Goal: Information Seeking & Learning: Compare options

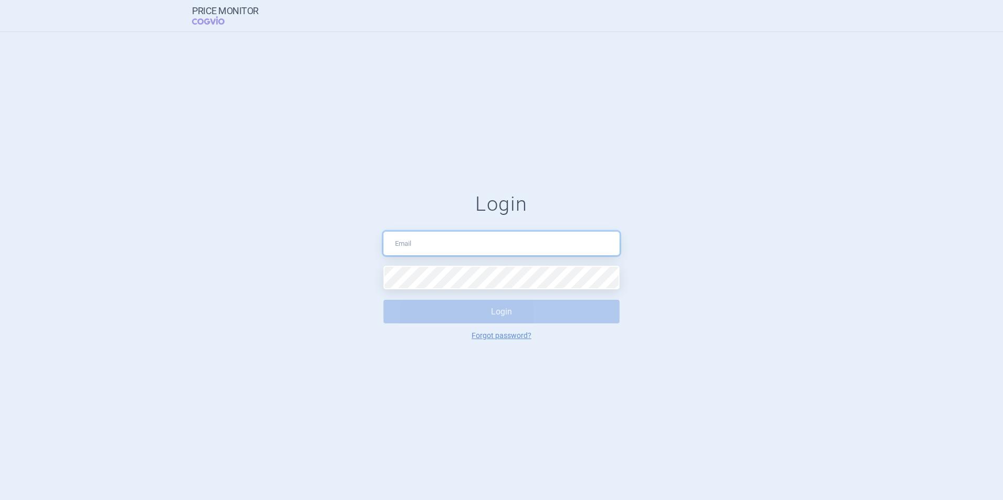
click at [428, 248] on input "text" at bounding box center [501, 244] width 236 height 24
click at [443, 221] on div "Login Login Forgot password?" at bounding box center [501, 267] width 236 height 148
click at [451, 252] on input "text" at bounding box center [501, 244] width 236 height 24
type input "eliska.mazarova1@network.lilly.com"
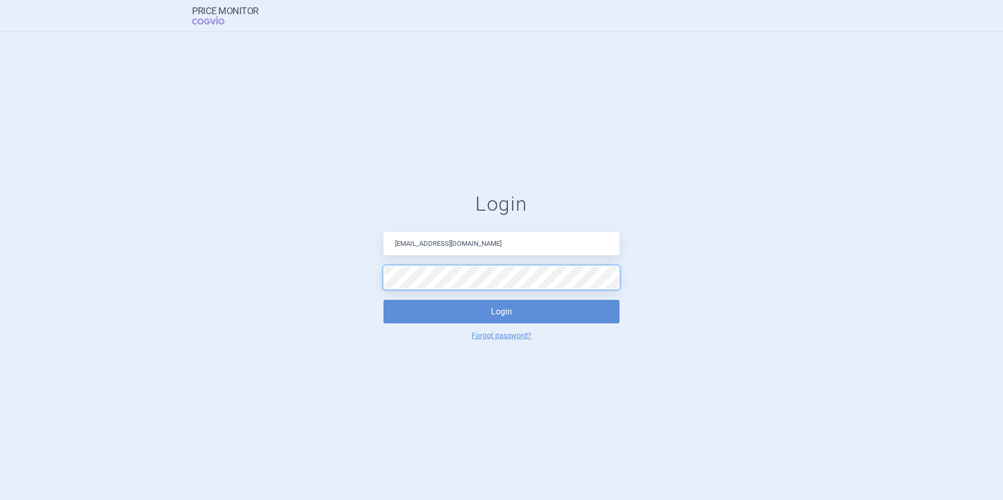
click at [383, 300] on button "Login" at bounding box center [501, 312] width 236 height 24
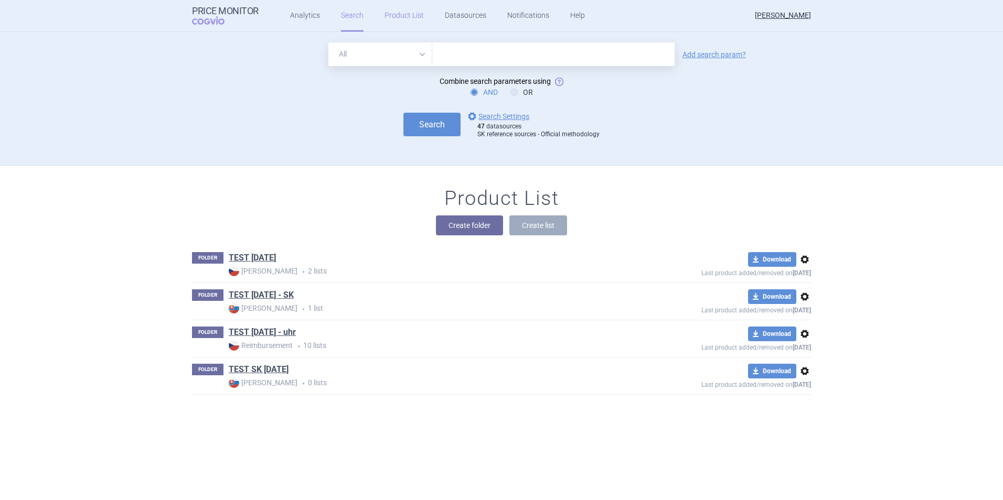
click at [404, 16] on link "Product List" at bounding box center [404, 15] width 39 height 31
click at [237, 255] on link "TEST 7.10.25" at bounding box center [252, 258] width 47 height 12
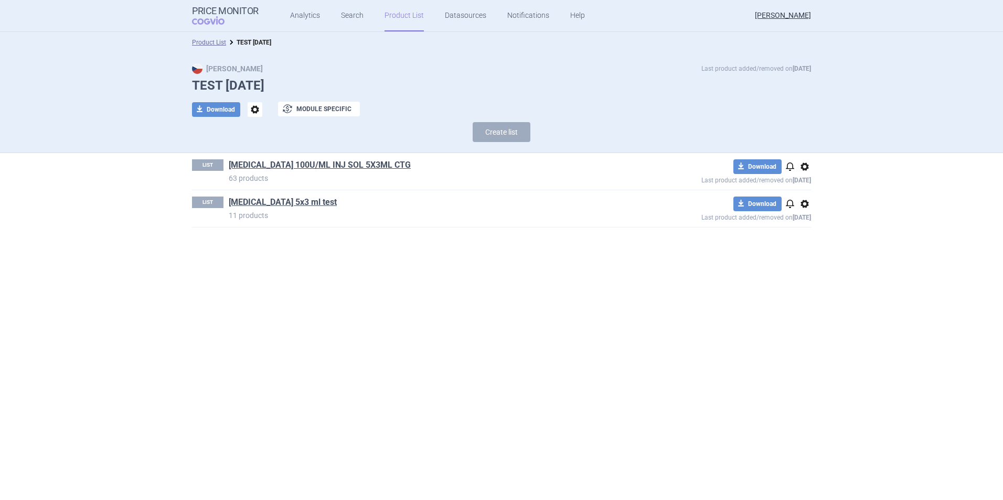
click at [260, 111] on span "options" at bounding box center [255, 109] width 15 height 15
click at [266, 151] on button "Rename" at bounding box center [255, 152] width 34 height 15
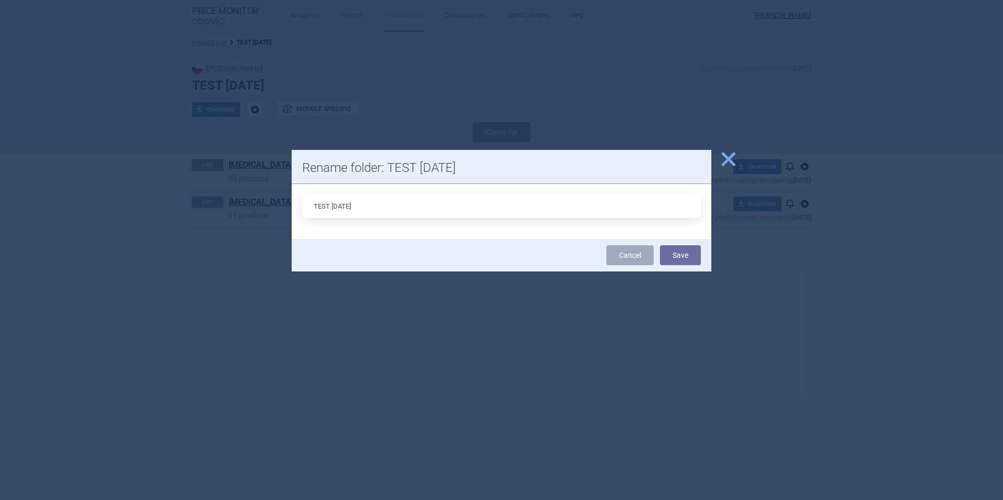
drag, startPoint x: 345, startPoint y: 203, endPoint x: 357, endPoint y: 202, distance: 12.1
click at [346, 203] on input "TEST 7.10.25" at bounding box center [501, 207] width 399 height 24
drag, startPoint x: 362, startPoint y: 204, endPoint x: 237, endPoint y: 200, distance: 125.4
click at [237, 500] on div "close Rename folder: TEST 7.10.25 TEST 7.10.25 Cancel Save" at bounding box center [501, 500] width 1003 height 0
click at [324, 205] on input "TEST 7.10.25" at bounding box center [501, 207] width 399 height 24
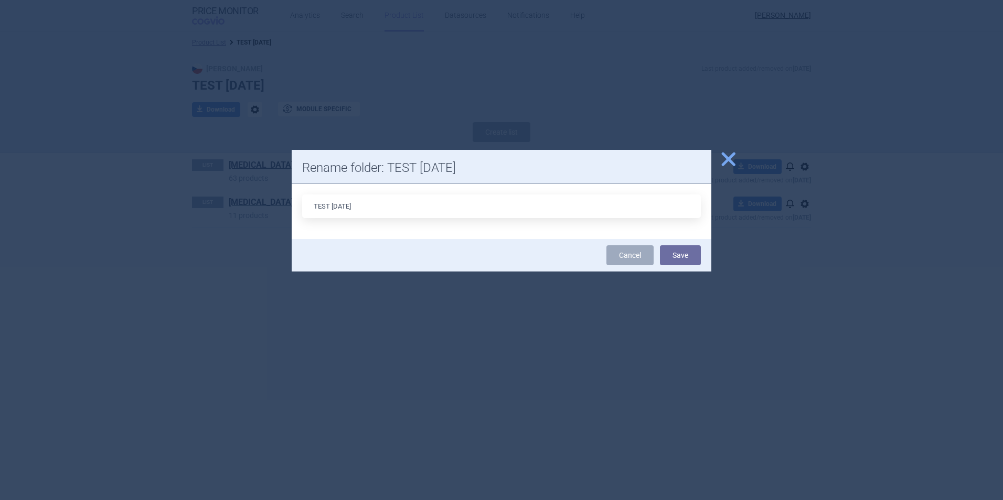
click at [364, 210] on input "TEST 7.10.25" at bounding box center [501, 207] width 399 height 24
drag, startPoint x: 280, startPoint y: 206, endPoint x: 248, endPoint y: 208, distance: 31.6
click at [255, 500] on div "close Rename folder: TEST 7.10.25 TEST 7.10.25 Cancel Save" at bounding box center [501, 500] width 1003 height 0
type input "Referencovani 10_2025"
click at [698, 263] on button "Save" at bounding box center [680, 256] width 41 height 20
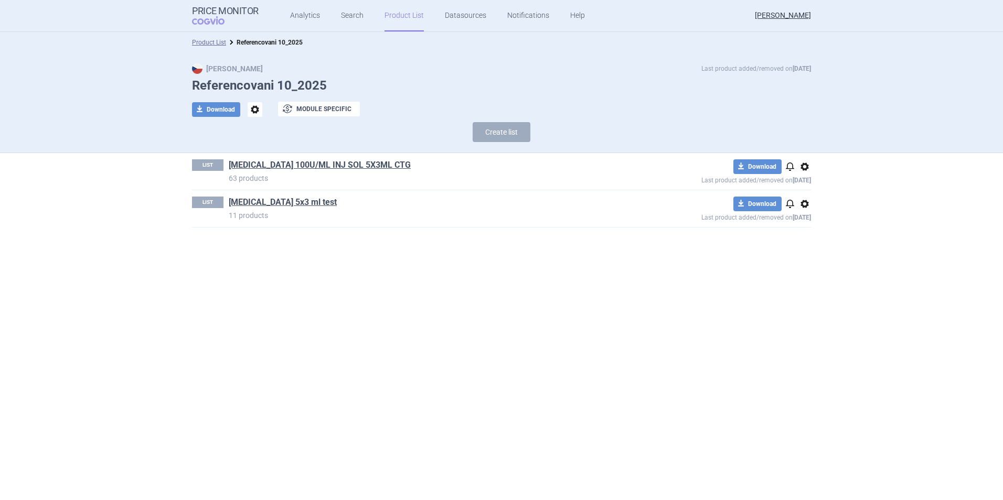
click at [802, 169] on span "options" at bounding box center [804, 167] width 13 height 13
click at [810, 232] on button "Delete" at bounding box center [805, 227] width 34 height 15
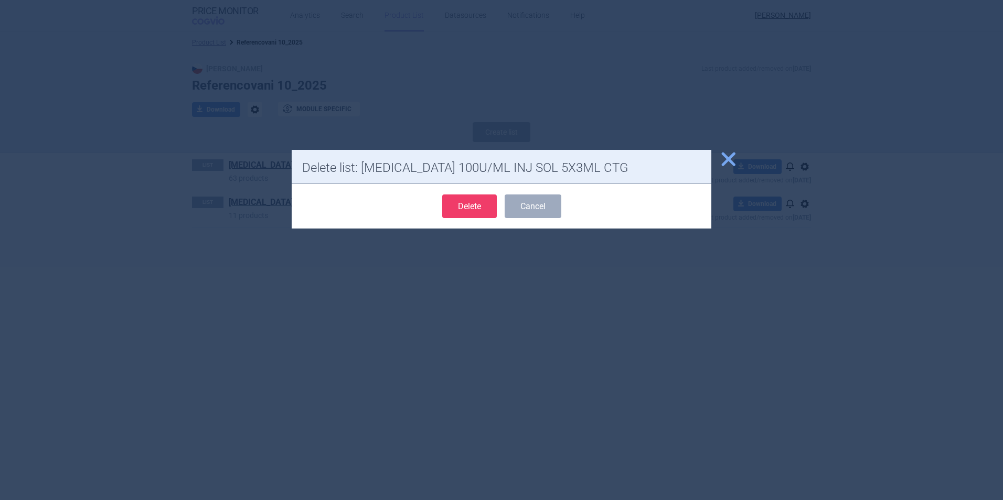
click at [446, 206] on button "Delete" at bounding box center [469, 207] width 55 height 24
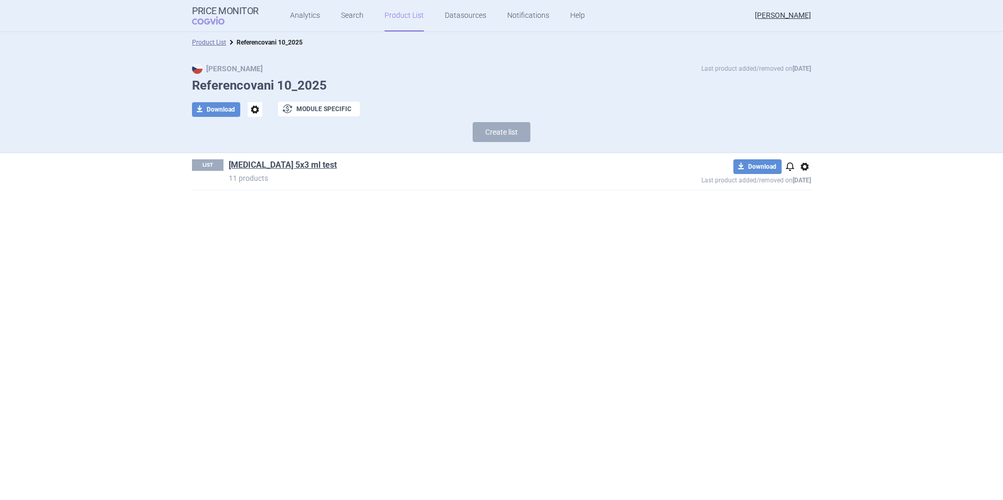
click at [800, 168] on span "options" at bounding box center [804, 167] width 13 height 13
click at [809, 226] on button "Delete" at bounding box center [805, 227] width 34 height 15
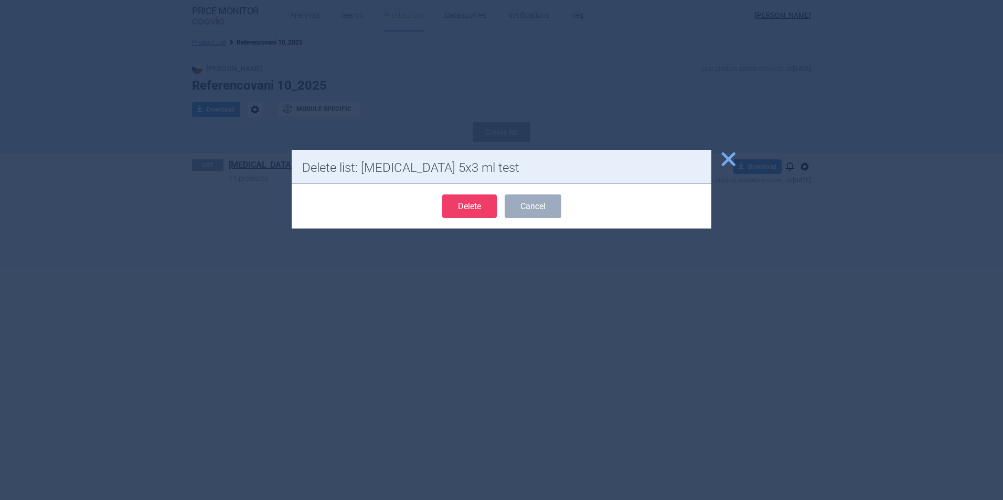
click at [458, 201] on button "Delete" at bounding box center [469, 207] width 55 height 24
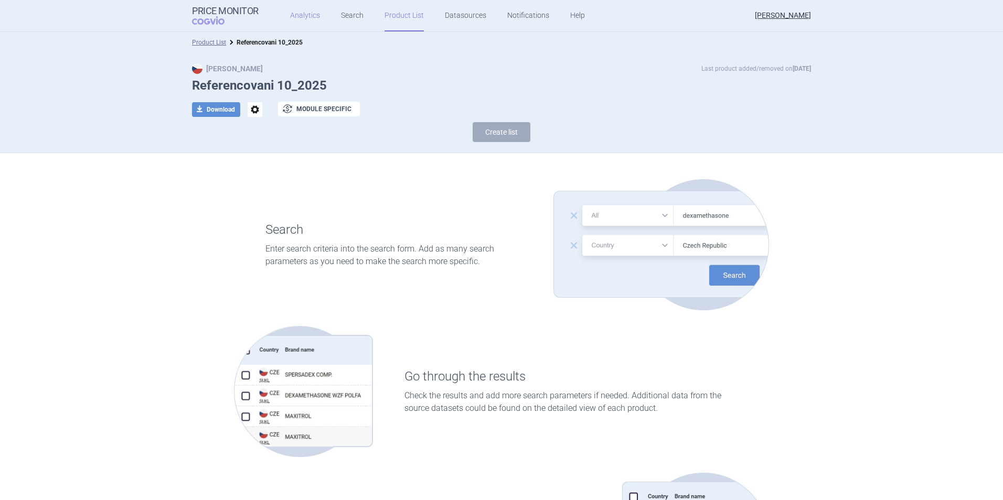
click at [314, 14] on link "Analytics" at bounding box center [305, 15] width 30 height 31
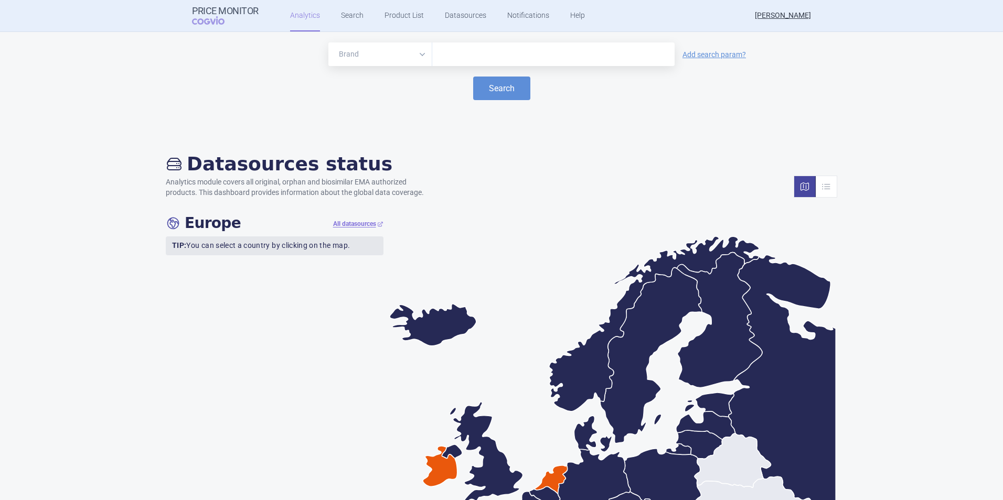
click at [304, 14] on link "Analytics" at bounding box center [305, 15] width 30 height 31
click at [465, 52] on input "text" at bounding box center [554, 55] width 232 height 14
type input "retsevmo"
click at [515, 89] on button "Search" at bounding box center [501, 89] width 57 height 24
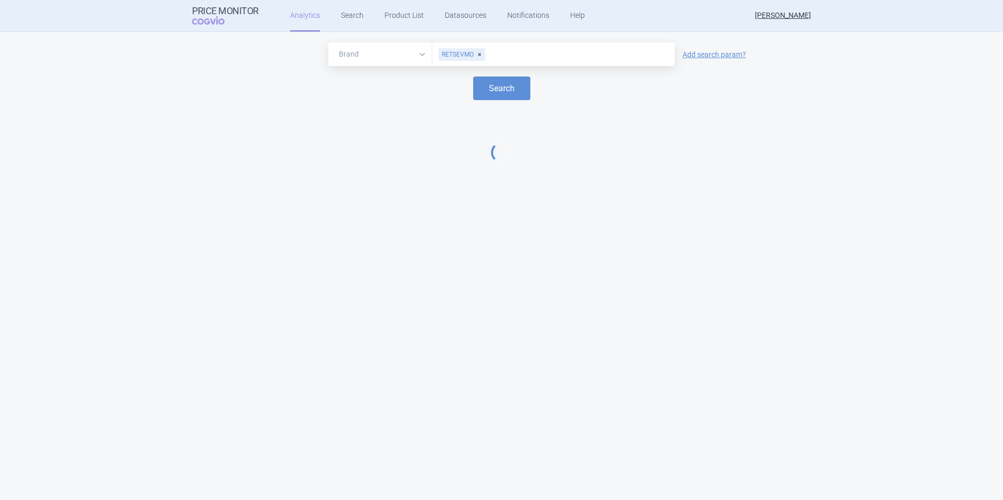
select select "EUR"
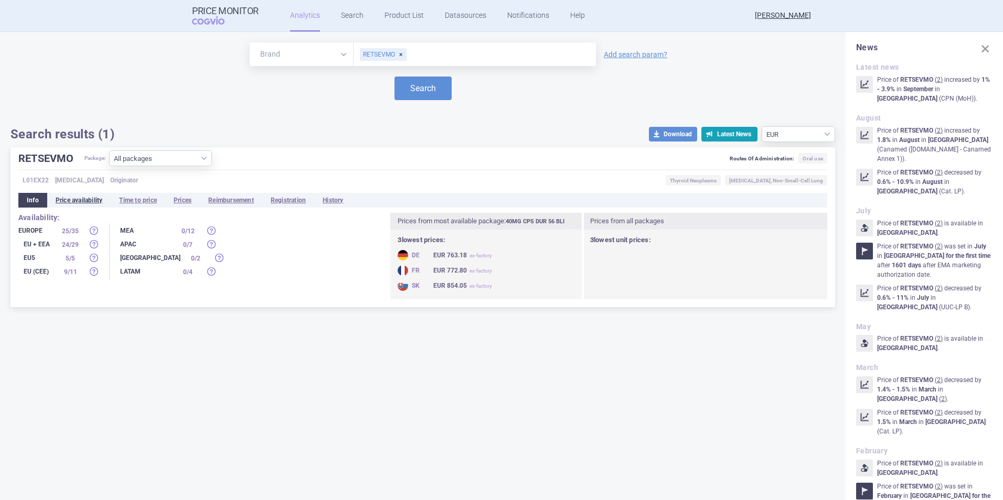
click at [88, 199] on li "Price availability" at bounding box center [79, 200] width 64 height 15
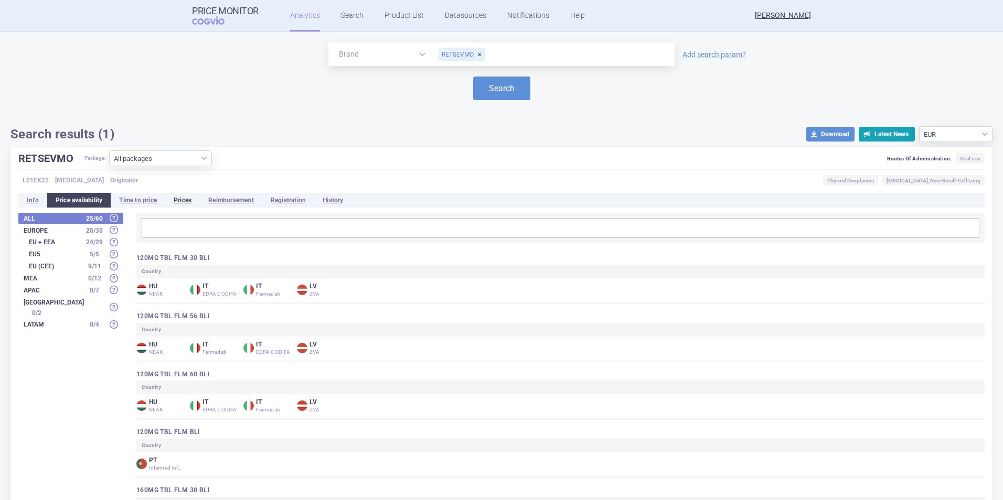
click at [194, 201] on li "Prices" at bounding box center [182, 200] width 35 height 15
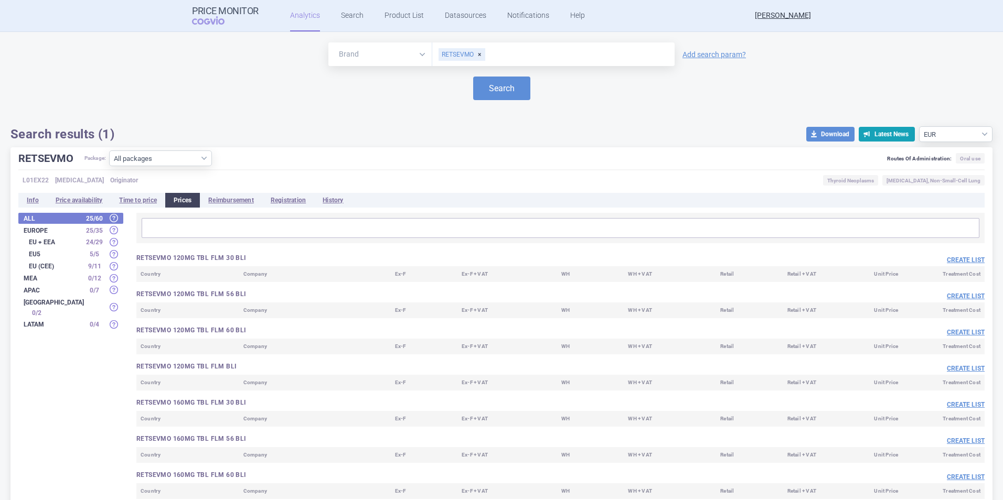
click at [42, 243] on strong "EU + EEA" at bounding box center [55, 242] width 52 height 6
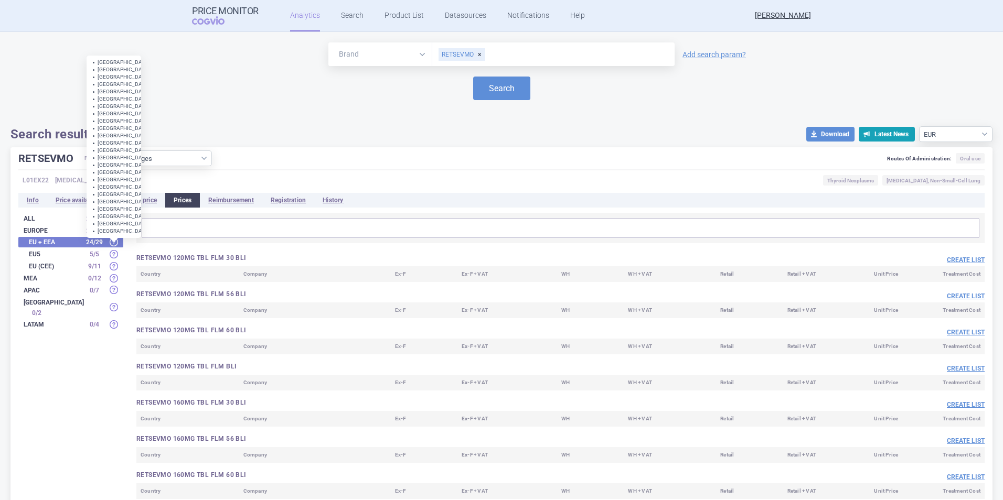
click at [111, 242] on span at bounding box center [114, 242] width 8 height 8
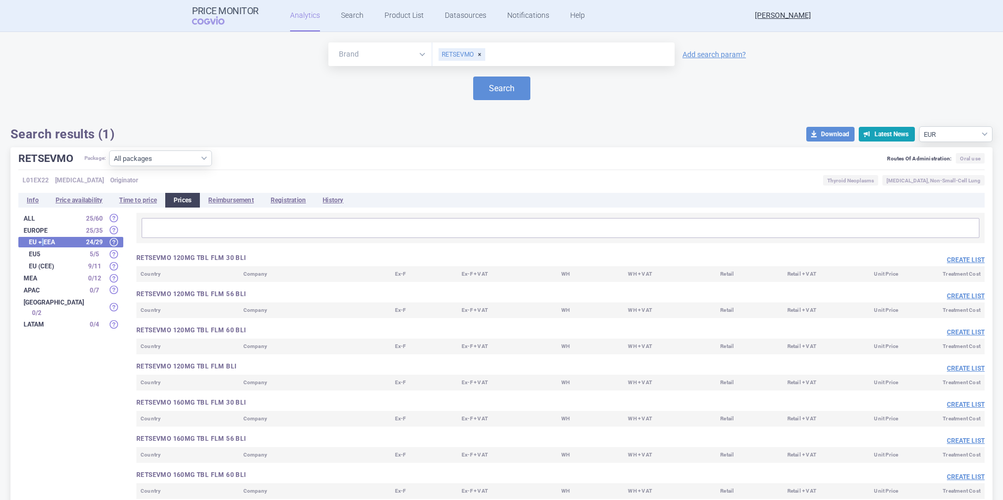
click at [42, 243] on strong "EU + EEA" at bounding box center [55, 242] width 52 height 6
click at [38, 241] on strong "EU + EEA" at bounding box center [55, 242] width 52 height 6
drag, startPoint x: 38, startPoint y: 241, endPoint x: 30, endPoint y: 231, distance: 12.7
click at [30, 231] on strong "Europe" at bounding box center [53, 231] width 58 height 6
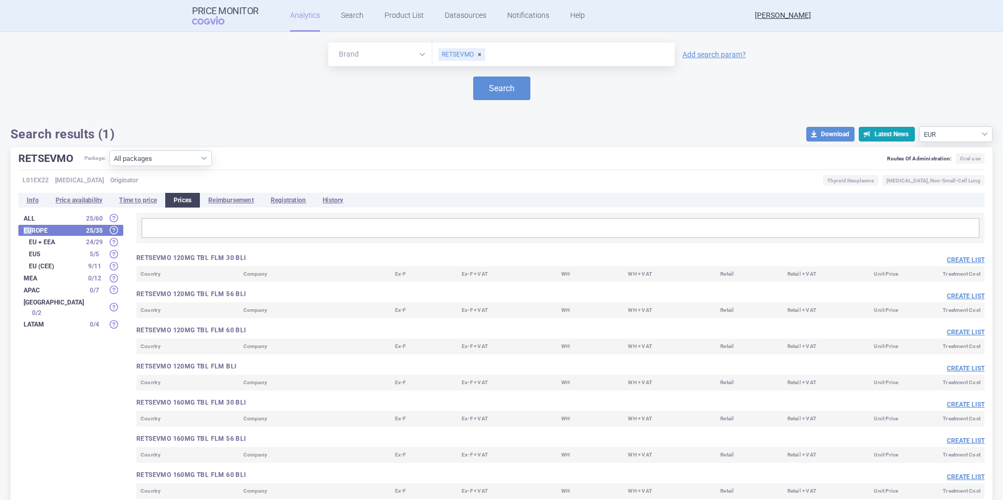
click at [30, 231] on strong "Europe" at bounding box center [53, 231] width 58 height 6
click at [204, 159] on select "All packages 120MG TBL FLM 30 BLI ( 0 ) 120MG TBL FLM 56 BLI ( 0 ) 120MG TBL FL…" at bounding box center [160, 159] width 103 height 16
click at [110, 166] on select "All packages 120MG TBL FLM 30 BLI ( 0 ) 120MG TBL FLM 56 BLI ( 0 ) 120MG TBL FL…" at bounding box center [160, 159] width 103 height 16
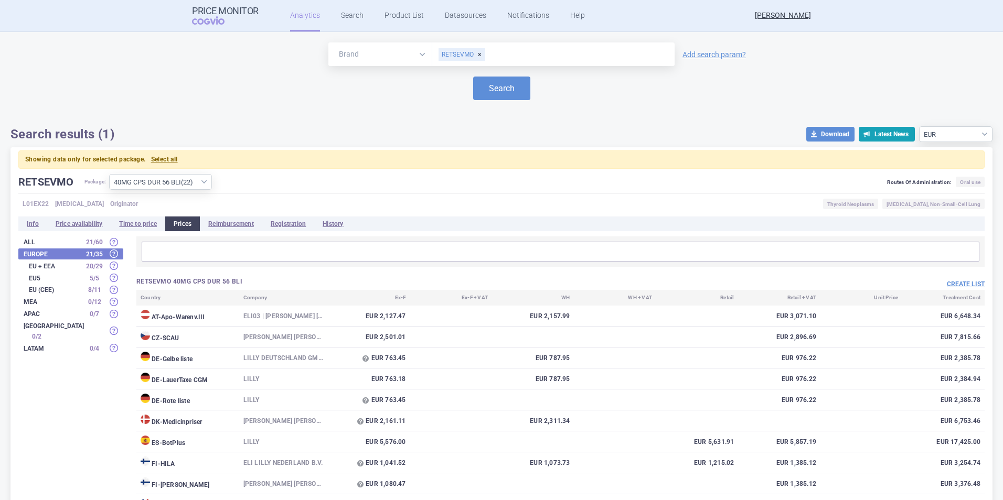
click at [44, 267] on strong "EU + EEA" at bounding box center [55, 266] width 52 height 6
click at [46, 267] on strong "EU + EEA" at bounding box center [55, 266] width 52 height 6
click at [47, 267] on strong "EU + EEA" at bounding box center [55, 266] width 52 height 6
click at [114, 268] on body "Price Monitor COGVIO Analytics Search Product List Datasources Notifications He…" at bounding box center [501, 250] width 1003 height 500
click at [59, 266] on strong "EU + EEA" at bounding box center [55, 266] width 52 height 6
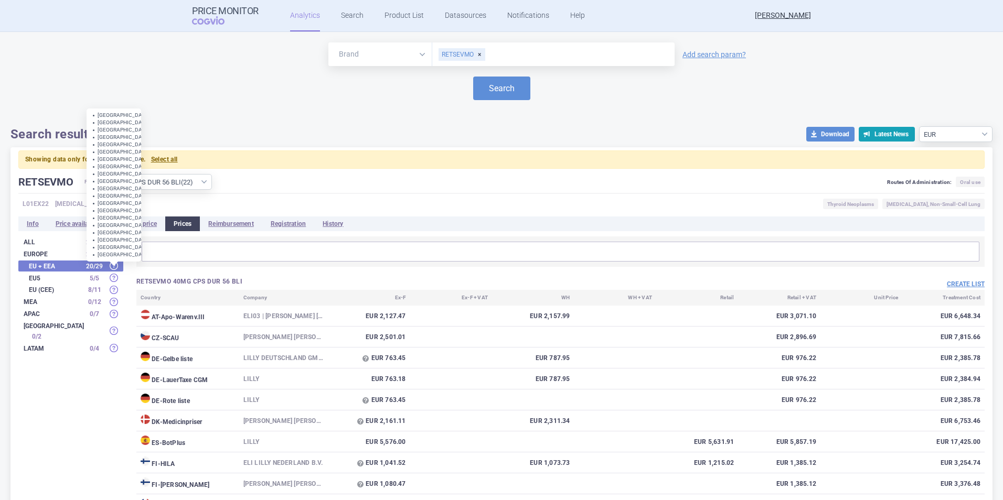
click at [114, 266] on span at bounding box center [114, 266] width 8 height 8
click at [72, 262] on div "EU + EEA 20 / 29" at bounding box center [70, 266] width 105 height 11
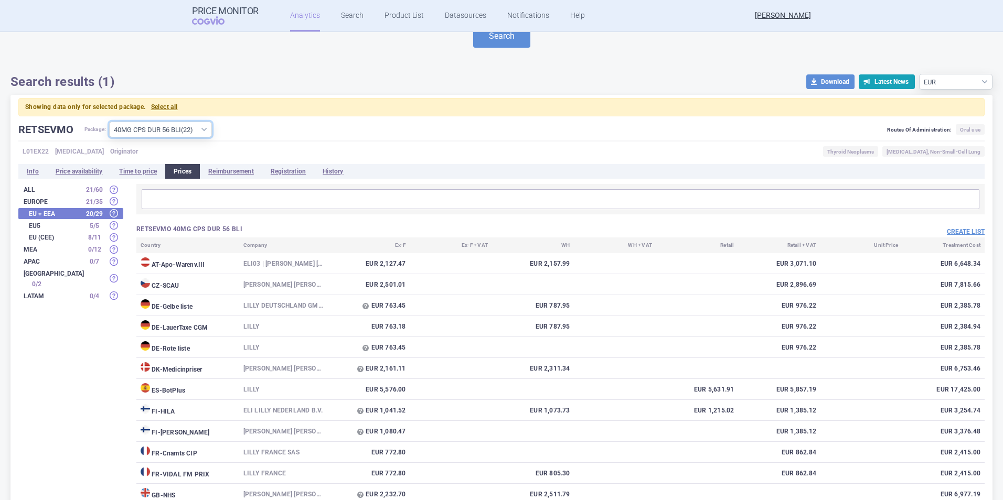
click at [207, 127] on select "All packages 120MG TBL FLM 30 BLI ( 0 ) 120MG TBL FLM 56 BLI ( 0 ) 120MG TBL FL…" at bounding box center [160, 130] width 103 height 16
click at [110, 122] on select "All packages 120MG TBL FLM 30 BLI ( 0 ) 120MG TBL FLM 56 BLI ( 0 ) 120MG TBL FL…" at bounding box center [160, 130] width 103 height 16
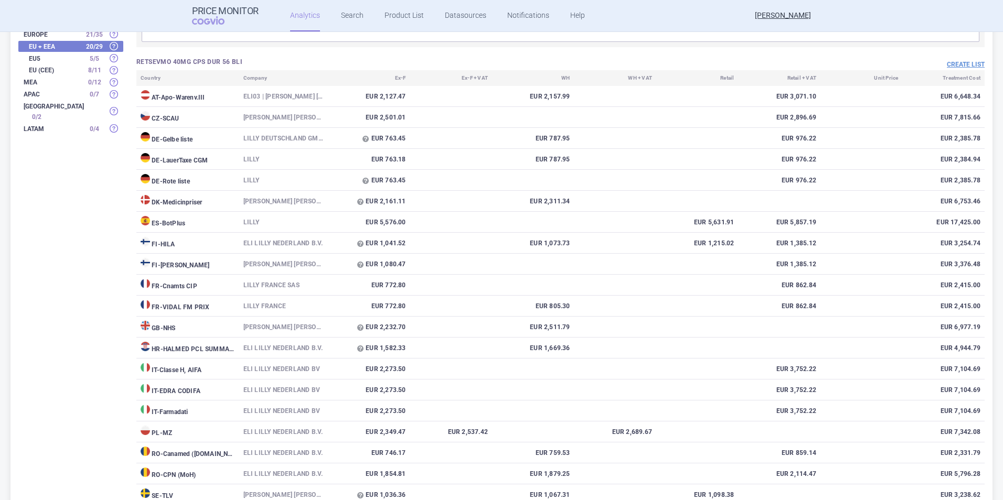
scroll to position [210, 0]
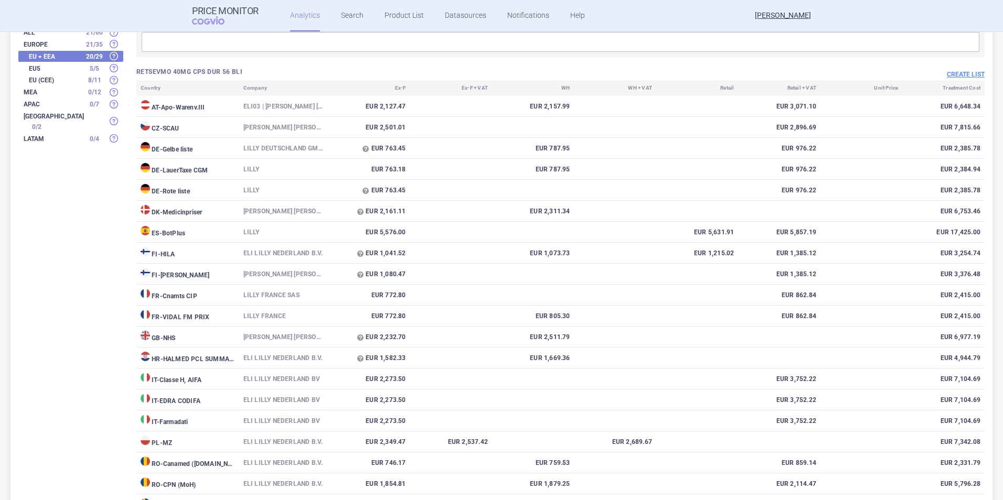
click at [272, 126] on td "Eli Lilly Nederland B.V., Utrecht" at bounding box center [283, 127] width 89 height 21
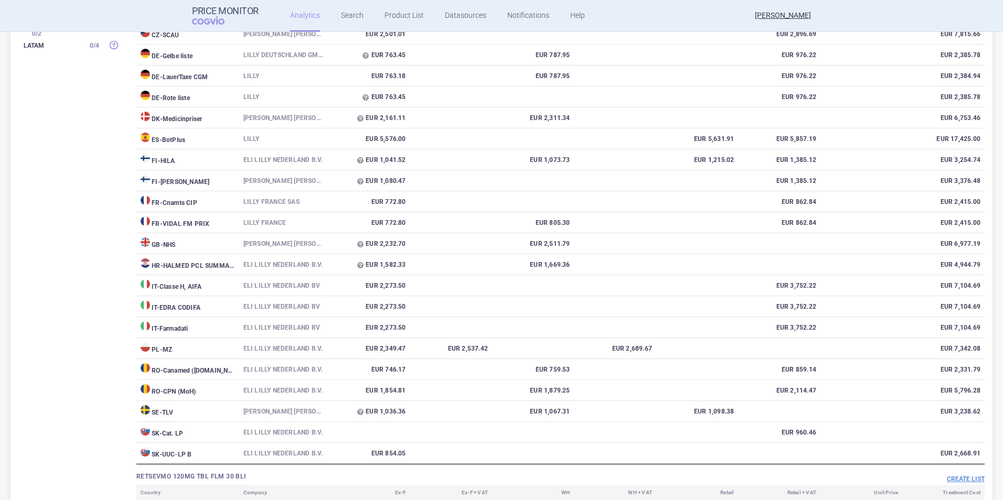
scroll to position [315, 0]
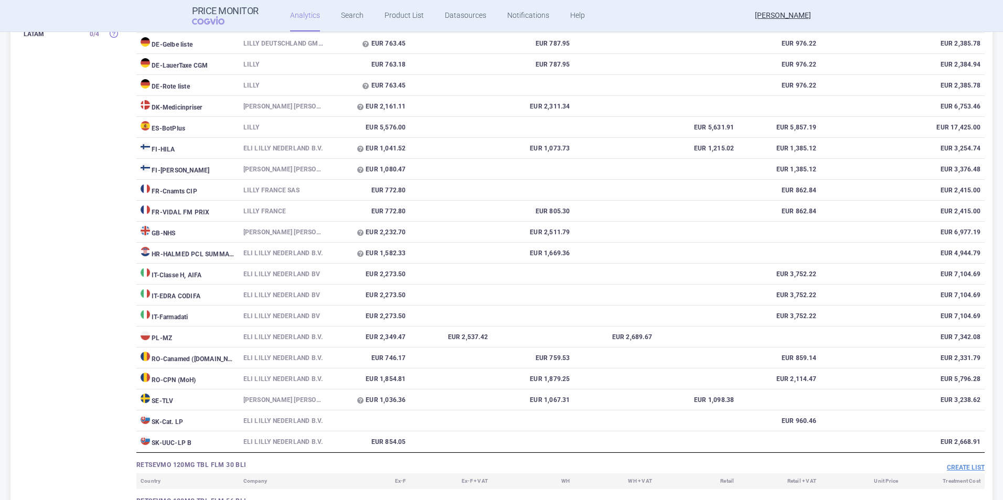
click at [953, 441] on td "EUR 2,668.91" at bounding box center [943, 442] width 82 height 21
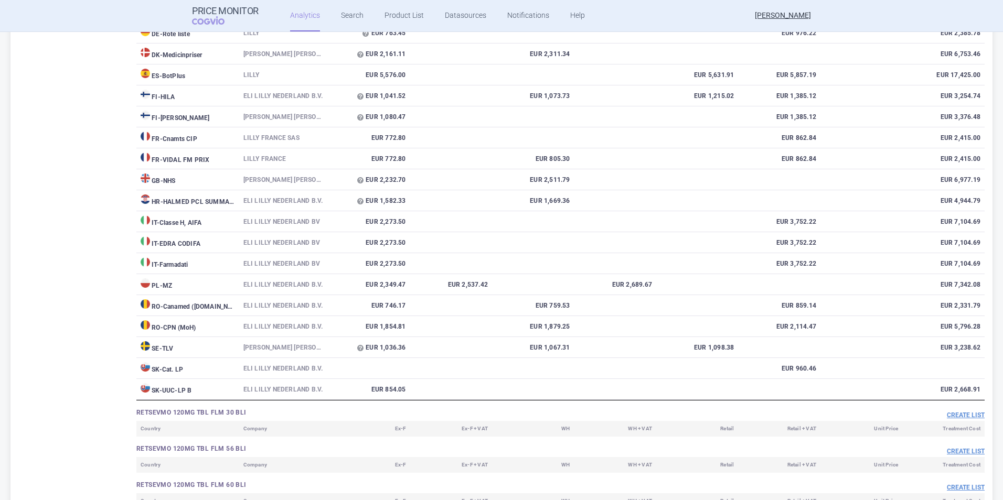
scroll to position [0, 0]
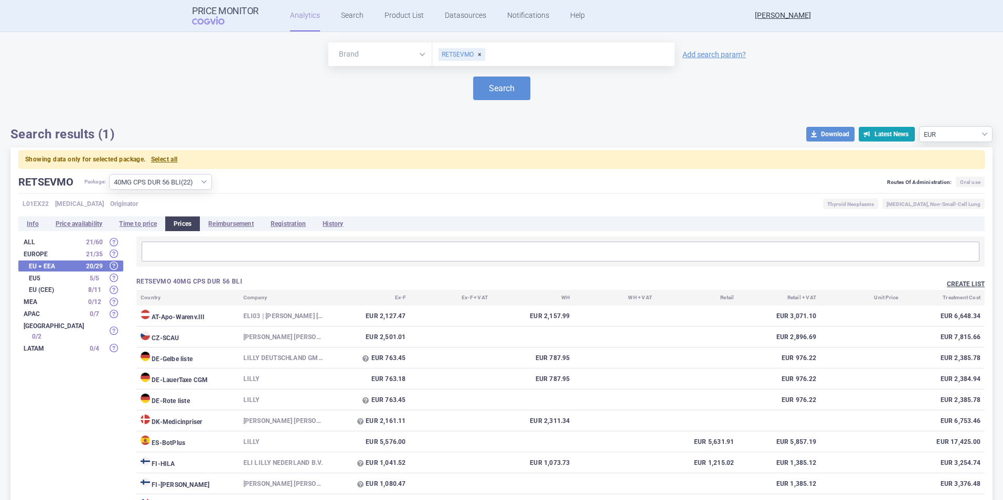
click at [960, 285] on button "Create list" at bounding box center [966, 284] width 38 height 9
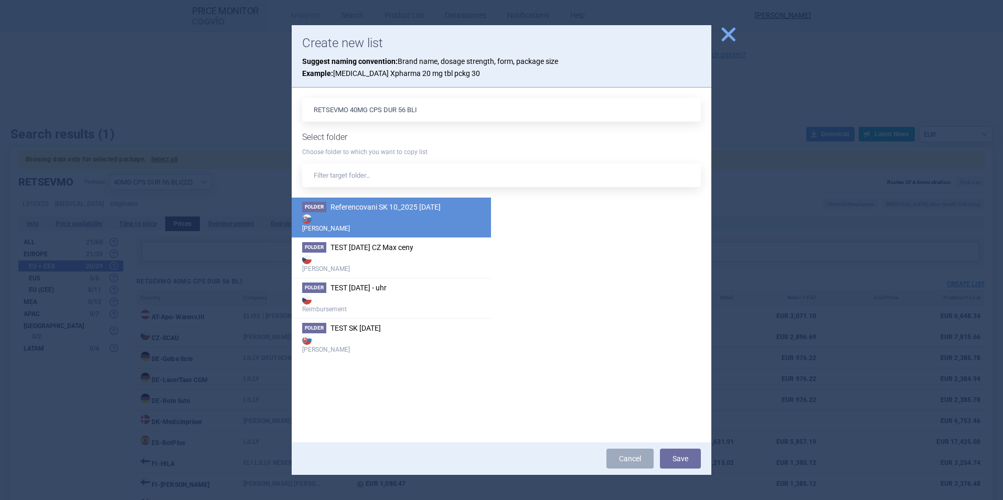
click at [372, 207] on span "Referencovani SK 10_2025 [DATE]" at bounding box center [385, 207] width 110 height 8
click at [370, 208] on span "Referencovani SK 10_2025 [DATE]" at bounding box center [385, 207] width 110 height 8
click at [688, 458] on button "Save" at bounding box center [680, 459] width 41 height 20
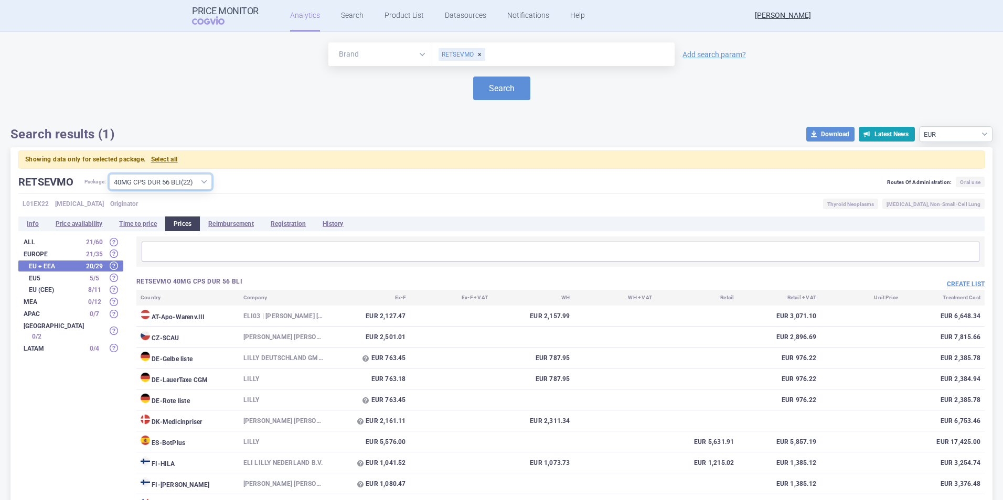
click at [172, 179] on select "All packages 120MG TBL FLM 30 BLI ( 0 ) 120MG TBL FLM 56 BLI ( 0 ) 120MG TBL FL…" at bounding box center [160, 182] width 103 height 16
select select "72647b5d-5012-4220-a352-e91f85fe3860"
click at [110, 174] on select "All packages 120MG TBL FLM 30 BLI ( 0 ) 120MG TBL FLM 56 BLI ( 0 ) 120MG TBL FL…" at bounding box center [160, 182] width 103 height 16
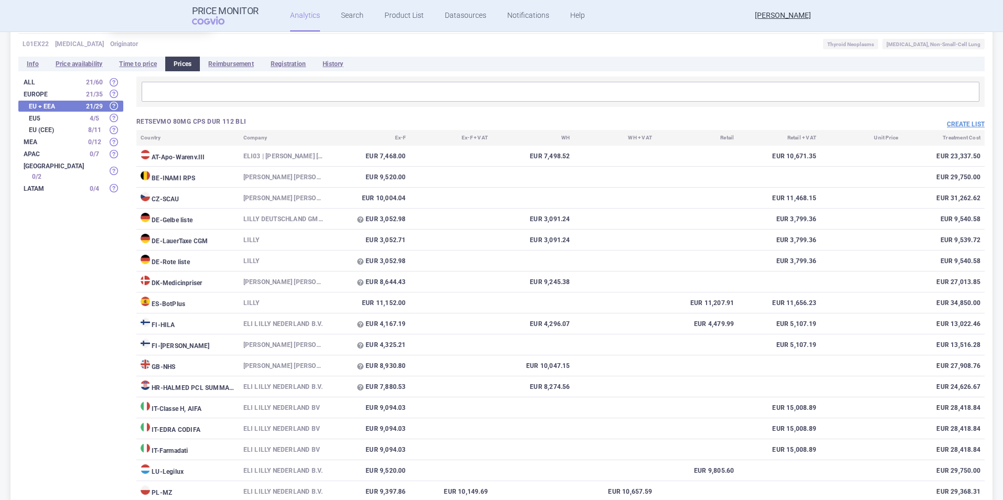
scroll to position [157, 0]
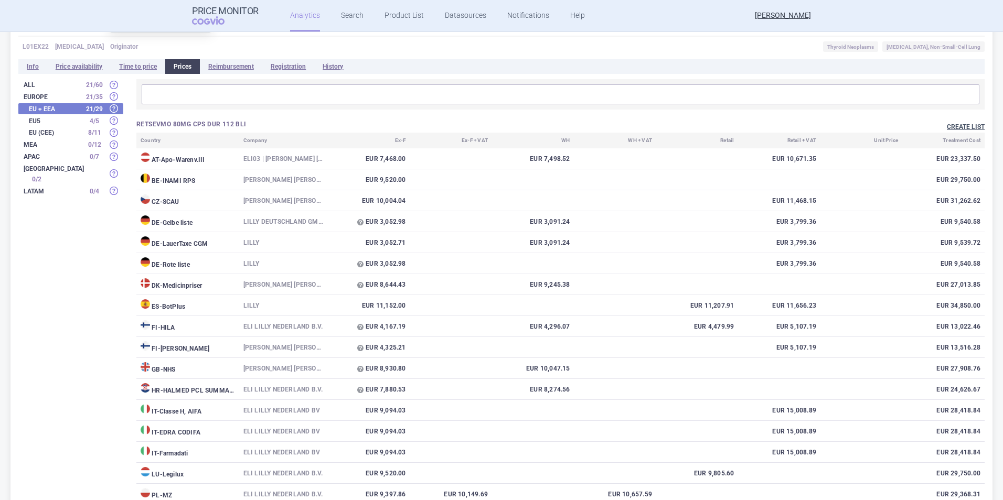
click at [962, 125] on button "Create list" at bounding box center [966, 127] width 38 height 9
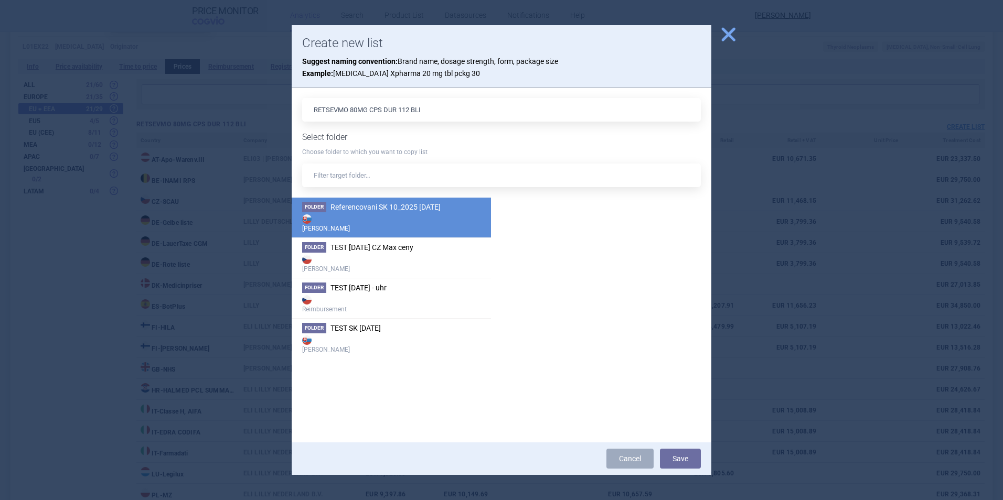
click at [355, 210] on span "Referencovani SK 10_2025 [DATE]" at bounding box center [385, 207] width 110 height 8
click at [378, 201] on li "Folder Referencovani SK 10_2025 7.10.2025 Max Price" at bounding box center [391, 218] width 199 height 40
click at [681, 458] on button "Save" at bounding box center [680, 459] width 41 height 20
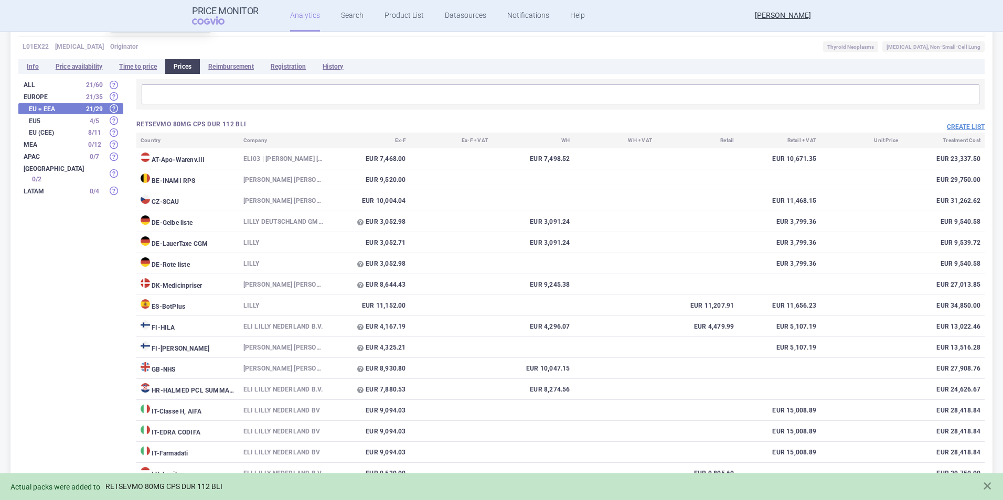
click at [207, 486] on link "RETSEVMO 80MG CPS DUR 112 BLI" at bounding box center [163, 487] width 117 height 9
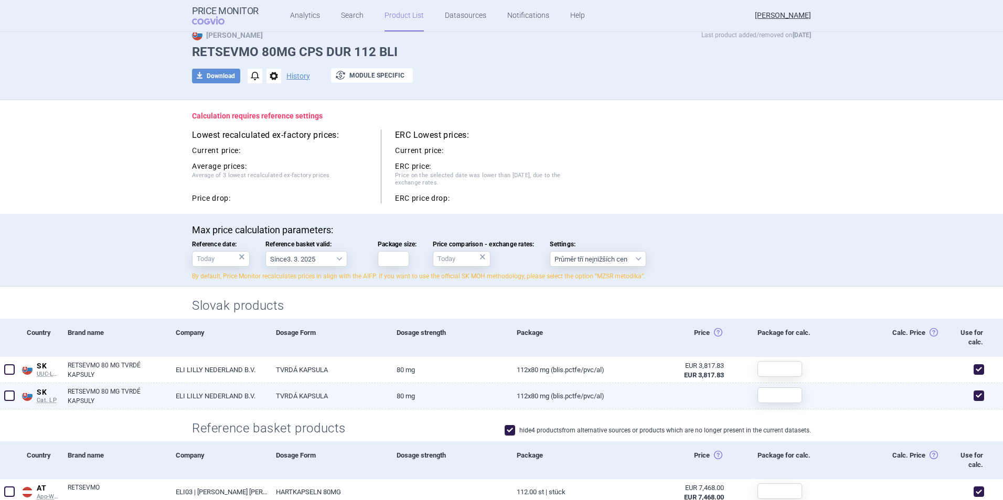
scroll to position [52, 0]
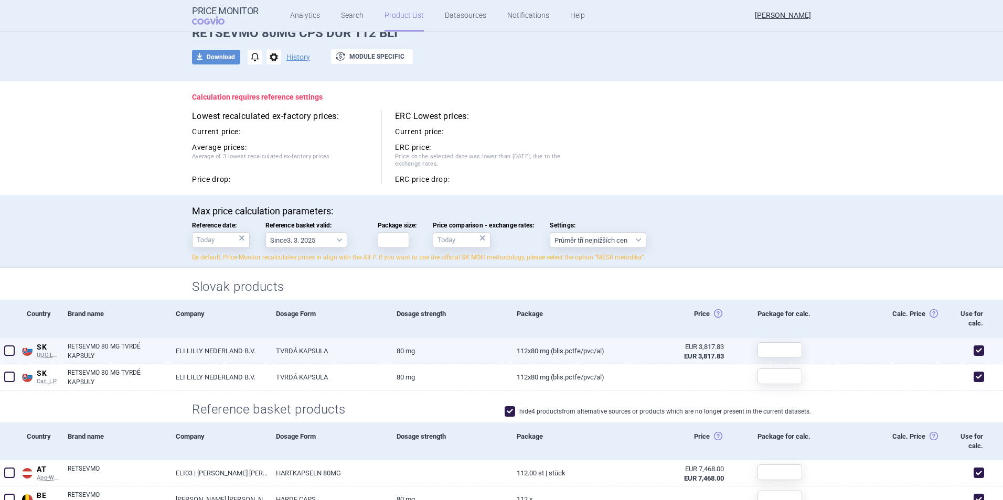
click at [11, 353] on span at bounding box center [9, 351] width 10 height 10
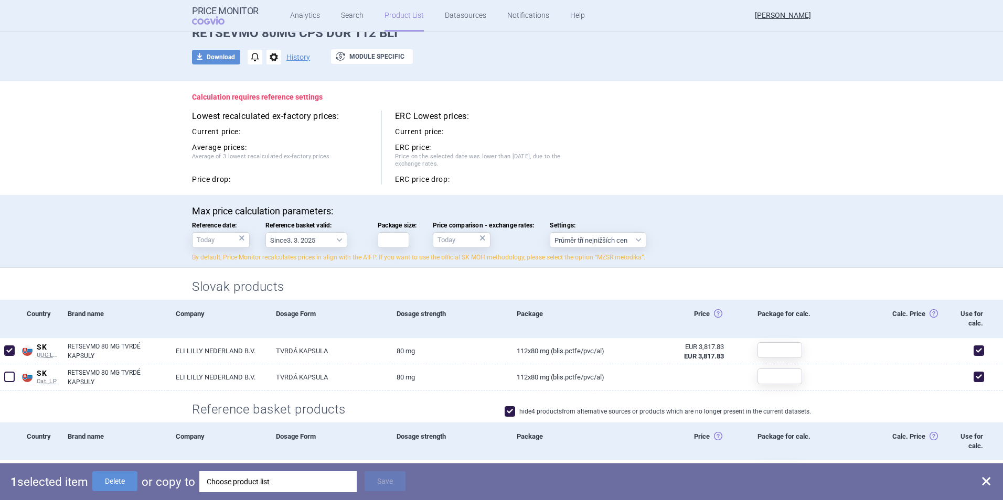
click at [333, 482] on div "Choose product list" at bounding box center [278, 482] width 143 height 21
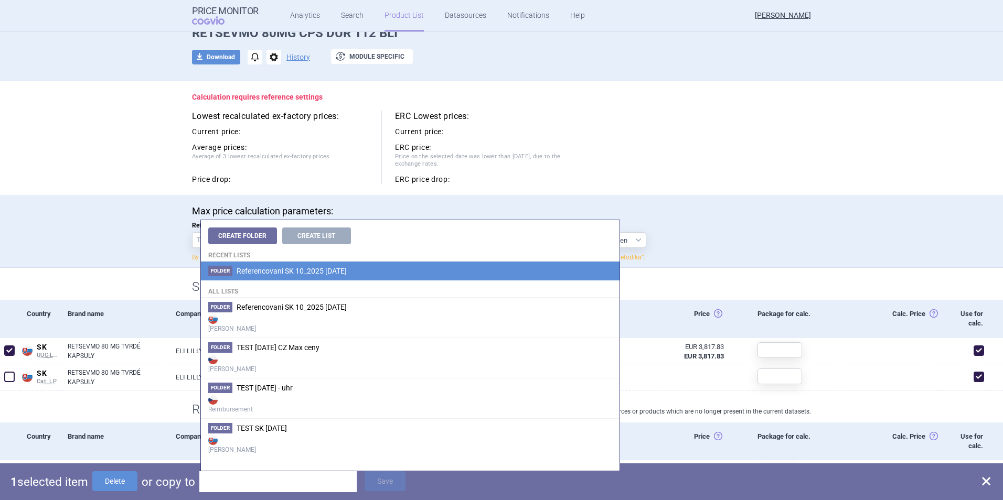
click at [293, 269] on span "Referencovani SK 10_2025 [DATE]" at bounding box center [292, 271] width 110 height 8
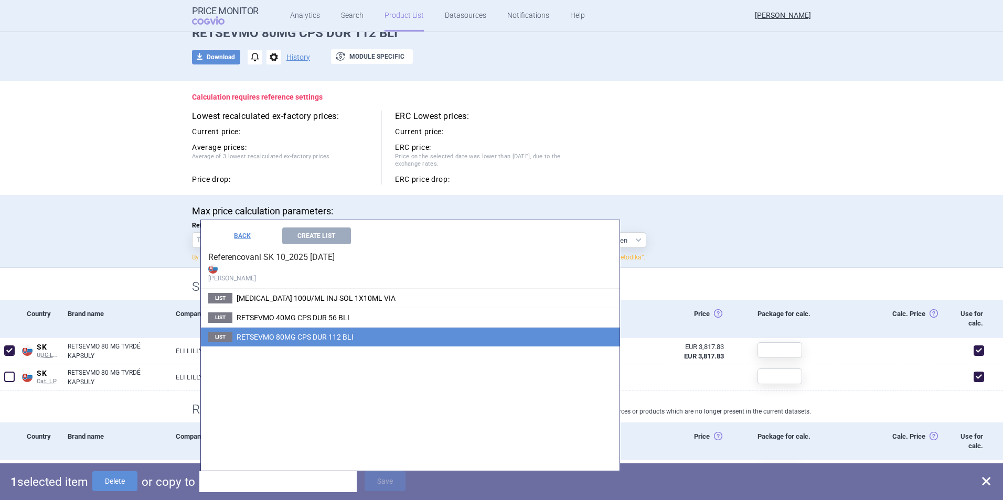
click at [279, 339] on span "RETSEVMO 80MG CPS DUR 112 BLI" at bounding box center [295, 337] width 117 height 8
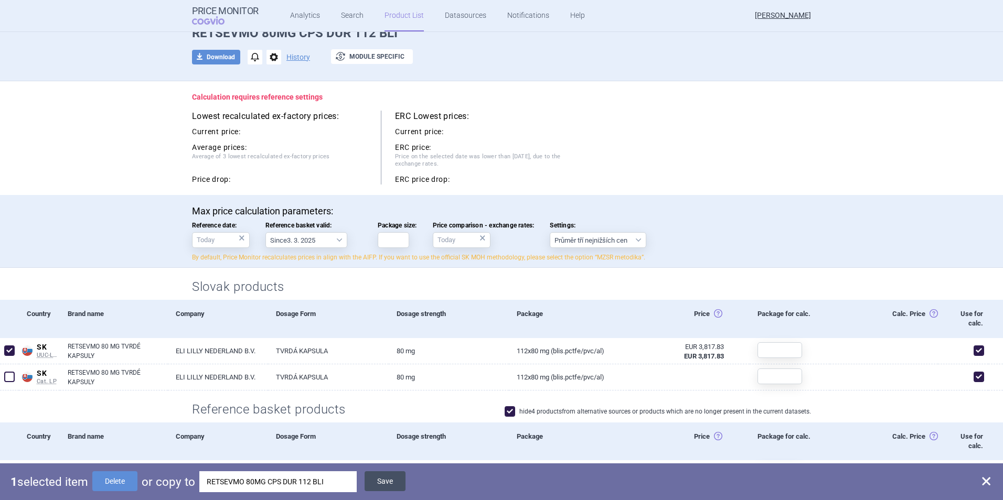
click at [382, 478] on button "Save" at bounding box center [385, 482] width 41 height 20
checkbox input "false"
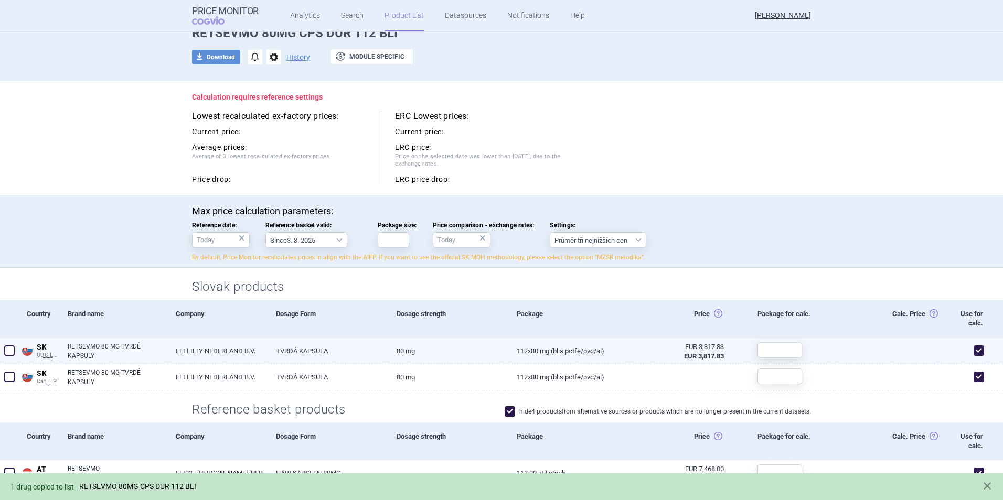
click at [187, 356] on link "ELI LILLY NEDERLAND B.V." at bounding box center [218, 351] width 100 height 26
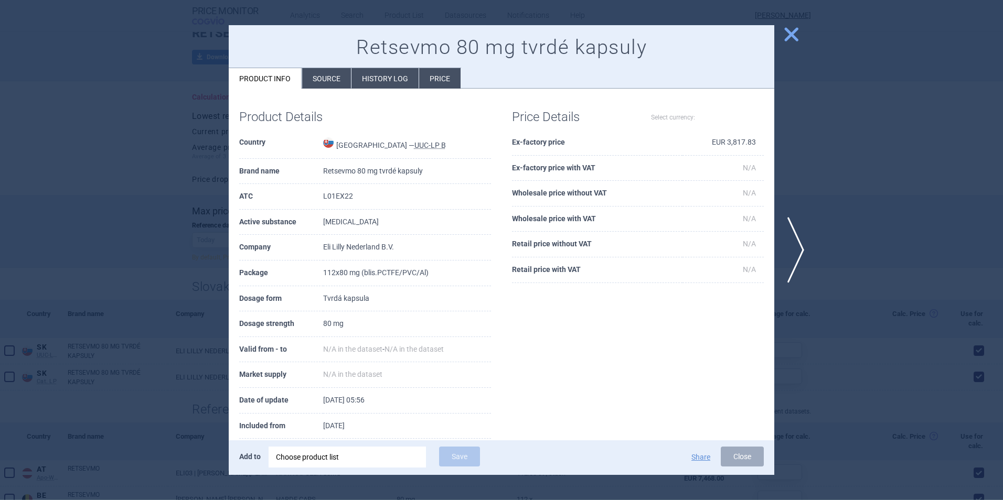
select select "EUR"
click at [737, 458] on button "Close" at bounding box center [742, 457] width 43 height 20
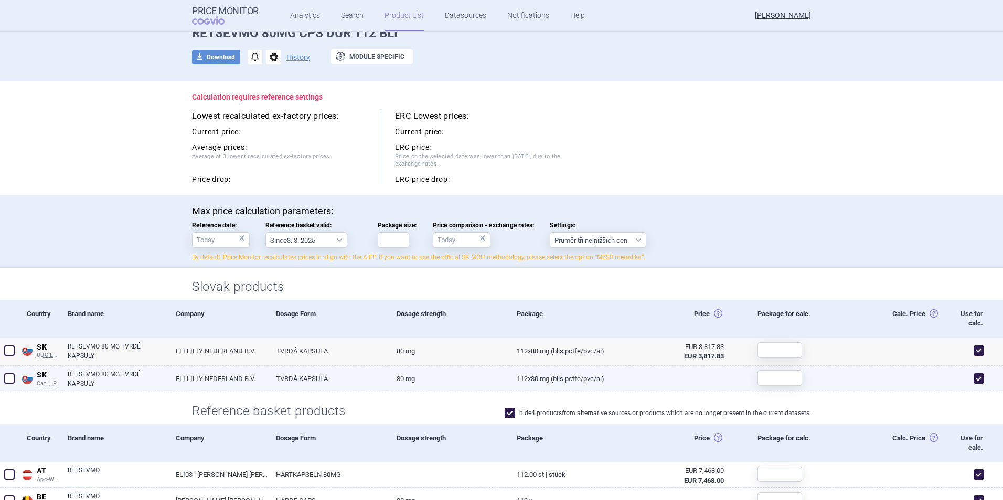
click at [974, 377] on span at bounding box center [979, 379] width 10 height 10
checkbox input "false"
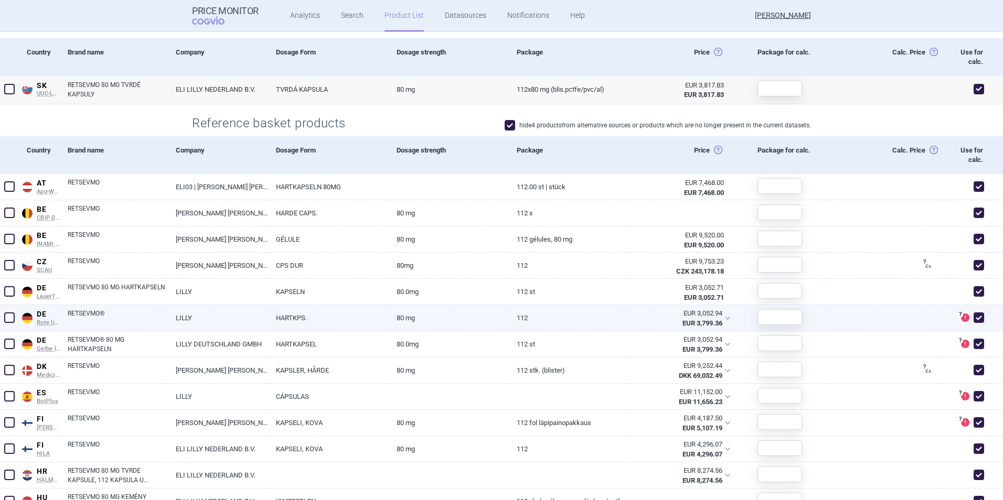
scroll to position [315, 0]
click at [974, 316] on span at bounding box center [979, 317] width 10 height 10
checkbox input "false"
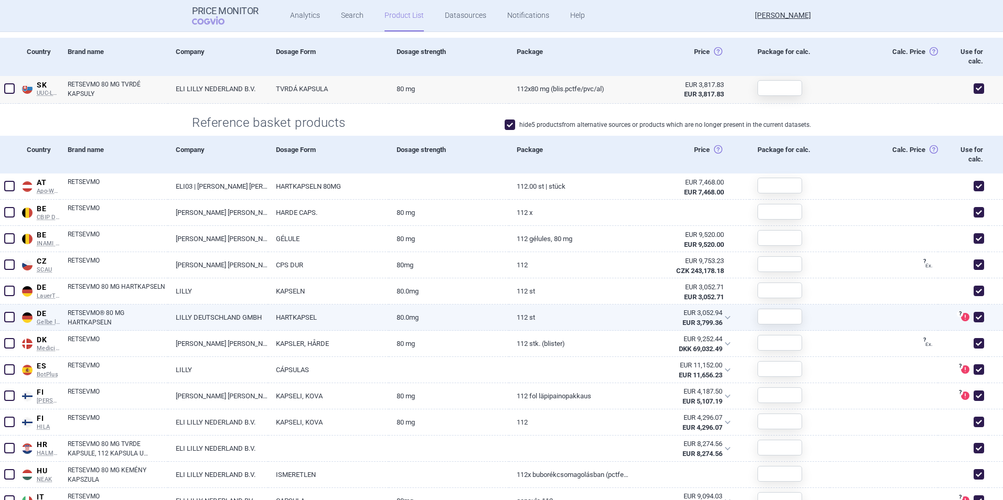
click at [974, 321] on span at bounding box center [979, 317] width 10 height 10
checkbox input "false"
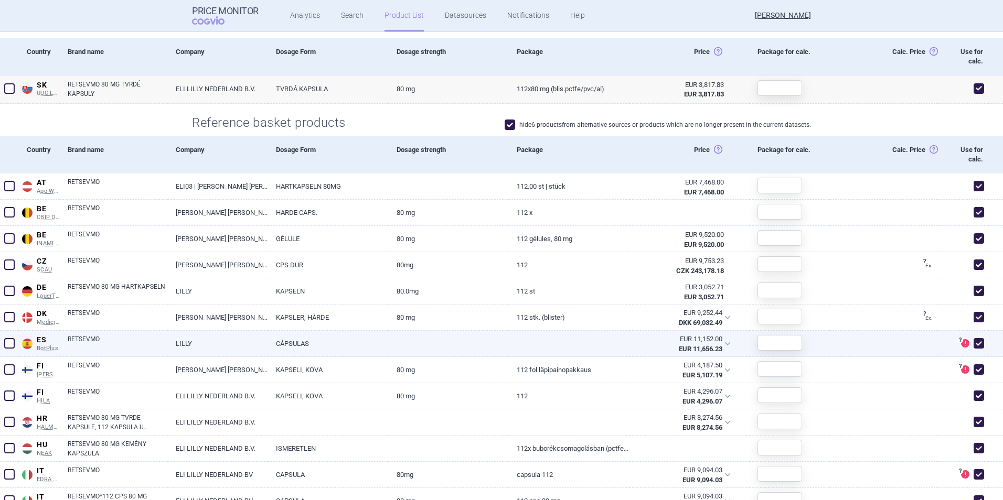
click at [974, 343] on span at bounding box center [979, 343] width 10 height 10
checkbox input "false"
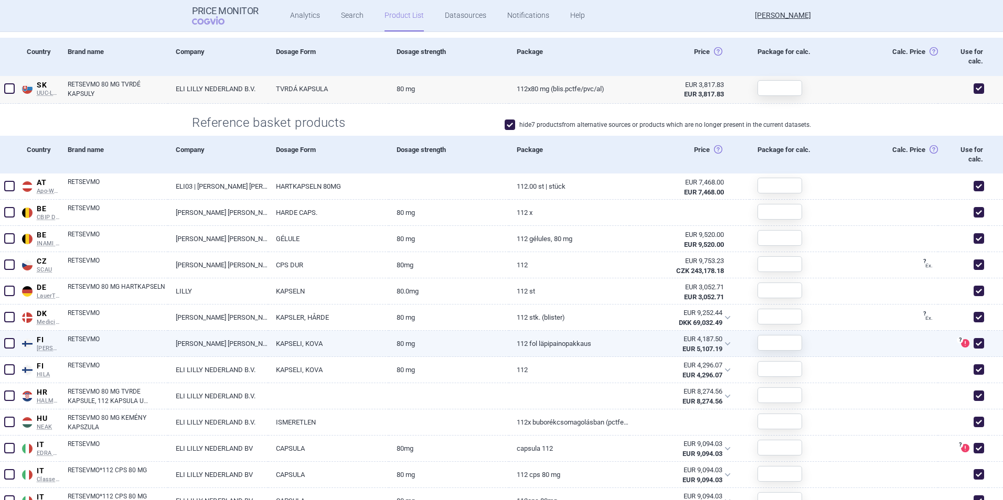
click at [974, 343] on span at bounding box center [979, 343] width 10 height 10
checkbox input "false"
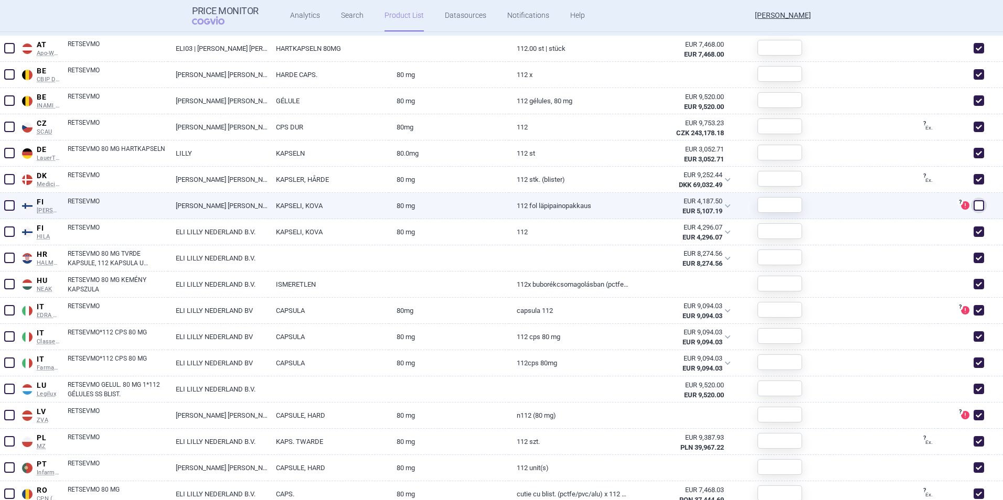
scroll to position [472, 0]
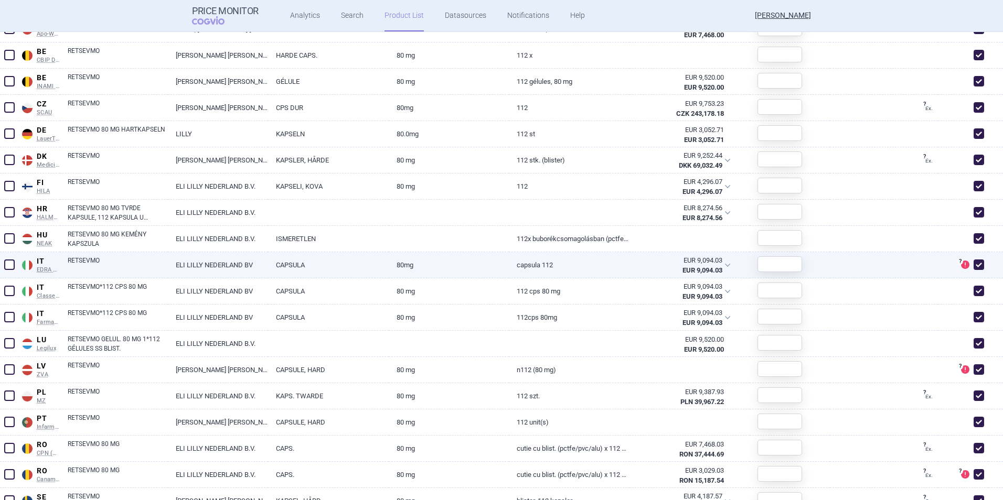
click at [974, 266] on span at bounding box center [979, 265] width 10 height 10
checkbox input "false"
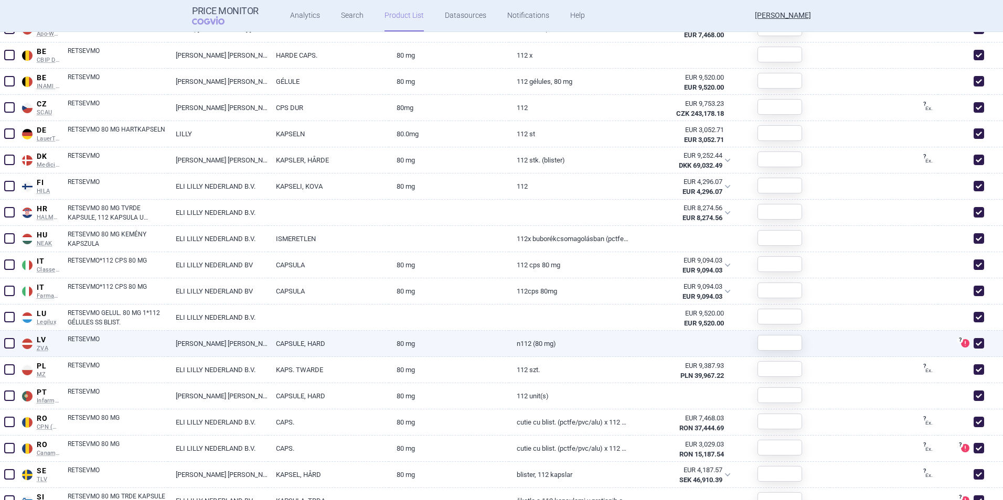
click at [974, 346] on span at bounding box center [979, 343] width 10 height 10
checkbox input "false"
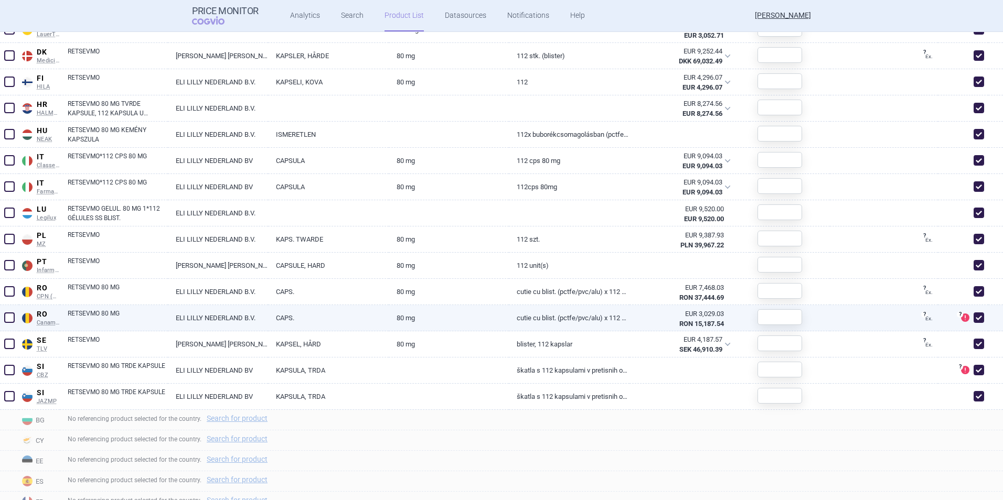
scroll to position [577, 0]
click at [974, 314] on span at bounding box center [979, 317] width 10 height 10
checkbox input "false"
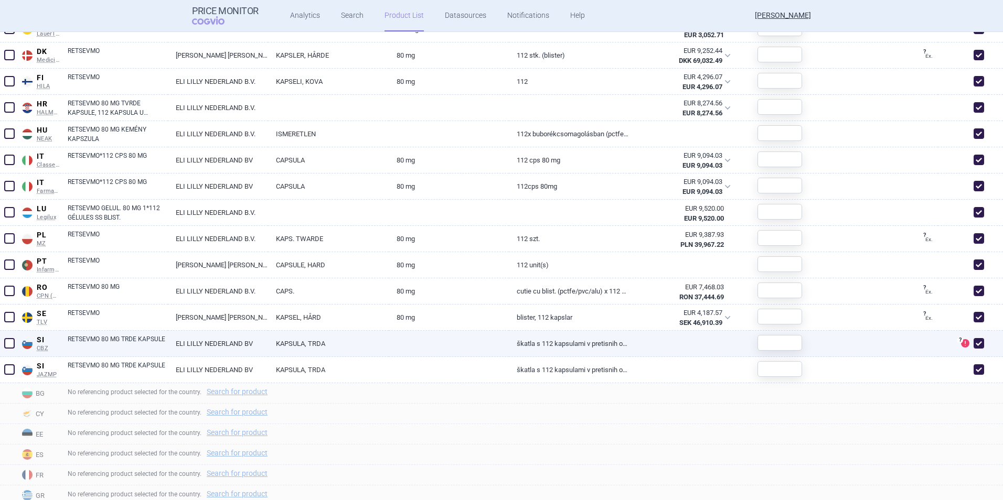
click at [974, 342] on span at bounding box center [979, 343] width 10 height 10
checkbox input "false"
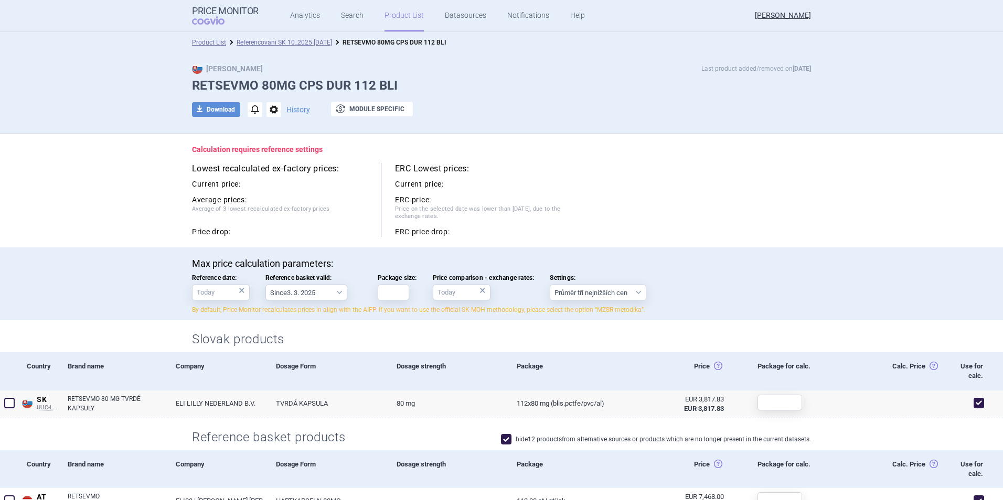
scroll to position [52, 0]
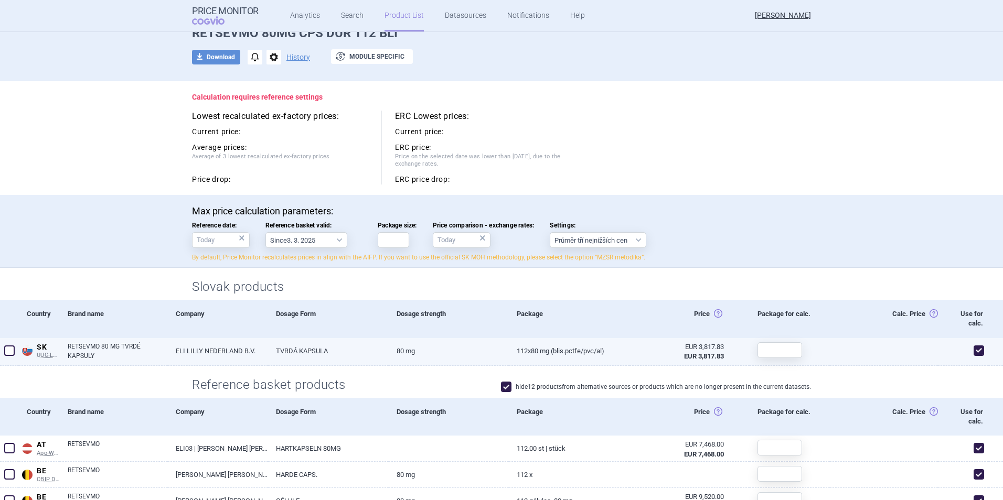
click at [10, 353] on span at bounding box center [9, 351] width 10 height 10
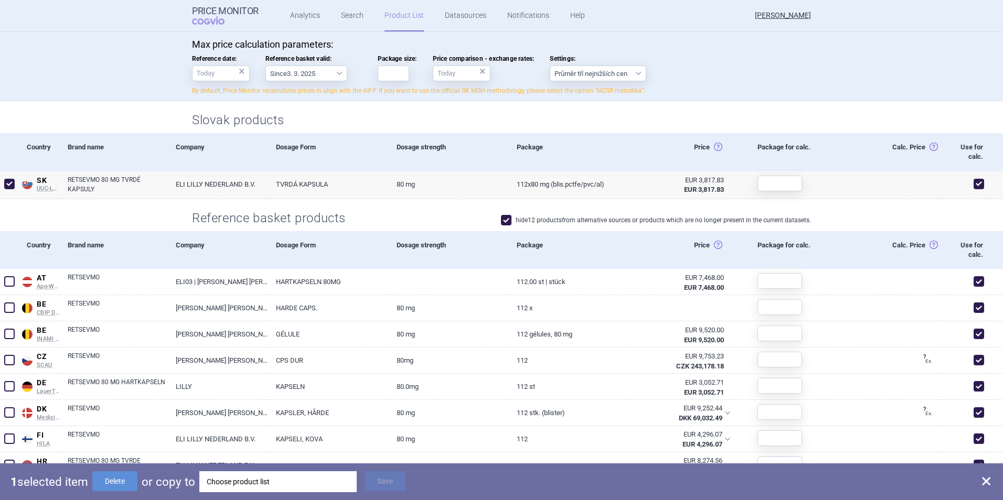
scroll to position [108, 0]
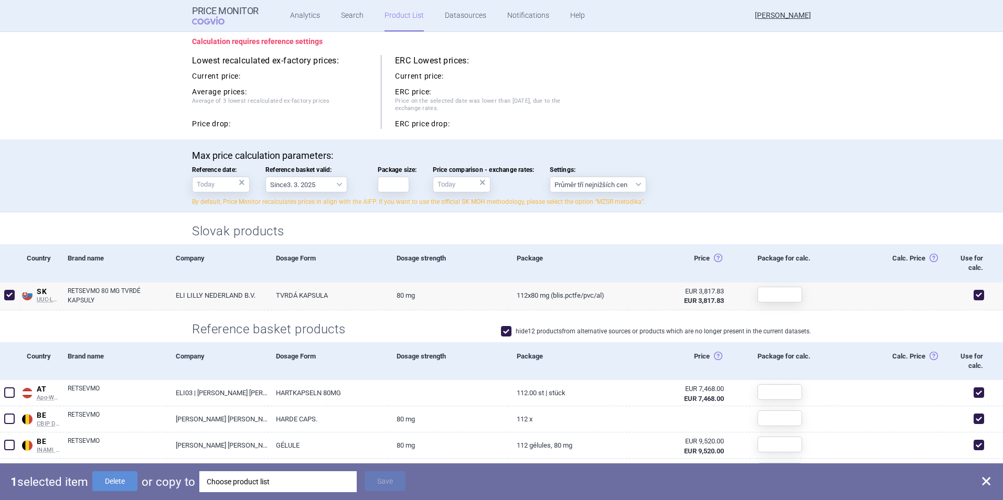
click at [326, 477] on div "Choose product list" at bounding box center [278, 482] width 143 height 21
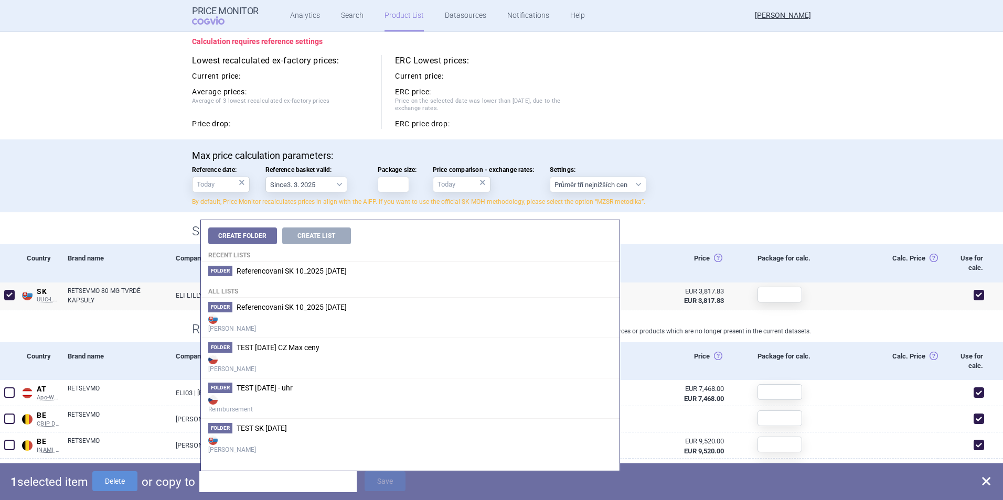
click at [260, 282] on h4 "All lists" at bounding box center [410, 289] width 419 height 17
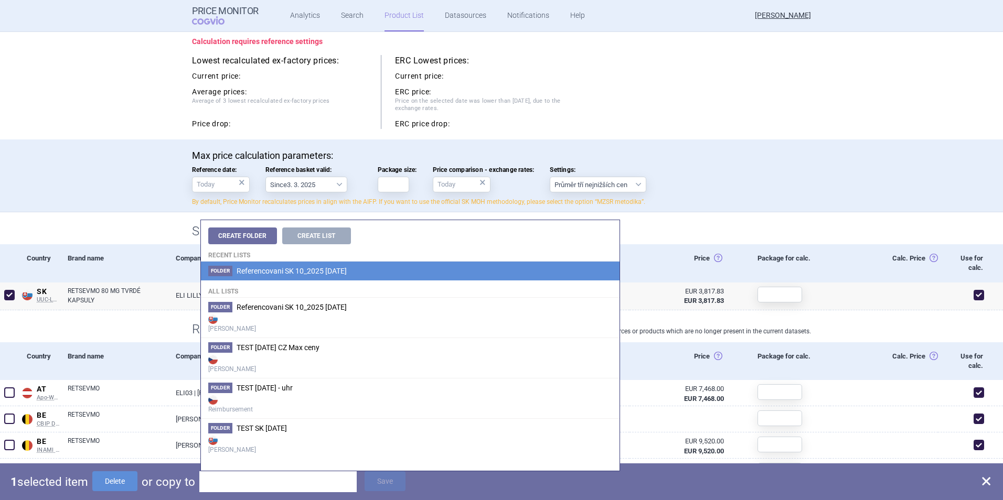
click at [269, 272] on span "Referencovani SK 10_2025 [DATE]" at bounding box center [292, 271] width 110 height 8
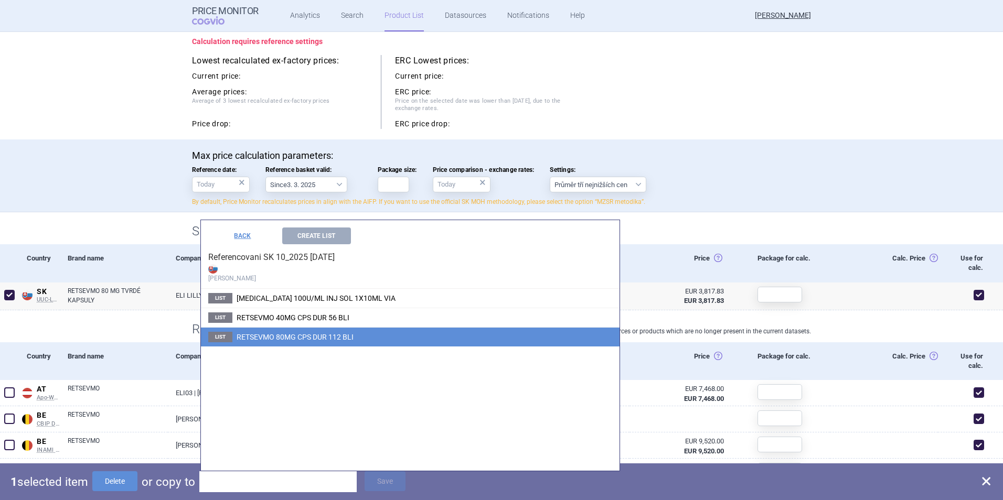
click at [274, 334] on span "RETSEVMO 80MG CPS DUR 112 BLI" at bounding box center [295, 337] width 117 height 8
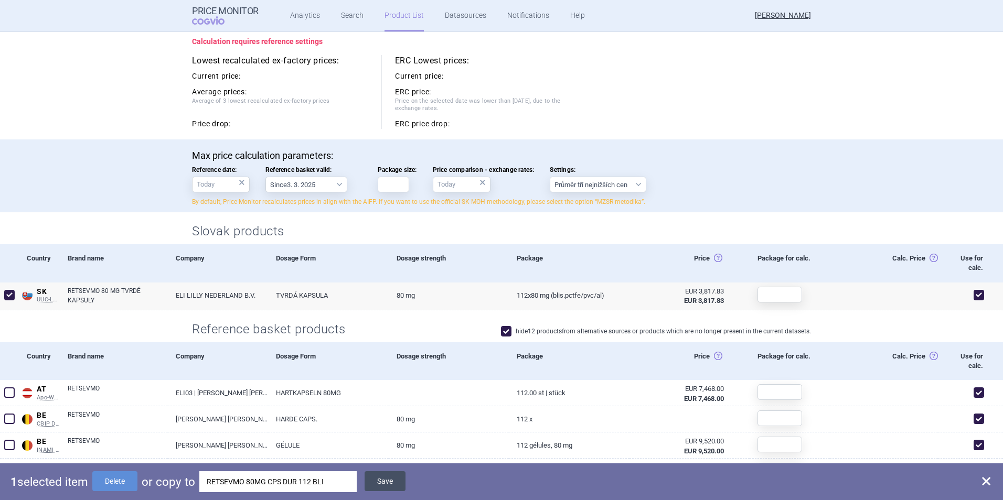
click at [375, 486] on button "Save" at bounding box center [385, 482] width 41 height 20
checkbox input "false"
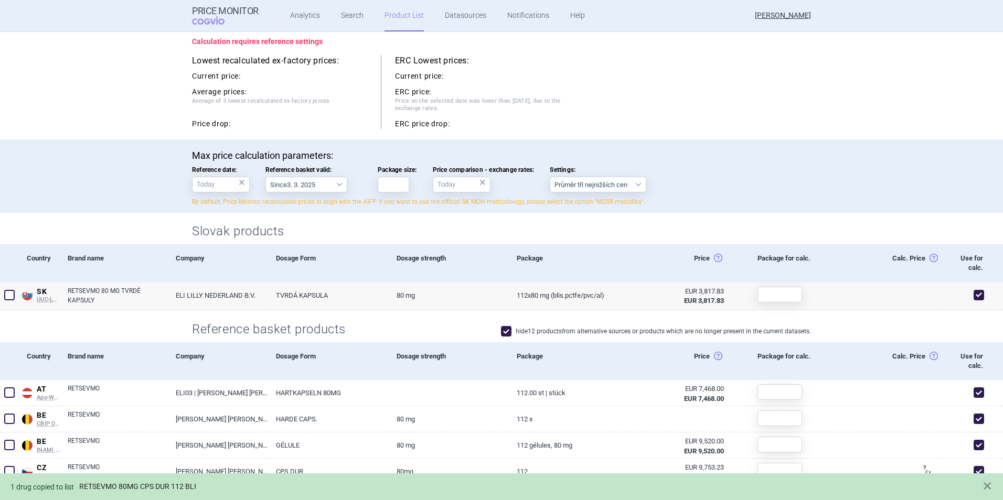
click at [123, 490] on link "RETSEVMO 80MG CPS DUR 112 BLI" at bounding box center [137, 487] width 117 height 9
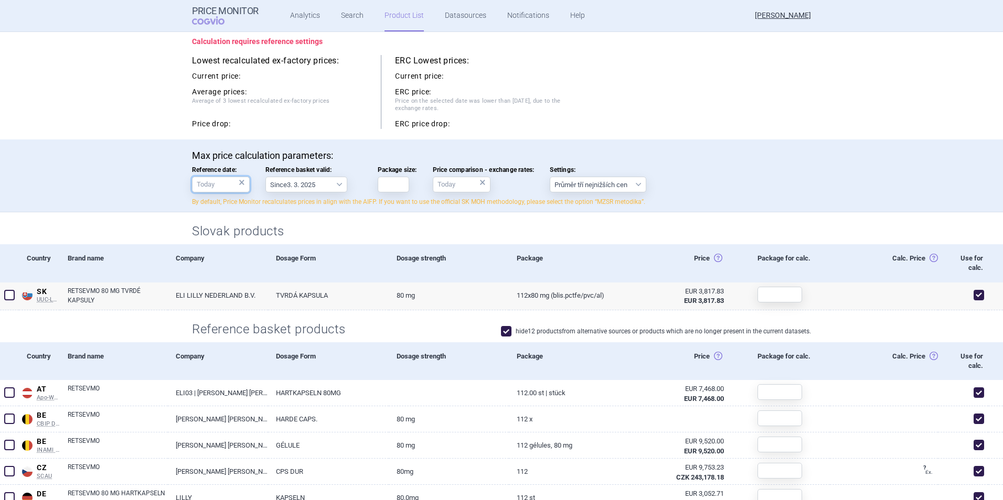
click at [231, 185] on input "Reference date: ×" at bounding box center [221, 185] width 58 height 16
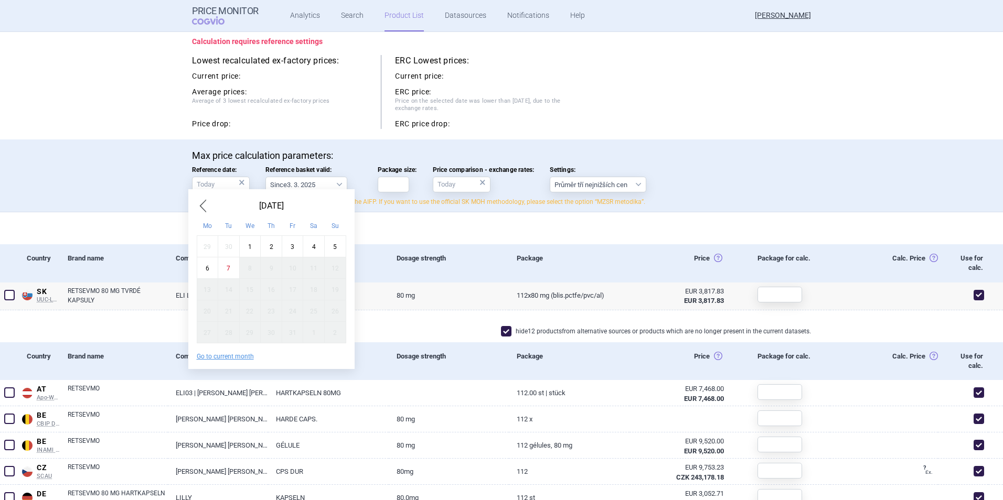
click at [247, 250] on div "1" at bounding box center [250, 247] width 22 height 22
type input "1. 10. 2025"
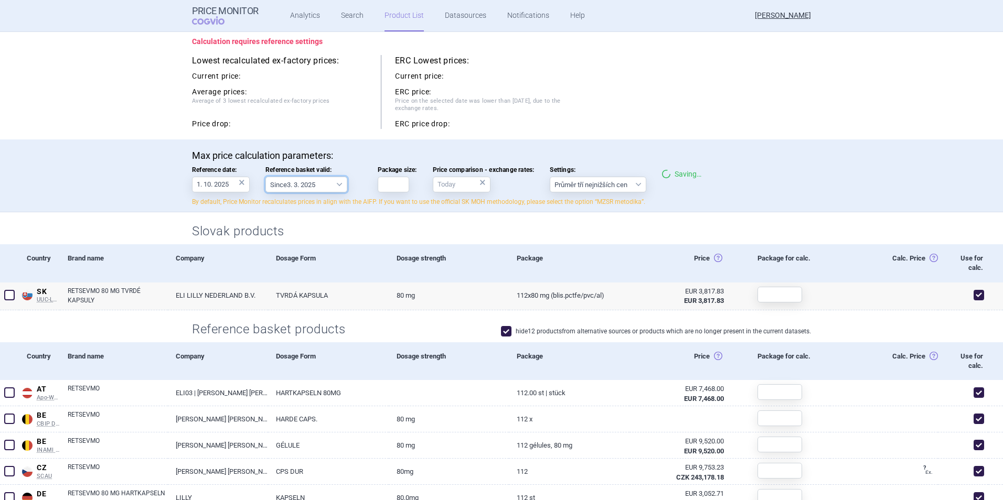
click at [308, 178] on select "Since 3. 3. 2025 Since 1. 7. 2023 Since 7. 4. 2023 Since 1. 12. 2022 Since 1. 9…" at bounding box center [306, 185] width 82 height 16
click at [265, 177] on select "Since 3. 3. 2025 Since 1. 7. 2023 Since 7. 4. 2023 Since 1. 12. 2022 Since 1. 9…" at bounding box center [306, 185] width 82 height 16
click at [392, 185] on input "Package size:" at bounding box center [393, 185] width 31 height 16
type input "1"
click at [456, 182] on input "Price comparison - exchange rates: ×" at bounding box center [462, 185] width 58 height 16
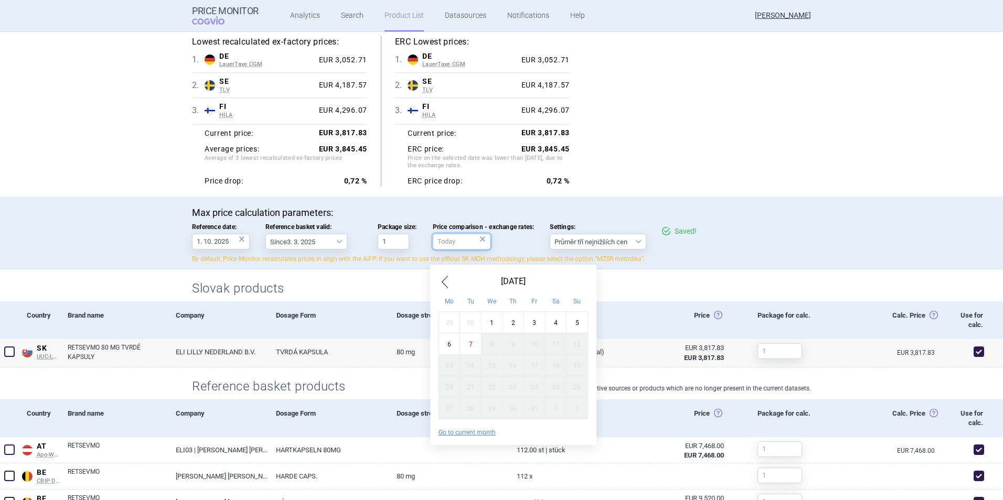
scroll to position [89, 0]
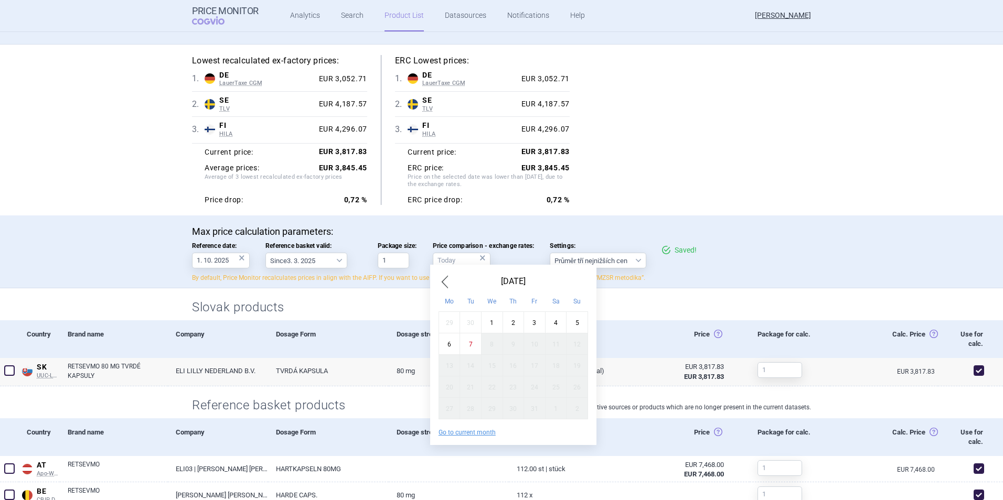
click at [441, 286] on span "Previous Month" at bounding box center [445, 281] width 13 height 17
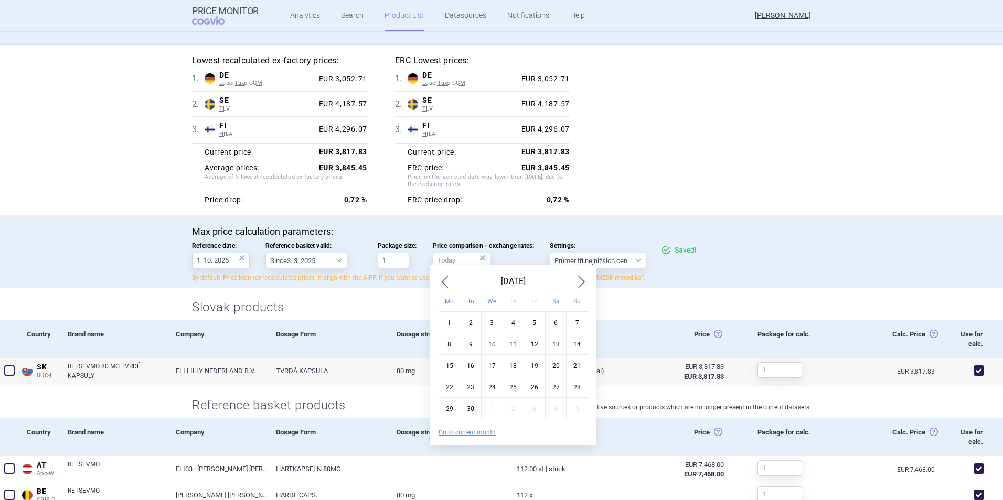
click at [441, 286] on span "Previous Month" at bounding box center [445, 281] width 13 height 17
click at [442, 286] on span "Previous Month" at bounding box center [445, 281] width 13 height 17
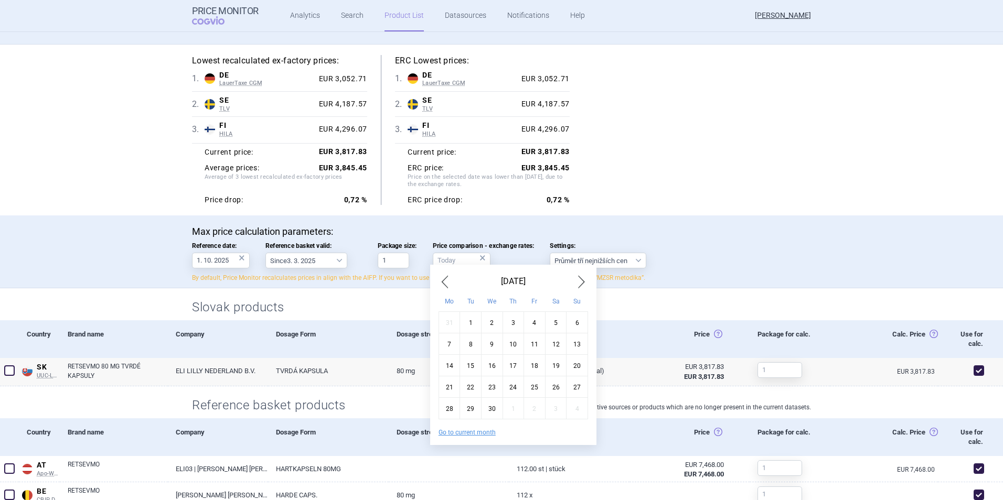
click at [474, 323] on div "1" at bounding box center [471, 323] width 22 height 22
type input "1. 4. 2025"
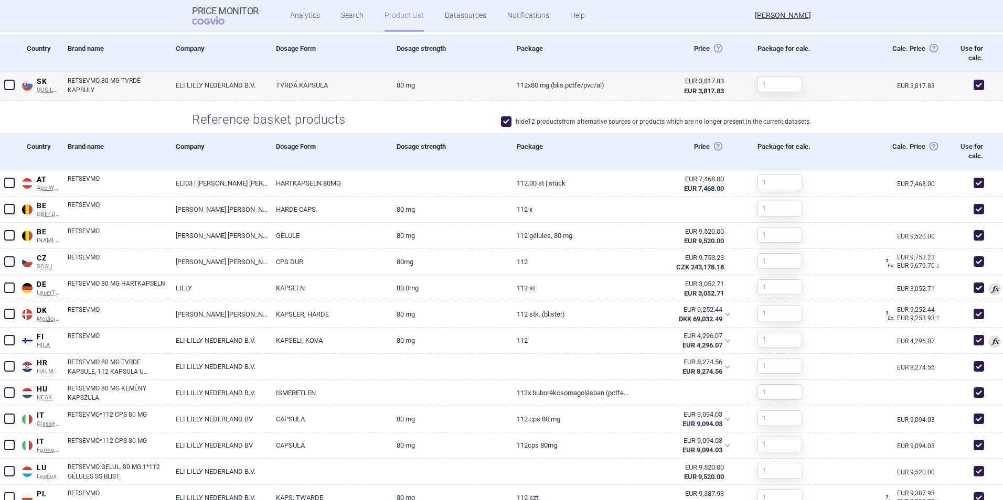
scroll to position [8, 0]
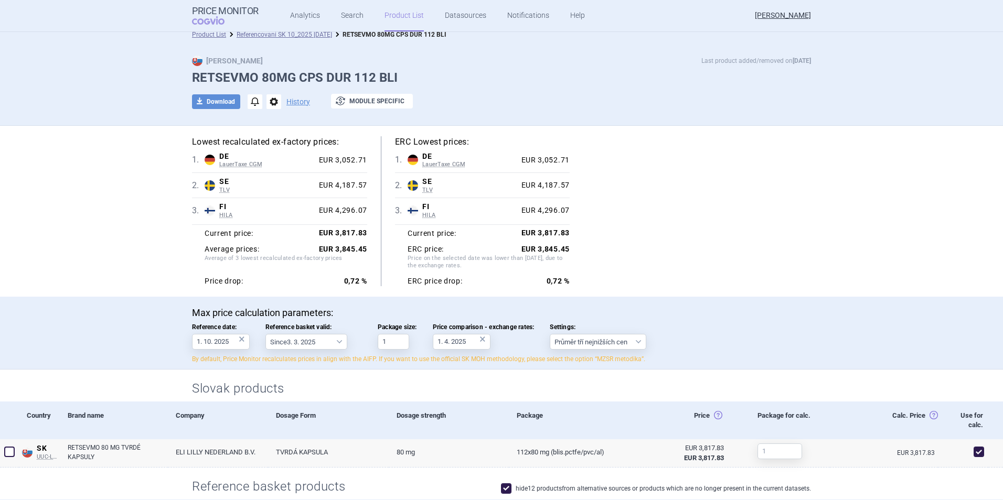
click at [350, 194] on div "2 . SE TLV Sweden TLV Online database developed by the Dental and Pharmaceutica…" at bounding box center [279, 185] width 175 height 25
click at [351, 194] on div "2 . SE TLV Sweden TLV Online database developed by the Dental and Pharmaceutica…" at bounding box center [279, 185] width 175 height 25
click at [269, 104] on span "options" at bounding box center [273, 101] width 15 height 15
click at [721, 171] on div "Lowest recalculated ex-factory prices: 1 . DE LauerTaxe CGM Germany LauerTaxe C…" at bounding box center [501, 211] width 619 height 150
click at [408, 257] on span "Price on the selected date was lower than [DATE], due to the exchange rates." at bounding box center [489, 263] width 162 height 17
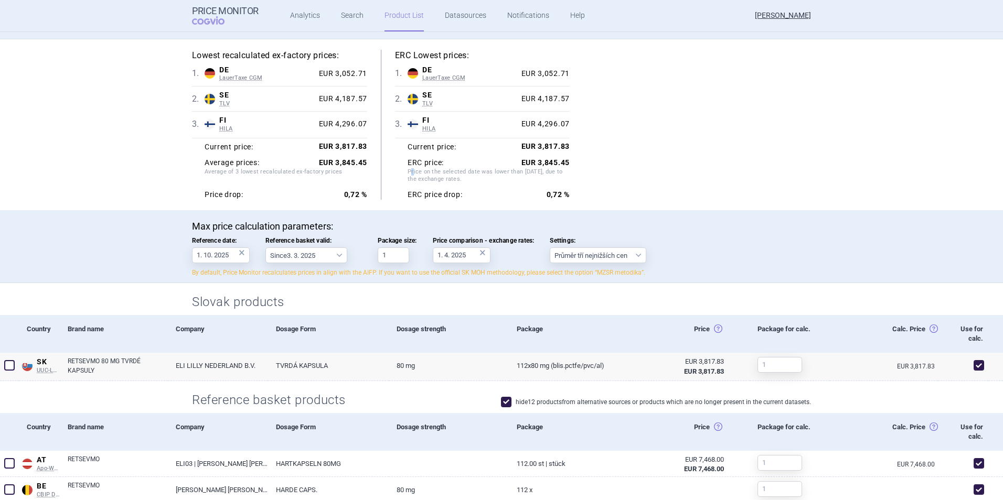
scroll to position [113, 0]
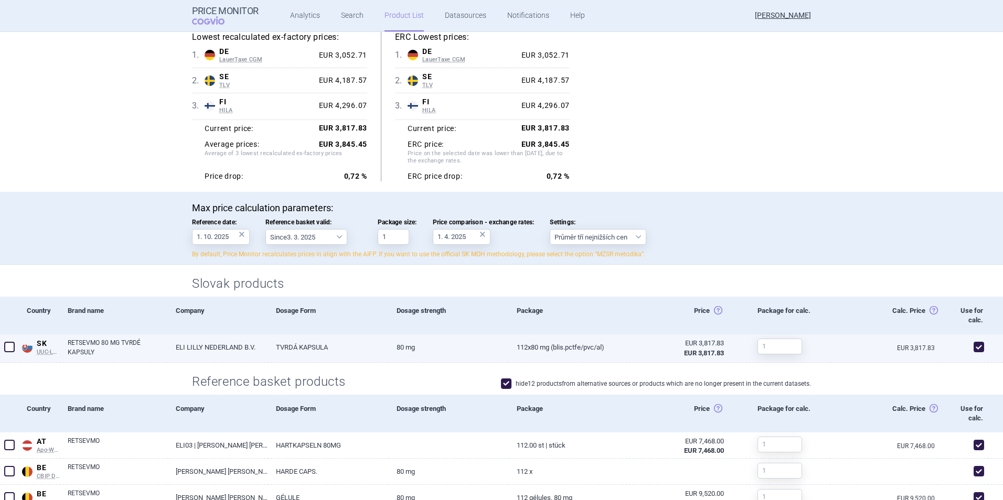
click at [700, 346] on div "EUR 3,817.83" at bounding box center [680, 343] width 87 height 9
click at [342, 145] on strong "EUR 3,845.45" at bounding box center [343, 144] width 48 height 8
drag, startPoint x: 342, startPoint y: 145, endPoint x: 478, endPoint y: 177, distance: 140.7
click at [478, 177] on div "ERC price drop: 0,72 %" at bounding box center [489, 176] width 162 height 9
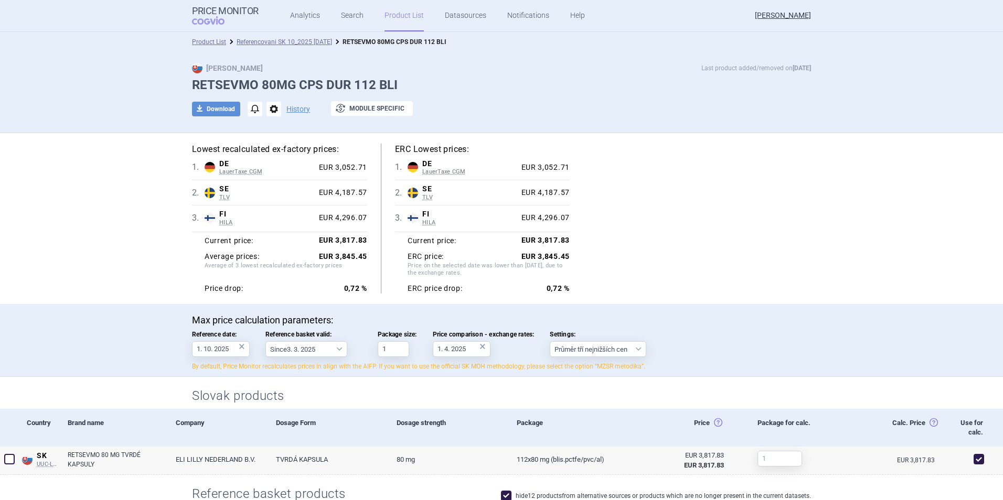
scroll to position [0, 0]
click at [599, 354] on select "Průměr tří nejnižších cen" at bounding box center [598, 350] width 97 height 16
click at [241, 38] on li "Referencovani SK 10_2025 [DATE]" at bounding box center [279, 42] width 106 height 10
click at [242, 41] on link "Referencovani SK 10_2025 [DATE]" at bounding box center [284, 42] width 95 height 7
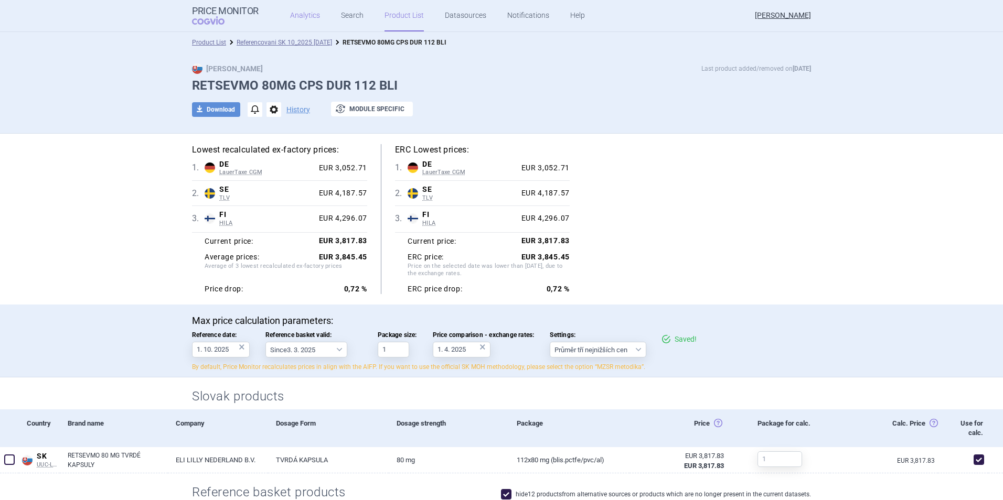
click at [294, 19] on link "Analytics" at bounding box center [305, 15] width 30 height 31
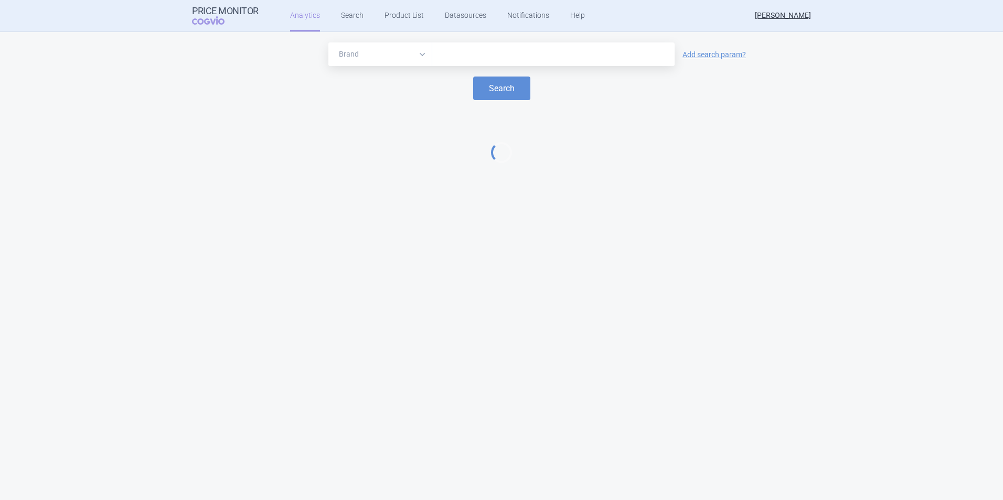
click at [475, 55] on input "text" at bounding box center [554, 55] width 232 height 14
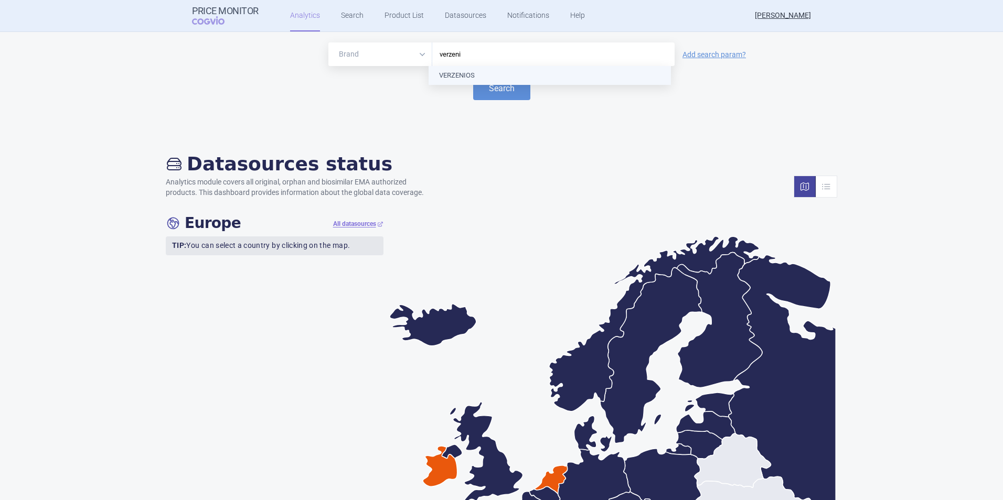
type input "verzenio"
click at [493, 86] on button "Search" at bounding box center [501, 89] width 57 height 24
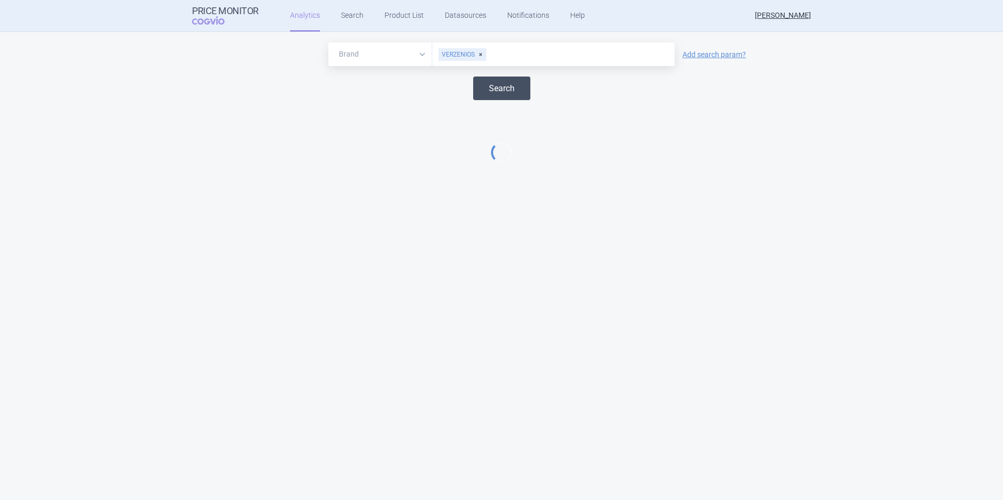
select select "EUR"
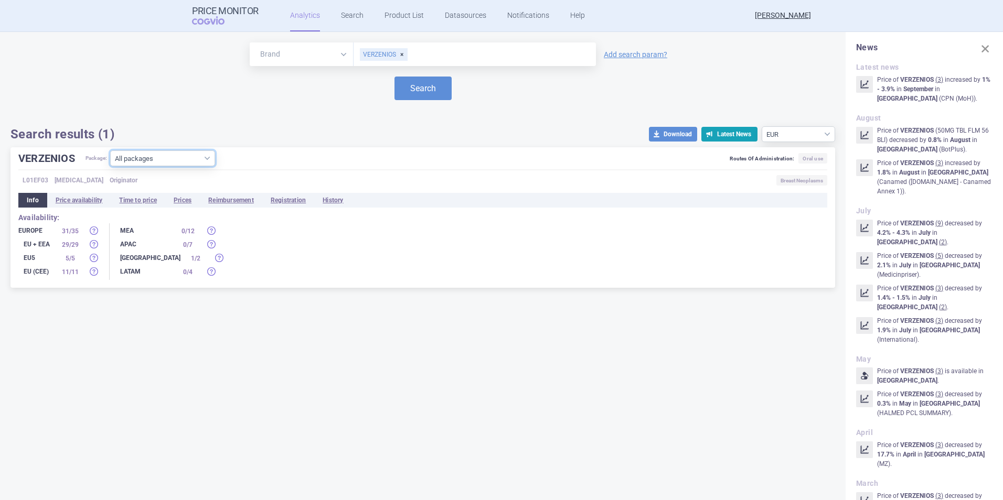
click at [187, 156] on select "All packages 100MG TBL FLM 14 BLI ( 5 ) 100MG TBL FLM 168 BLI ( 4 ) 100MG TBL F…" at bounding box center [162, 159] width 105 height 16
select select "fd9367e8-9c27-4985-b26e-b67188521485"
click at [111, 166] on select "All packages 100MG TBL FLM 14 BLI ( 5 ) 100MG TBL FLM 168 BLI ( 4 ) 100MG TBL F…" at bounding box center [162, 159] width 105 height 16
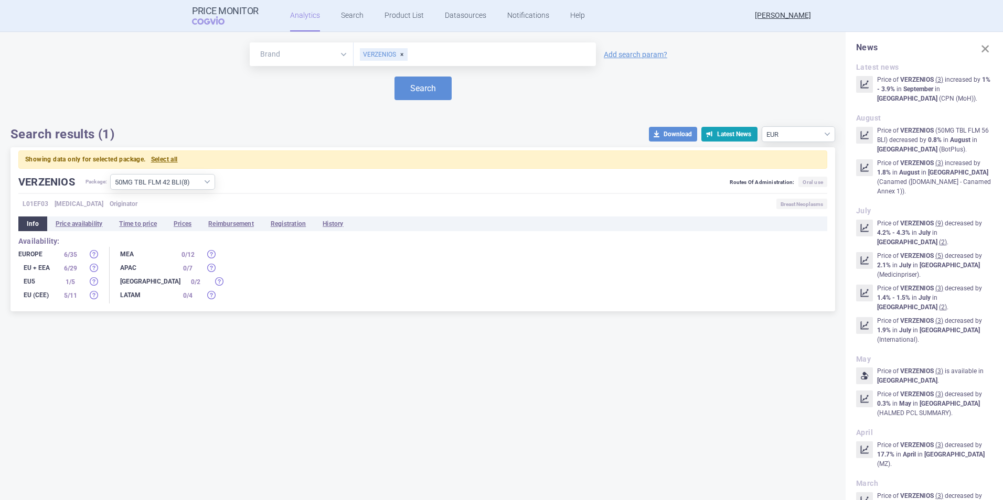
drag, startPoint x: 27, startPoint y: 271, endPoint x: 66, endPoint y: 268, distance: 38.4
click at [28, 271] on div "EU + EEA" at bounding box center [36, 268] width 37 height 10
click at [88, 265] on div "6 / 29" at bounding box center [78, 268] width 42 height 11
click at [187, 222] on li "Prices" at bounding box center [182, 224] width 35 height 15
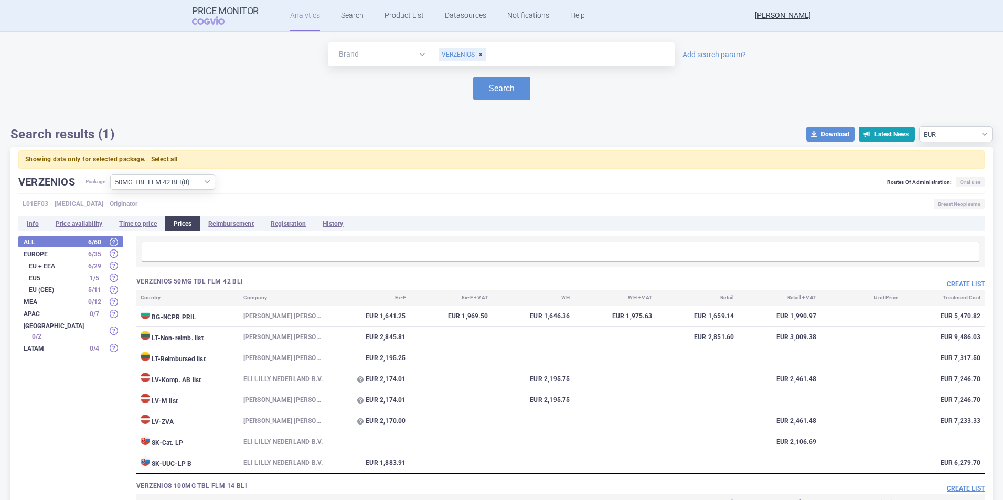
click at [43, 263] on strong "EU + EEA" at bounding box center [55, 266] width 52 height 6
click at [61, 264] on strong "EU + EEA" at bounding box center [55, 266] width 52 height 6
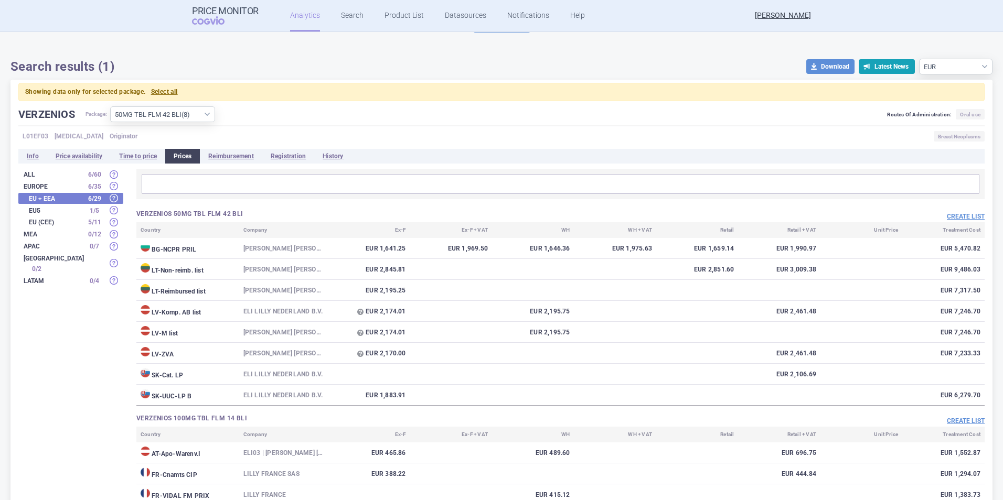
scroll to position [105, 0]
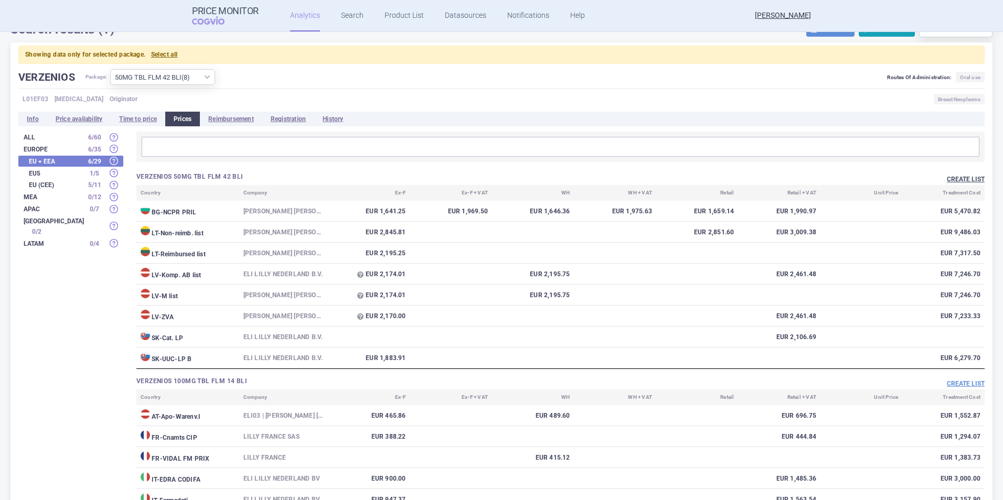
click at [970, 181] on button "Create list" at bounding box center [966, 179] width 38 height 9
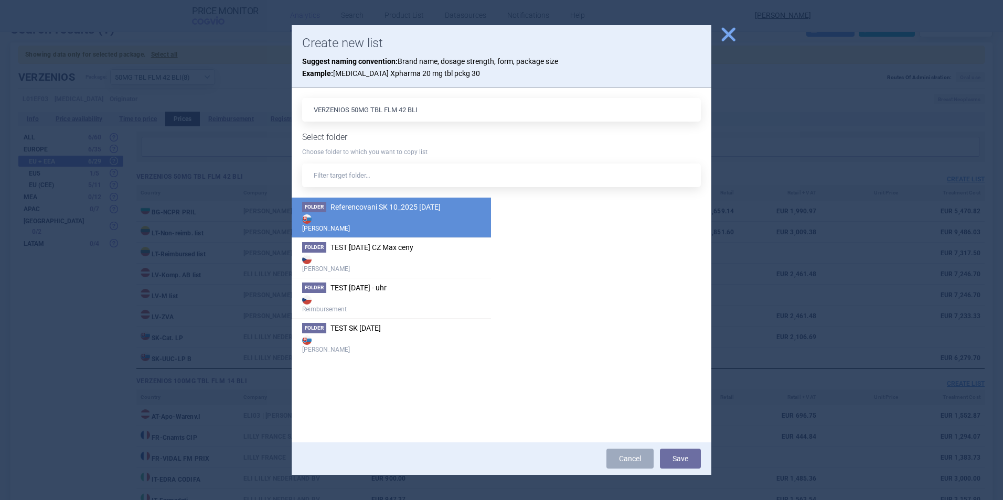
click at [358, 212] on li "Folder Referencovani SK 10_2025 7.10.2025 Max Price" at bounding box center [391, 218] width 199 height 40
click at [685, 462] on button "Save" at bounding box center [680, 459] width 41 height 20
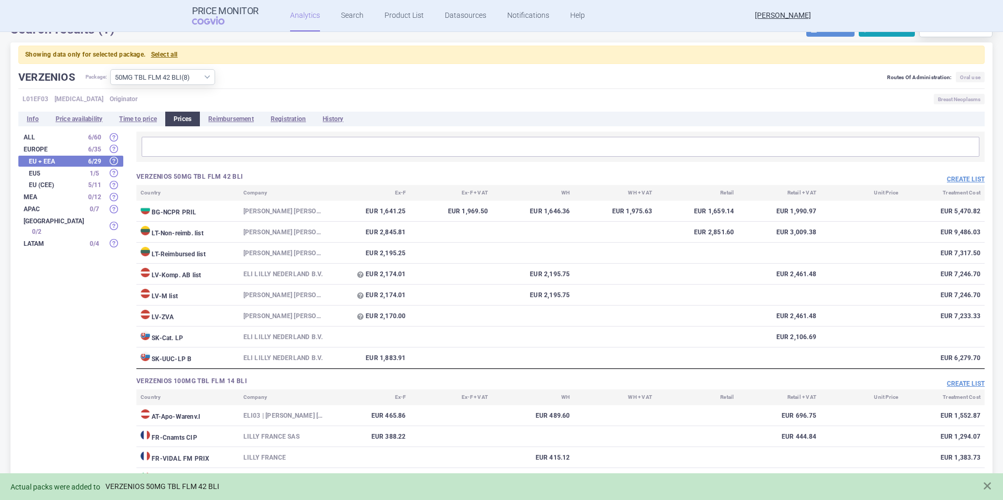
click at [180, 484] on link "VERZENIOS 50MG TBL FLM 42 BLI" at bounding box center [162, 487] width 114 height 9
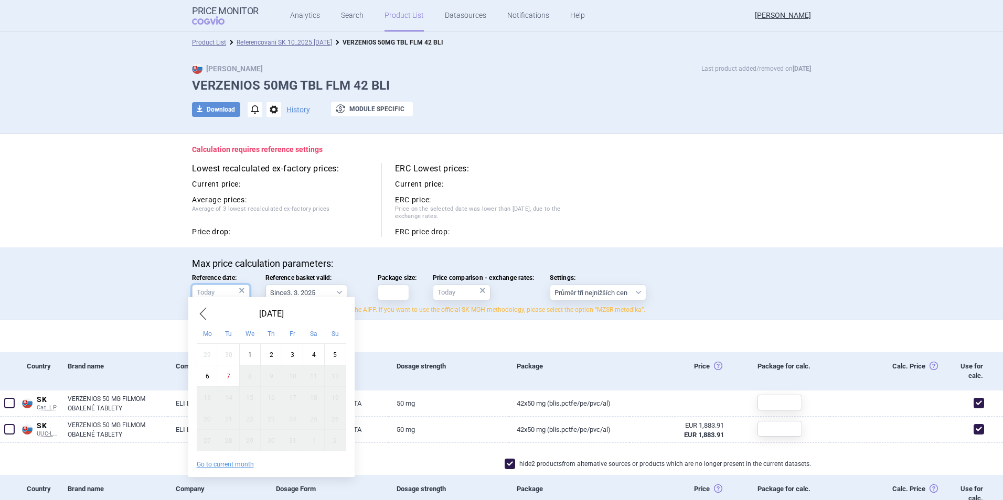
click at [226, 288] on input "Reference date: ×" at bounding box center [221, 293] width 58 height 16
click at [243, 356] on div "1" at bounding box center [250, 355] width 22 height 22
type input "1. 10. 2025"
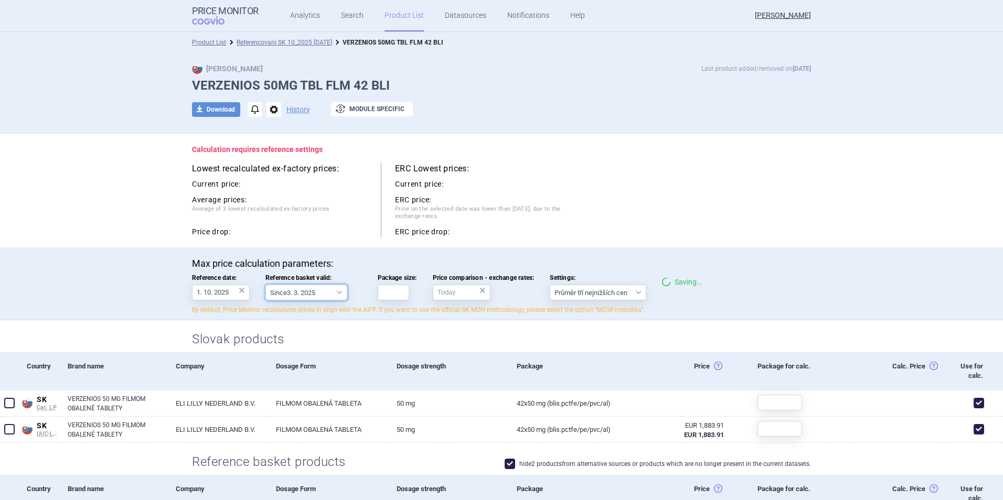
click at [317, 297] on select "Since 3. 3. 2025 Since 1. 7. 2023 Since 7. 4. 2023 Since 1. 12. 2022 Since 1. 9…" at bounding box center [306, 293] width 82 height 16
click at [265, 285] on select "Since 3. 3. 2025 Since 1. 7. 2023 Since 7. 4. 2023 Since 1. 12. 2022 Since 1. 9…" at bounding box center [306, 293] width 82 height 16
click at [383, 291] on input "Package size:" at bounding box center [393, 293] width 31 height 16
type input "1"
click at [445, 294] on input "Price comparison - exchange rates: ×" at bounding box center [462, 293] width 58 height 16
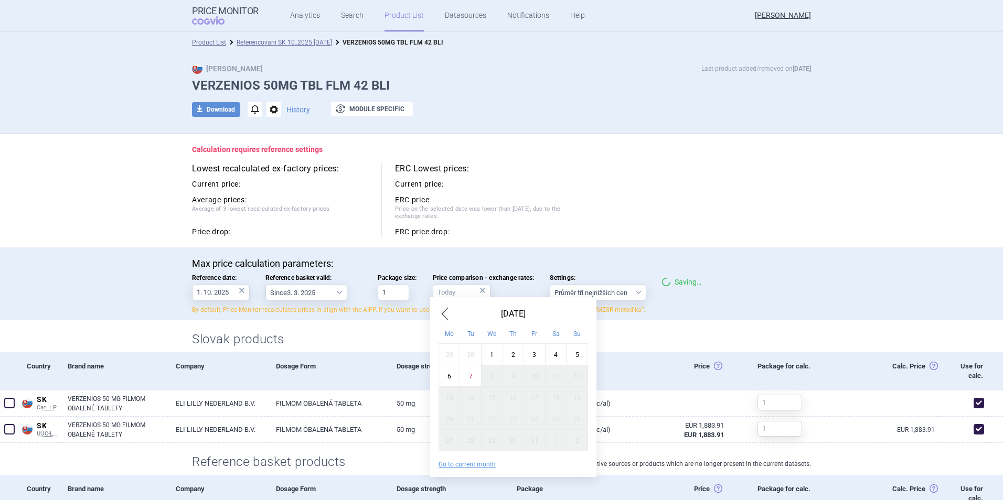
click at [442, 318] on span "Previous Month" at bounding box center [445, 314] width 13 height 17
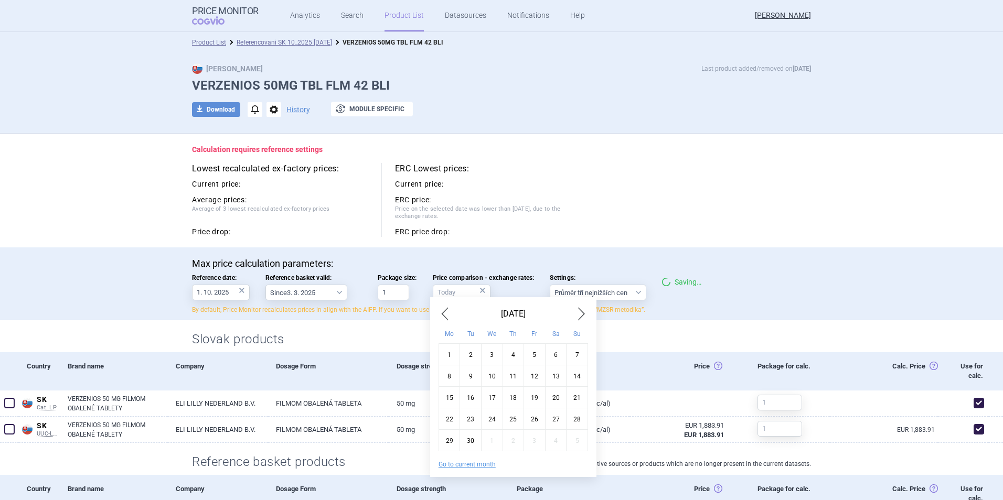
click at [442, 318] on span "Previous Month" at bounding box center [445, 314] width 13 height 17
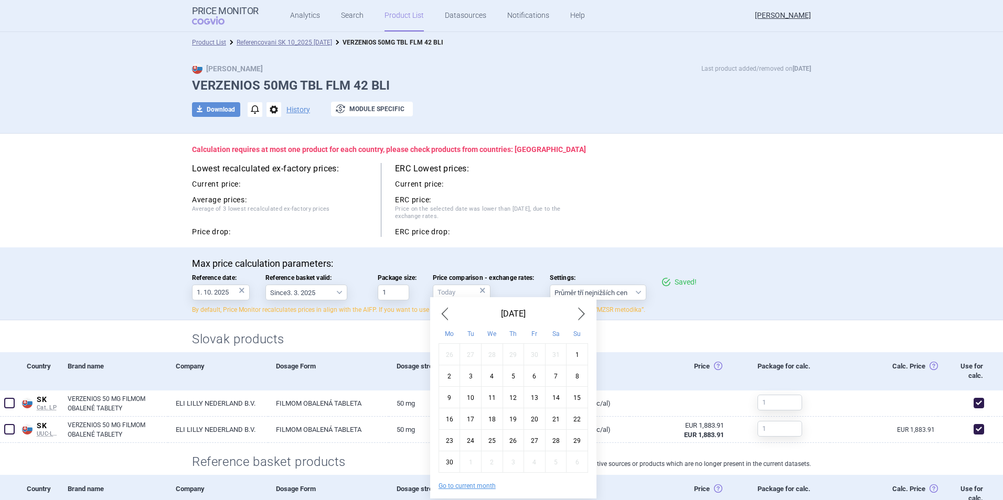
click at [442, 318] on span "Previous Month" at bounding box center [445, 314] width 13 height 17
click at [473, 358] on div "1" at bounding box center [471, 355] width 22 height 22
type input "1. 4. 2025"
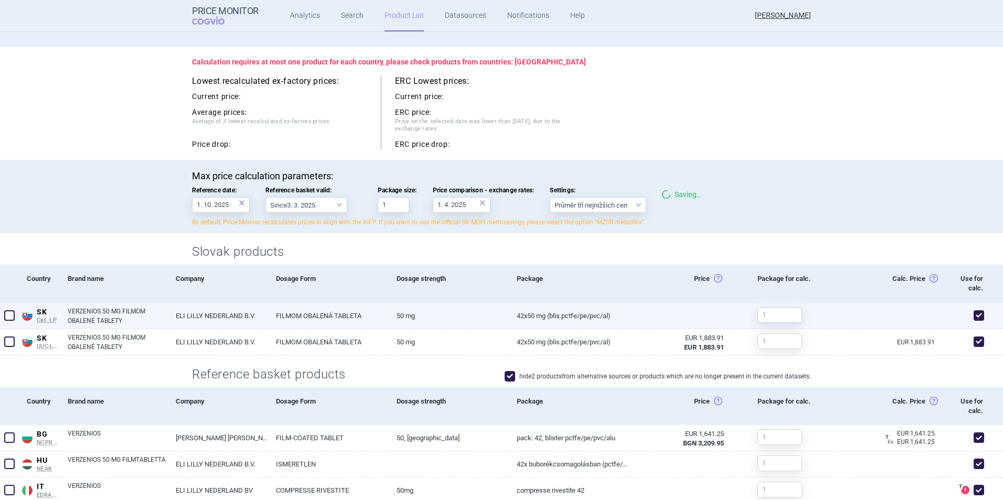
scroll to position [105, 0]
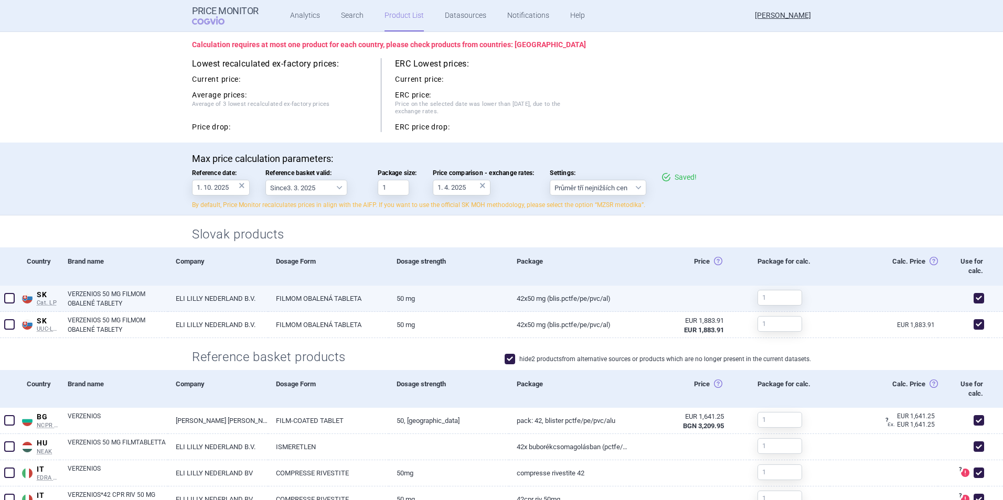
click at [974, 296] on span at bounding box center [979, 298] width 10 height 10
checkbox input "false"
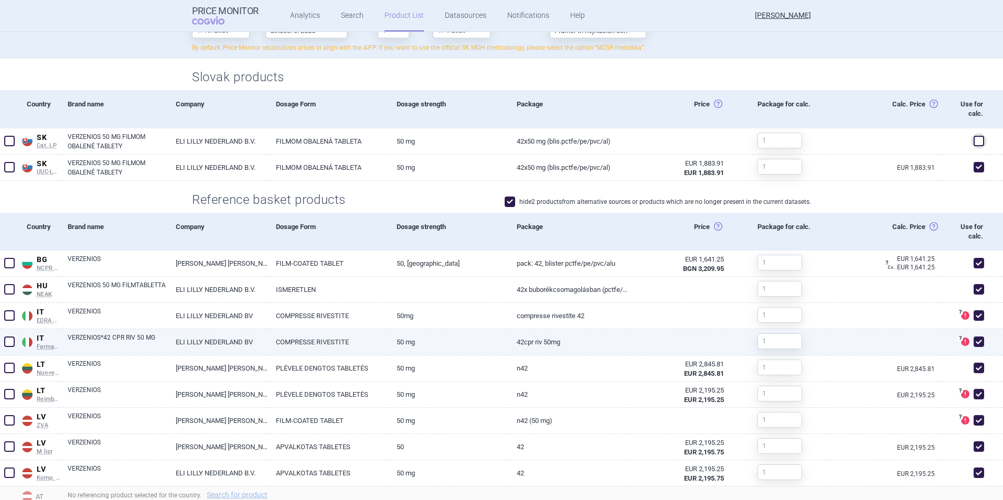
scroll to position [319, 0]
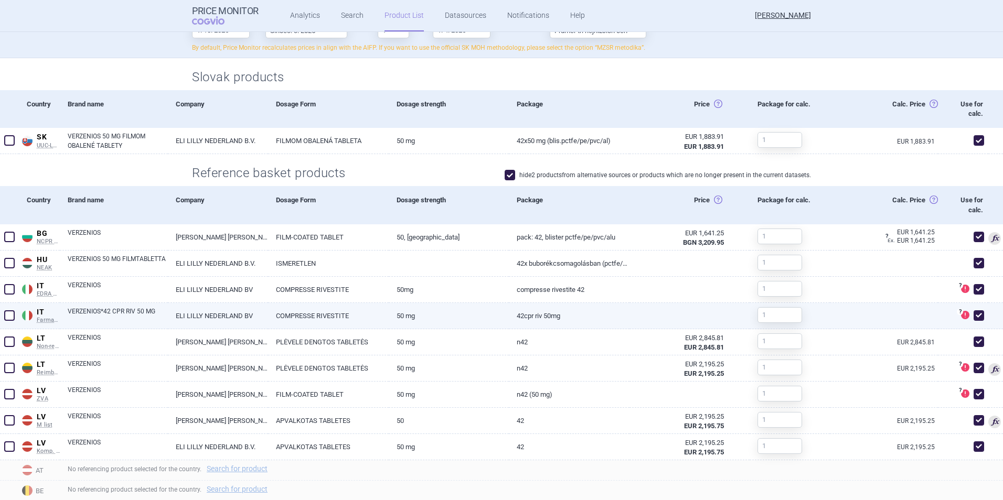
click at [974, 314] on span at bounding box center [979, 316] width 10 height 10
checkbox input "false"
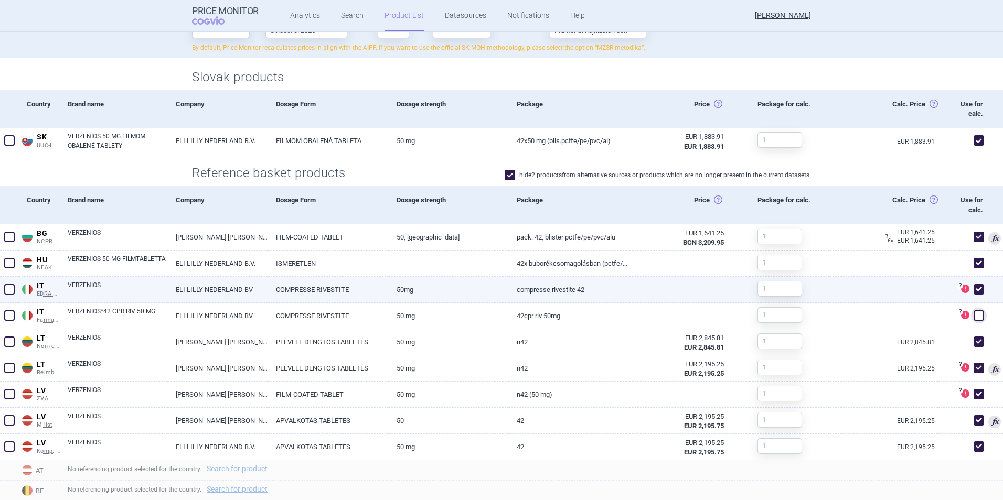
click at [974, 289] on span at bounding box center [979, 289] width 10 height 10
checkbox input "false"
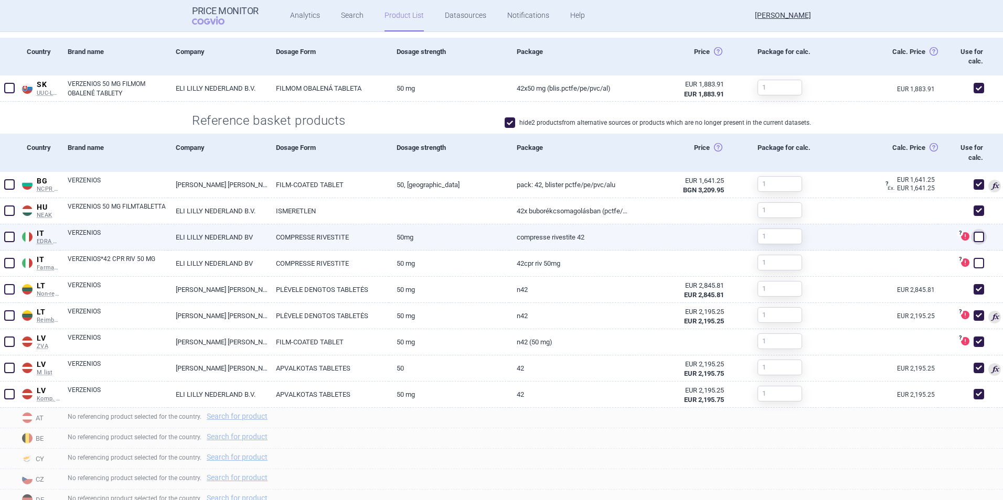
scroll to position [424, 0]
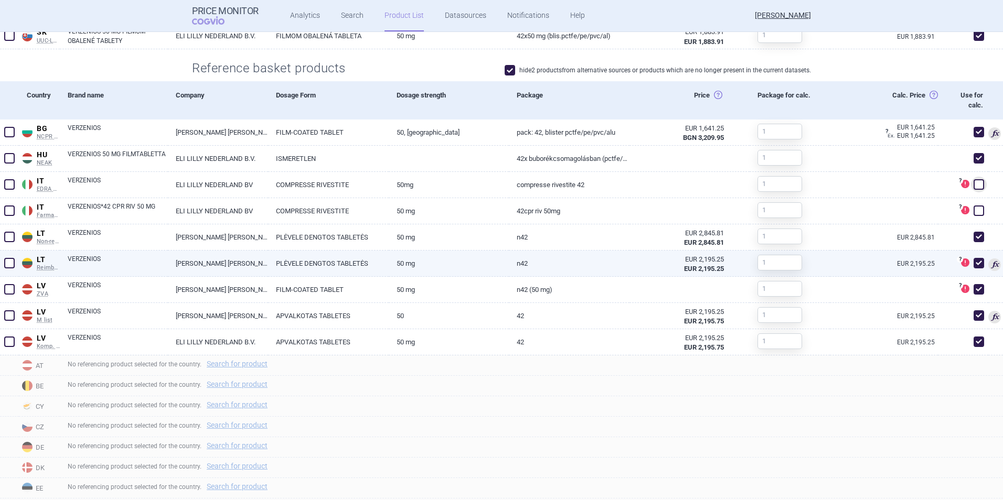
click at [974, 267] on span at bounding box center [979, 263] width 10 height 10
checkbox input "false"
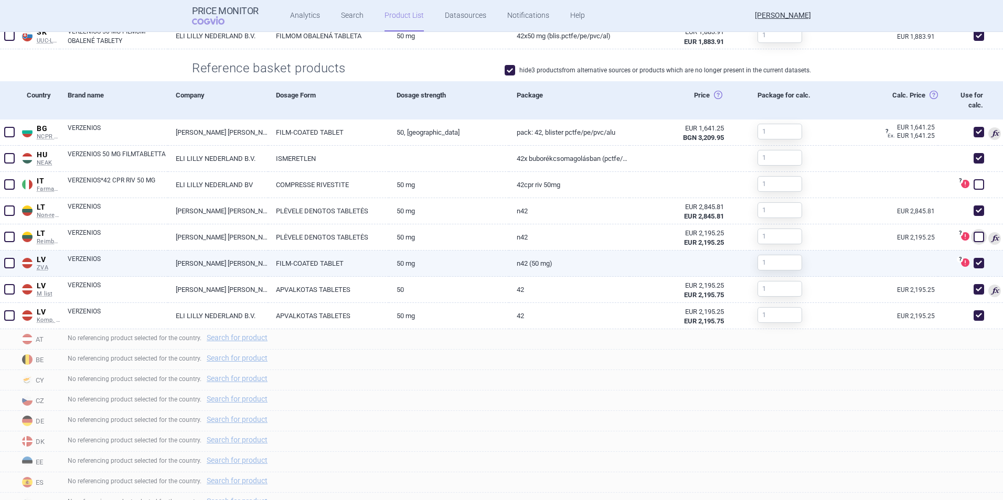
click at [974, 284] on span at bounding box center [979, 289] width 10 height 10
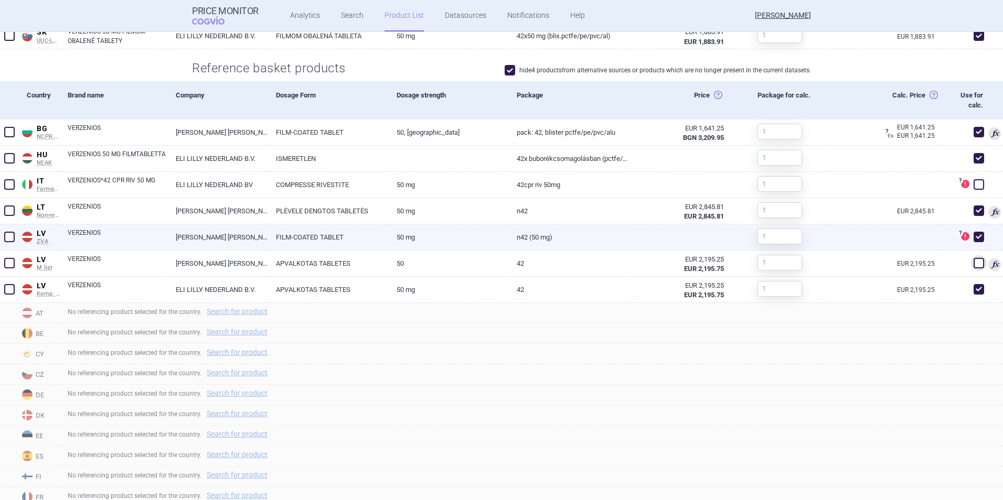
click at [974, 264] on span at bounding box center [979, 263] width 10 height 10
checkbox input "true"
click at [974, 240] on span at bounding box center [979, 237] width 10 height 10
checkbox input "false"
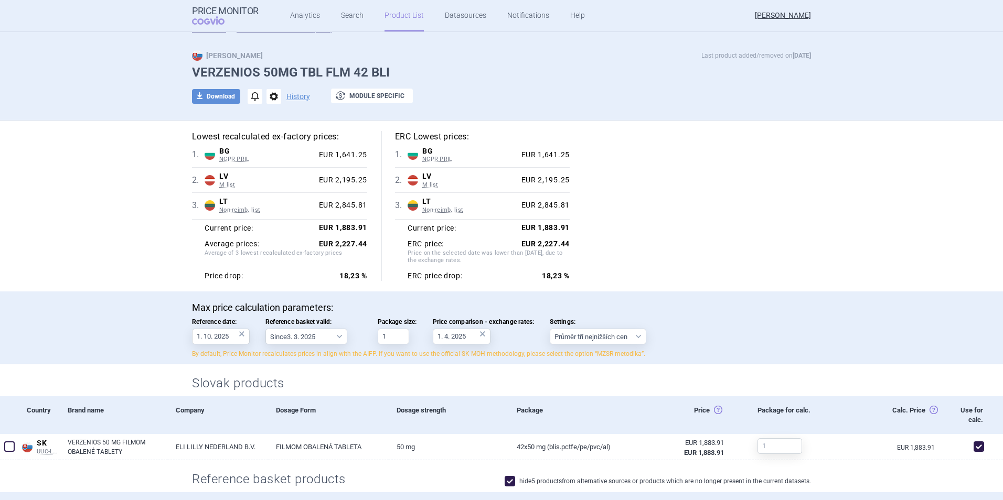
scroll to position [0, 0]
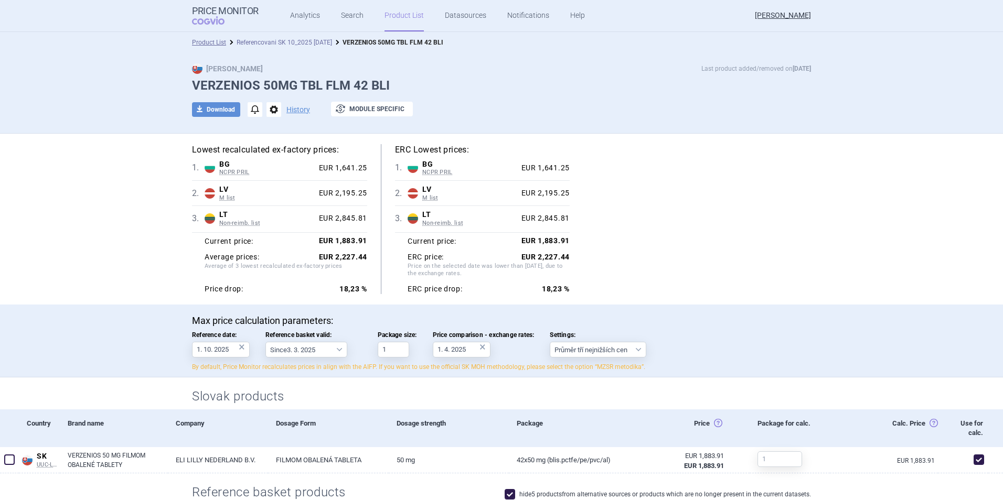
click at [276, 42] on link "Referencovani SK 10_2025 [DATE]" at bounding box center [284, 42] width 95 height 7
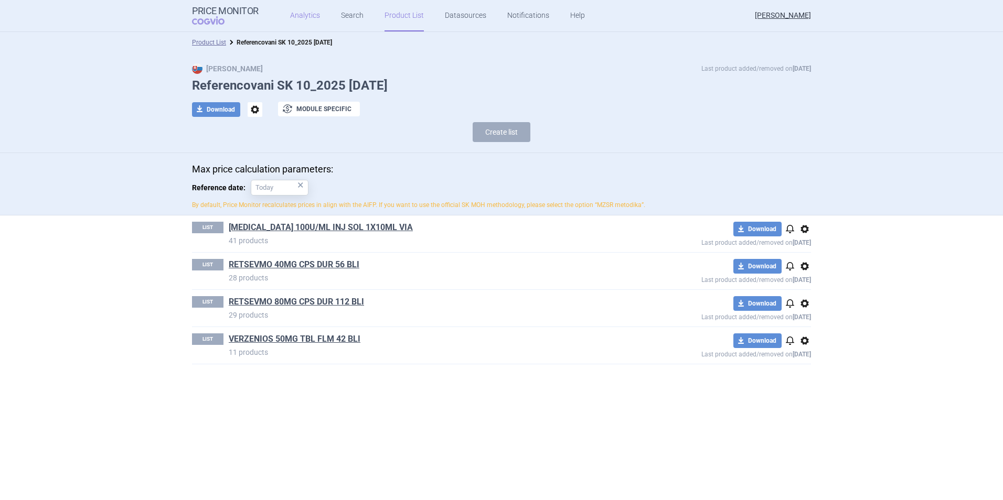
click at [299, 18] on link "Analytics" at bounding box center [305, 15] width 30 height 31
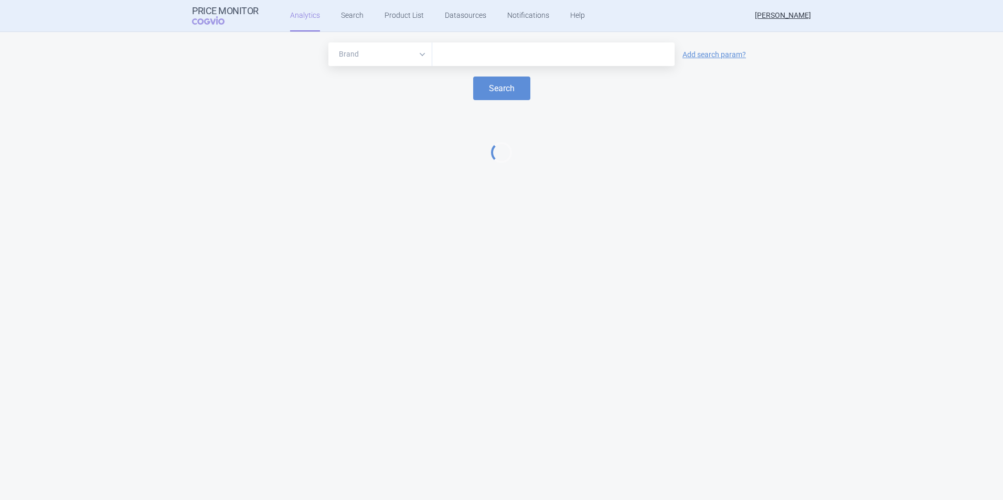
click at [477, 54] on input "text" at bounding box center [554, 55] width 232 height 14
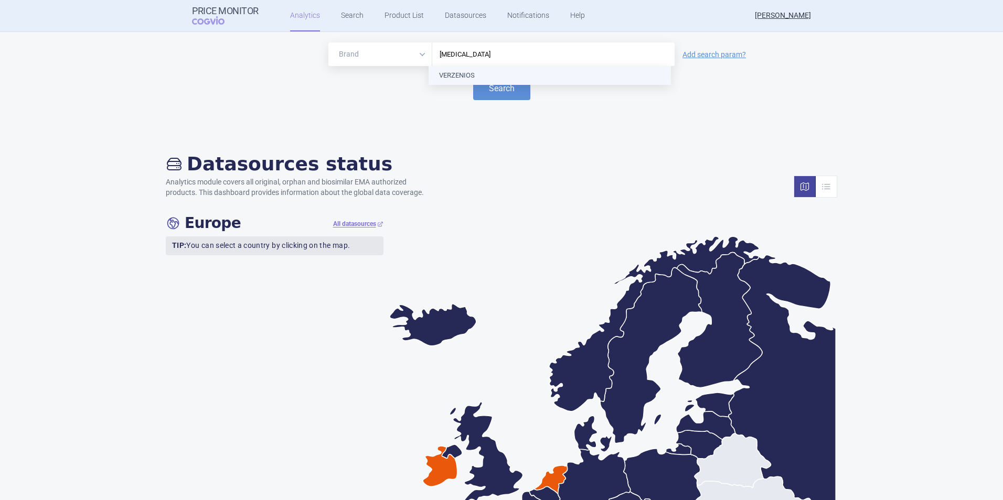
type input "verzenios"
click at [510, 84] on button "Search" at bounding box center [501, 89] width 57 height 24
select select "EUR"
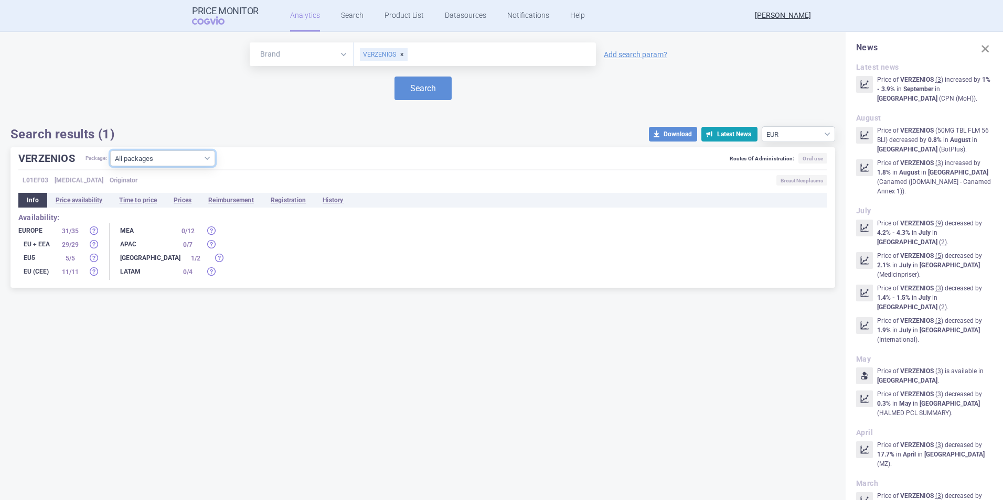
click at [196, 159] on select "All packages 100MG TBL FLM 14 BLI ( 5 ) 100MG TBL FLM 168 BLI ( 4 ) 100MG TBL F…" at bounding box center [162, 159] width 105 height 16
select select "cde48926-e952-4089-b2a1-547377e804f2"
click at [111, 166] on select "All packages 100MG TBL FLM 14 BLI ( 5 ) 100MG TBL FLM 168 BLI ( 4 ) 100MG TBL F…" at bounding box center [162, 159] width 105 height 16
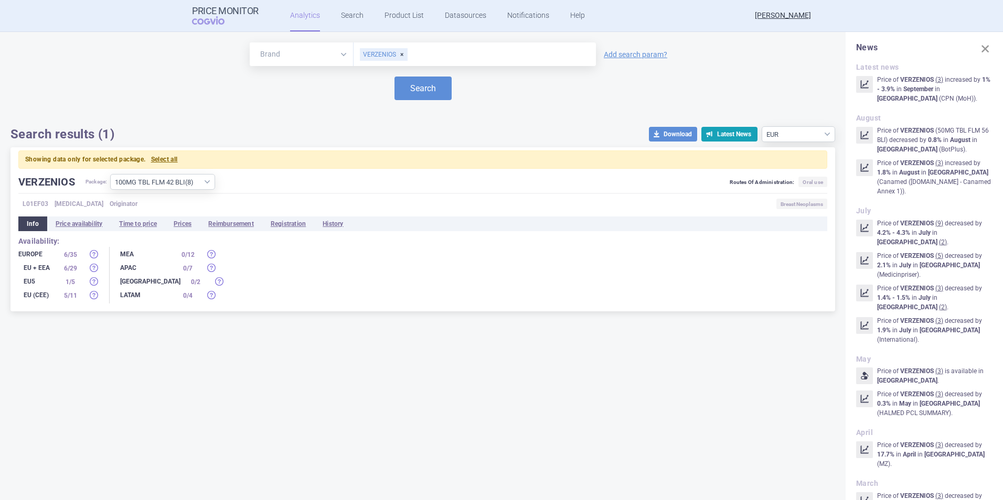
click at [55, 272] on div "EU + EEA" at bounding box center [36, 268] width 37 height 10
click at [41, 269] on div "EU + EEA" at bounding box center [36, 268] width 37 height 10
click at [185, 227] on li "Prices" at bounding box center [182, 224] width 35 height 15
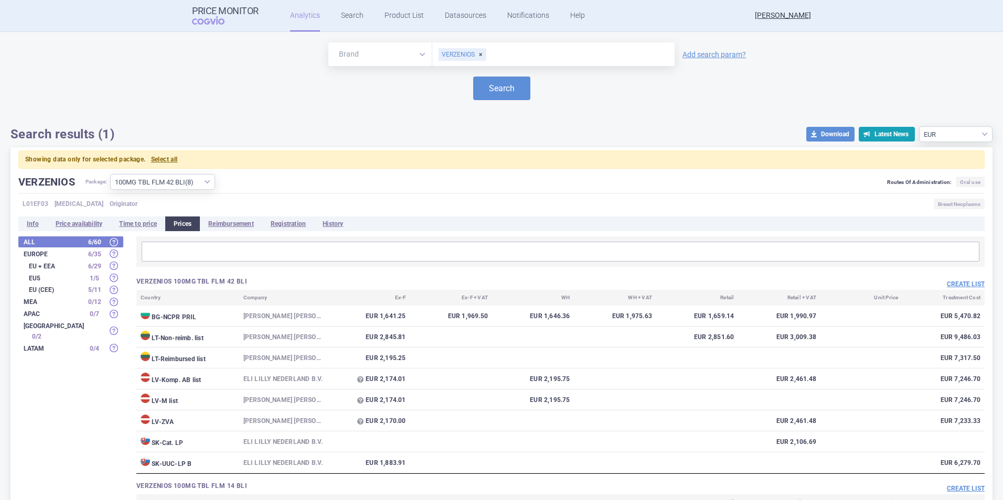
click at [57, 270] on div "EU + EEA 6 / 29" at bounding box center [70, 266] width 105 height 11
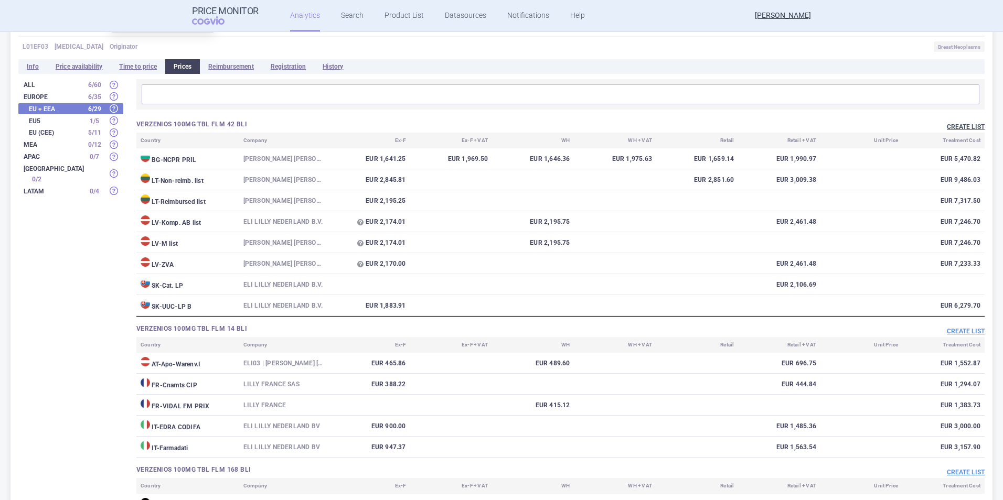
click at [964, 123] on button "Create list" at bounding box center [966, 127] width 38 height 9
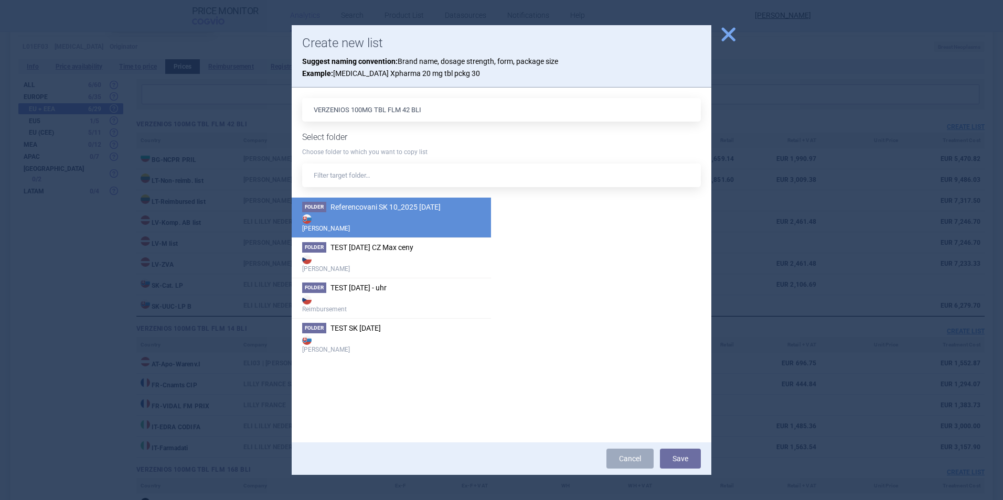
click at [345, 209] on span "Referencovani SK 10_2025 [DATE]" at bounding box center [385, 207] width 110 height 8
click at [687, 454] on button "Save" at bounding box center [680, 459] width 41 height 20
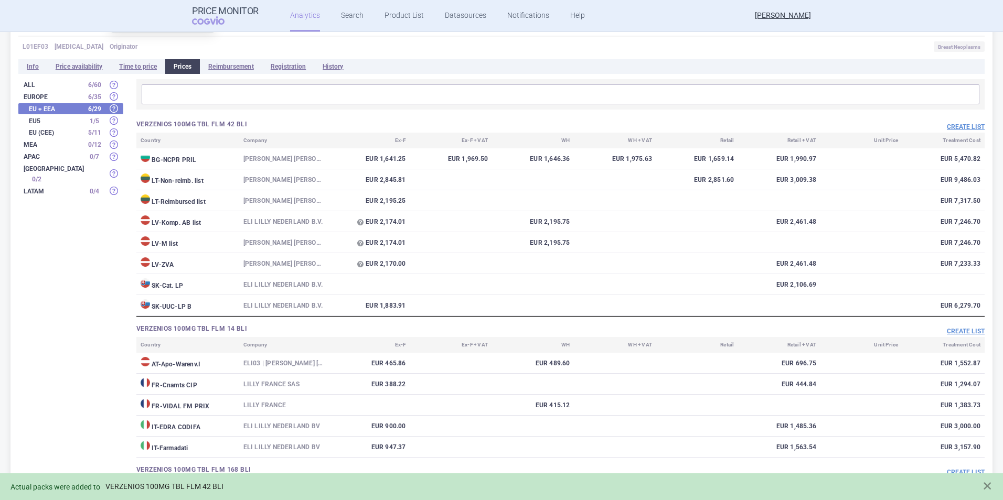
click at [200, 485] on link "VERZENIOS 100MG TBL FLM 42 BLI" at bounding box center [164, 487] width 118 height 9
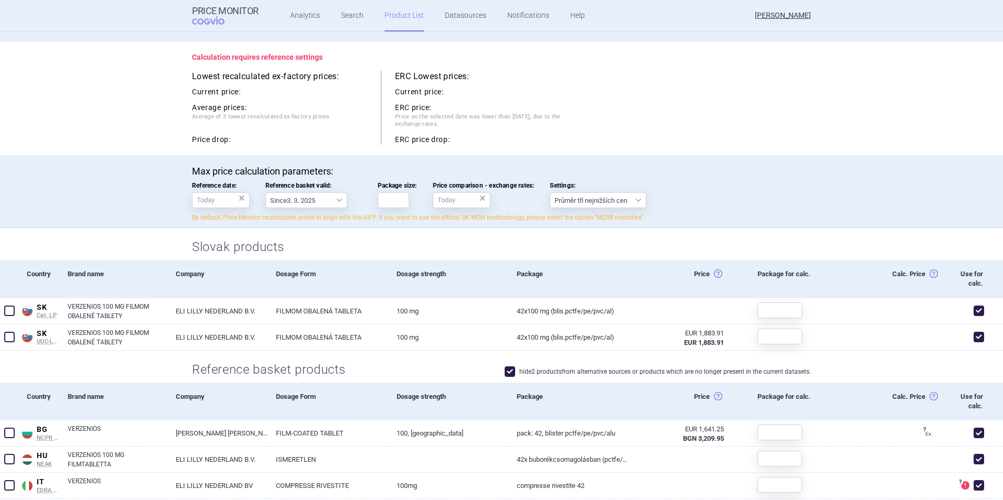
scroll to position [105, 0]
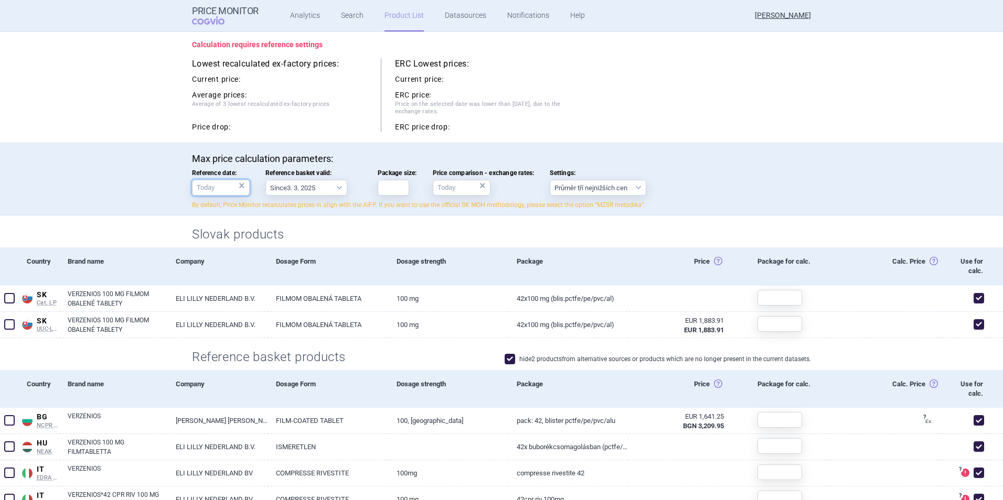
click at [215, 189] on input "Reference date: ×" at bounding box center [221, 188] width 58 height 16
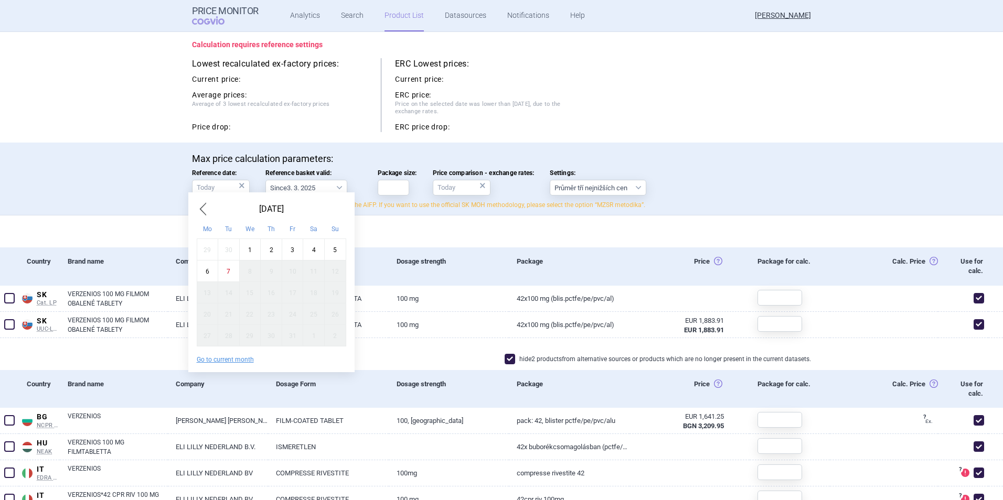
click at [223, 270] on div "7" at bounding box center [229, 272] width 22 height 22
type input "7. 10. 2025"
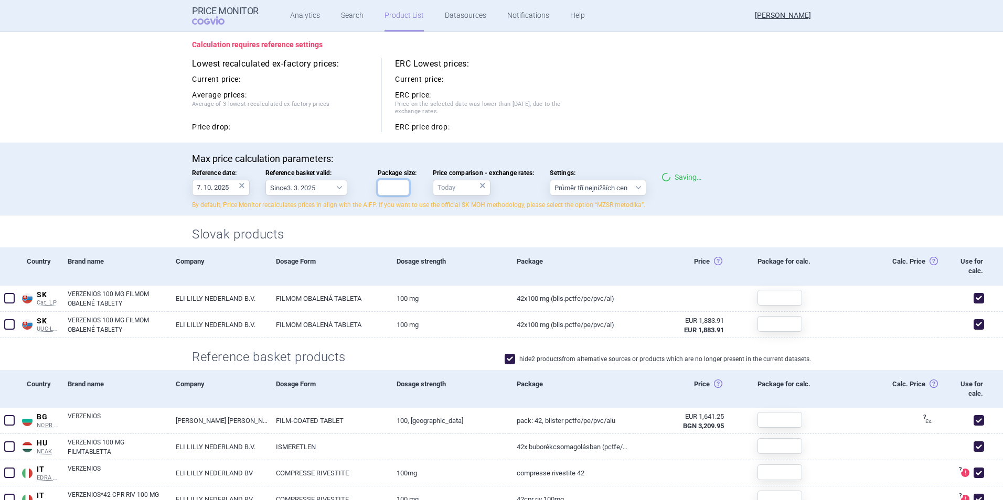
click at [384, 187] on input "Package size:" at bounding box center [393, 188] width 31 height 16
type input "1"
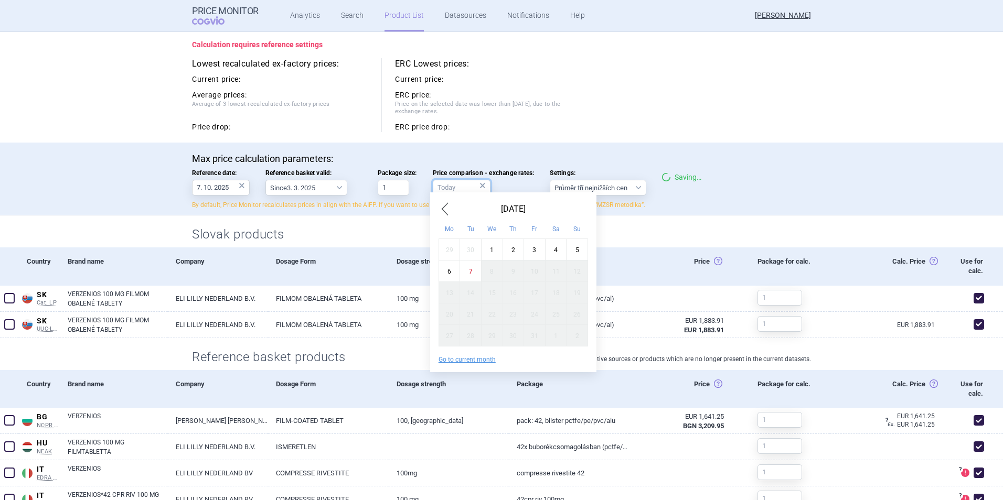
click at [454, 190] on input "Price comparison - exchange rates: ×" at bounding box center [462, 188] width 58 height 16
click at [442, 209] on span "Previous Month" at bounding box center [445, 209] width 13 height 17
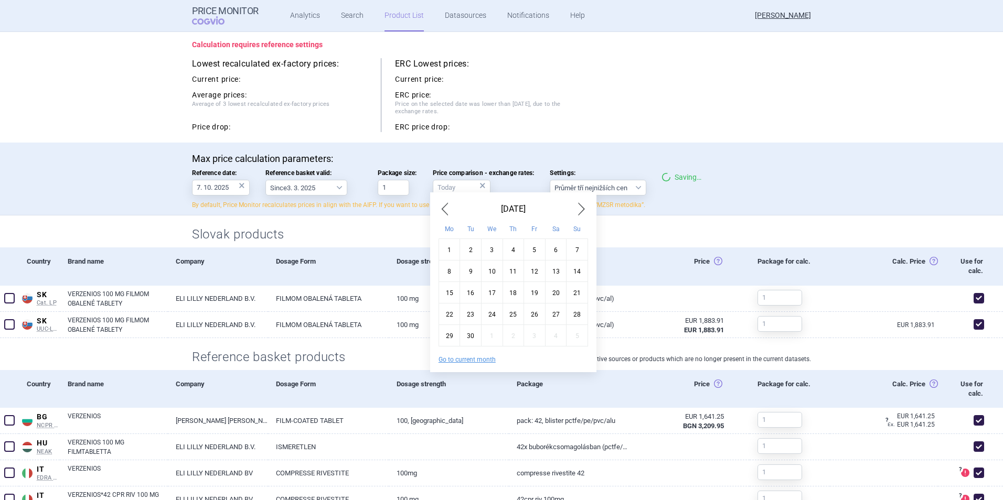
click at [442, 209] on span "Previous Month" at bounding box center [445, 209] width 13 height 17
click at [443, 209] on span "Previous Month" at bounding box center [445, 209] width 13 height 17
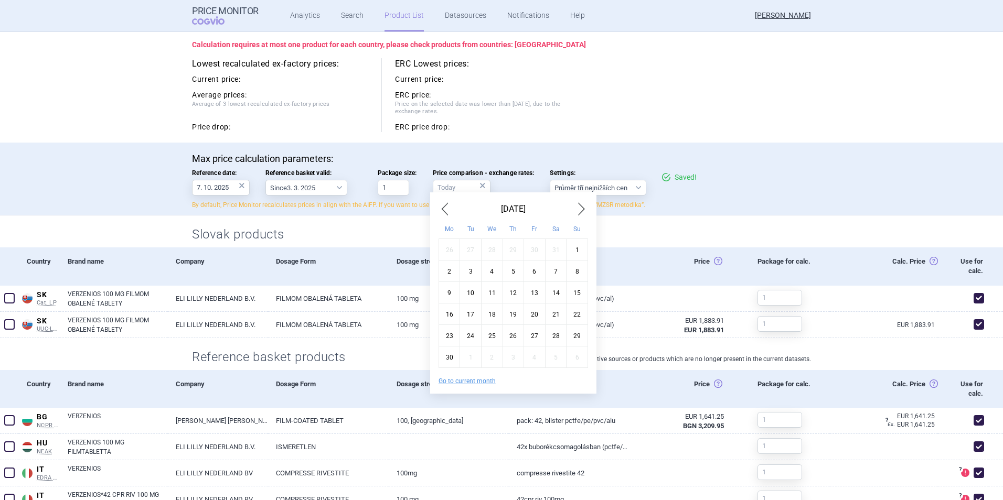
click at [443, 209] on span "Previous Month" at bounding box center [445, 209] width 13 height 17
click at [472, 250] on div "1" at bounding box center [471, 250] width 22 height 22
type input "1. 4. 2025"
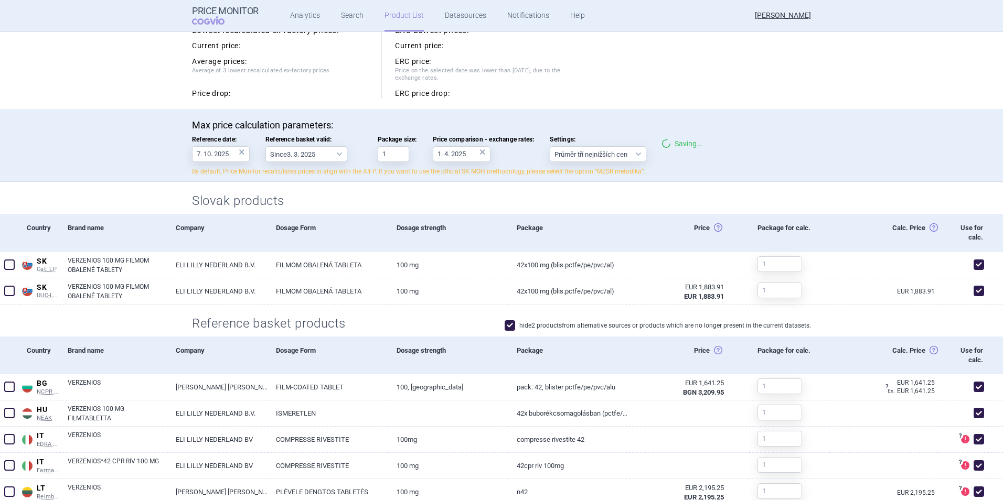
scroll to position [157, 0]
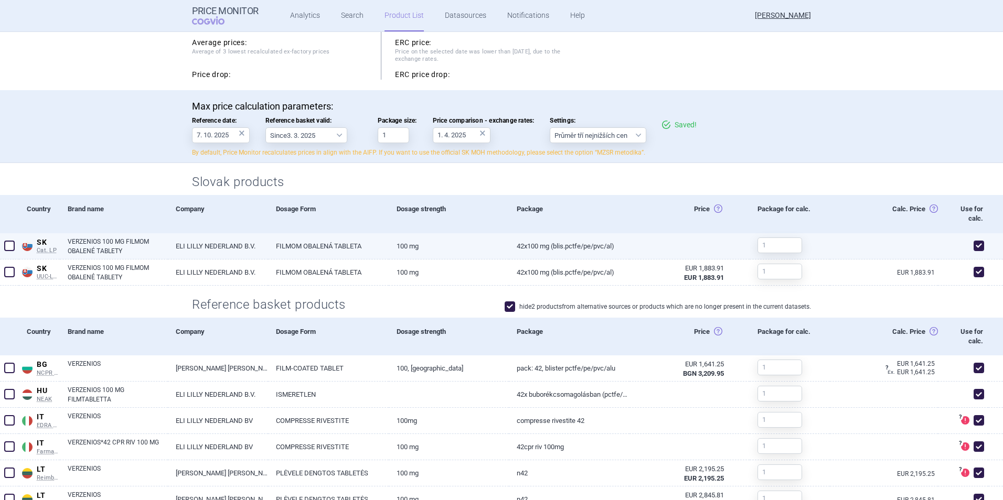
click at [974, 249] on span at bounding box center [979, 246] width 10 height 10
checkbox input "false"
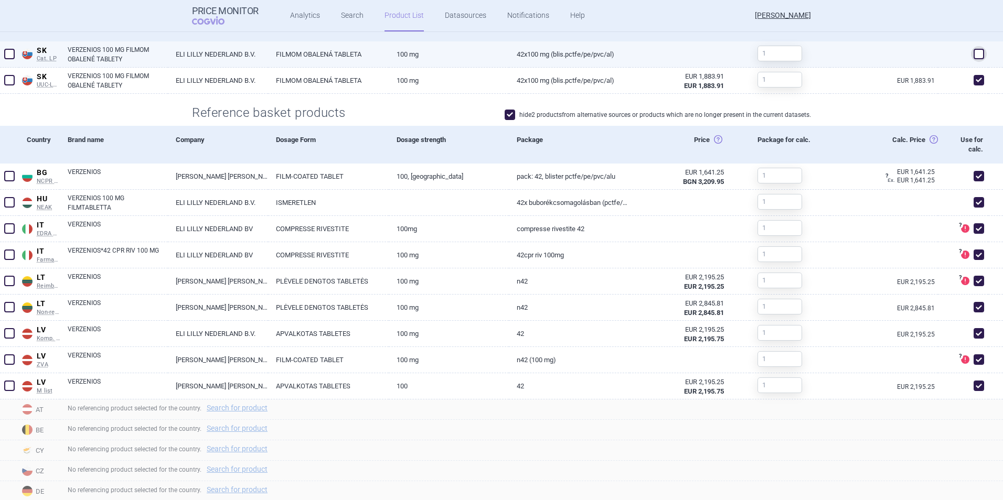
scroll to position [367, 0]
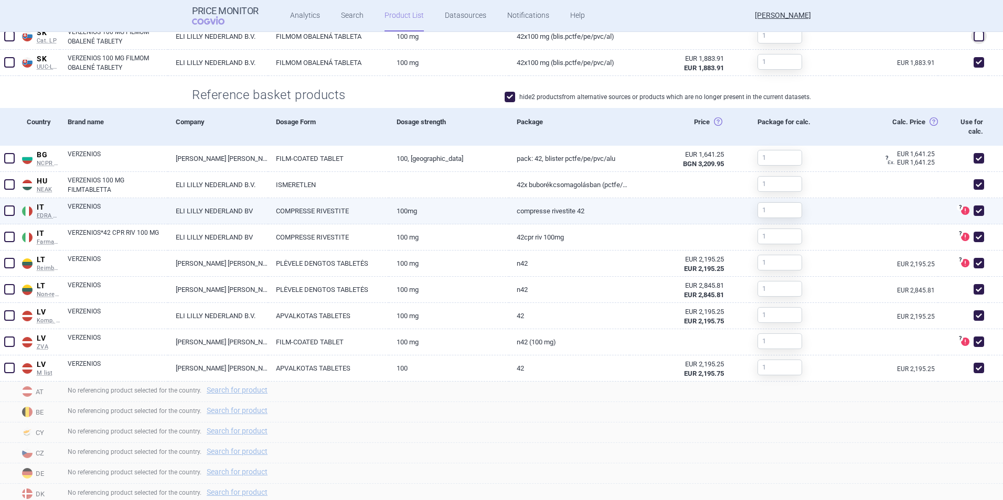
click at [974, 209] on span at bounding box center [979, 211] width 10 height 10
checkbox input "false"
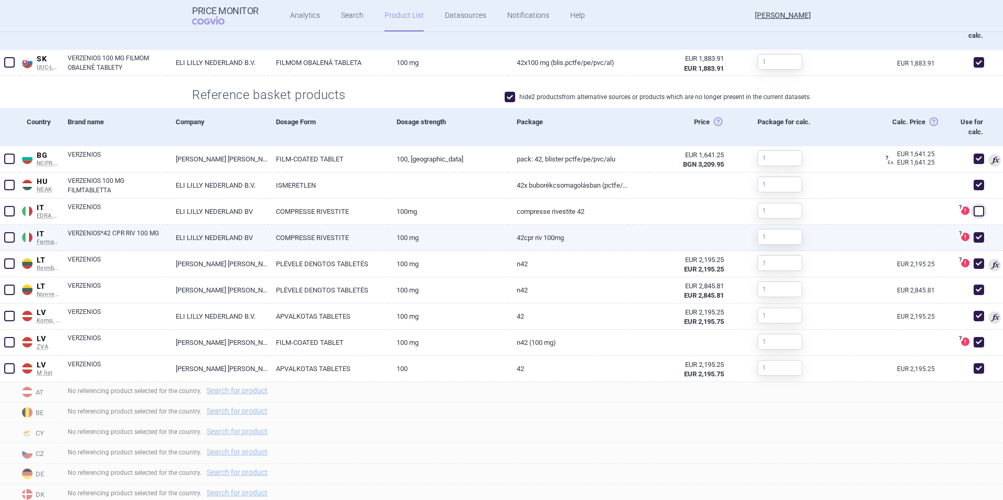
click at [974, 233] on span at bounding box center [979, 237] width 10 height 10
checkbox input "false"
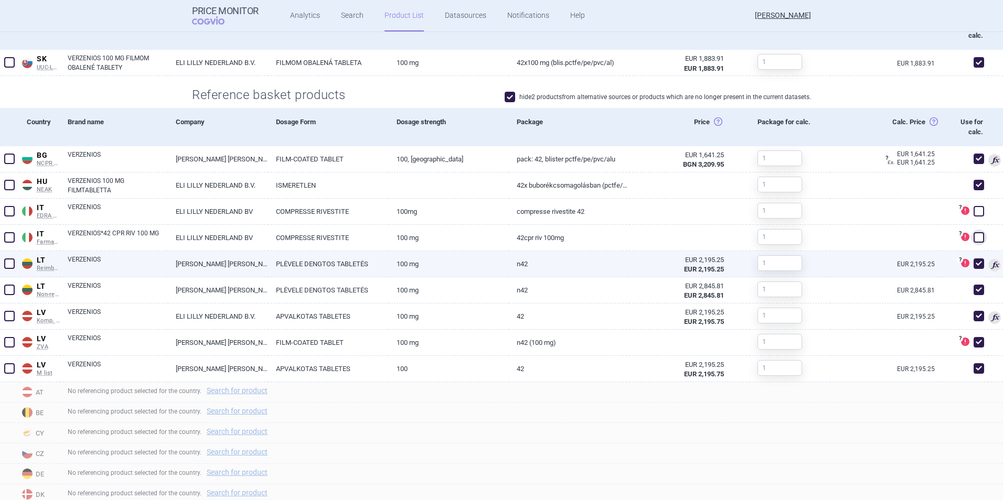
scroll to position [450, 0]
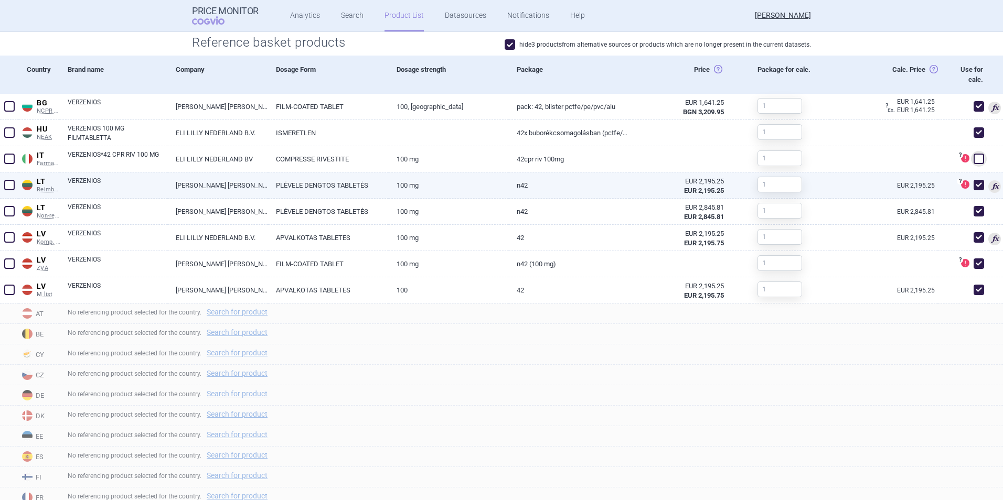
click at [974, 183] on span at bounding box center [979, 185] width 10 height 10
checkbox input "false"
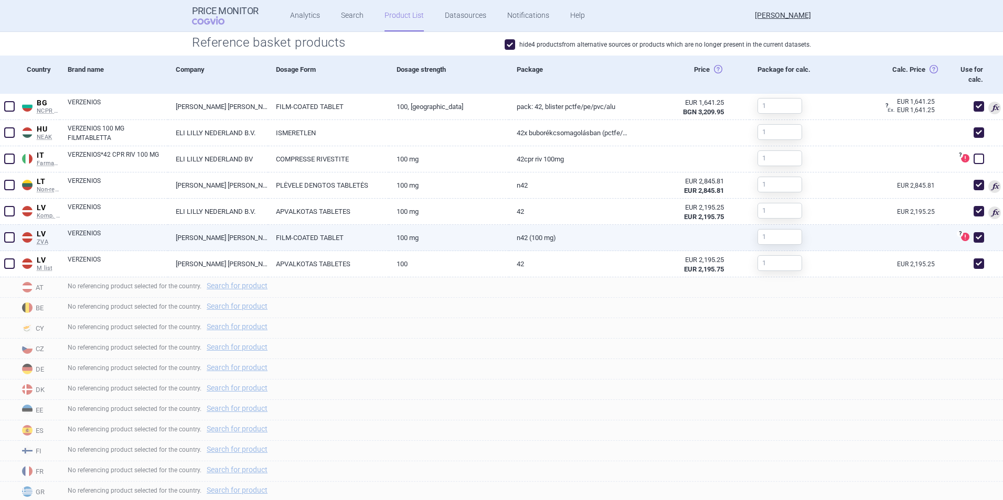
click at [974, 238] on span at bounding box center [979, 237] width 10 height 10
checkbox input "false"
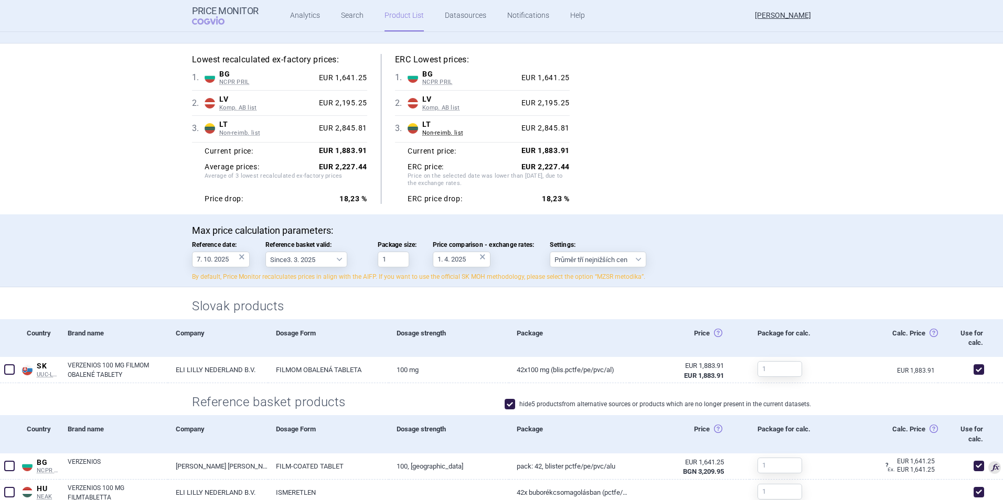
scroll to position [0, 0]
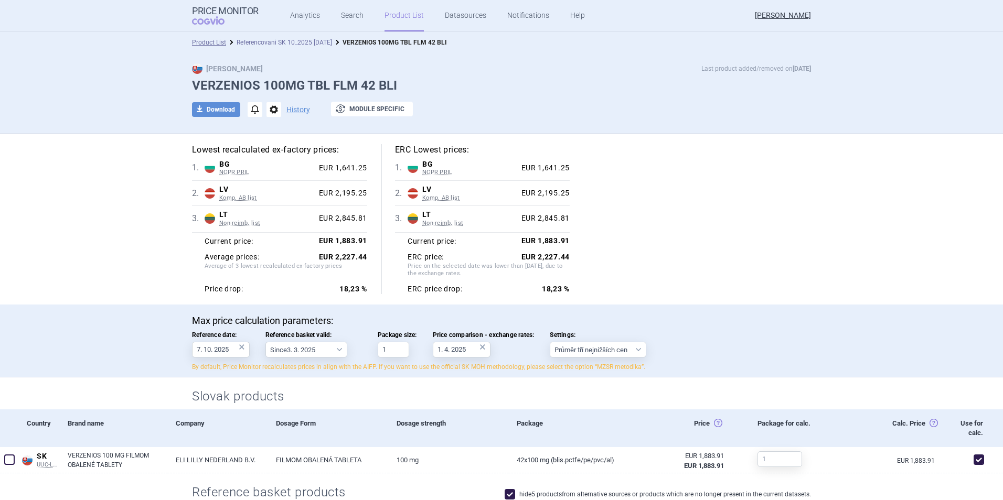
click at [279, 44] on link "Referencovani SK 10_2025 [DATE]" at bounding box center [284, 42] width 95 height 7
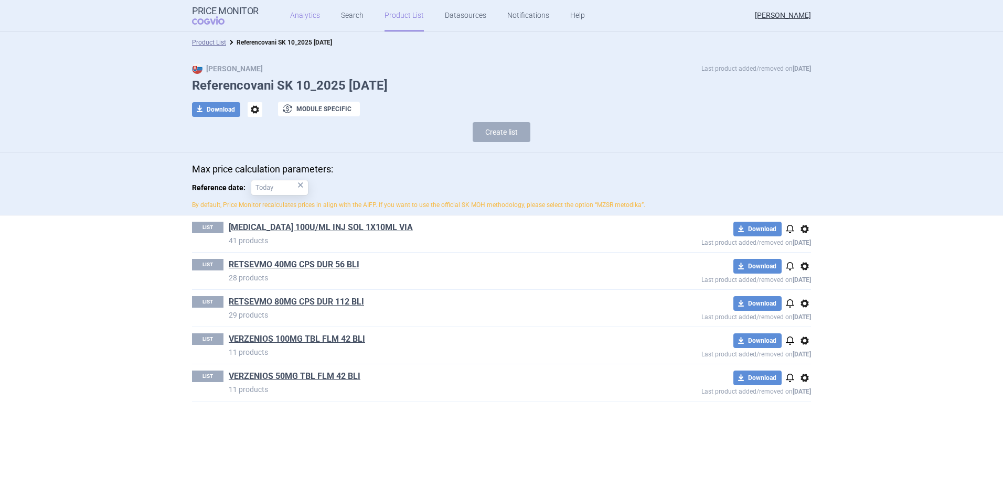
click at [307, 20] on link "Analytics" at bounding box center [305, 15] width 30 height 31
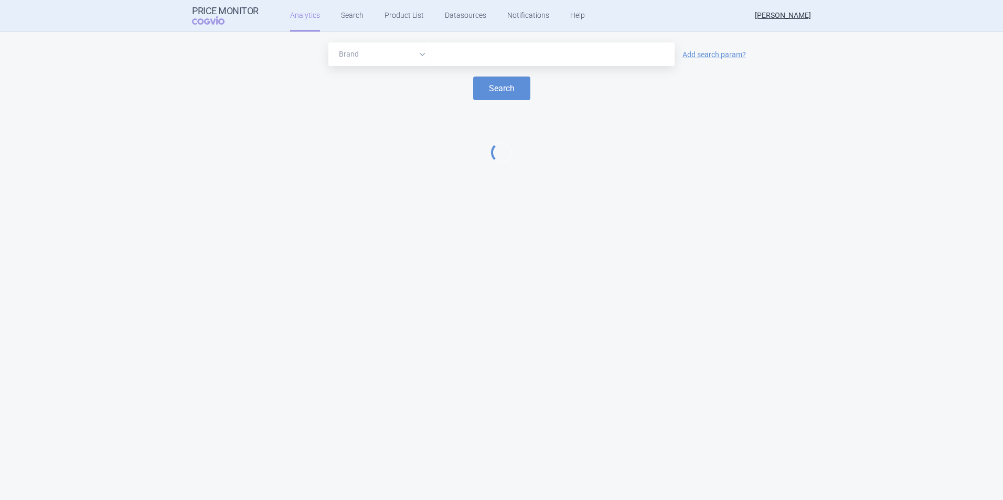
click at [476, 57] on input "text" at bounding box center [554, 55] width 232 height 14
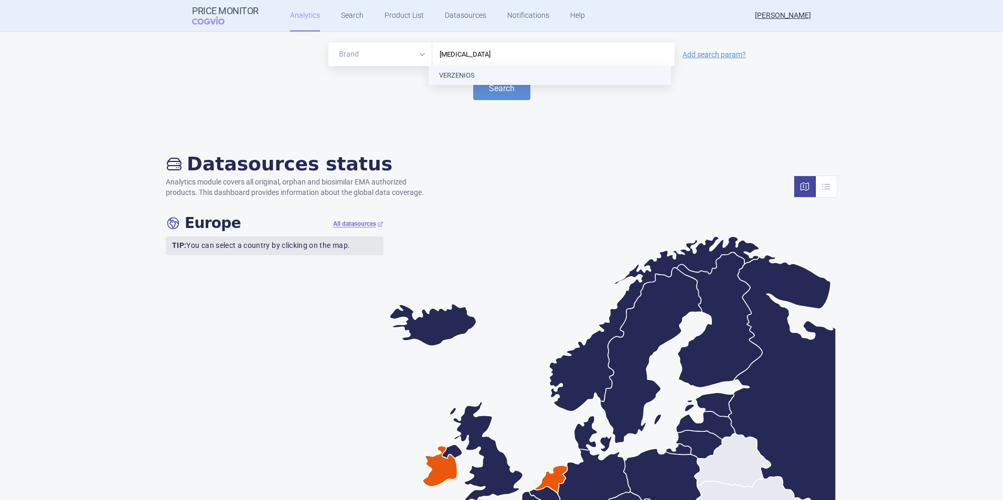
type input "verzenios"
click at [492, 90] on button "Search" at bounding box center [501, 89] width 57 height 24
select select "EUR"
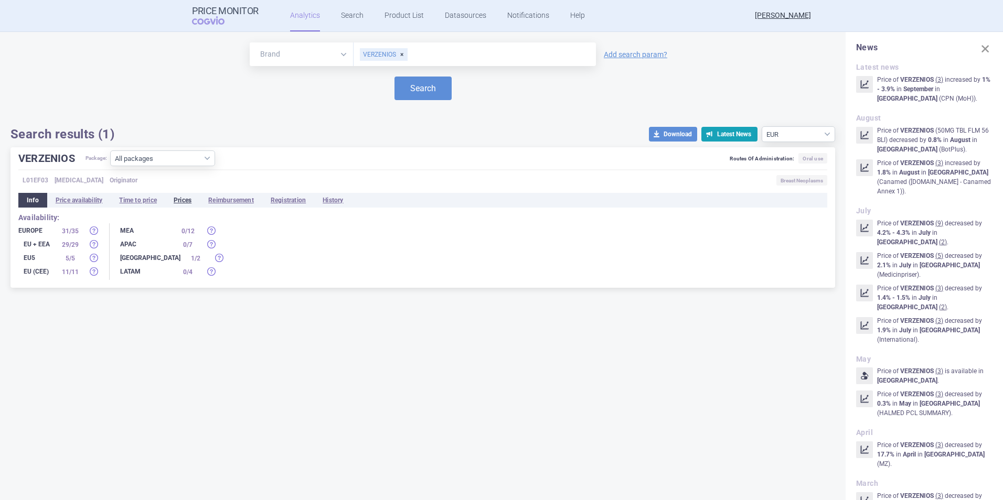
click at [189, 196] on li "Prices" at bounding box center [182, 200] width 35 height 15
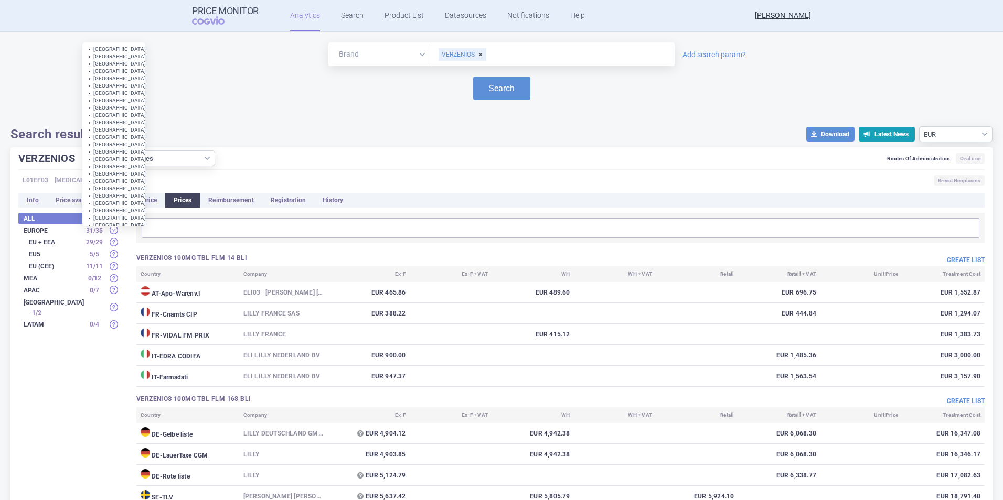
click at [59, 246] on strong "EU + EEA" at bounding box center [55, 242] width 52 height 6
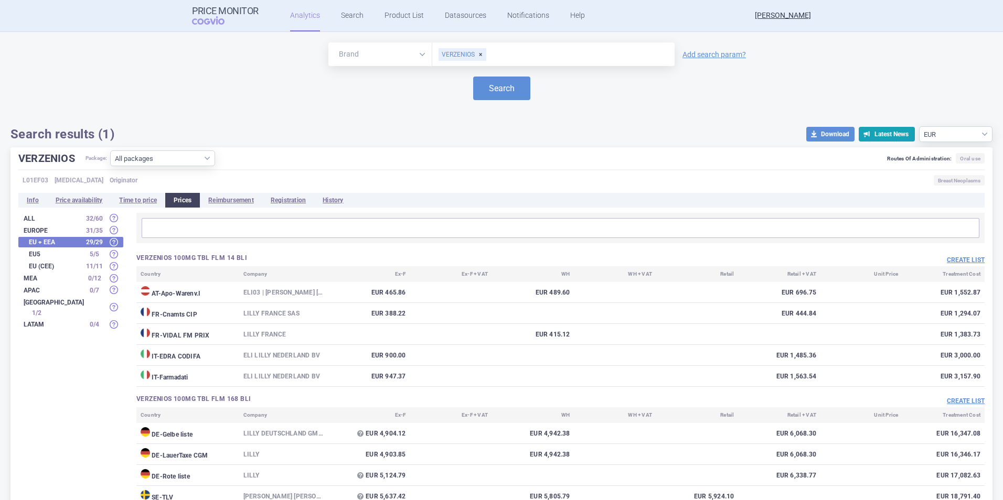
click at [35, 241] on strong "EU + EEA" at bounding box center [55, 242] width 52 height 6
click at [193, 165] on select "All packages 100MG TBL FLM 14 BLI ( 5 ) 100MG TBL FLM 168 BLI ( 4 ) 100MG TBL F…" at bounding box center [162, 159] width 105 height 16
click at [111, 166] on select "All packages 100MG TBL FLM 14 BLI ( 5 ) 100MG TBL FLM 168 BLI ( 4 ) 100MG TBL F…" at bounding box center [162, 159] width 105 height 16
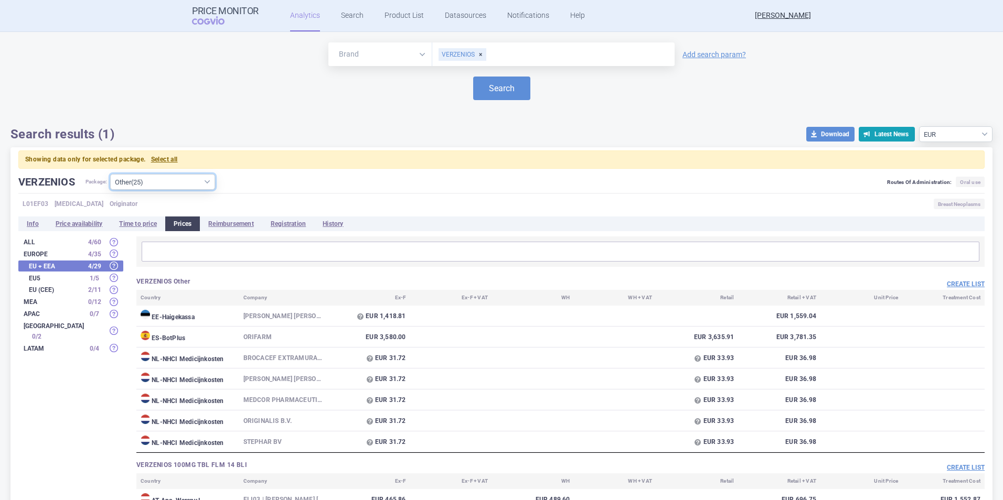
click at [192, 184] on select "All packages 100MG TBL FLM 14 BLI ( 5 ) 100MG TBL FLM 168 BLI ( 4 ) 100MG TBL F…" at bounding box center [162, 182] width 105 height 16
select select "23d0b94d-540d-4b91-acc8-8769cadc5a36"
click at [111, 174] on select "All packages 100MG TBL FLM 14 BLI ( 5 ) 100MG TBL FLM 168 BLI ( 4 ) 100MG TBL F…" at bounding box center [162, 182] width 105 height 16
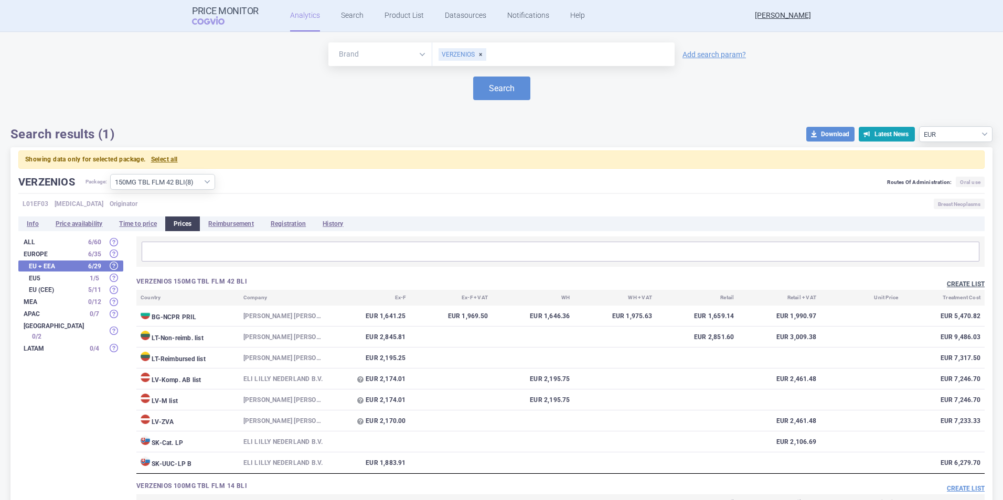
click at [970, 282] on button "Create list" at bounding box center [966, 284] width 38 height 9
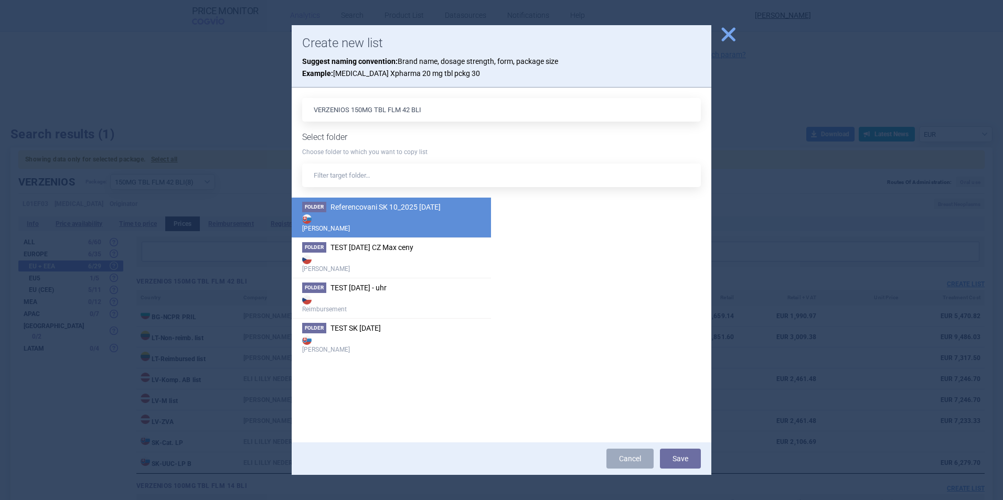
click at [402, 201] on li "Folder Referencovani SK 10_2025 7.10.2025 Max Price" at bounding box center [391, 218] width 199 height 40
click at [684, 459] on button "Save" at bounding box center [680, 459] width 41 height 20
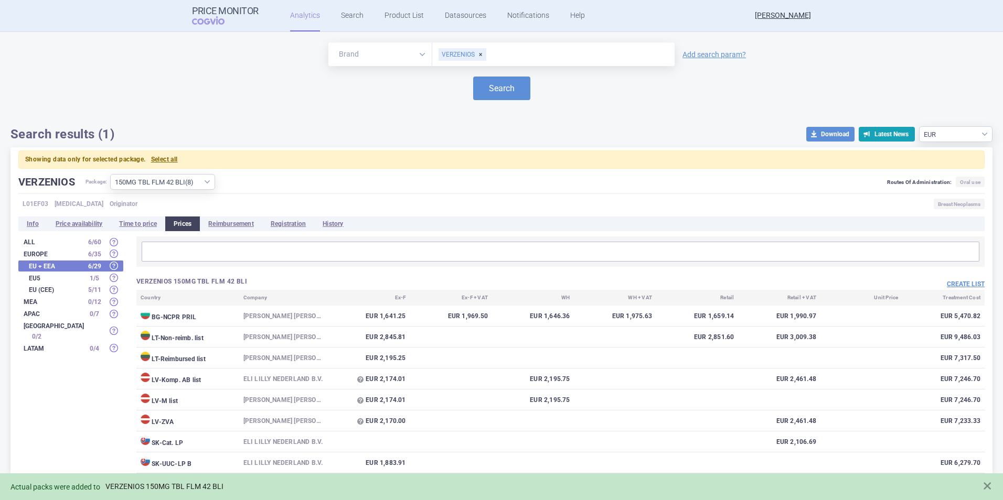
click at [193, 484] on link "VERZENIOS 150MG TBL FLM 42 BLI" at bounding box center [164, 487] width 118 height 9
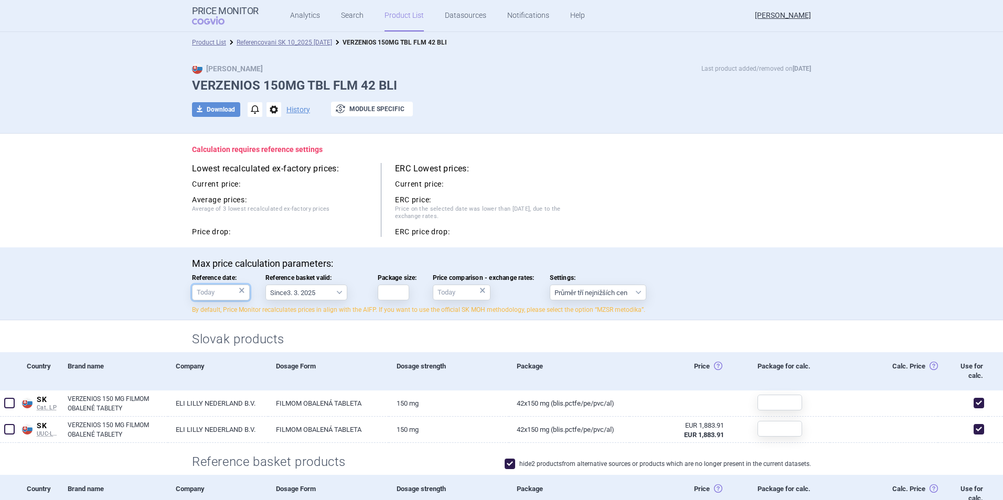
click at [224, 292] on input "Reference date: ×" at bounding box center [221, 293] width 58 height 16
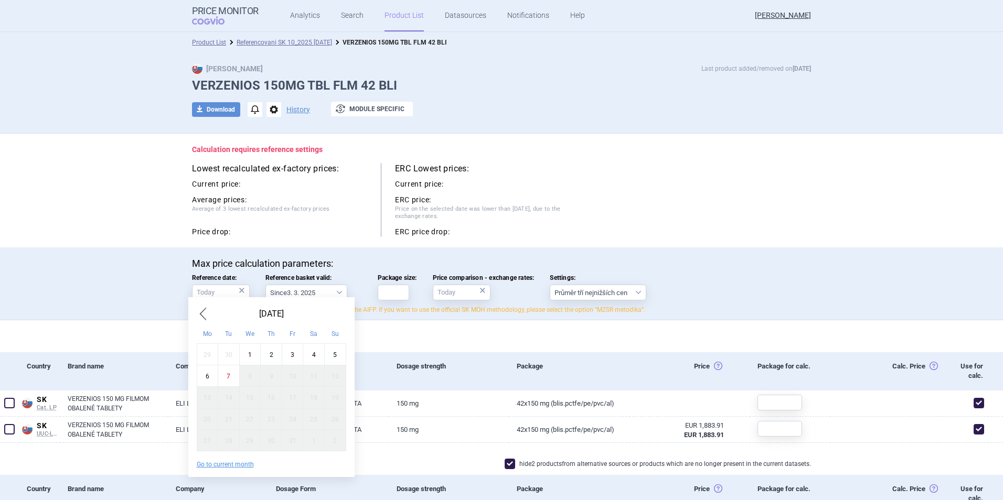
drag, startPoint x: 228, startPoint y: 378, endPoint x: 234, endPoint y: 368, distance: 11.1
click at [229, 377] on div "7" at bounding box center [229, 377] width 22 height 22
type input "7. 10. 2025"
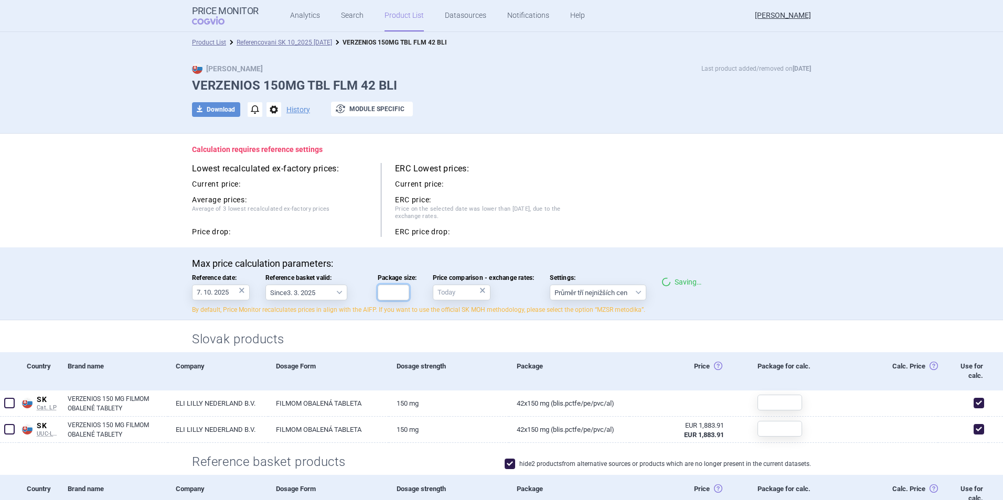
click at [387, 291] on input "Package size:" at bounding box center [393, 293] width 31 height 16
type input "1"
click at [465, 296] on input "Price comparison - exchange rates: ×" at bounding box center [462, 293] width 58 height 16
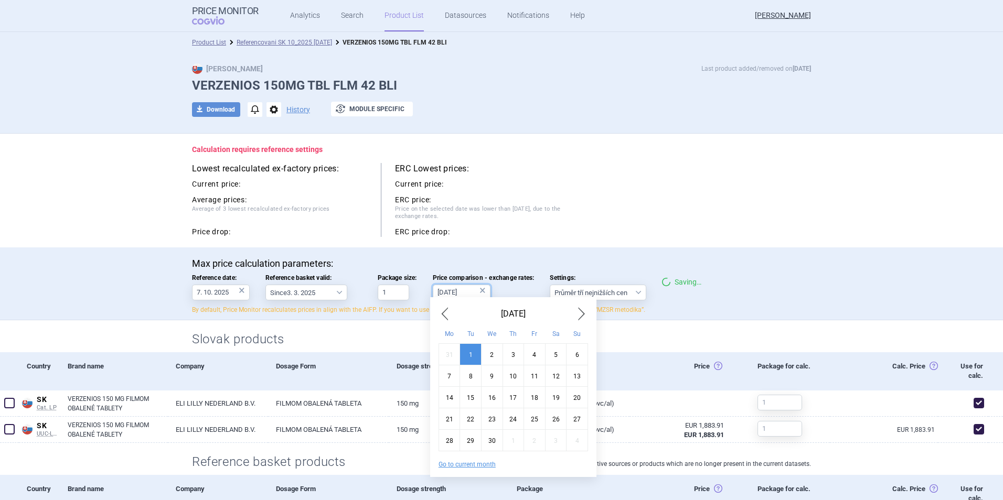
type input "1.4.2025"
click at [575, 221] on div "Lowest recalculated ex-factory prices: Current price: Average prices: Average o…" at bounding box center [501, 200] width 619 height 74
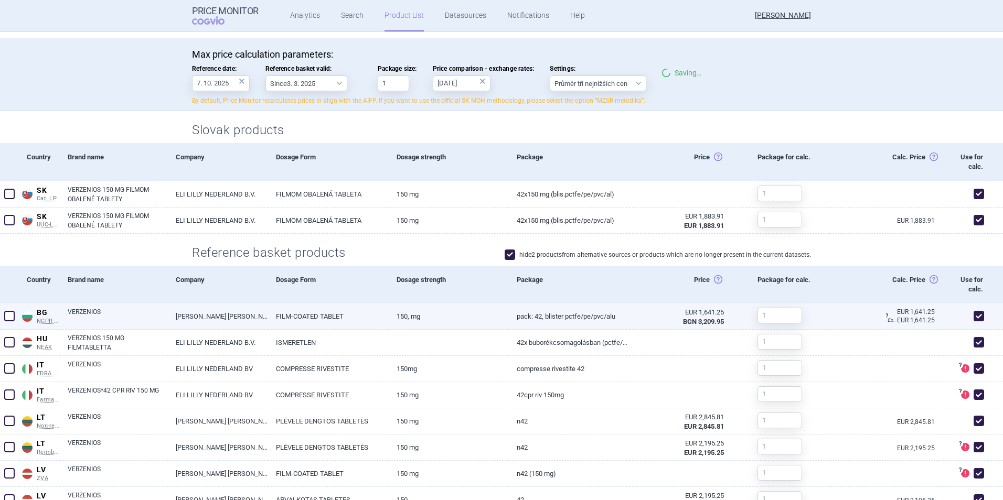
scroll to position [210, 0]
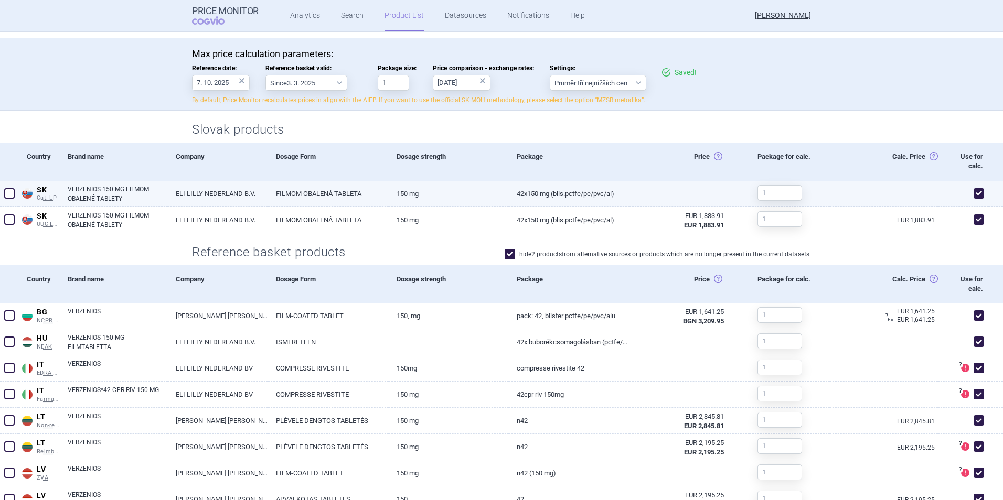
click at [974, 190] on span at bounding box center [979, 193] width 10 height 10
checkbox input "false"
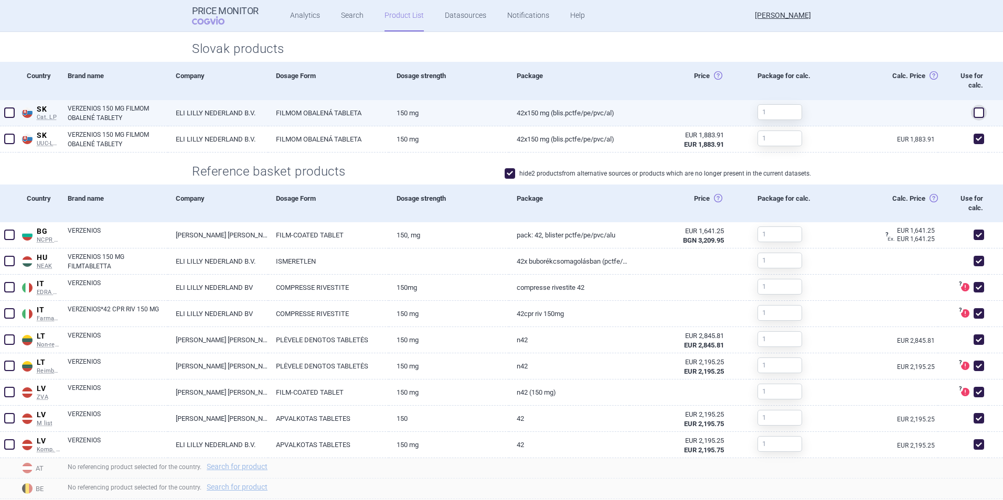
scroll to position [367, 0]
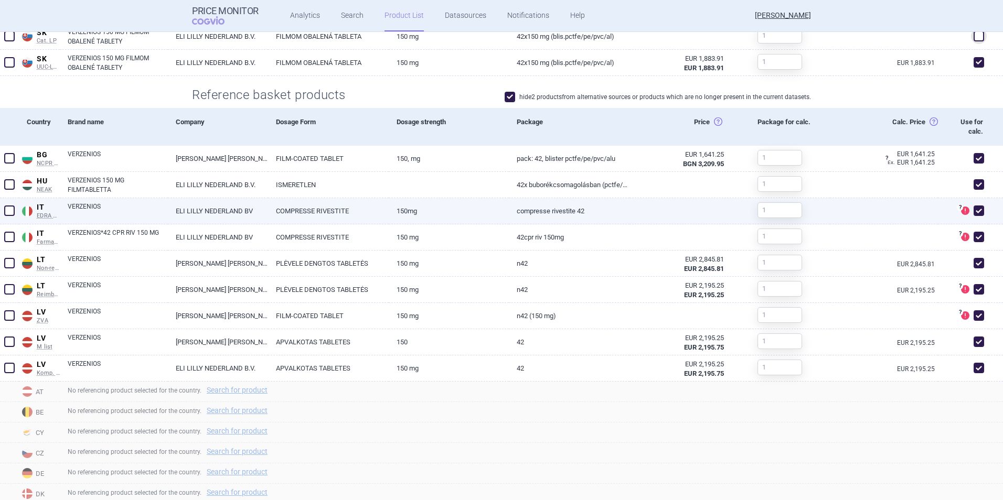
click at [974, 211] on span at bounding box center [979, 211] width 10 height 10
checkbox input "false"
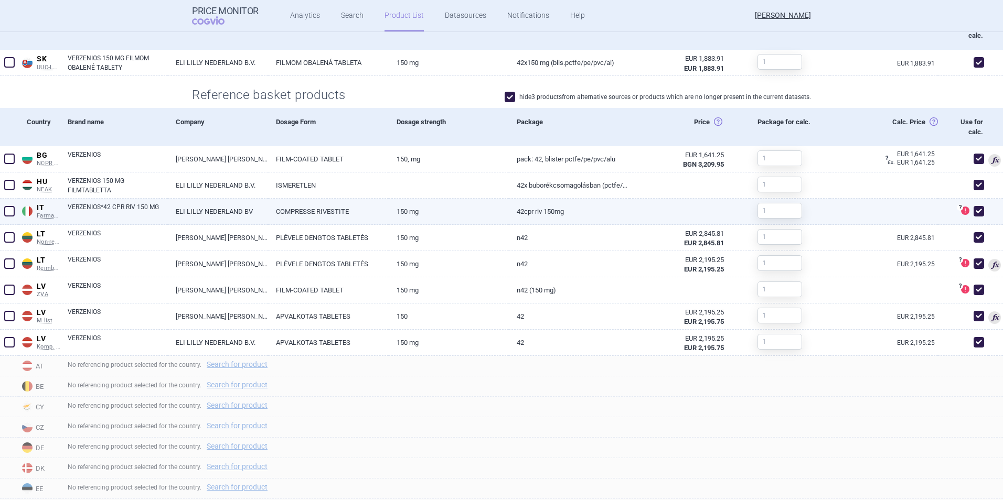
click at [974, 208] on span at bounding box center [979, 211] width 10 height 10
checkbox input "false"
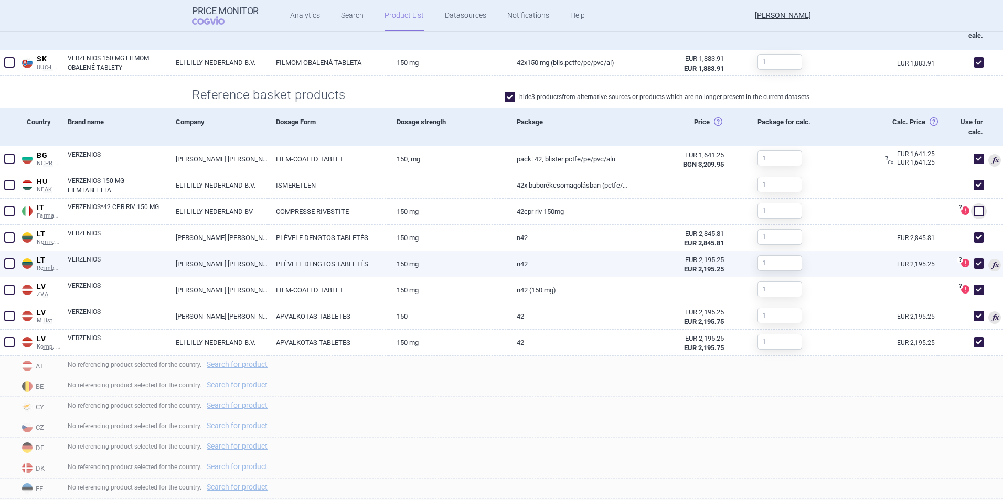
click at [974, 262] on span at bounding box center [979, 264] width 10 height 10
checkbox input "false"
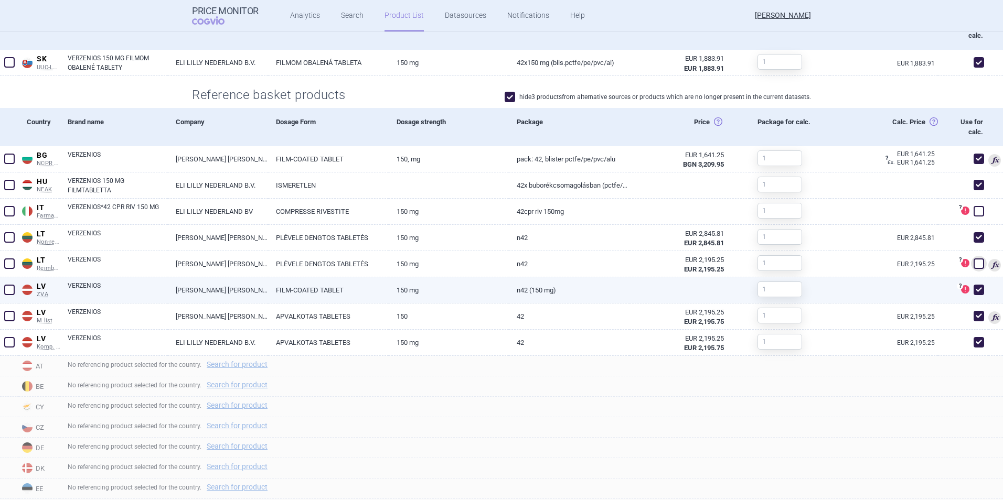
click at [974, 287] on span at bounding box center [979, 290] width 10 height 10
checkbox input "false"
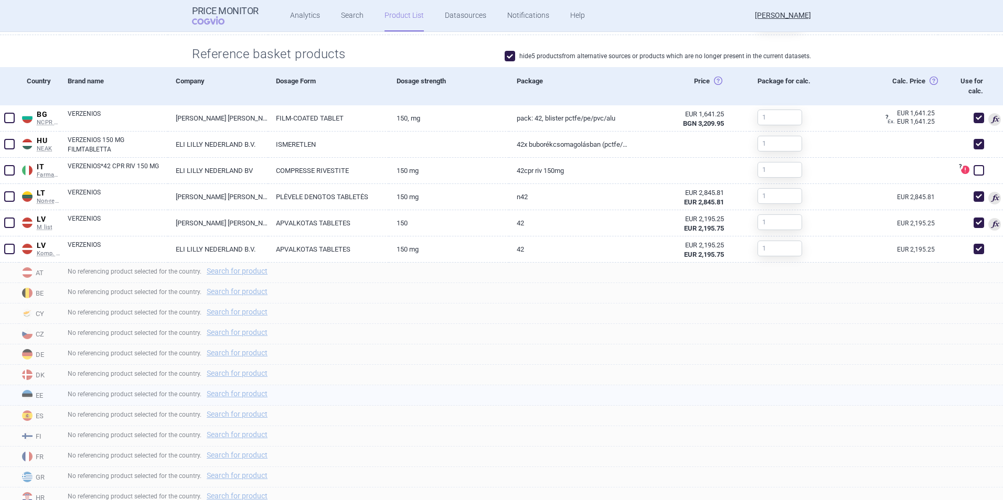
scroll to position [499, 0]
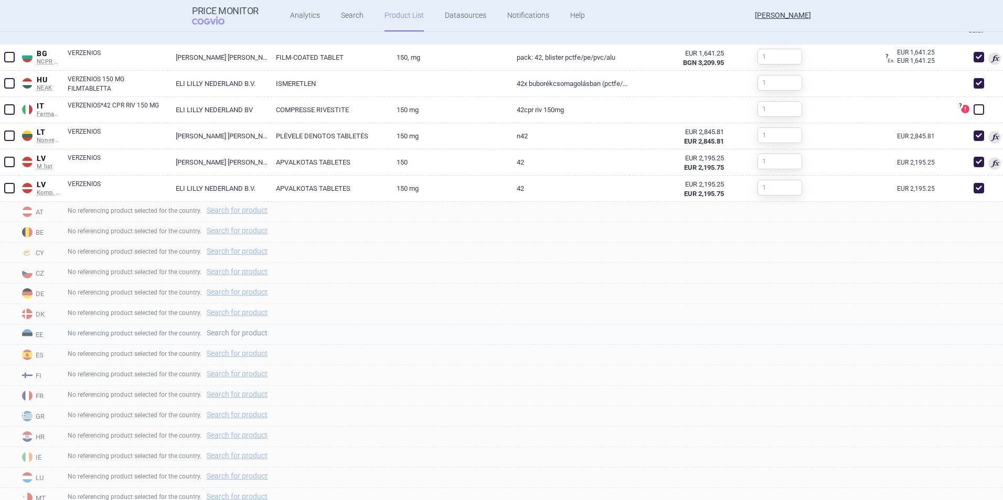
click at [250, 334] on link "Search for product" at bounding box center [237, 332] width 61 height 7
select select "country"
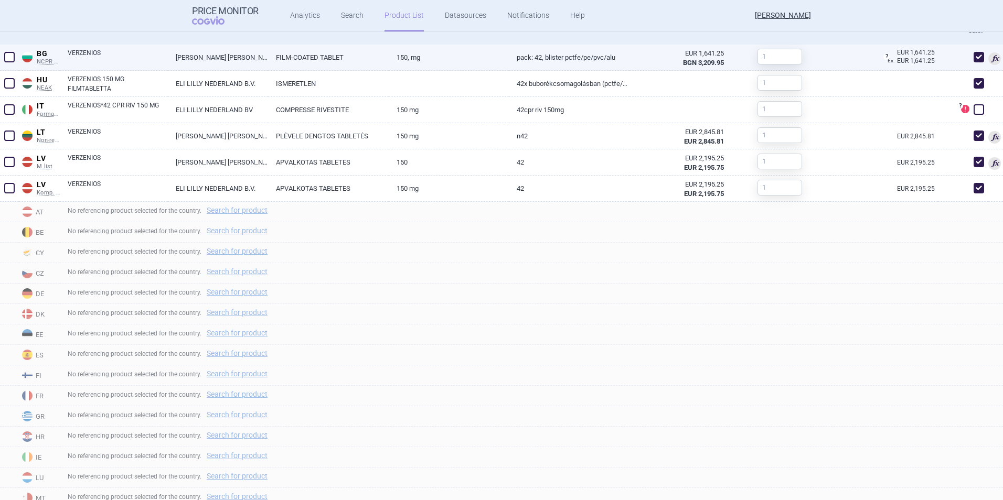
scroll to position [525, 0]
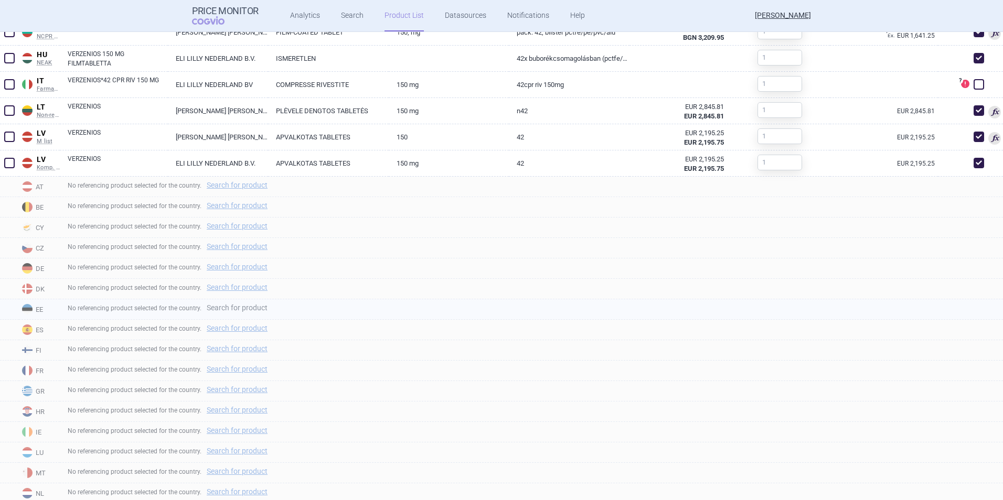
click at [241, 308] on link "Search for product" at bounding box center [237, 307] width 61 height 7
select select "country"
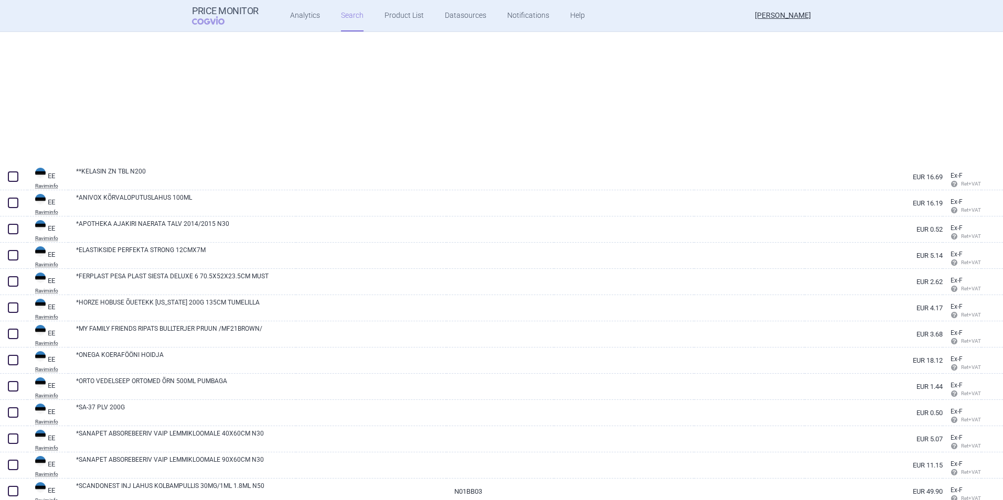
select select "country"
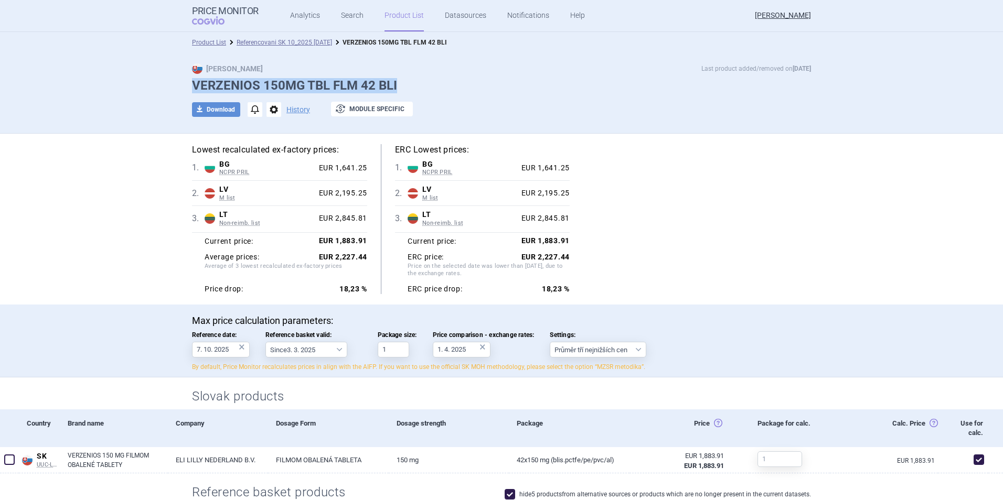
drag, startPoint x: 411, startPoint y: 85, endPoint x: 177, endPoint y: 84, distance: 233.4
click at [177, 84] on div "Max Price Last product added/removed on 7 Oct VERZENIOS 150MG TBL FLM 42 BLI do…" at bounding box center [501, 95] width 661 height 65
copy h1 "VERZENIOS 150MG TBL FLM 42 BLI"
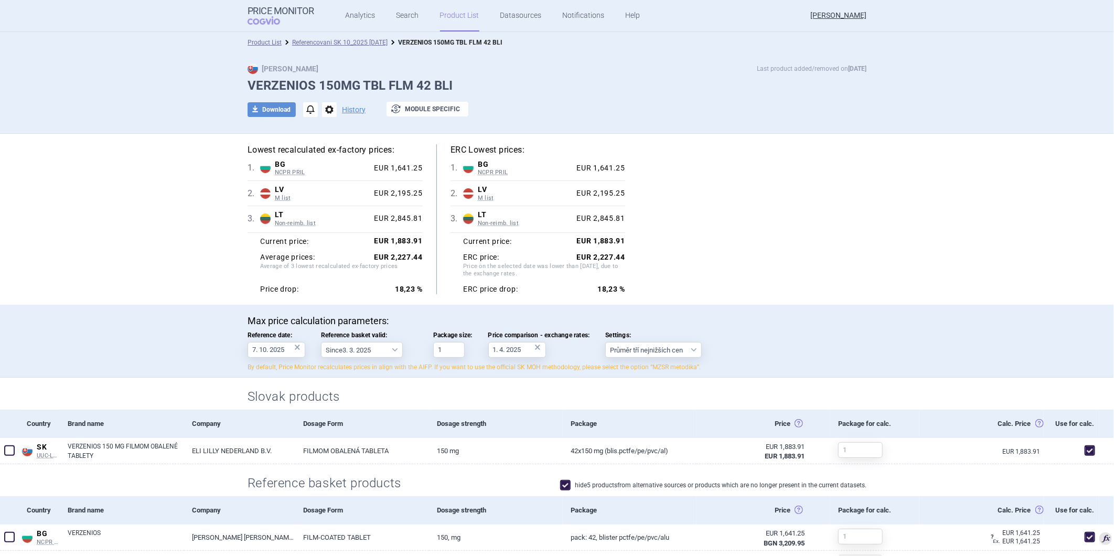
click at [355, 37] on li "Referencovani SK 10_2025 [DATE]" at bounding box center [335, 42] width 106 height 10
click at [352, 42] on link "Referencovani SK 10_2025 [DATE]" at bounding box center [339, 42] width 95 height 7
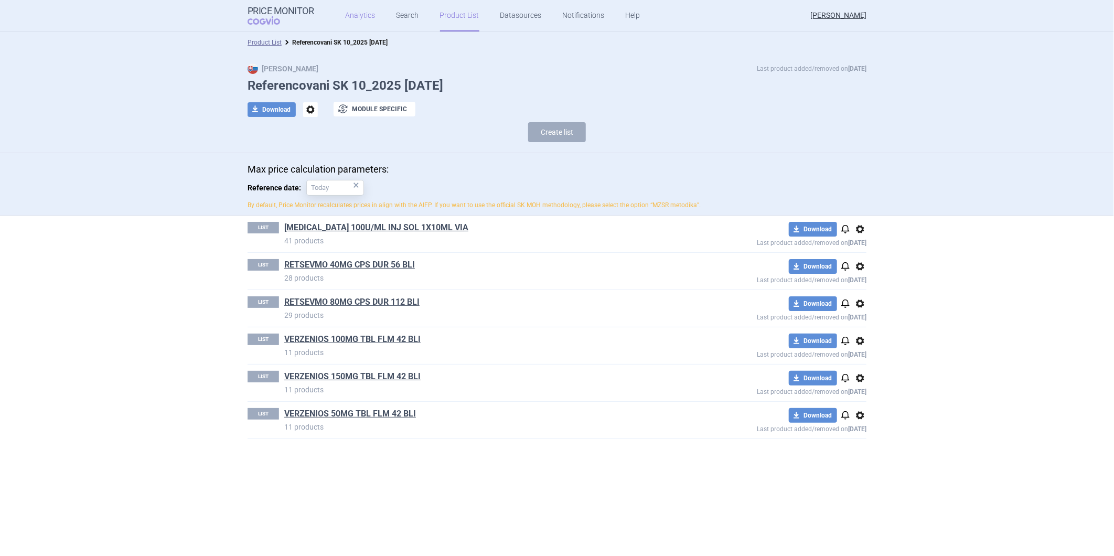
click at [355, 17] on link "Analytics" at bounding box center [361, 15] width 30 height 31
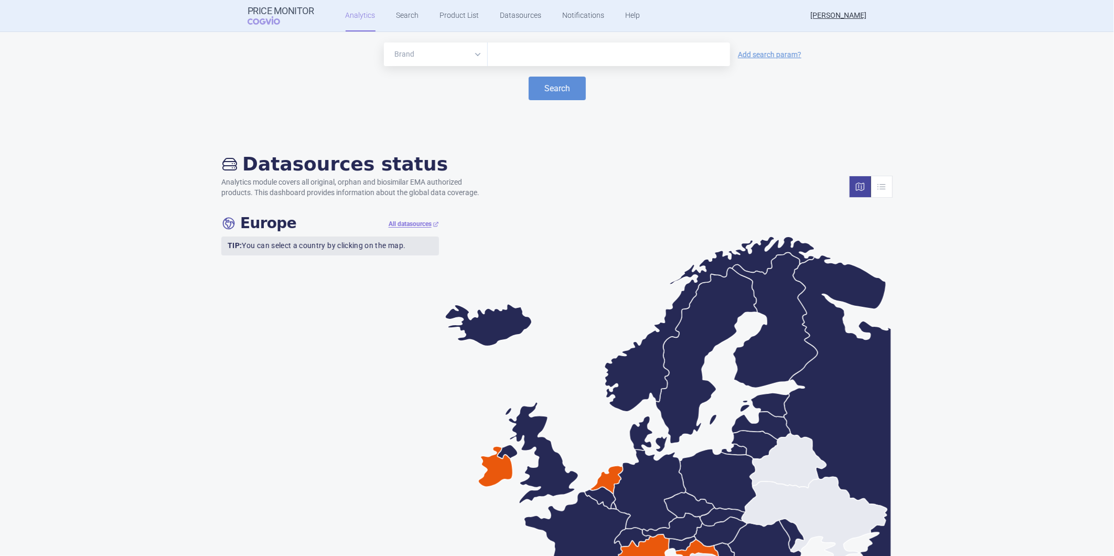
click at [525, 46] on div at bounding box center [609, 54] width 242 height 24
type input "omvoh"
click at [543, 88] on button "Search" at bounding box center [557, 89] width 57 height 24
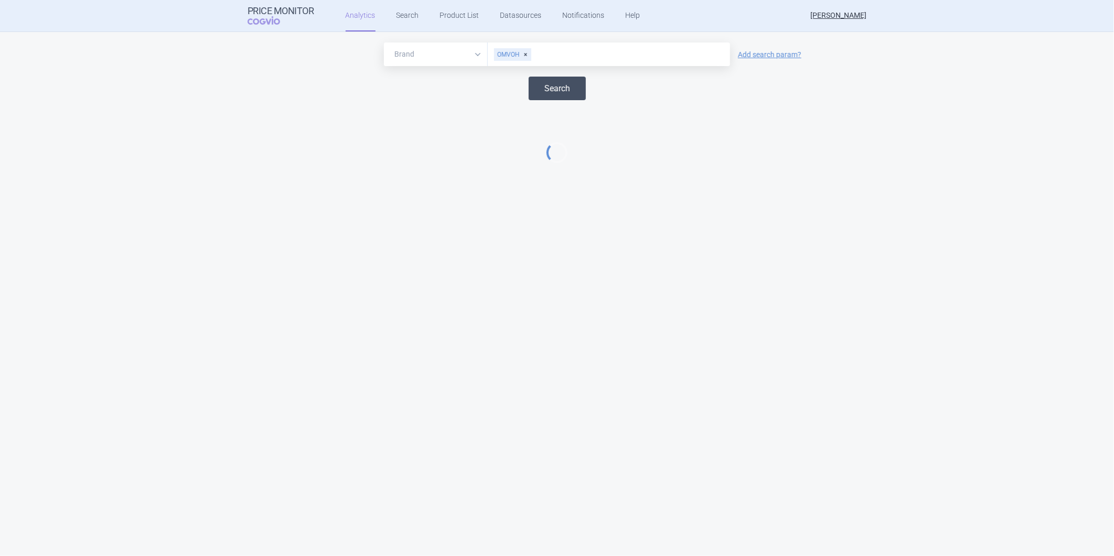
select select "EUR"
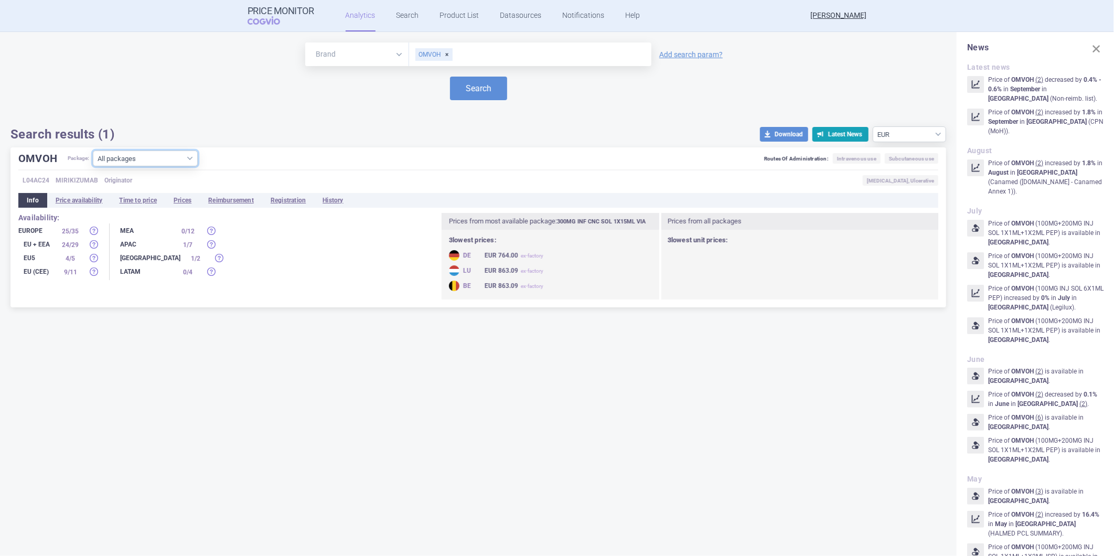
click at [180, 155] on select "All packages 100MG INJ SOL 1X1ML PEP ( 0 ) 100MG INJ SOL 2X1ML ISP ( 3 ) 100MG …" at bounding box center [145, 159] width 105 height 16
click at [181, 153] on select "All packages 100MG INJ SOL 1X1ML PEP ( 0 ) 100MG INJ SOL 2X1ML ISP ( 3 ) 100MG …" at bounding box center [145, 159] width 105 height 16
click at [93, 166] on select "All packages 100MG INJ SOL 1X1ML PEP ( 0 ) 100MG INJ SOL 2X1ML ISP ( 3 ) 100MG …" at bounding box center [145, 159] width 105 height 16
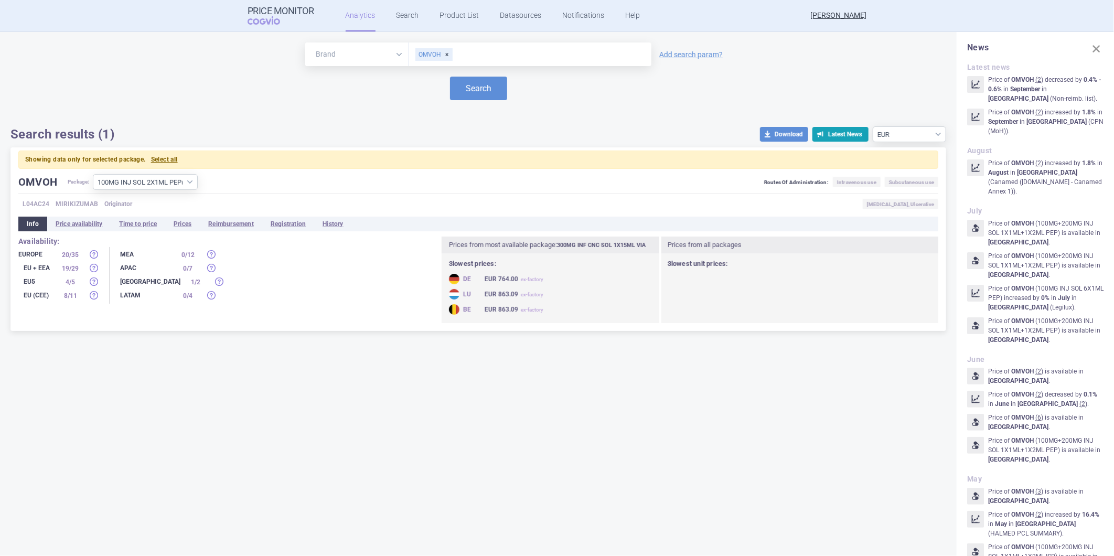
click at [488, 500] on div "Brand ATC/Active substance Therapeutic area OMVOH Add search param? Search Sear…" at bounding box center [478, 294] width 957 height 524
click at [179, 222] on li "Prices" at bounding box center [182, 224] width 35 height 15
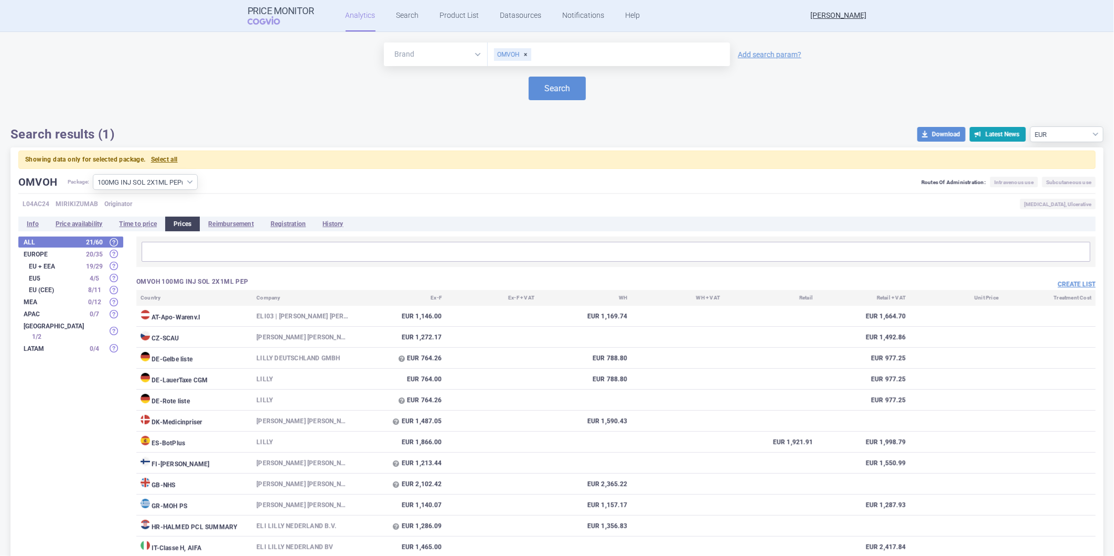
click at [59, 263] on strong "EU + EEA" at bounding box center [55, 266] width 52 height 6
click at [187, 180] on select "All packages 100MG INJ SOL 1X1ML PEP ( 0 ) 100MG INJ SOL 2X1ML ISP ( 3 ) 100MG …" at bounding box center [145, 182] width 105 height 16
select select "56d6a2e0-512c-467e-9877-78a63183b5dc"
click at [93, 174] on select "All packages 100MG INJ SOL 1X1ML PEP ( 0 ) 100MG INJ SOL 2X1ML ISP ( 3 ) 100MG …" at bounding box center [145, 182] width 105 height 16
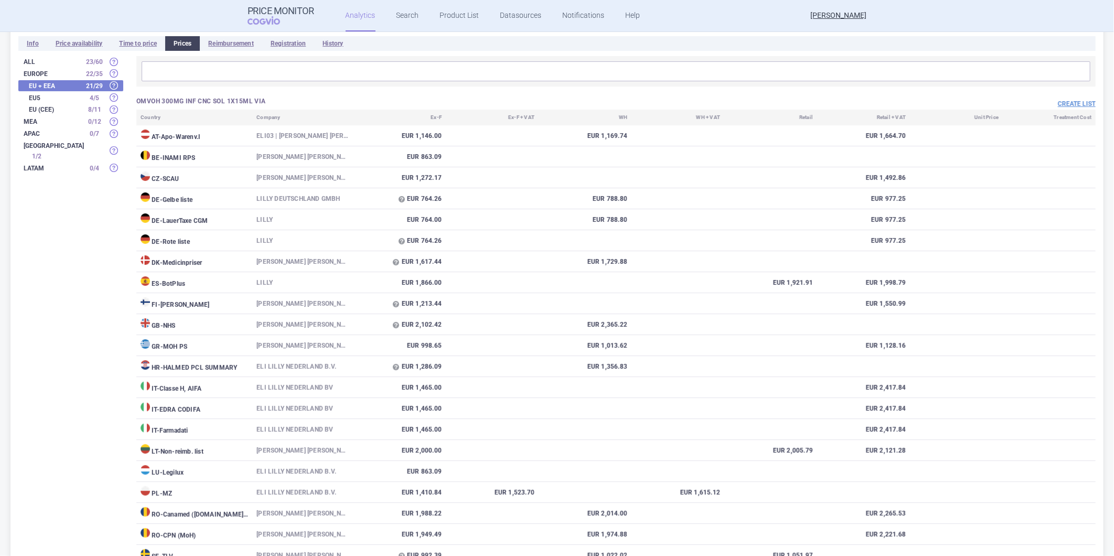
scroll to position [175, 0]
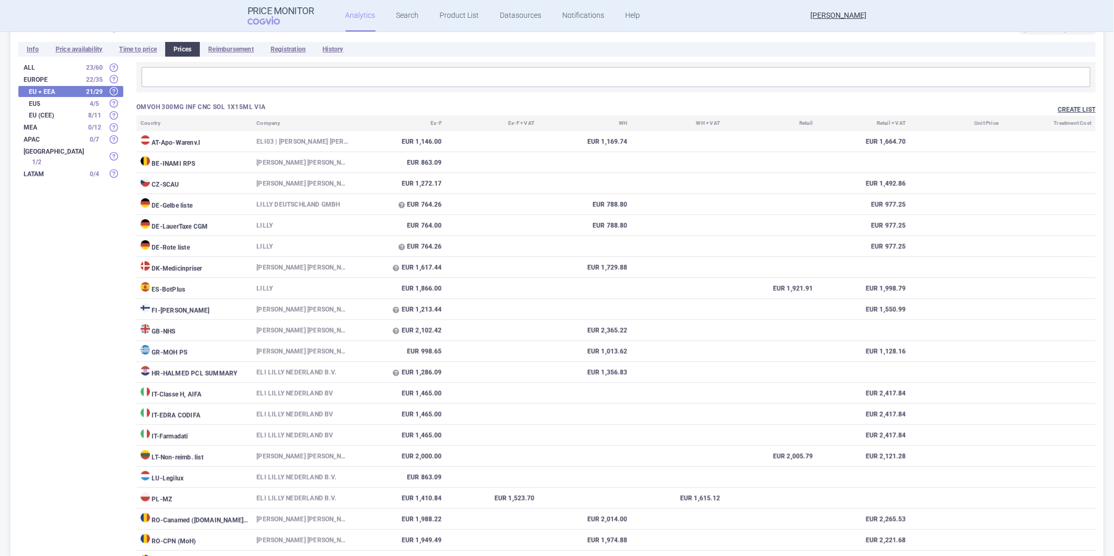
click at [1003, 110] on button "Create list" at bounding box center [1077, 109] width 38 height 9
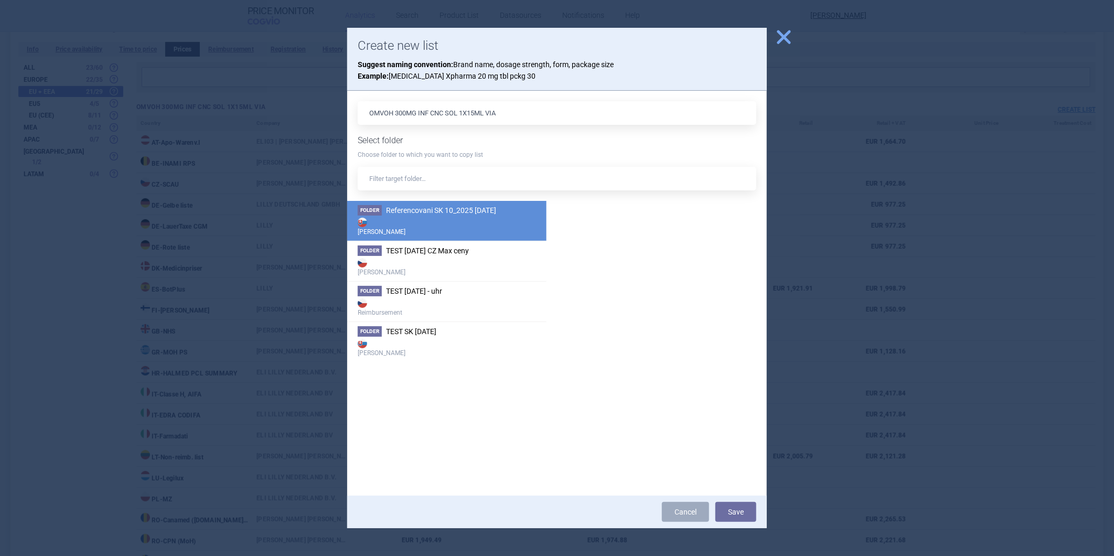
click at [438, 208] on span "Referencovani SK 10_2025 [DATE]" at bounding box center [441, 210] width 110 height 8
click at [738, 500] on button "Save" at bounding box center [736, 512] width 41 height 20
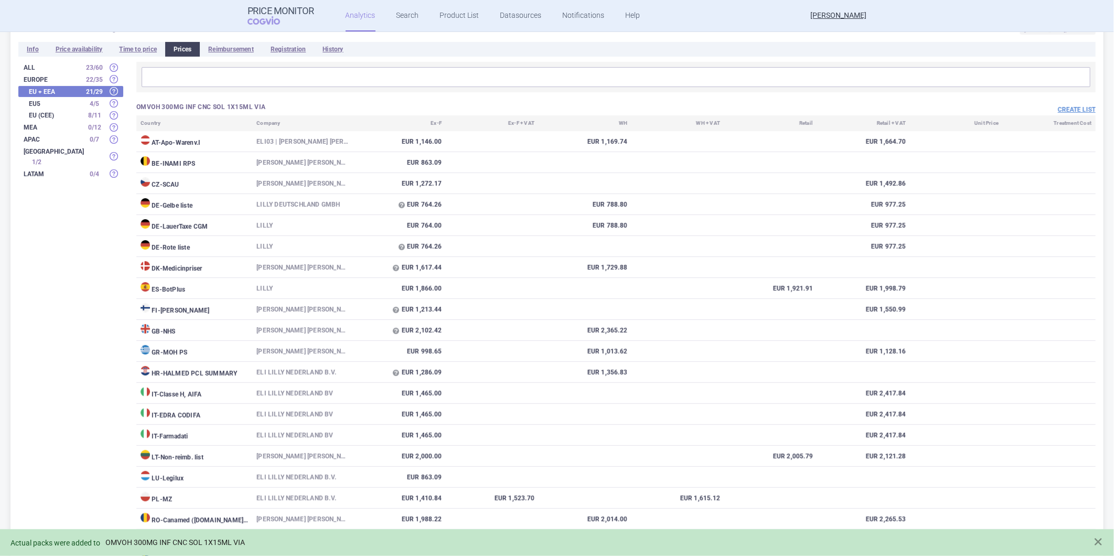
click at [223, 500] on link "OMVOH 300MG INF CNC SOL 1X15ML VIA" at bounding box center [175, 542] width 140 height 9
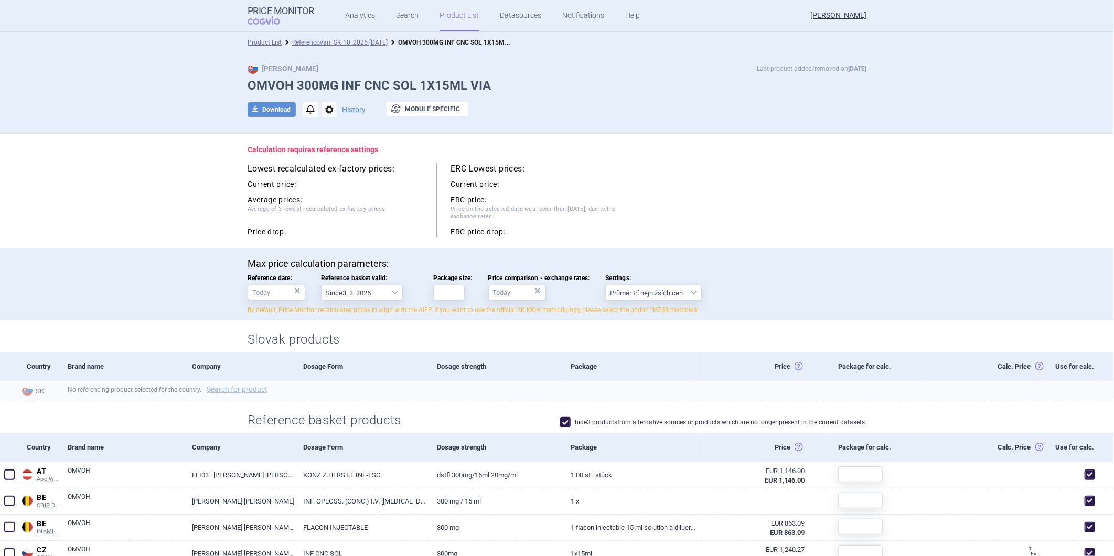
click at [238, 384] on div "No referencing product selected for the country. Search for product" at bounding box center [587, 391] width 1054 height 20
click at [235, 387] on link "Search for product" at bounding box center [237, 389] width 61 height 7
select select "country"
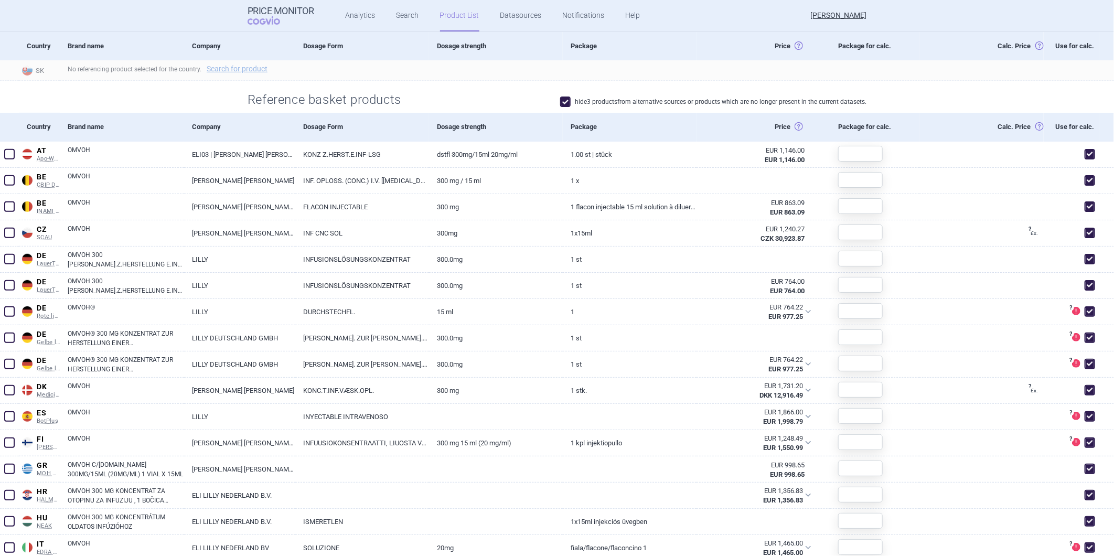
scroll to position [349, 0]
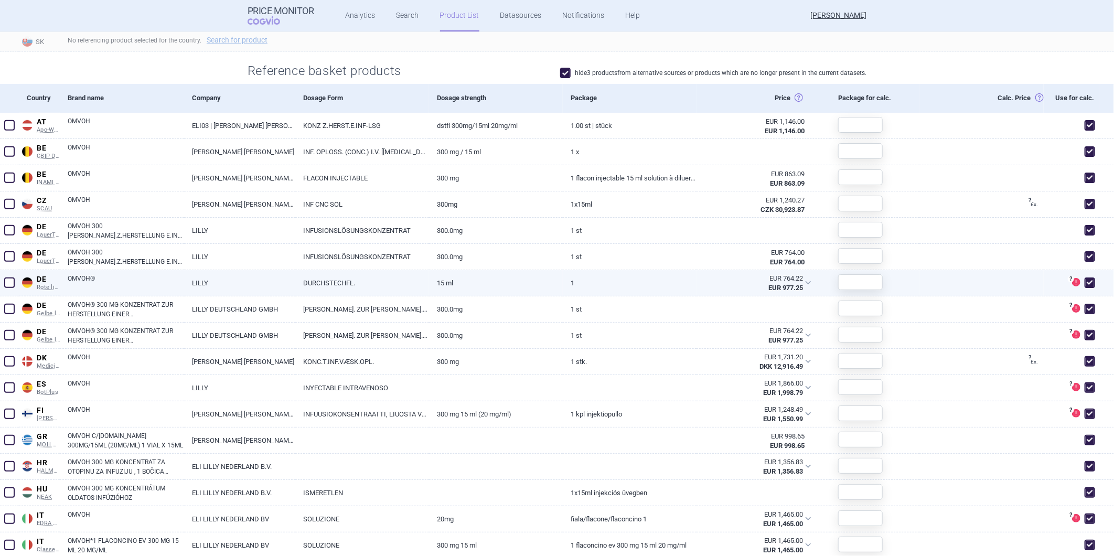
click at [1003, 282] on span at bounding box center [1090, 283] width 10 height 10
checkbox input "false"
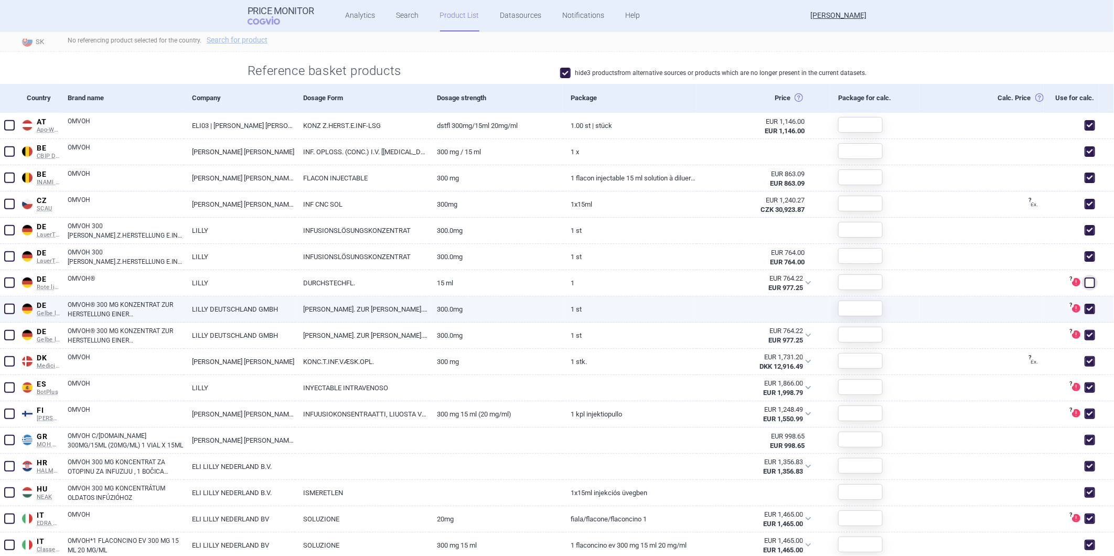
click at [1003, 307] on span at bounding box center [1090, 309] width 10 height 10
checkbox input "false"
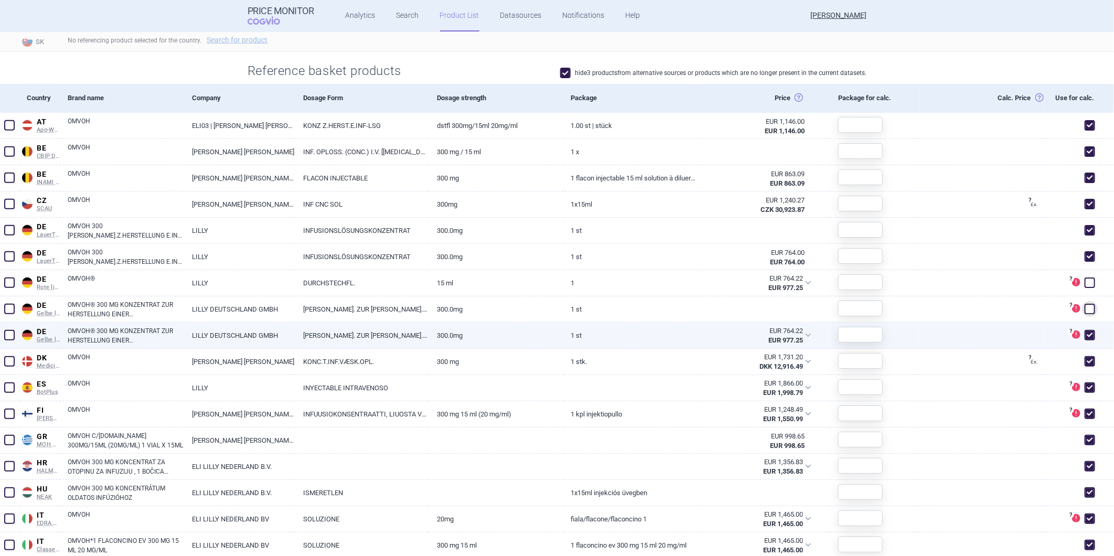
click at [1003, 332] on span at bounding box center [1090, 335] width 10 height 10
checkbox input "false"
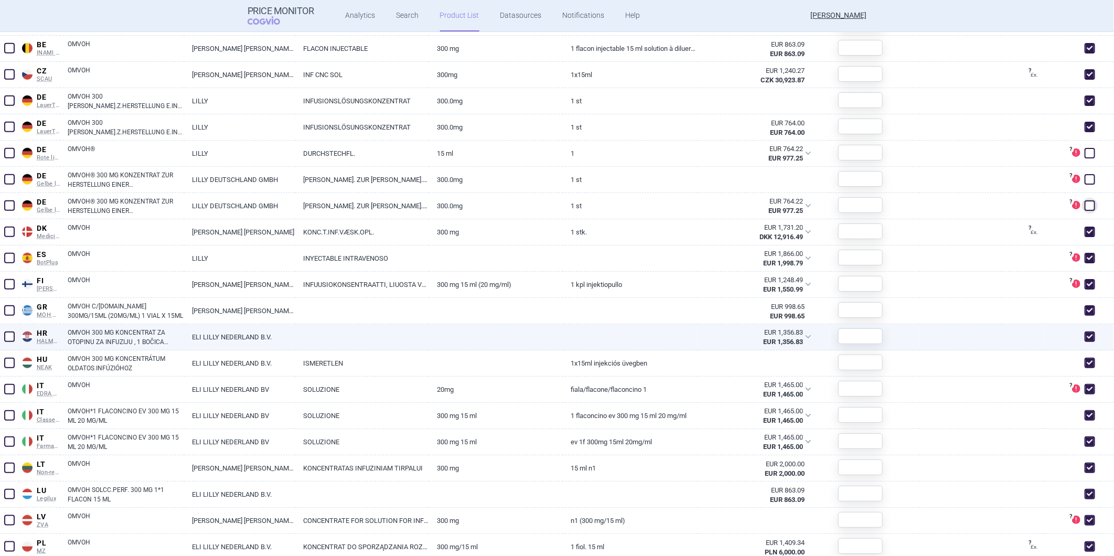
scroll to position [525, 0]
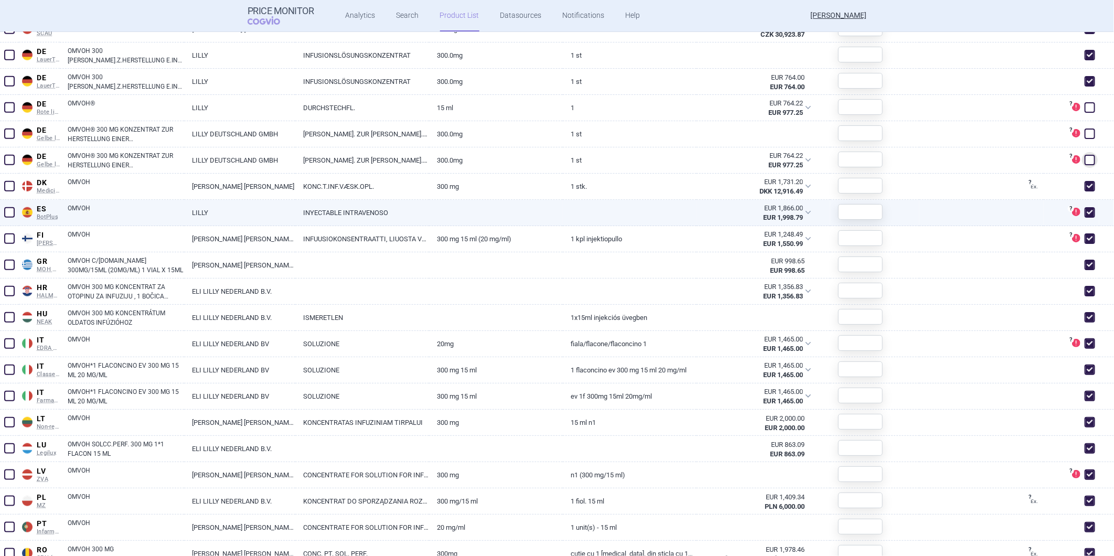
click at [1003, 215] on span at bounding box center [1090, 212] width 10 height 10
checkbox input "false"
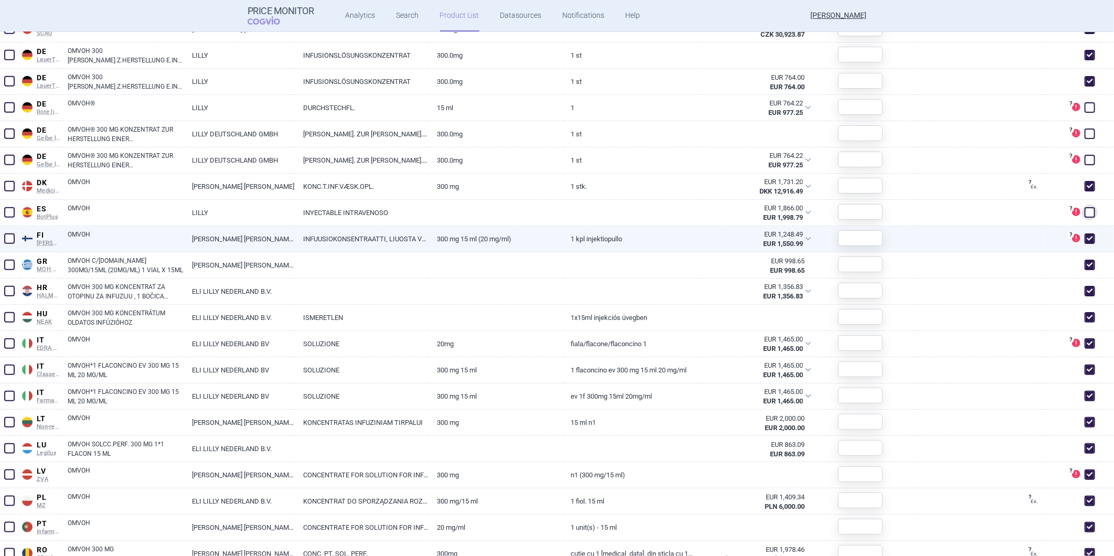
click at [1003, 235] on span at bounding box center [1090, 238] width 10 height 10
checkbox input "false"
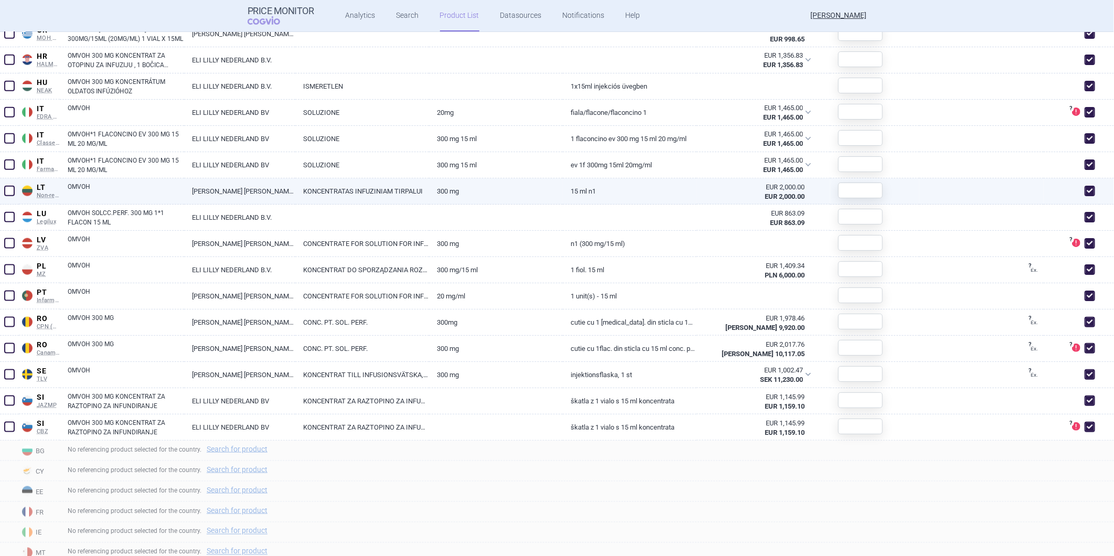
scroll to position [758, 0]
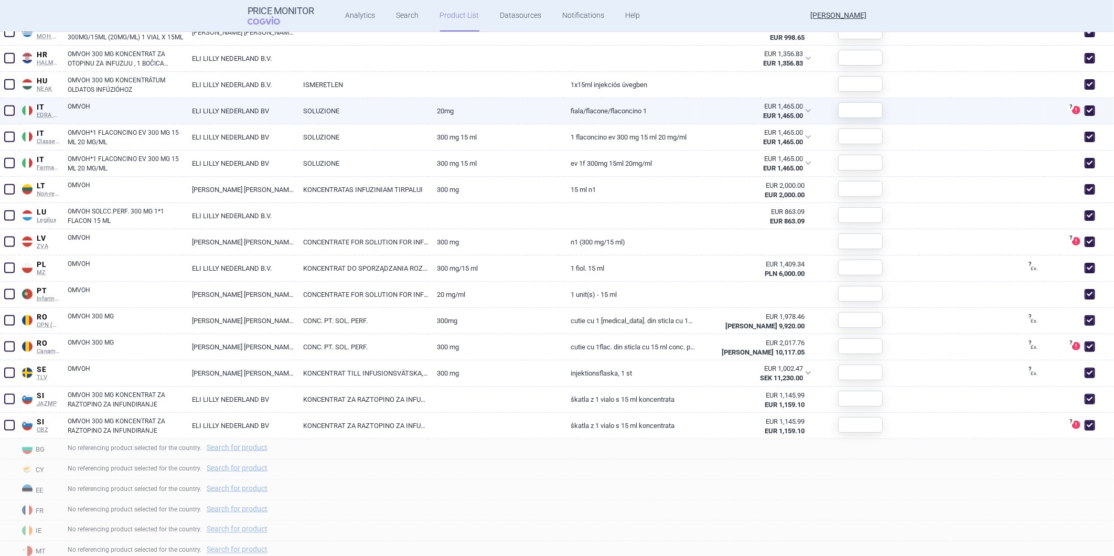
click at [1003, 108] on span at bounding box center [1090, 110] width 10 height 10
checkbox input "false"
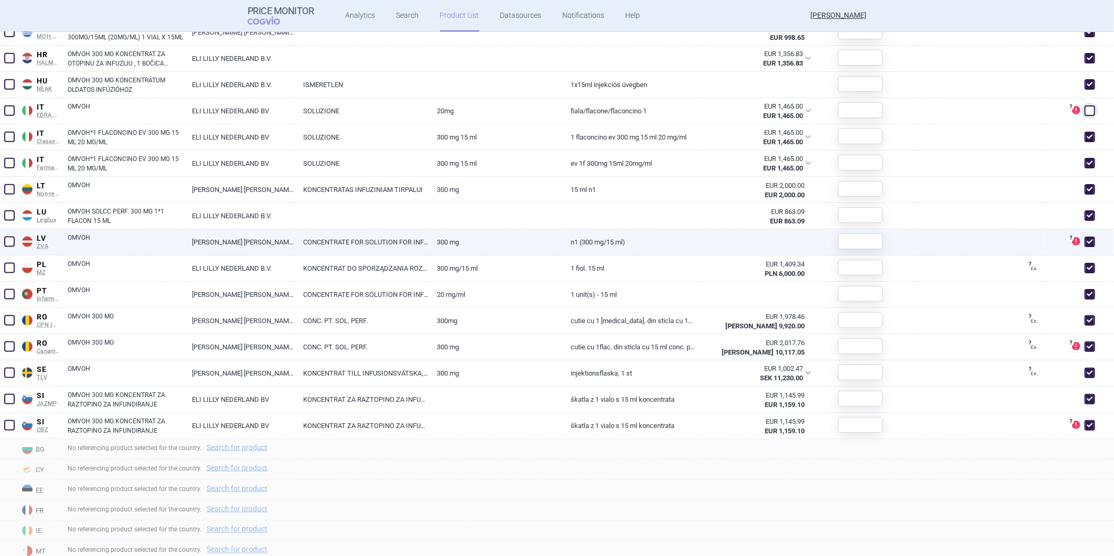
click at [1003, 242] on span at bounding box center [1090, 242] width 10 height 10
checkbox input "false"
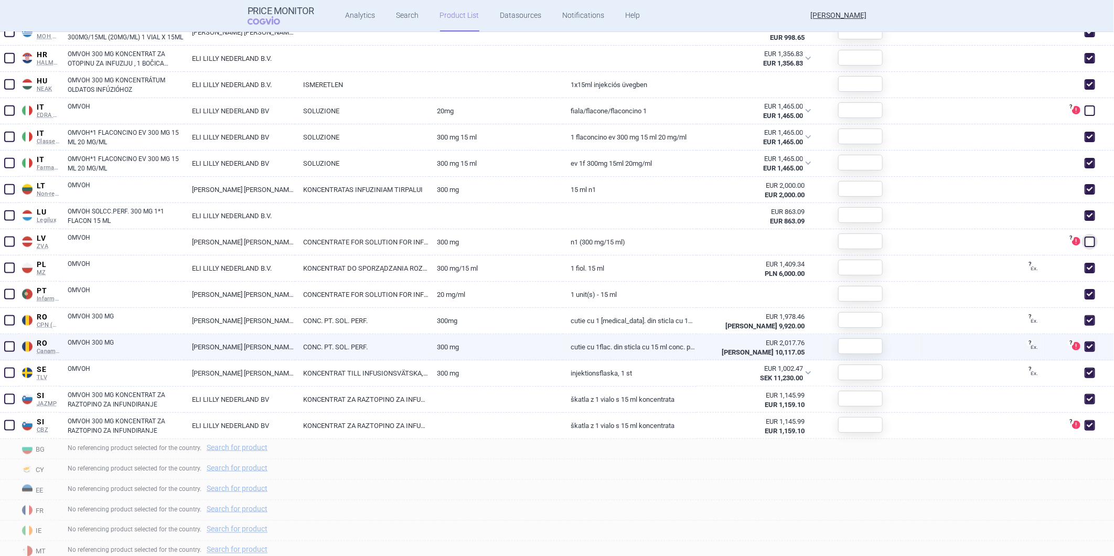
click at [1003, 347] on span at bounding box center [1090, 347] width 10 height 10
checkbox input "false"
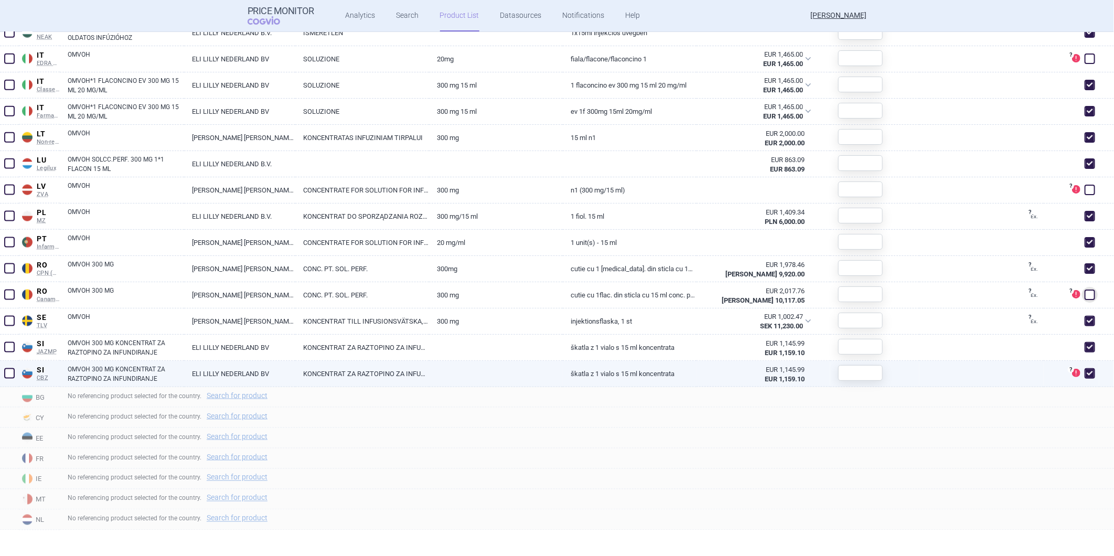
click at [1003, 372] on span at bounding box center [1090, 373] width 10 height 10
checkbox input "false"
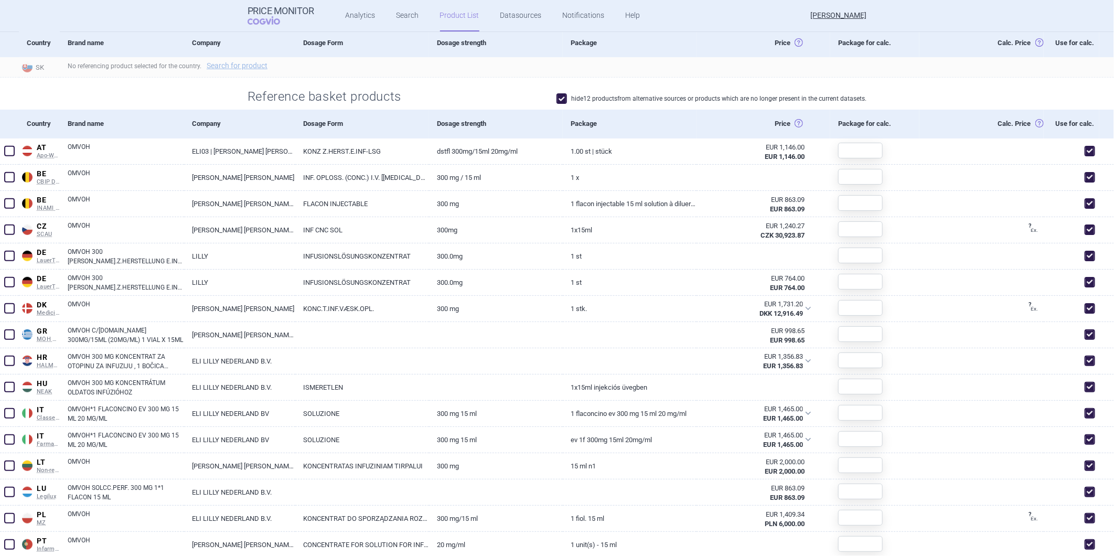
scroll to position [343, 0]
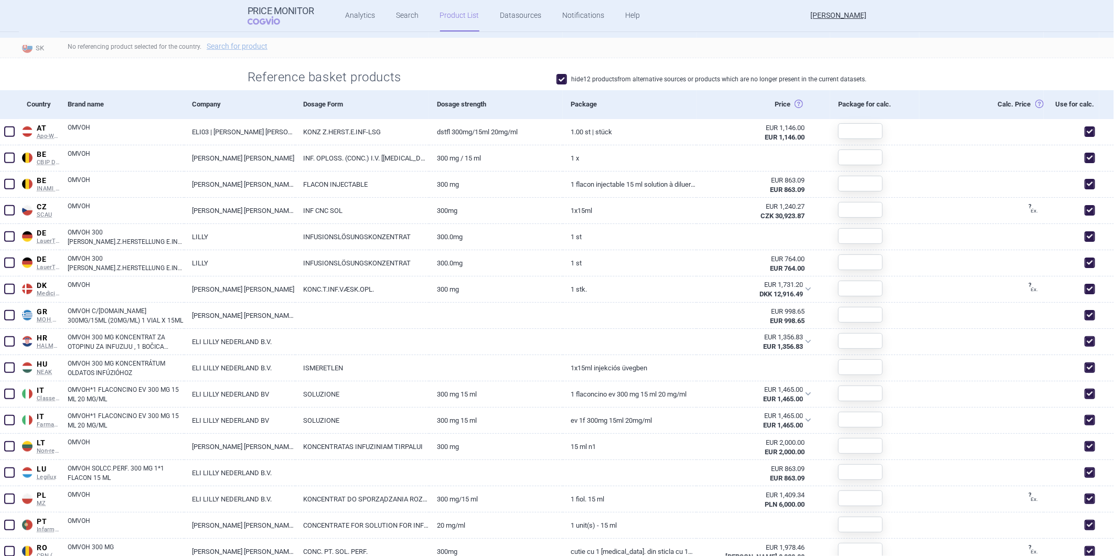
click at [795, 108] on div "Price Horná cena: Stanovená Ex-factory cena (zverejnená, alebo spočtená) Spodná…" at bounding box center [764, 104] width 134 height 28
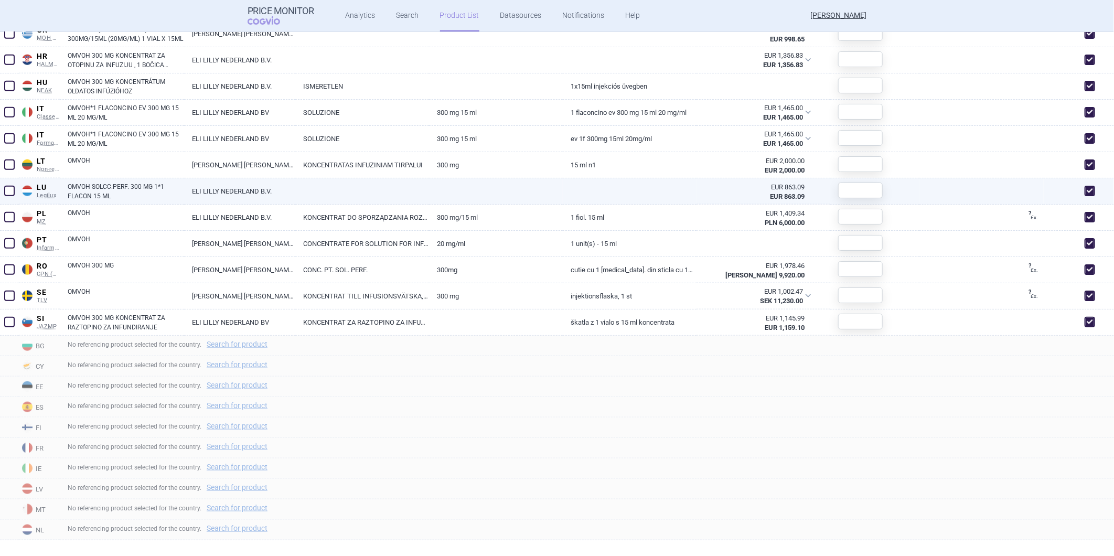
scroll to position [635, 0]
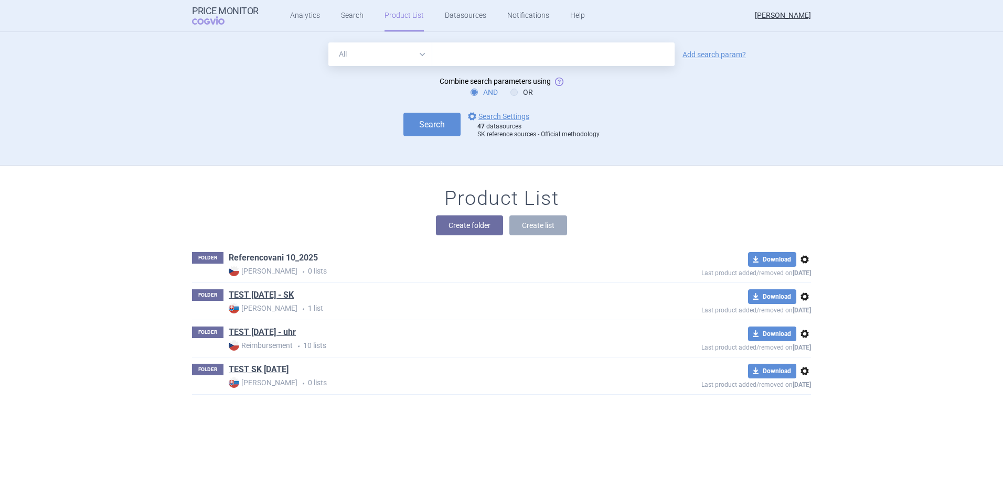
drag, startPoint x: 275, startPoint y: 257, endPoint x: 266, endPoint y: 257, distance: 8.4
drag, startPoint x: 266, startPoint y: 257, endPoint x: 300, endPoint y: 227, distance: 44.6
click at [300, 227] on div "Create folder Create list" at bounding box center [501, 226] width 619 height 20
drag, startPoint x: 265, startPoint y: 296, endPoint x: 252, endPoint y: 296, distance: 13.1
click at [252, 296] on link "TEST 7.10.25 - SK" at bounding box center [261, 296] width 65 height 12
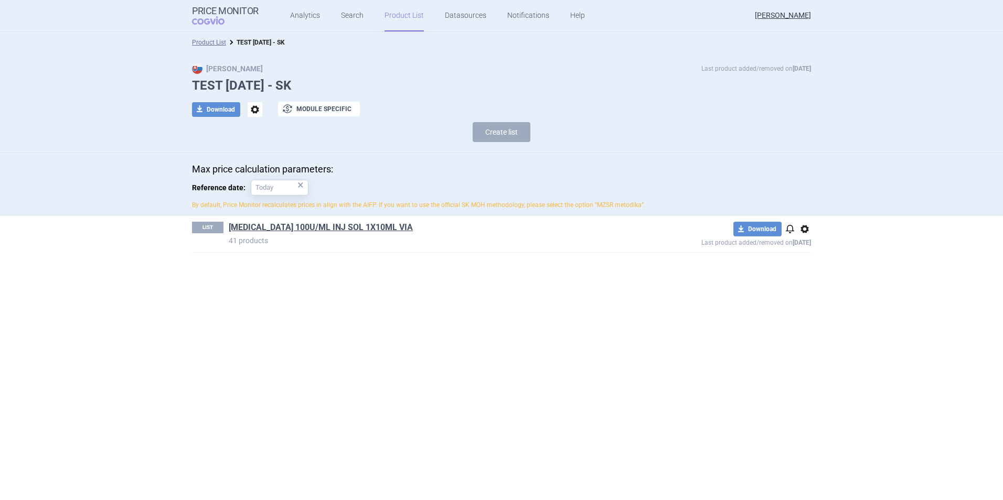
click at [260, 110] on span "options" at bounding box center [255, 109] width 15 height 15
click at [268, 151] on button "Rename" at bounding box center [255, 152] width 34 height 15
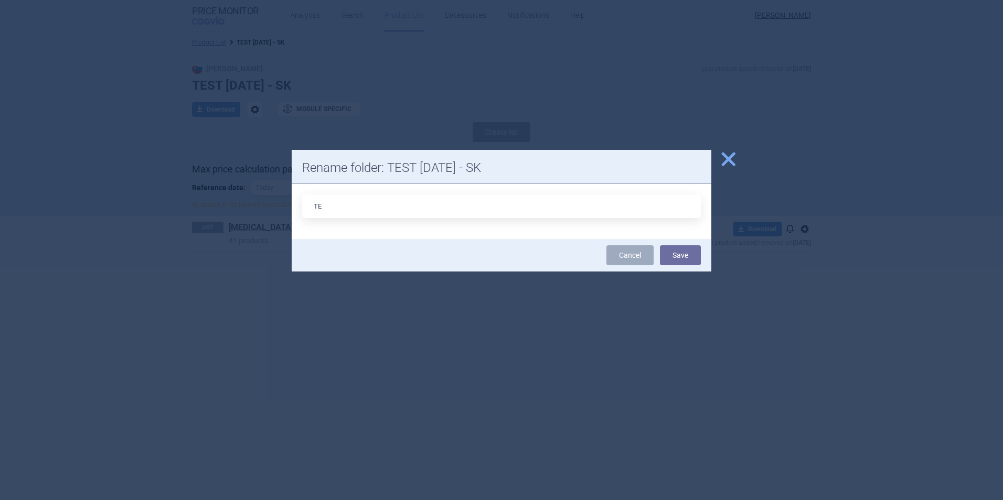
type input "T"
type input "Referencovani SK 10_2025"
click at [693, 263] on button "Save" at bounding box center [680, 256] width 41 height 20
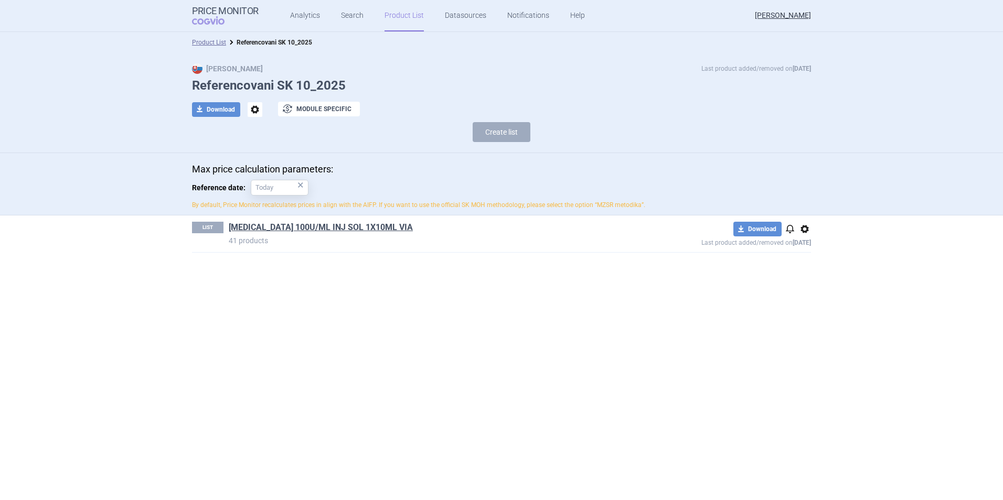
click at [403, 20] on link "Product List" at bounding box center [404, 15] width 39 height 31
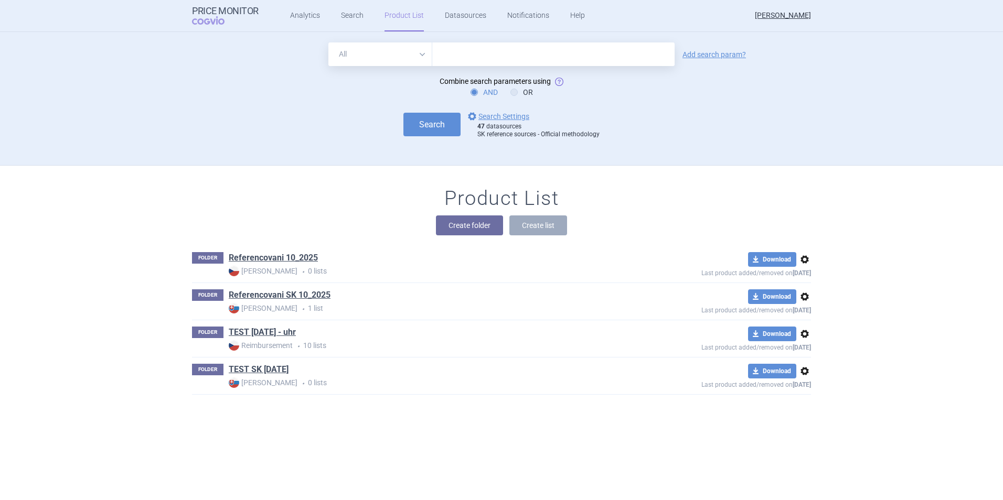
click at [804, 264] on span "options" at bounding box center [804, 259] width 13 height 13
click at [806, 300] on button "Rename" at bounding box center [801, 301] width 34 height 15
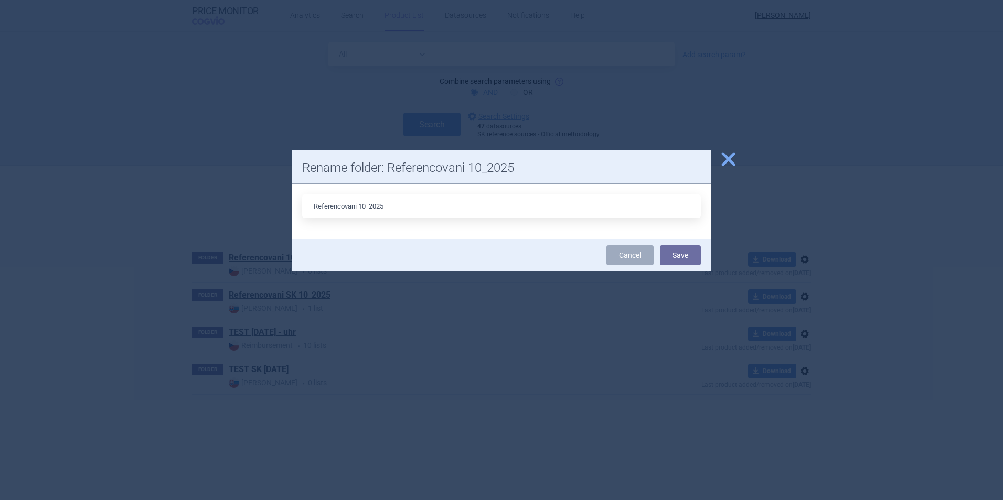
drag, startPoint x: 416, startPoint y: 209, endPoint x: 10, endPoint y: 193, distance: 406.3
click at [13, 500] on div "close Rename folder: Referencovani 10_2025 Referencovani 10_2025 Cancel Save" at bounding box center [501, 500] width 1003 height 0
type input "TEST 7.10.2025 CZ Max ceny"
drag, startPoint x: 698, startPoint y: 247, endPoint x: 692, endPoint y: 249, distance: 5.5
click at [697, 248] on button "Save" at bounding box center [680, 256] width 41 height 20
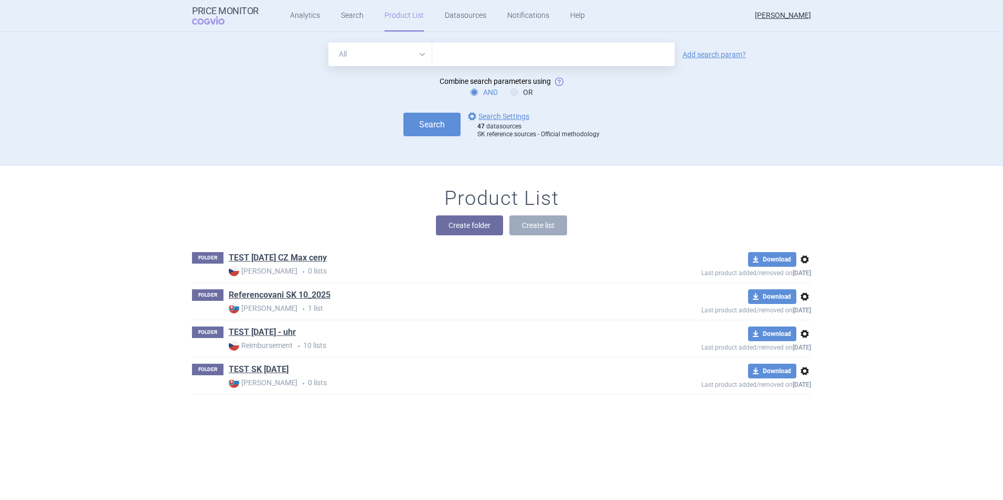
click at [802, 297] on span "options" at bounding box center [804, 297] width 13 height 13
click at [794, 340] on button "Rename" at bounding box center [801, 339] width 34 height 15
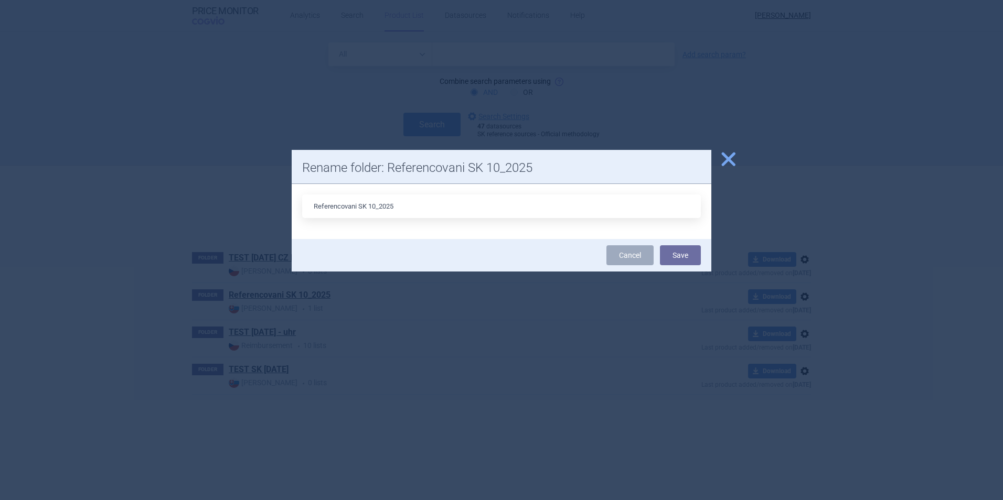
click at [440, 208] on input "Referencovani SK 10_2025" at bounding box center [501, 207] width 399 height 24
type input "Referencovani SK 10_2025 7.10.2025"
click at [699, 258] on button "Save" at bounding box center [680, 256] width 41 height 20
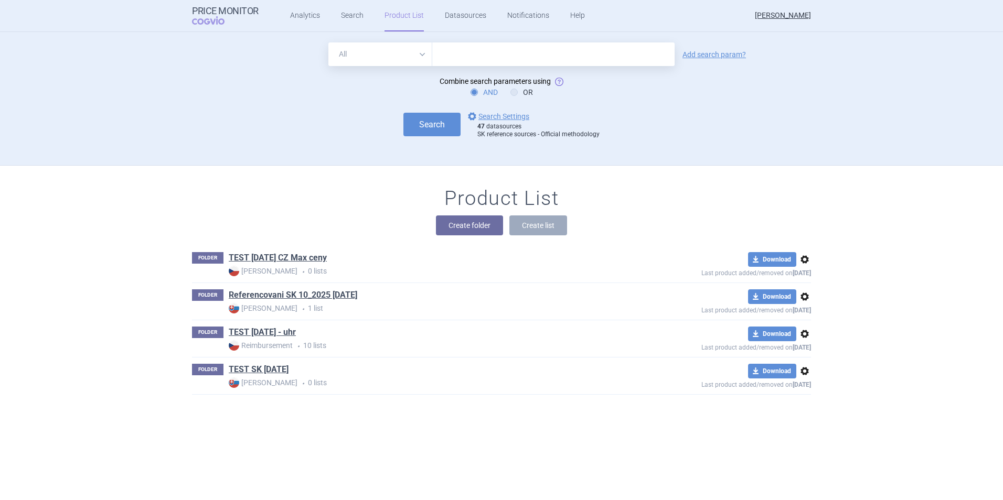
click at [258, 293] on link "Referencovani SK 10_2025 7.10.2025" at bounding box center [293, 296] width 129 height 12
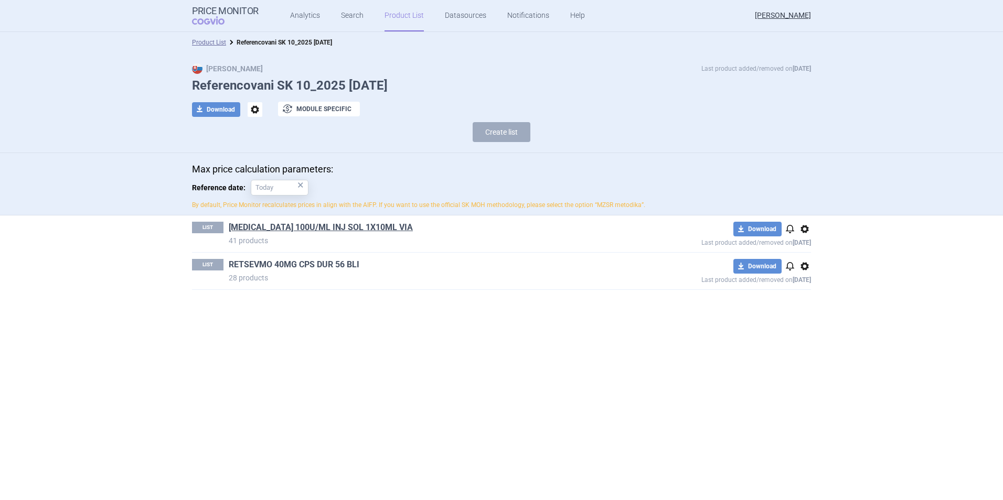
click at [287, 265] on link "RETSEVMO 40MG CPS DUR 56 BLI" at bounding box center [294, 265] width 131 height 12
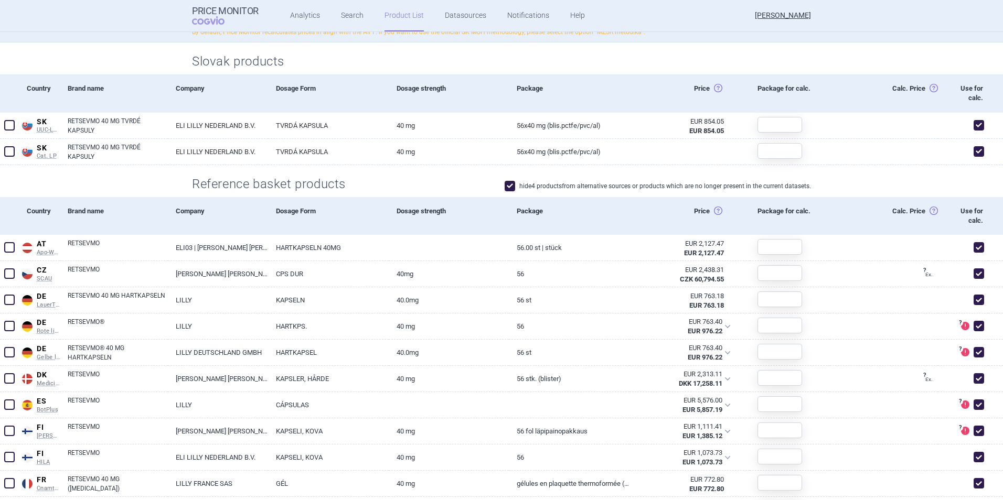
scroll to position [315, 0]
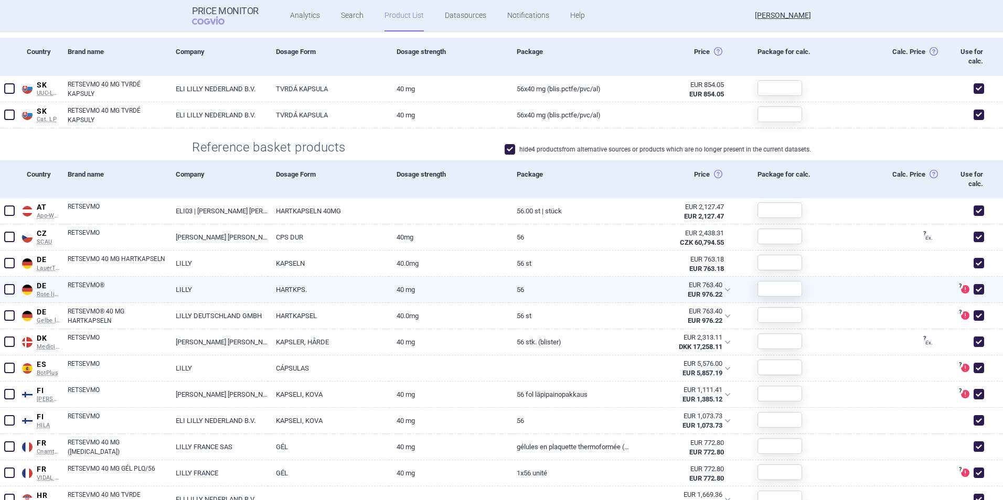
click at [974, 290] on span at bounding box center [979, 289] width 10 height 10
checkbox input "false"
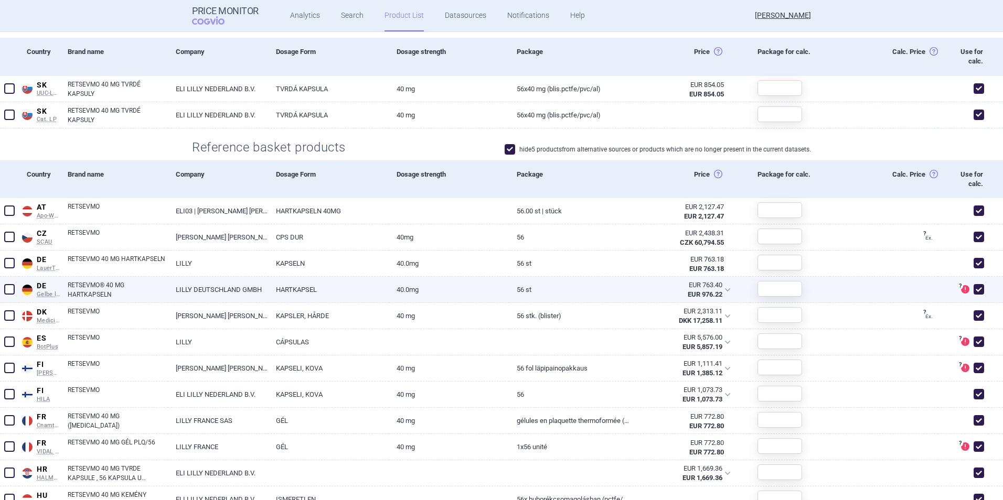
click at [974, 313] on span at bounding box center [979, 316] width 10 height 10
checkbox input "false"
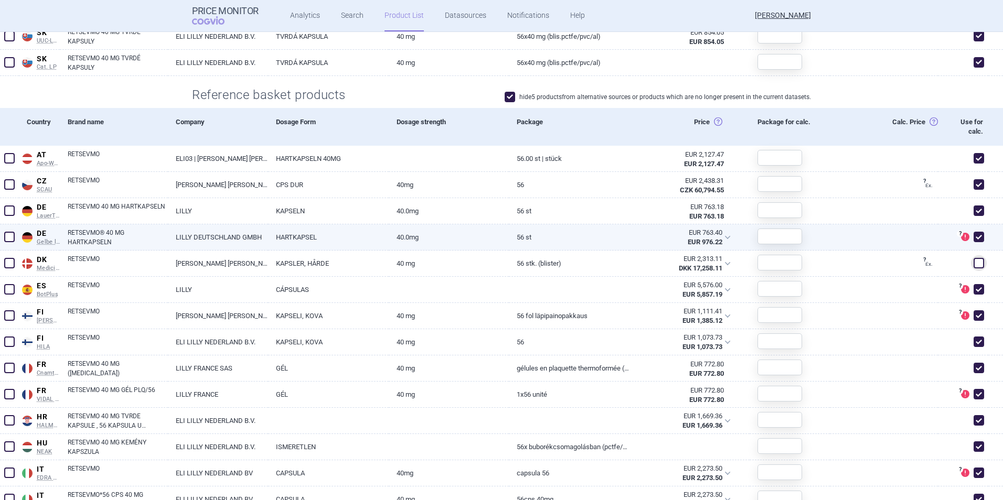
click at [974, 237] on span at bounding box center [979, 237] width 10 height 10
checkbox input "false"
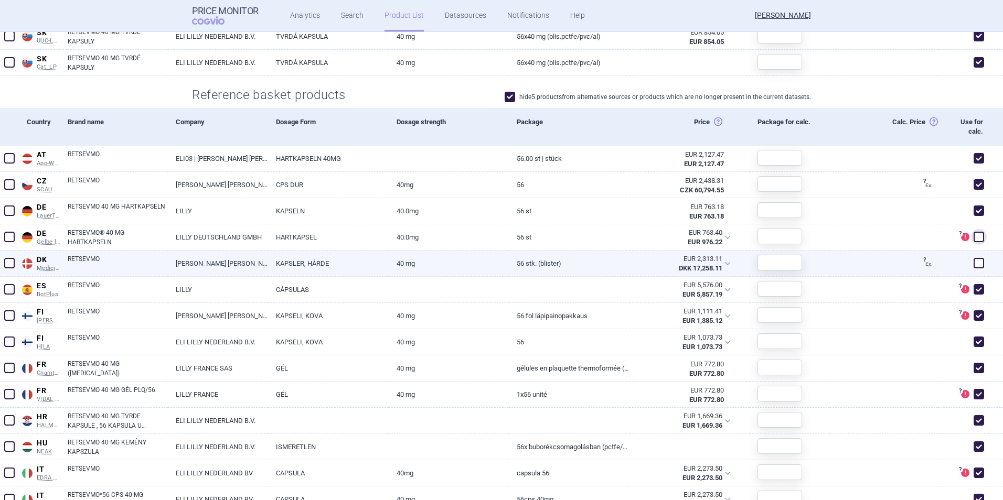
click at [974, 263] on span at bounding box center [979, 263] width 10 height 10
checkbox input "true"
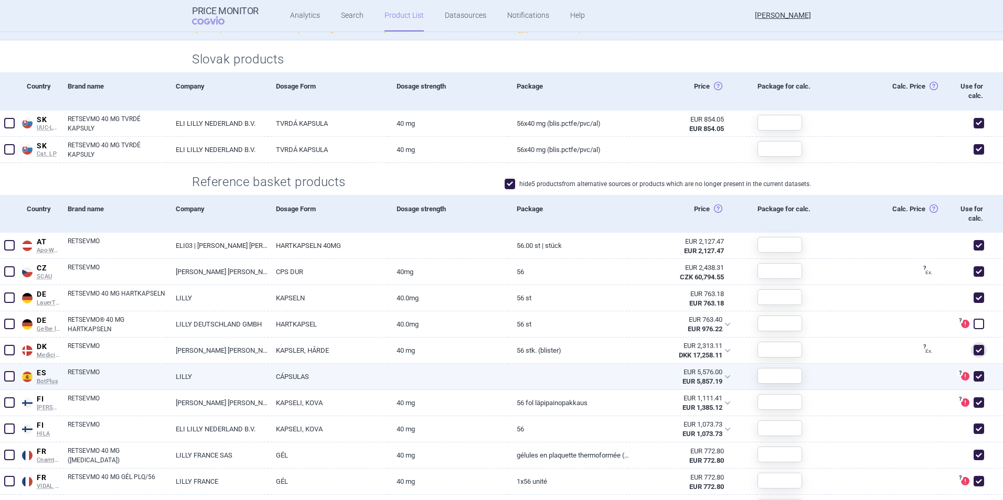
scroll to position [315, 0]
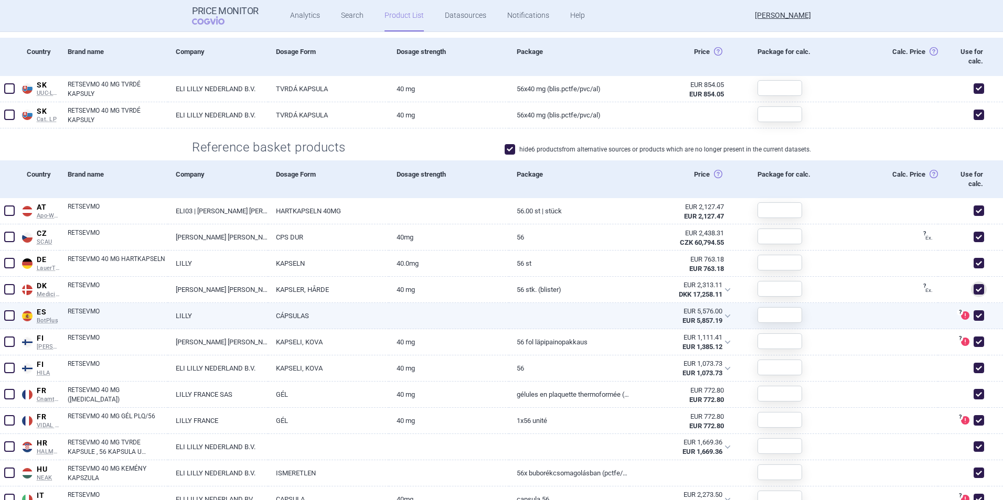
click at [974, 314] on span at bounding box center [979, 316] width 10 height 10
checkbox input "false"
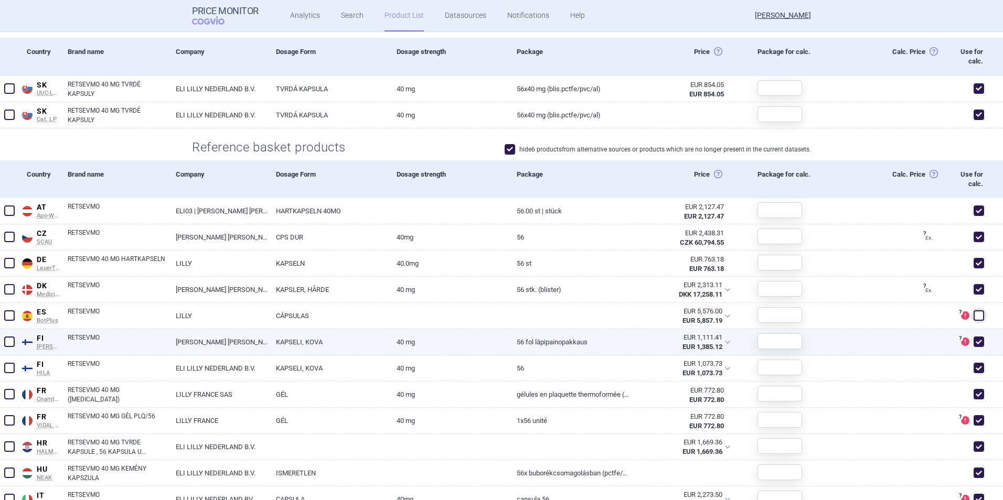
click at [974, 338] on span at bounding box center [979, 342] width 10 height 10
checkbox input "false"
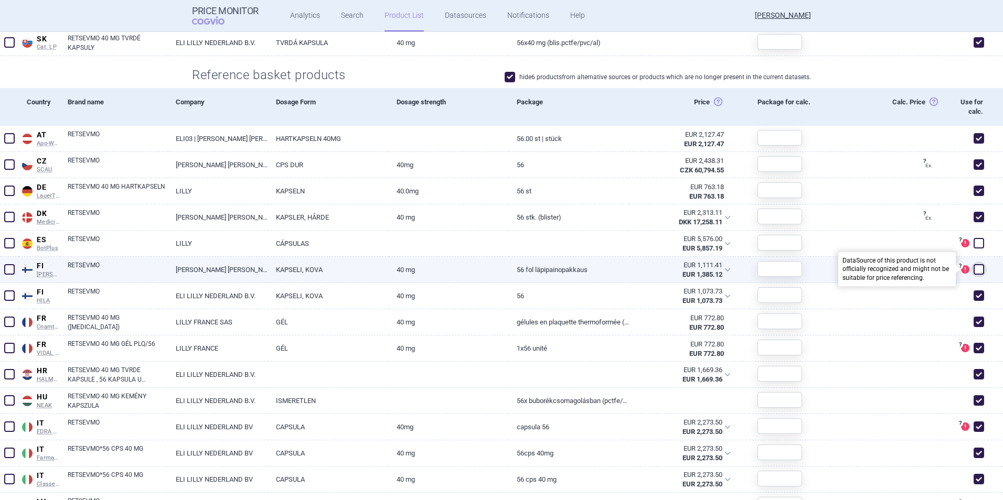
scroll to position [420, 0]
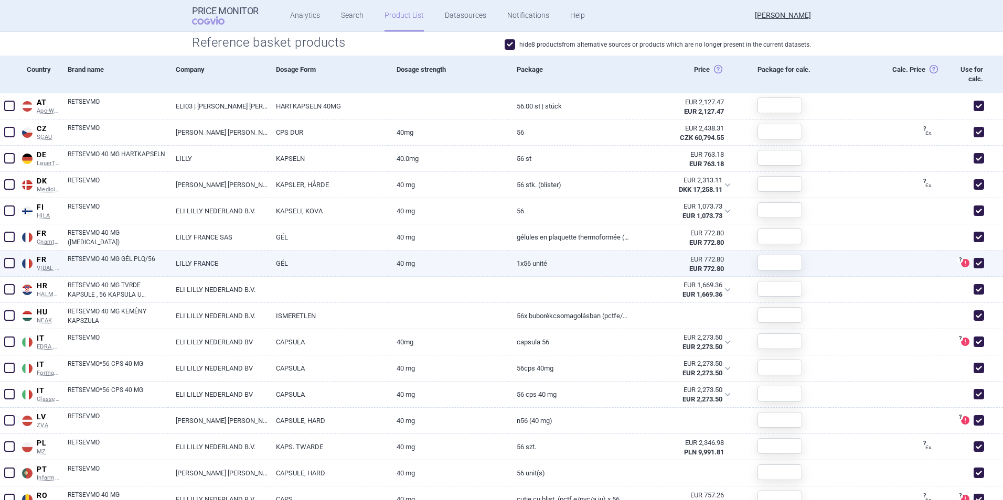
click at [974, 261] on span at bounding box center [979, 263] width 10 height 10
checkbox input "false"
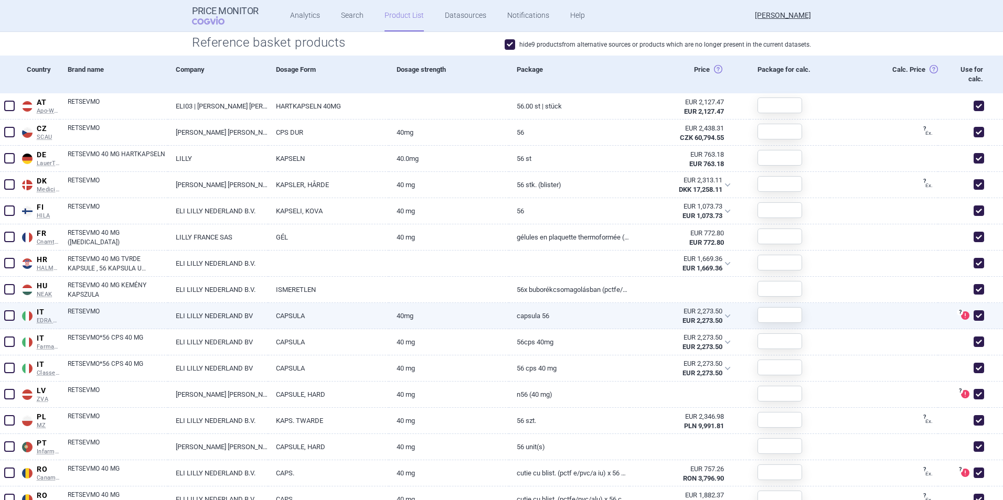
click at [974, 314] on span at bounding box center [979, 316] width 10 height 10
checkbox input "false"
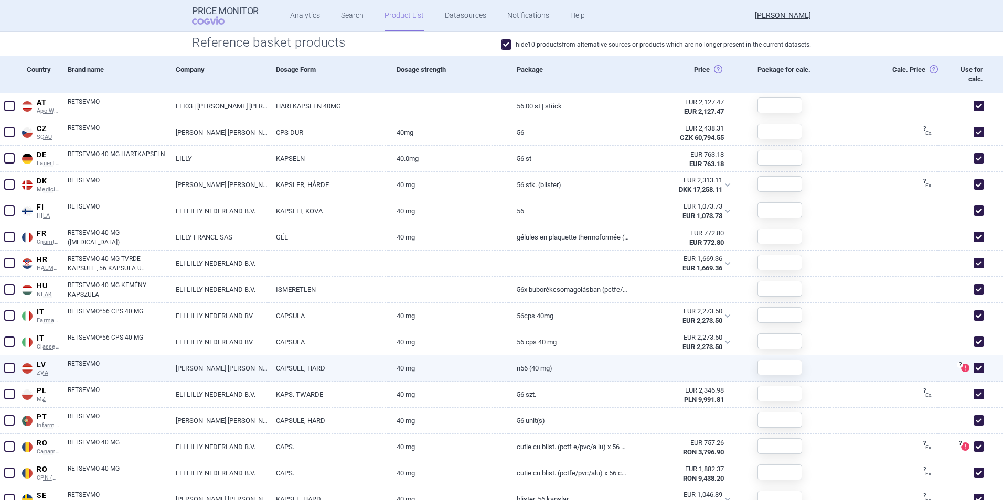
click at [974, 369] on span at bounding box center [979, 368] width 10 height 10
checkbox input "false"
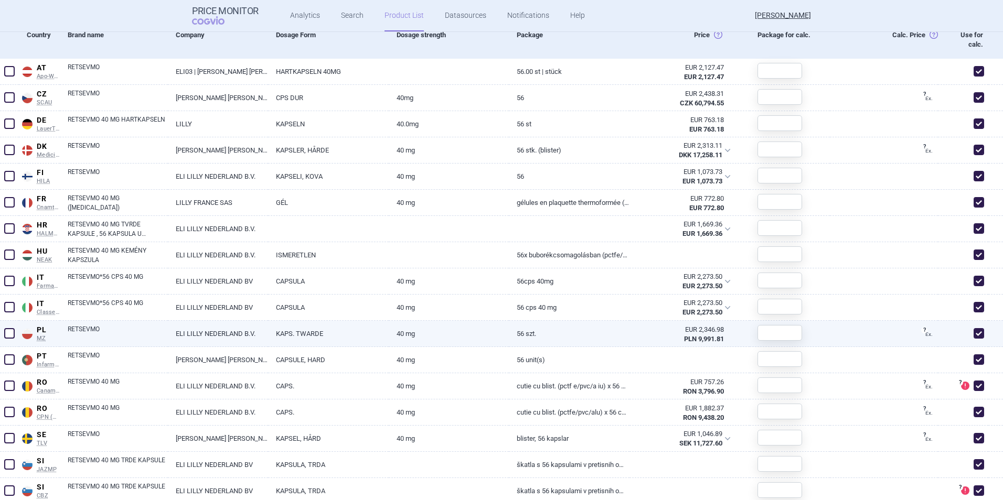
scroll to position [472, 0]
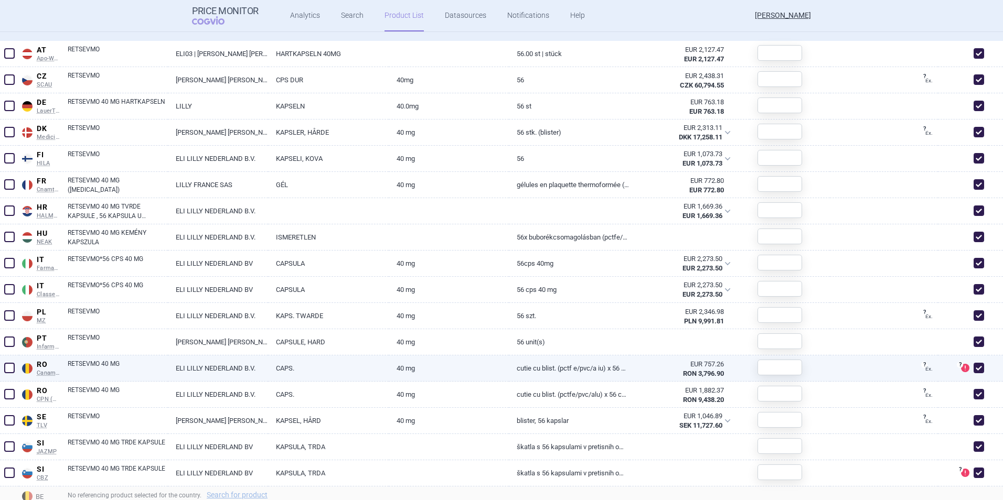
click at [974, 368] on span at bounding box center [979, 368] width 10 height 10
checkbox input "false"
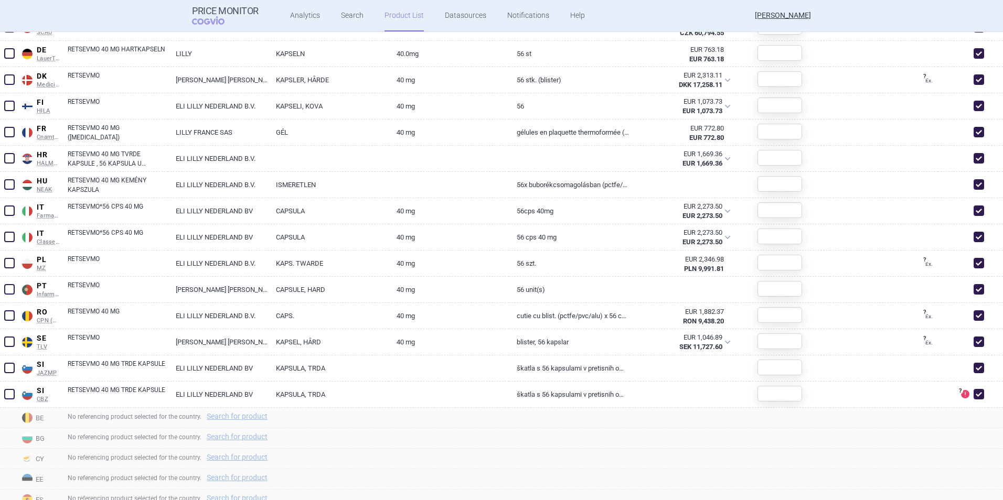
scroll to position [577, 0]
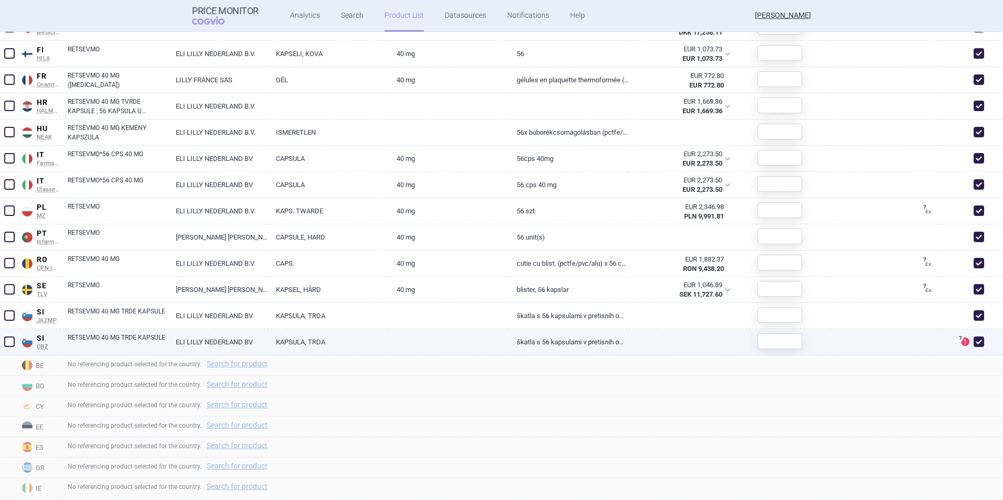
click at [974, 343] on span at bounding box center [979, 342] width 10 height 10
checkbox input "false"
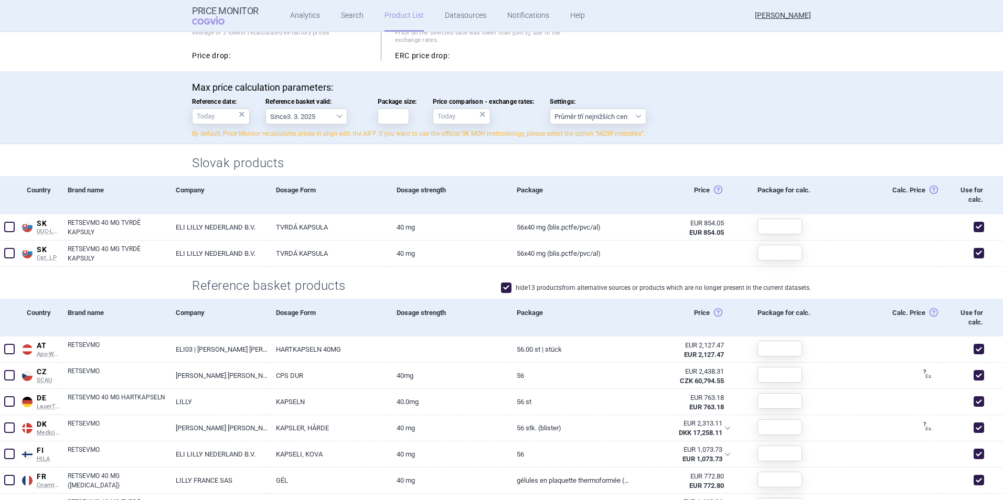
scroll to position [157, 0]
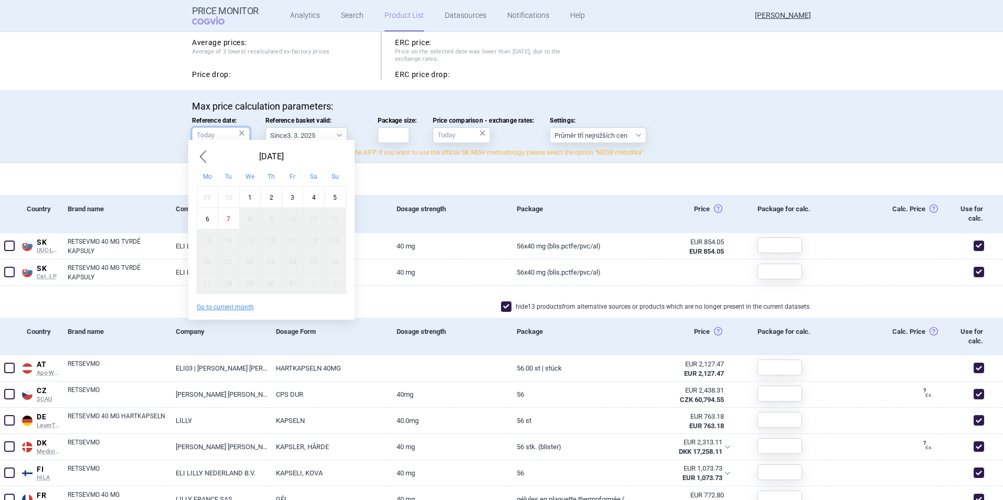
click at [225, 134] on input "Reference date: ×" at bounding box center [221, 135] width 58 height 16
click at [250, 194] on div "1" at bounding box center [250, 198] width 22 height 22
type input "1. 10. 2025"
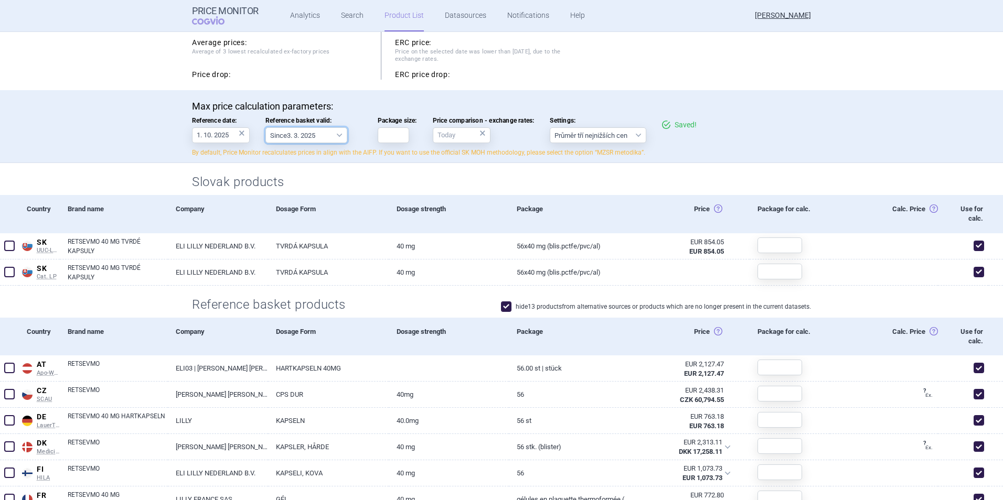
click at [336, 133] on select "Since 3. 3. 2025 Since 1. 7. 2023 Since 7. 4. 2023 Since 1. 12. 2022 Since 1. 9…" at bounding box center [306, 135] width 82 height 16
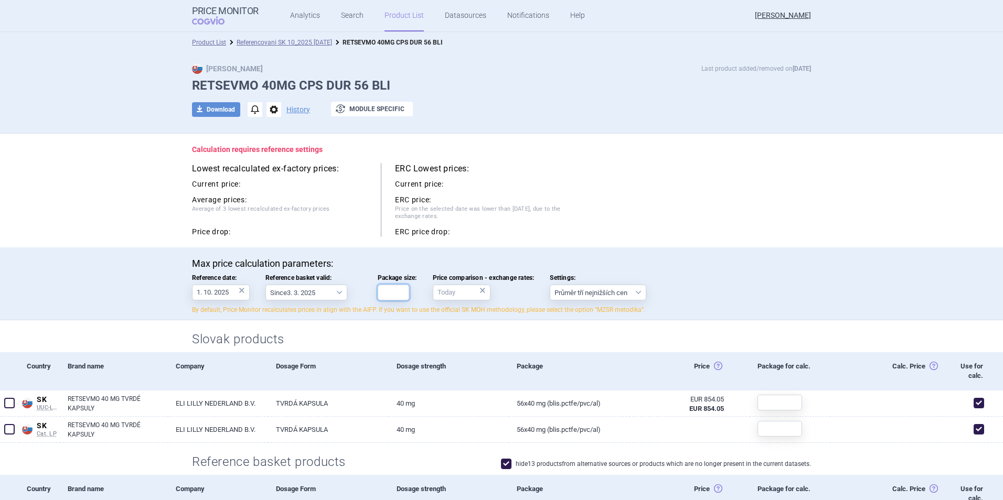
click at [386, 297] on input "Package size:" at bounding box center [393, 293] width 31 height 16
type input "1"
click at [462, 287] on input "Price comparison - exchange rates: ×" at bounding box center [462, 293] width 58 height 16
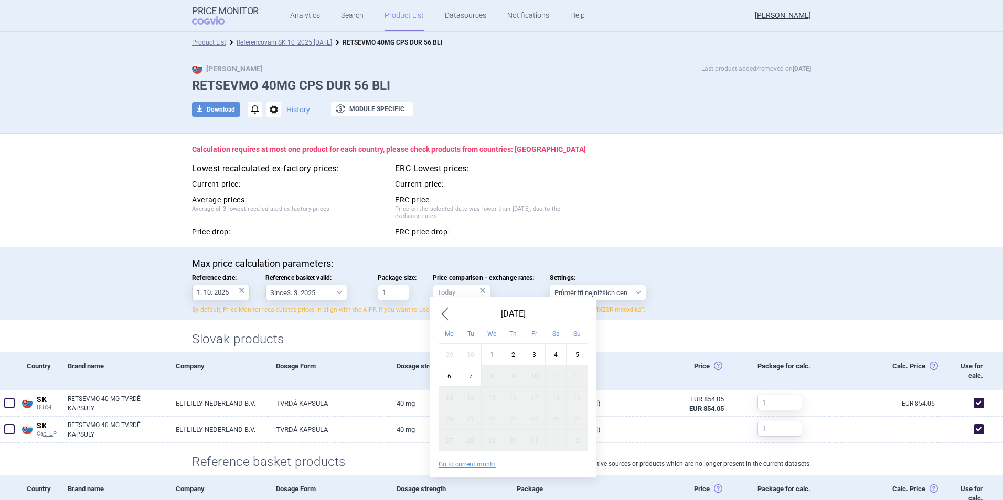
click at [441, 308] on span "Previous Month" at bounding box center [445, 314] width 13 height 17
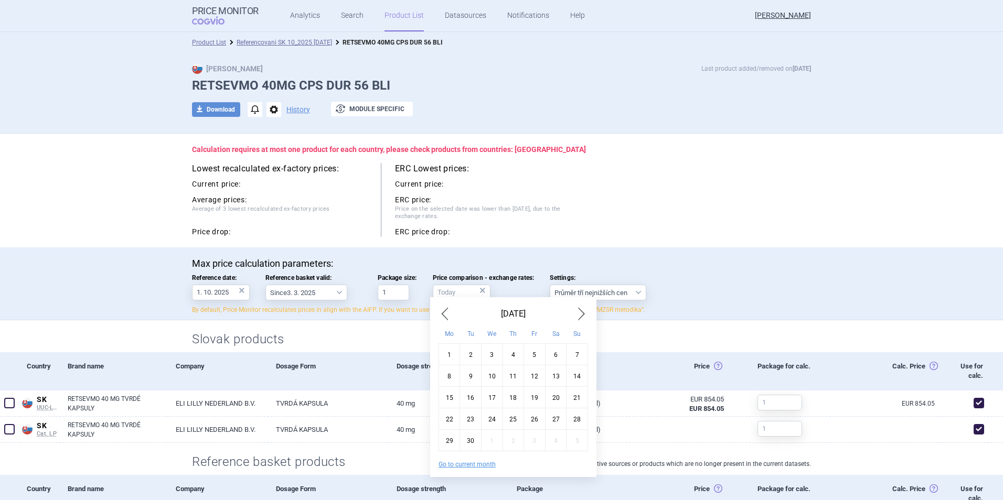
click at [441, 308] on span "Previous Month" at bounding box center [445, 314] width 13 height 17
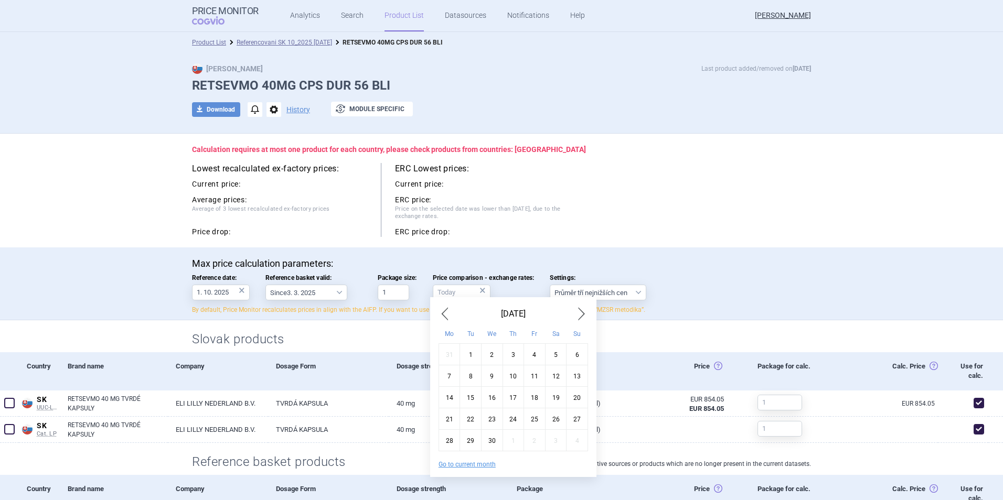
click at [471, 355] on div "1" at bounding box center [471, 355] width 22 height 22
type input "1. 4. 2025"
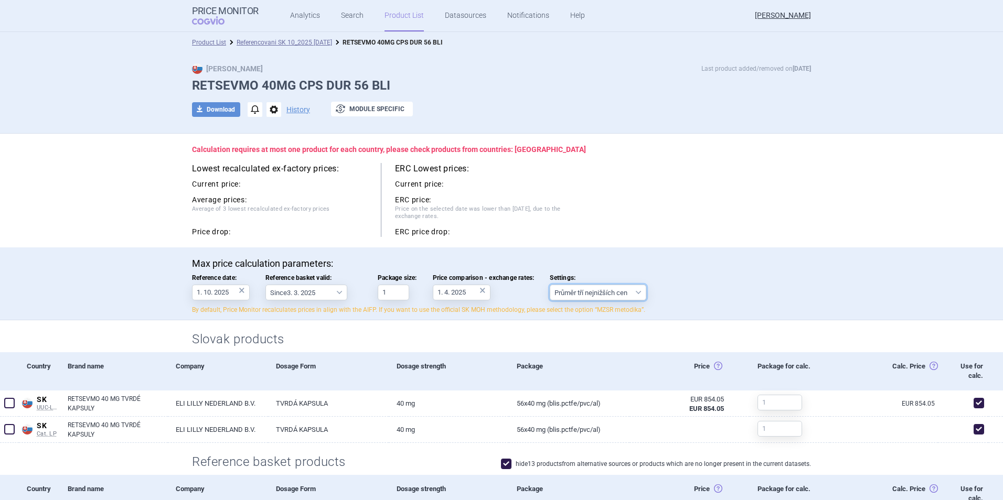
click at [639, 290] on select "Průměr tří nejnižších cen" at bounding box center [598, 293] width 97 height 16
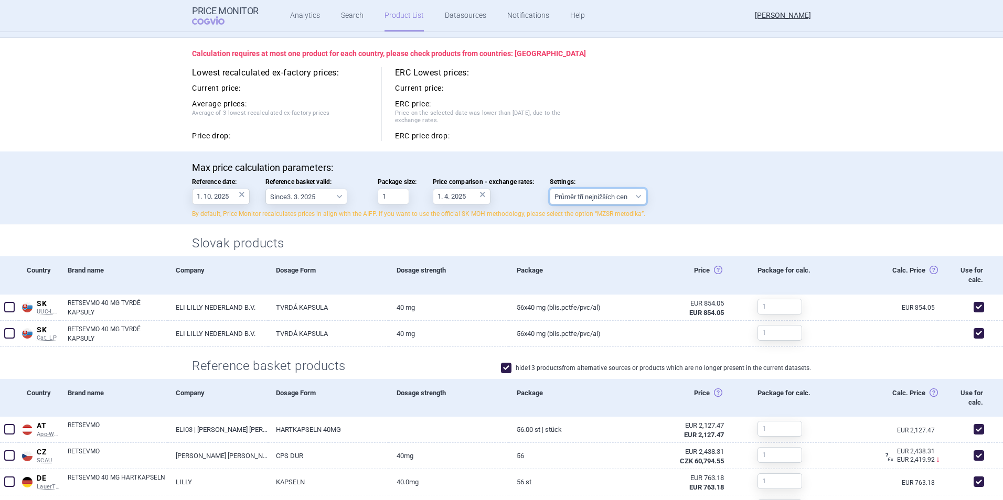
scroll to position [105, 0]
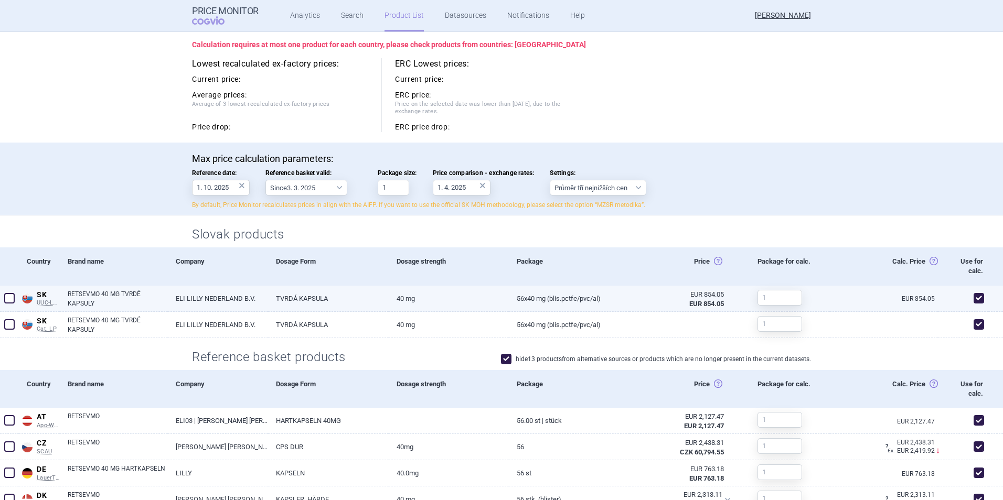
click at [9, 296] on span at bounding box center [9, 298] width 10 height 10
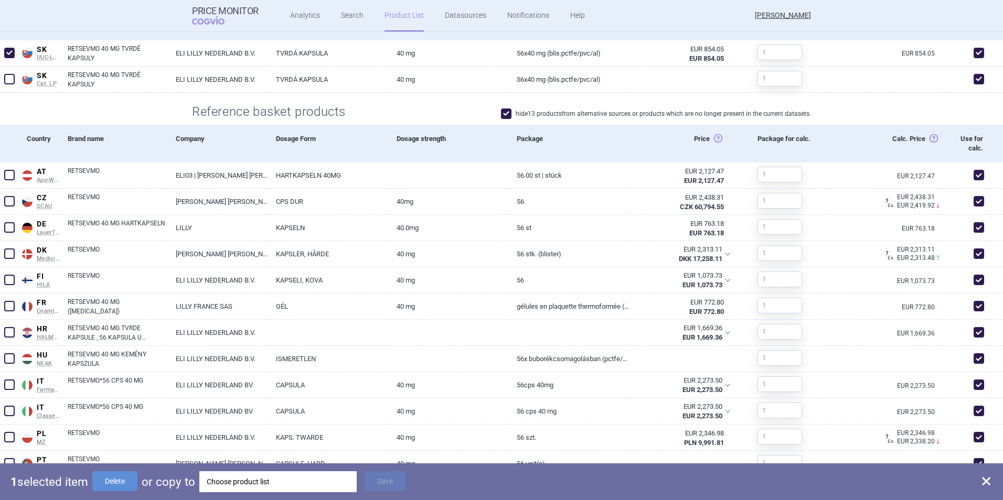
scroll to position [367, 0]
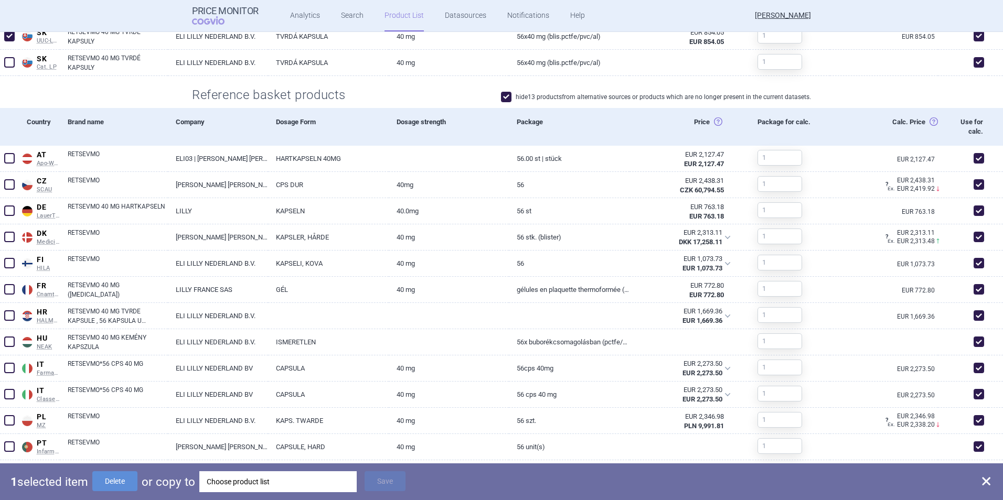
click at [265, 480] on div "Choose product list" at bounding box center [278, 482] width 143 height 21
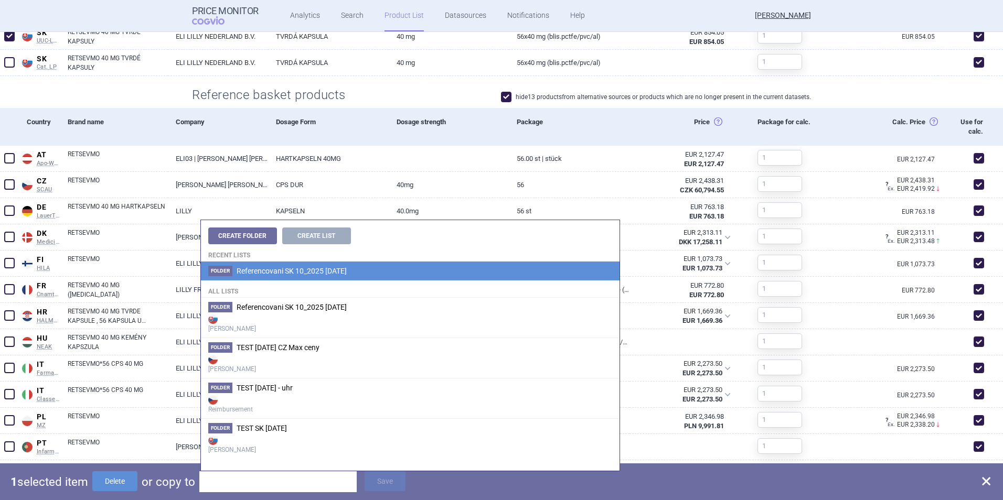
click at [291, 275] on span "Referencovani SK 10_2025 [DATE]" at bounding box center [292, 271] width 110 height 8
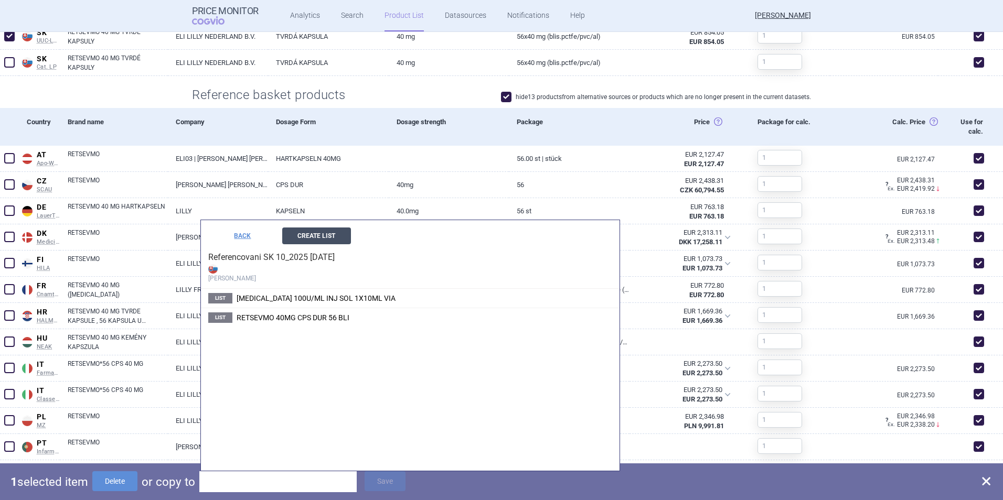
click at [326, 233] on button "Create List" at bounding box center [316, 236] width 69 height 17
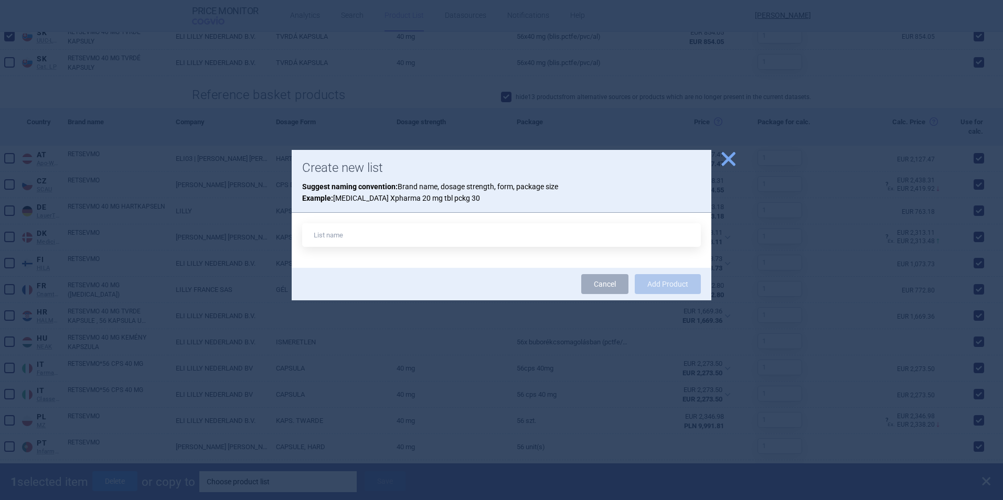
click at [730, 159] on span "close" at bounding box center [728, 159] width 18 height 18
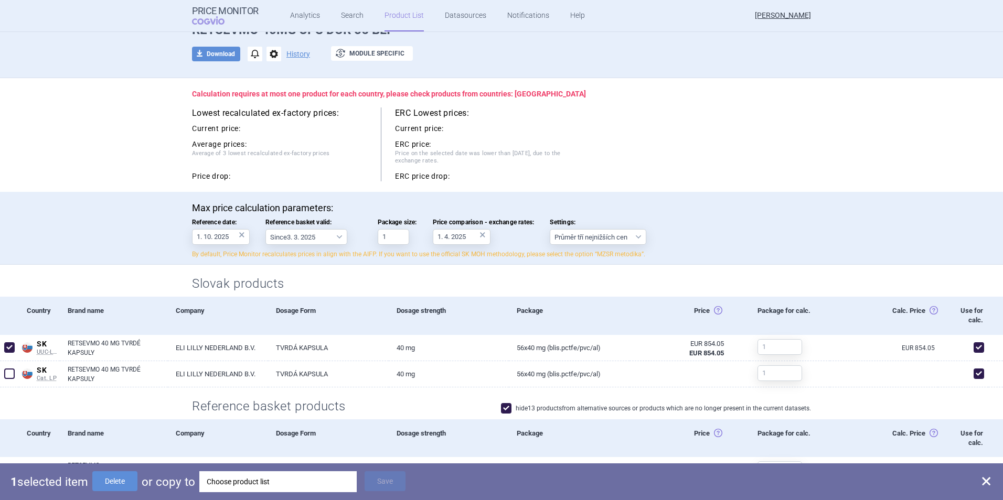
scroll to position [0, 0]
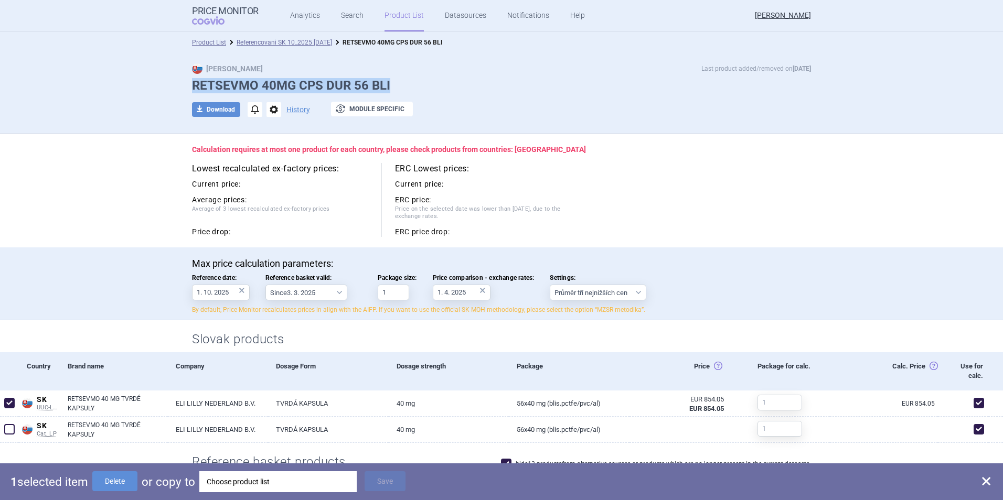
drag, startPoint x: 356, startPoint y: 87, endPoint x: 169, endPoint y: 89, distance: 186.3
click at [171, 89] on div "Max Price Last product added/removed on 7 Oct RETSEVMO 40MG CPS DUR 56 BLI down…" at bounding box center [501, 95] width 661 height 65
click at [272, 474] on div "Choose product list" at bounding box center [278, 482] width 143 height 21
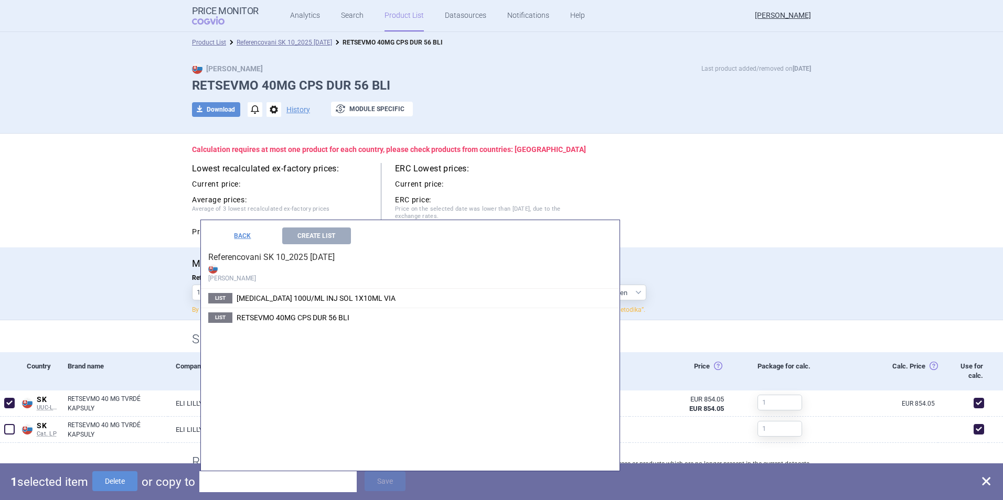
click at [263, 257] on h4 "Referencovani SK 10_2025 7.10.2025 Max Price" at bounding box center [410, 266] width 419 height 45
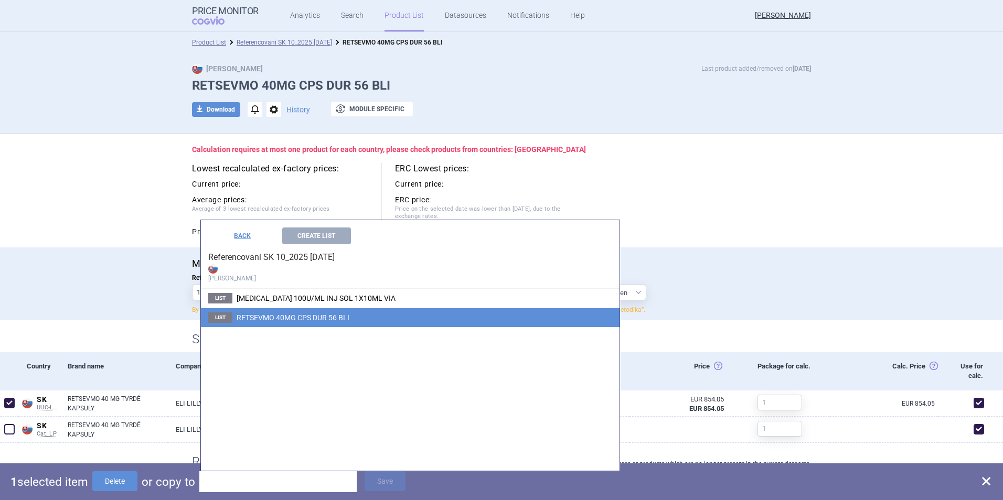
click at [283, 317] on span "RETSEVMO 40MG CPS DUR 56 BLI" at bounding box center [293, 318] width 113 height 8
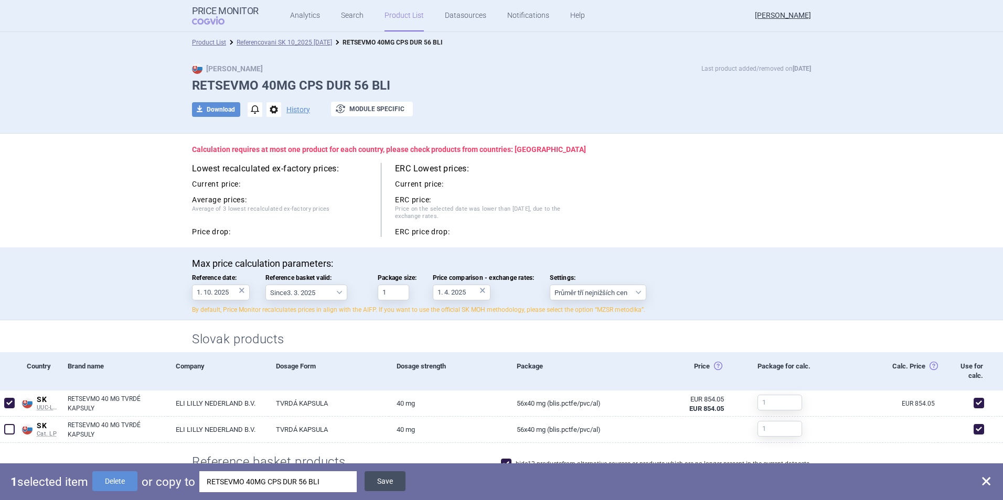
click at [394, 483] on button "Save" at bounding box center [385, 482] width 41 height 20
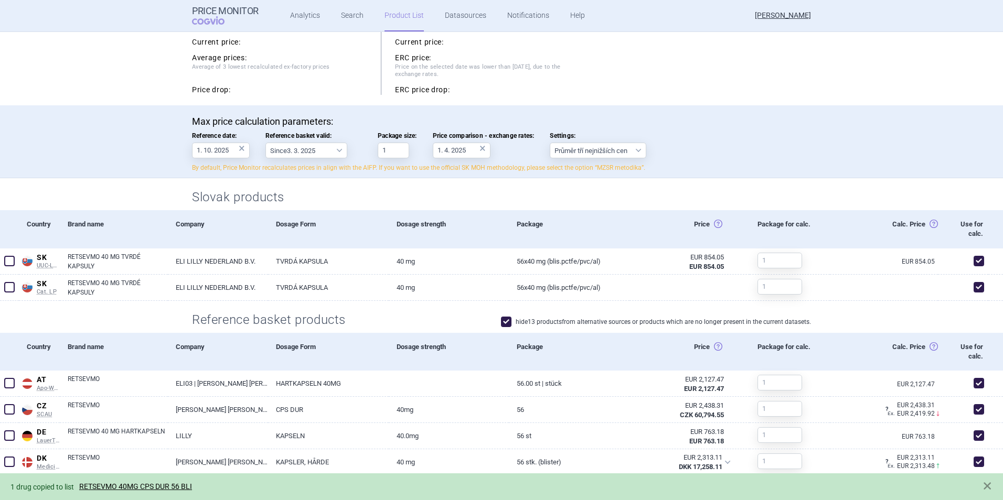
scroll to position [157, 0]
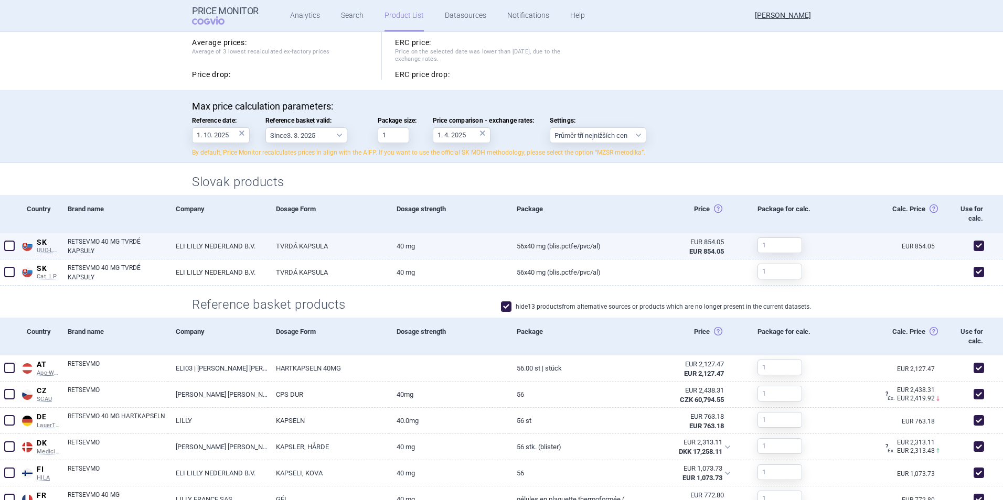
click at [15, 243] on span at bounding box center [10, 246] width 16 height 16
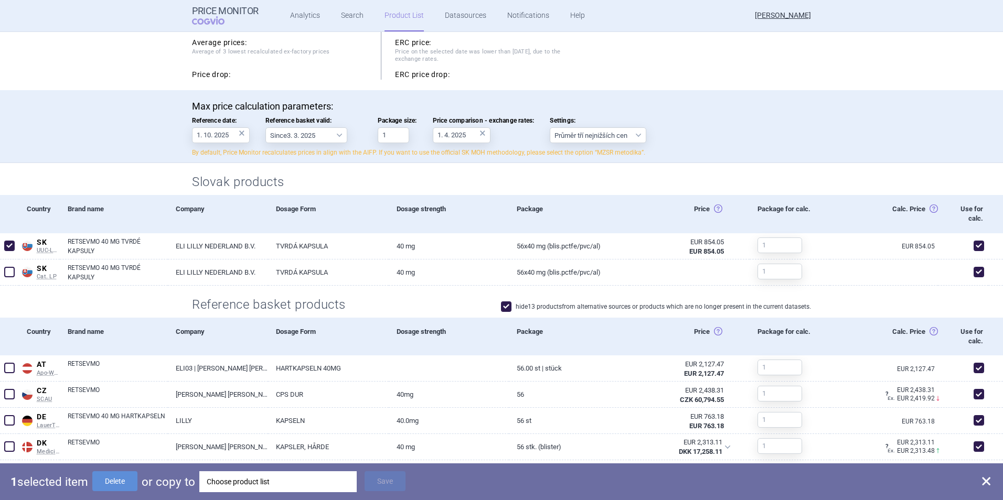
click at [233, 484] on div "Choose product list" at bounding box center [278, 482] width 143 height 21
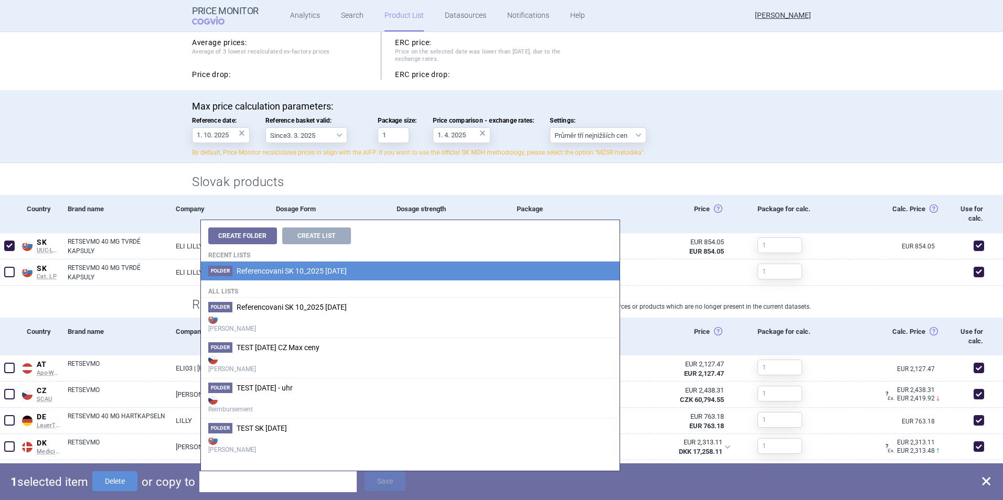
click at [294, 279] on li "Folder Referencovani SK 10_2025 7.10.2025" at bounding box center [410, 271] width 419 height 19
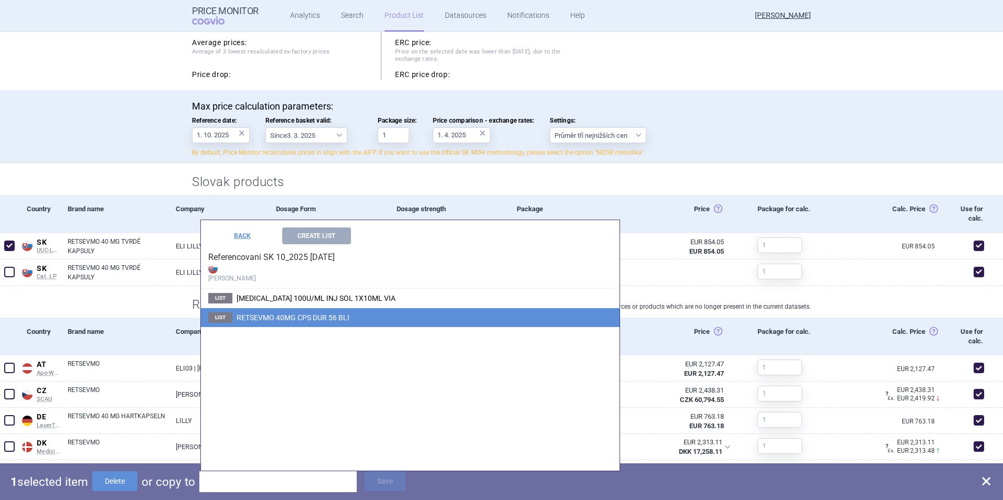
click at [287, 316] on span "RETSEVMO 40MG CPS DUR 56 BLI" at bounding box center [293, 318] width 113 height 8
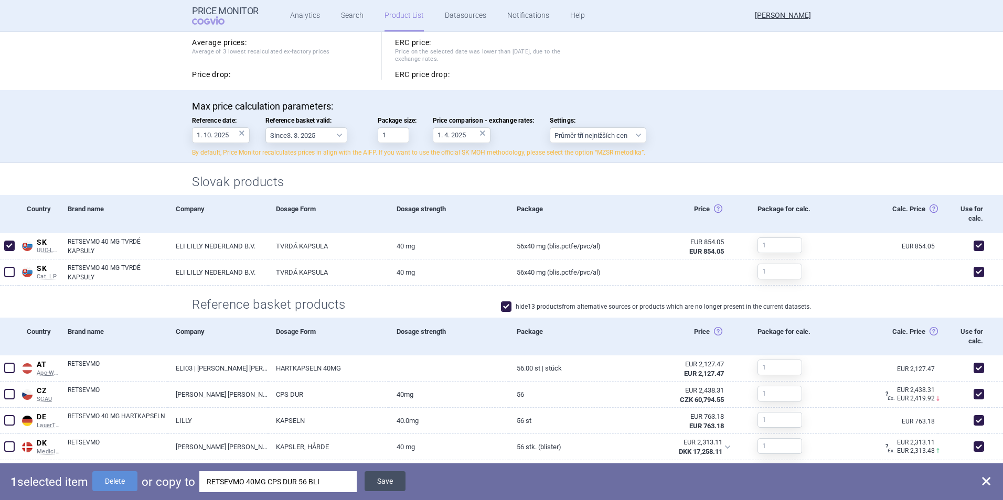
click at [389, 477] on button "Save" at bounding box center [385, 482] width 41 height 20
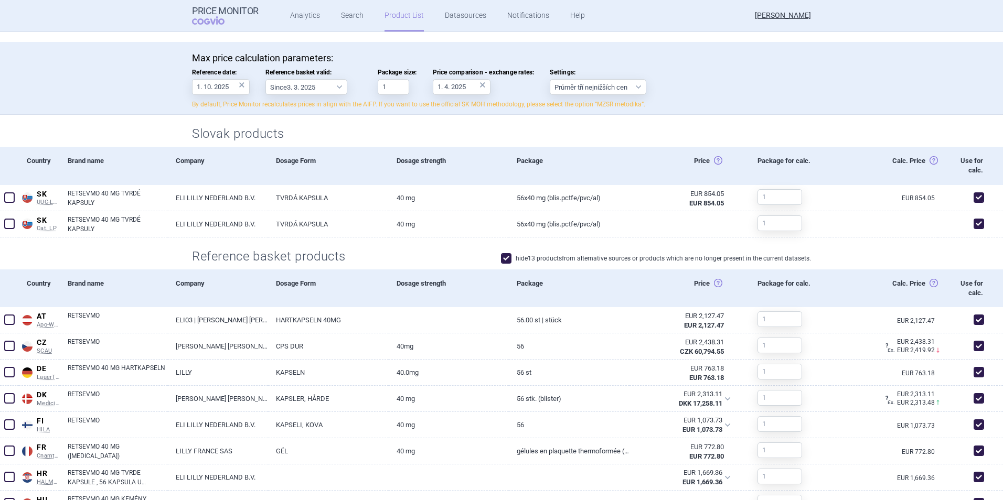
scroll to position [0, 0]
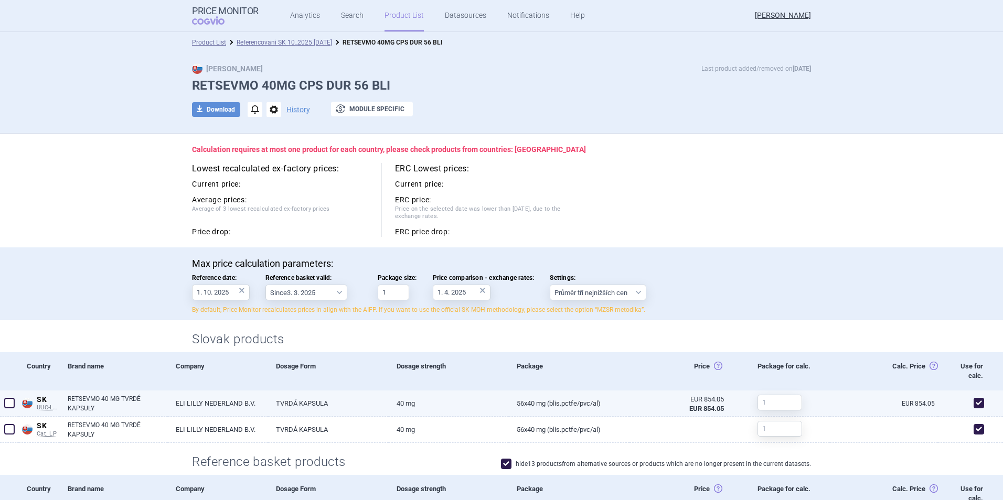
click at [8, 406] on span at bounding box center [9, 403] width 10 height 10
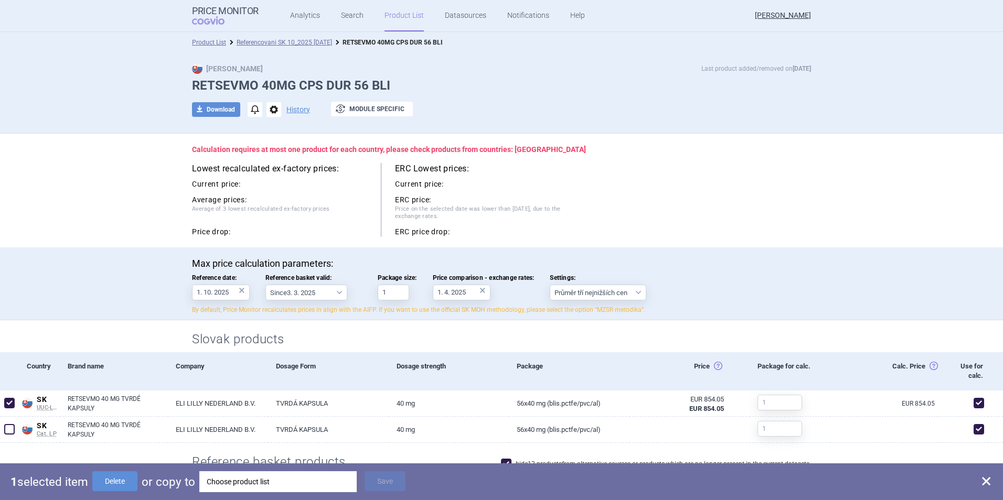
click at [217, 485] on div "Choose product list" at bounding box center [278, 482] width 143 height 21
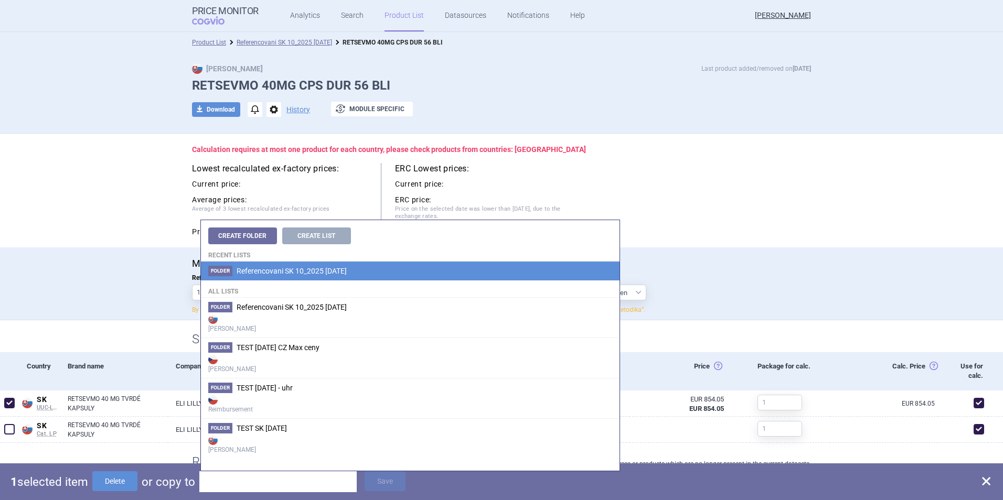
click at [268, 272] on span "Referencovani SK 10_2025 [DATE]" at bounding box center [292, 271] width 110 height 8
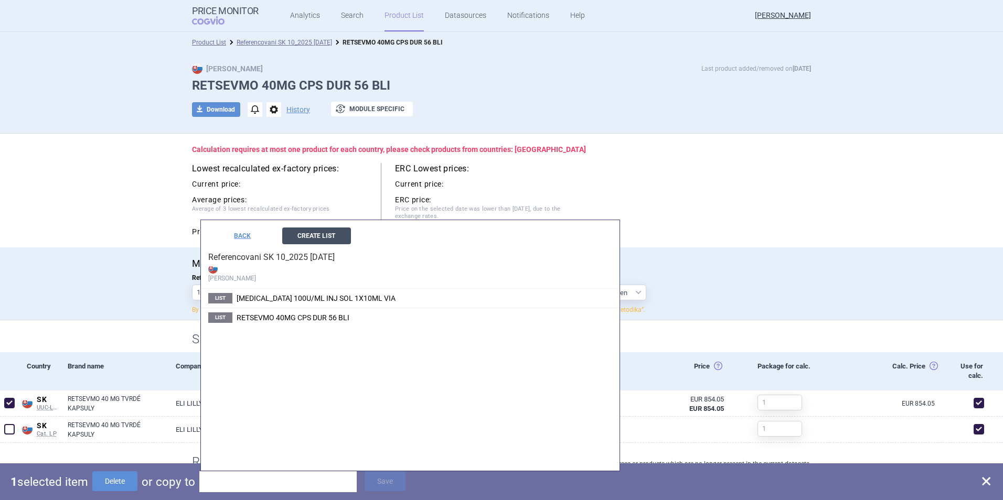
drag, startPoint x: 328, startPoint y: 285, endPoint x: 318, endPoint y: 237, distance: 49.3
click at [318, 237] on button "Create List" at bounding box center [316, 236] width 69 height 17
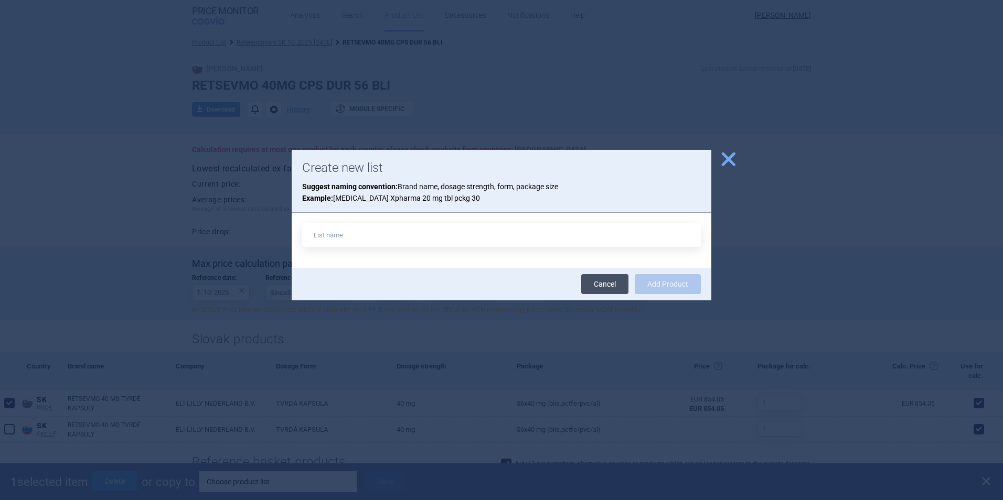
click at [603, 286] on link "Cancel" at bounding box center [604, 284] width 47 height 20
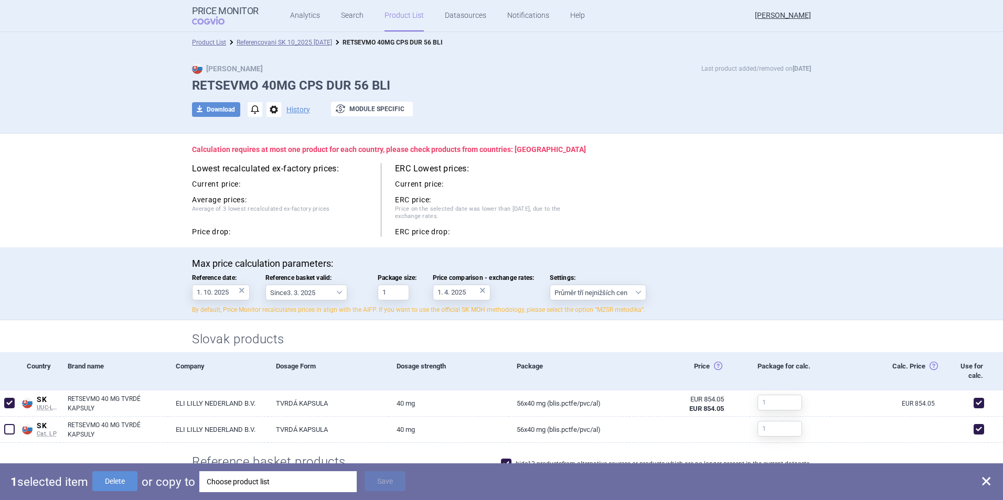
click at [242, 486] on div "Choose product list" at bounding box center [278, 482] width 143 height 21
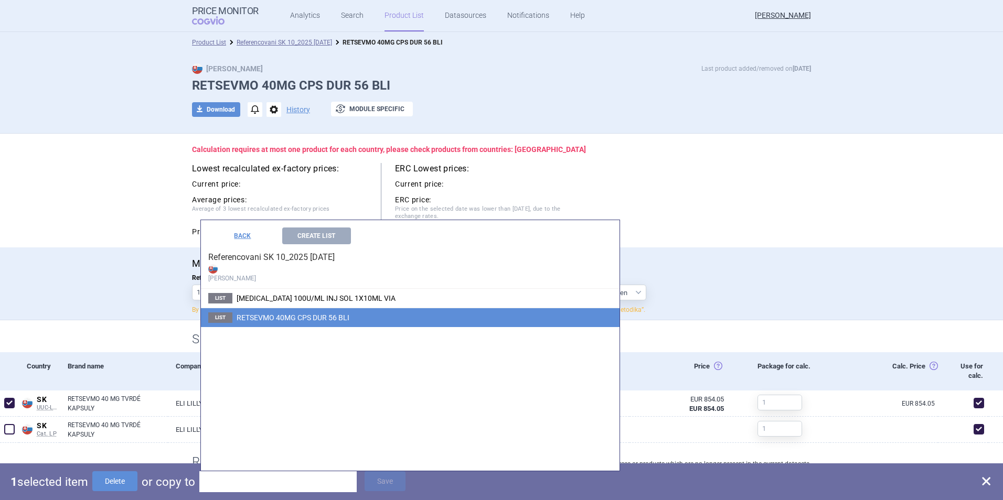
click at [243, 317] on span "RETSEVMO 40MG CPS DUR 56 BLI" at bounding box center [293, 318] width 113 height 8
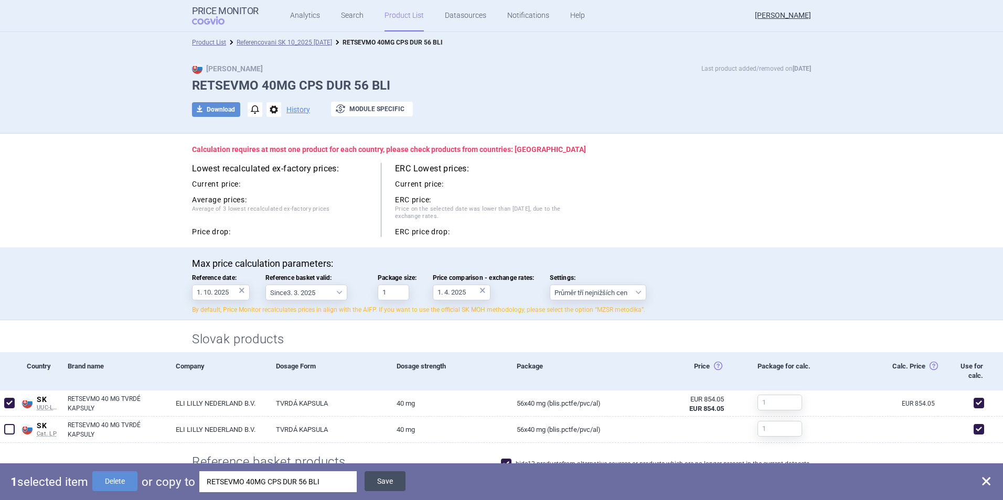
click at [375, 479] on button "Save" at bounding box center [385, 482] width 41 height 20
checkbox input "false"
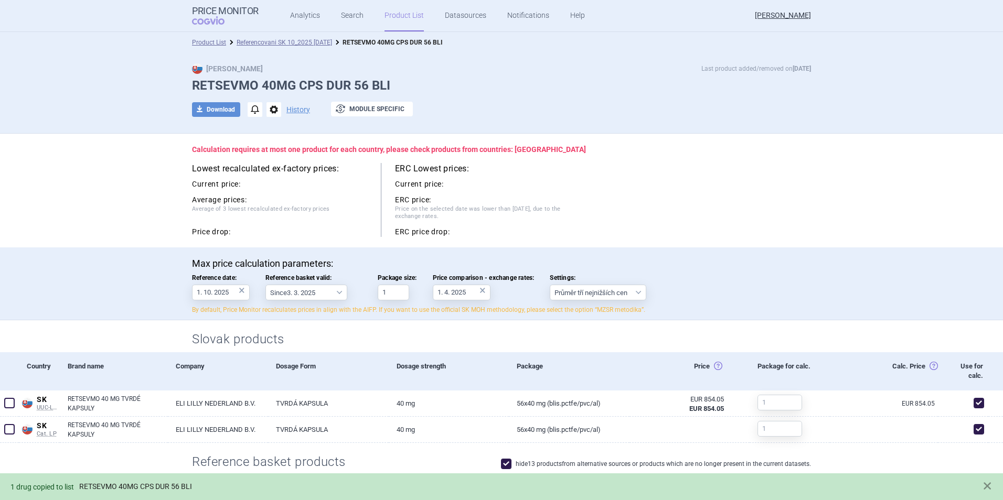
click at [169, 485] on link "RETSEVMO 40MG CPS DUR 56 BLI" at bounding box center [135, 487] width 113 height 9
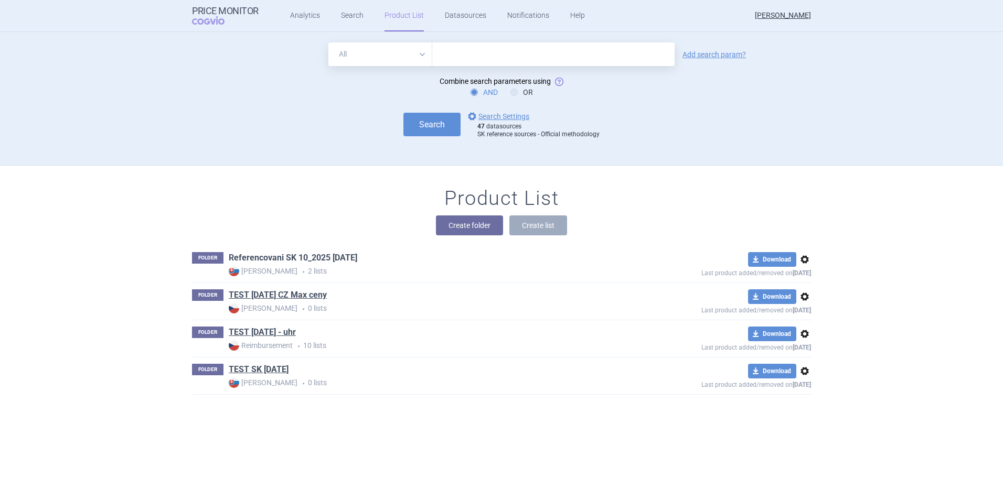
click at [291, 261] on link "Referencovani SK 10_2025 7.10.2025" at bounding box center [293, 258] width 129 height 12
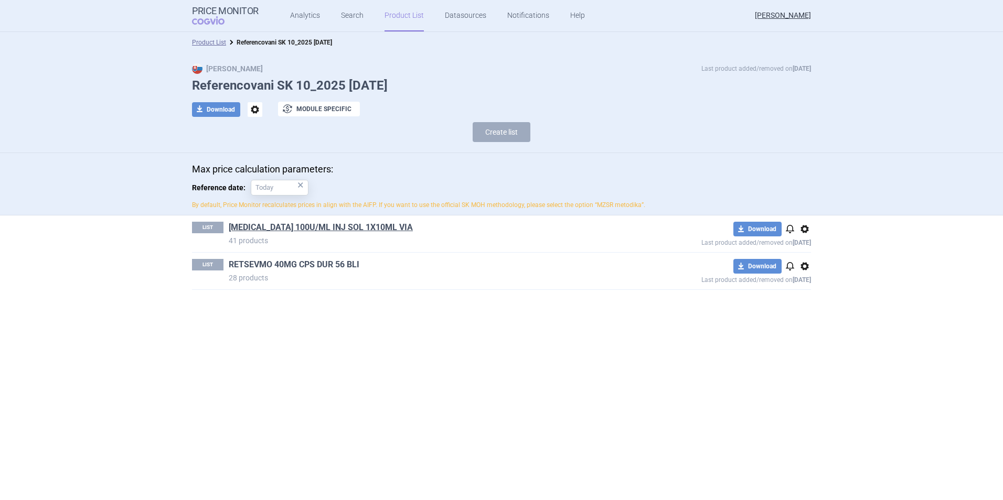
click at [270, 262] on link "RETSEVMO 40MG CPS DUR 56 BLI" at bounding box center [294, 265] width 131 height 12
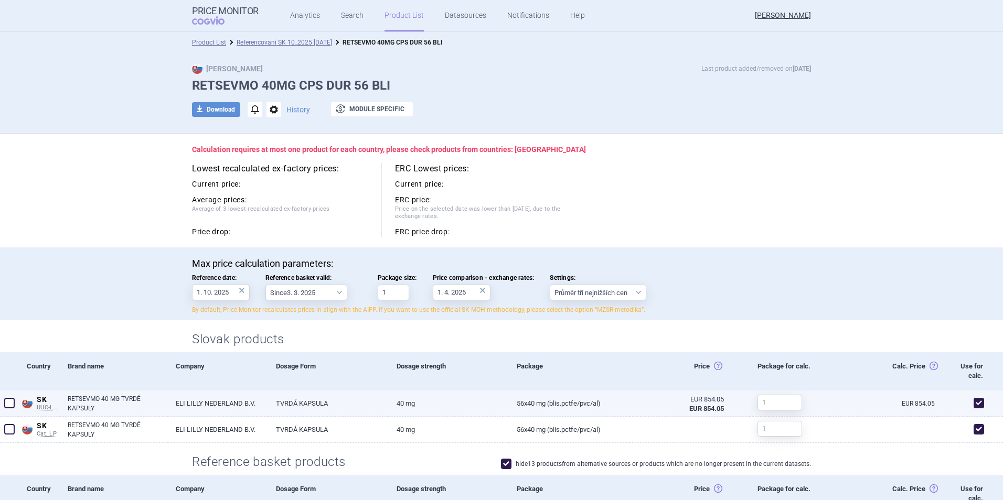
click at [84, 404] on link "RETSEVMO 40 MG TVRDÉ KAPSULY" at bounding box center [118, 403] width 100 height 19
select select "EUR"
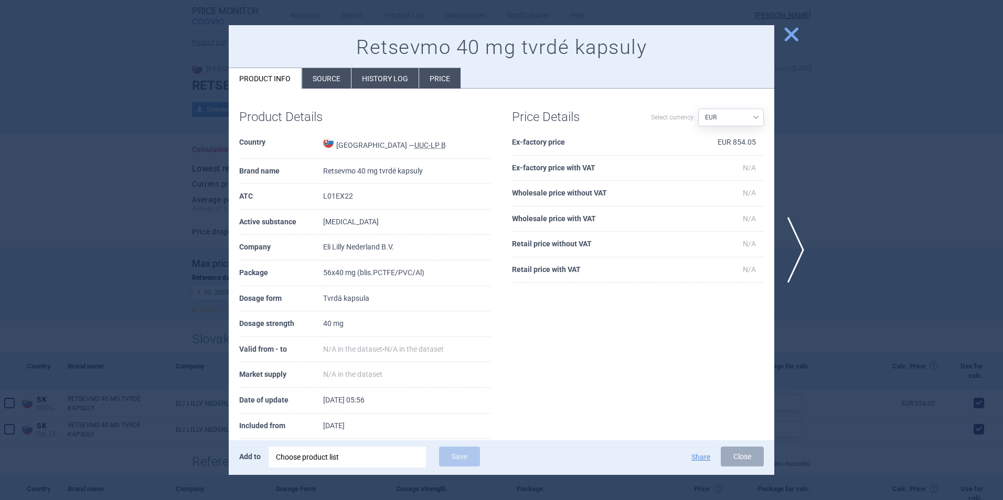
drag, startPoint x: 329, startPoint y: 83, endPoint x: 352, endPoint y: 83, distance: 22.6
click at [330, 83] on li "Source" at bounding box center [326, 78] width 49 height 20
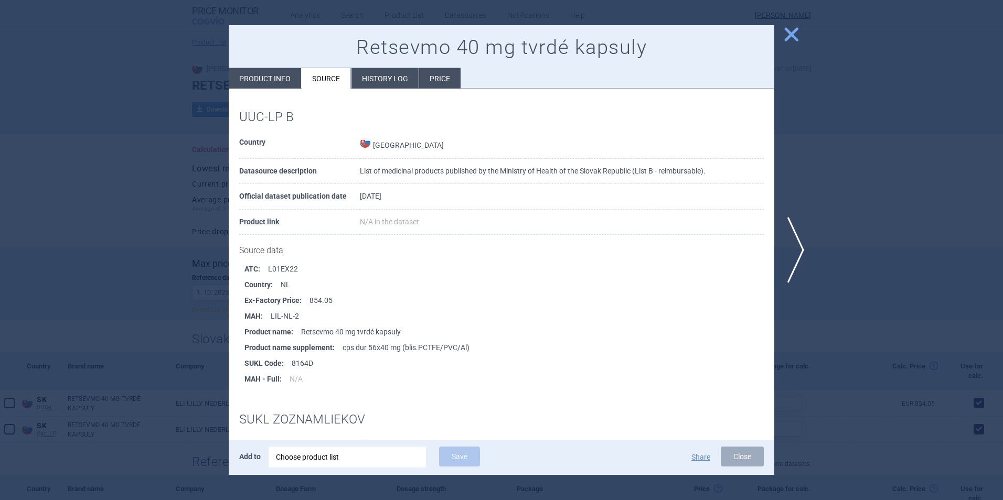
drag, startPoint x: 375, startPoint y: 82, endPoint x: 419, endPoint y: 78, distance: 44.3
click at [377, 82] on li "History log" at bounding box center [384, 78] width 67 height 20
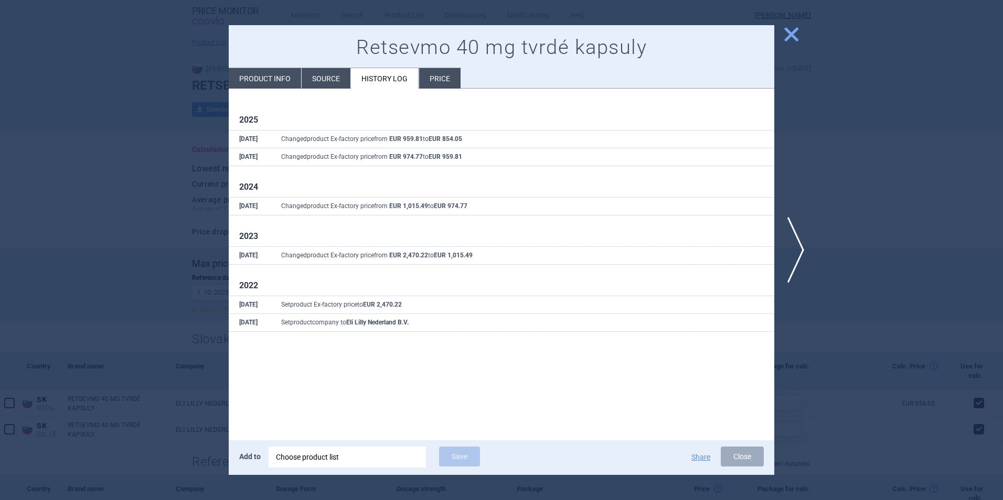
click at [435, 77] on li "Price" at bounding box center [439, 78] width 41 height 20
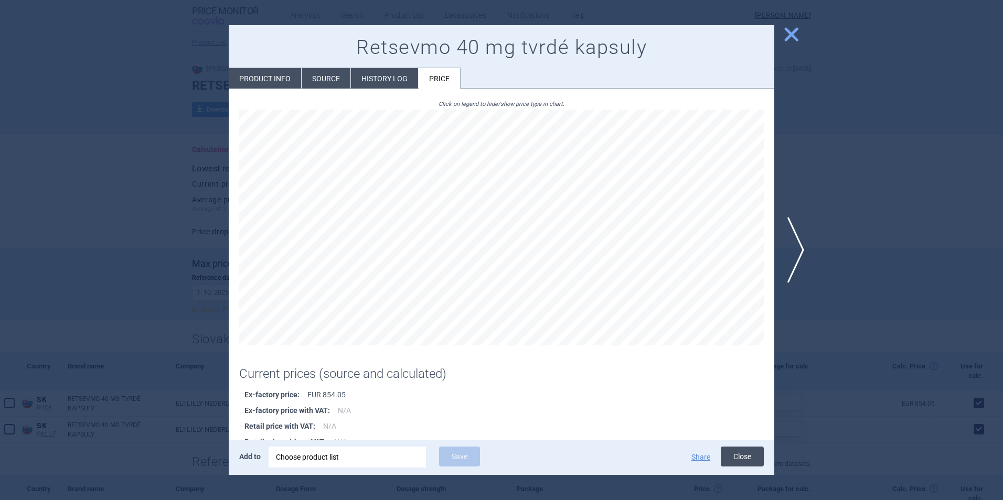
click at [760, 465] on button "Close" at bounding box center [742, 457] width 43 height 20
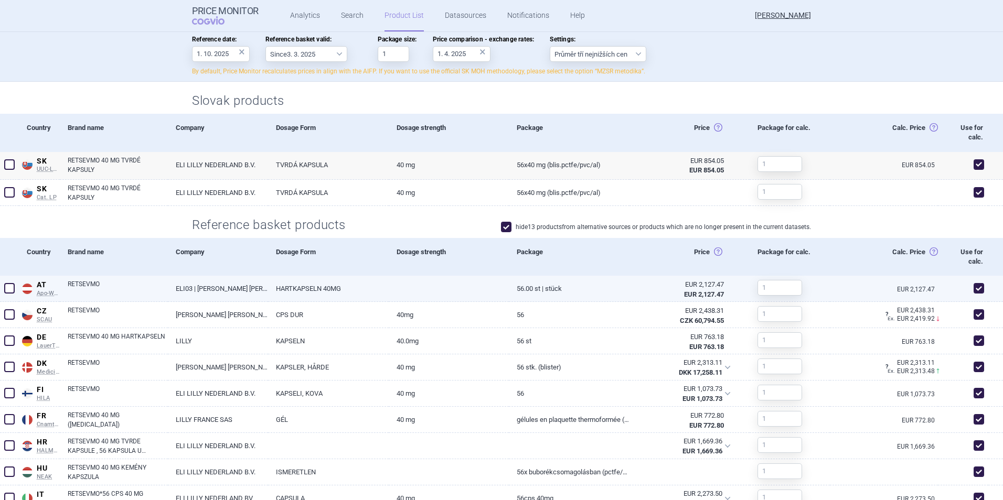
scroll to position [262, 0]
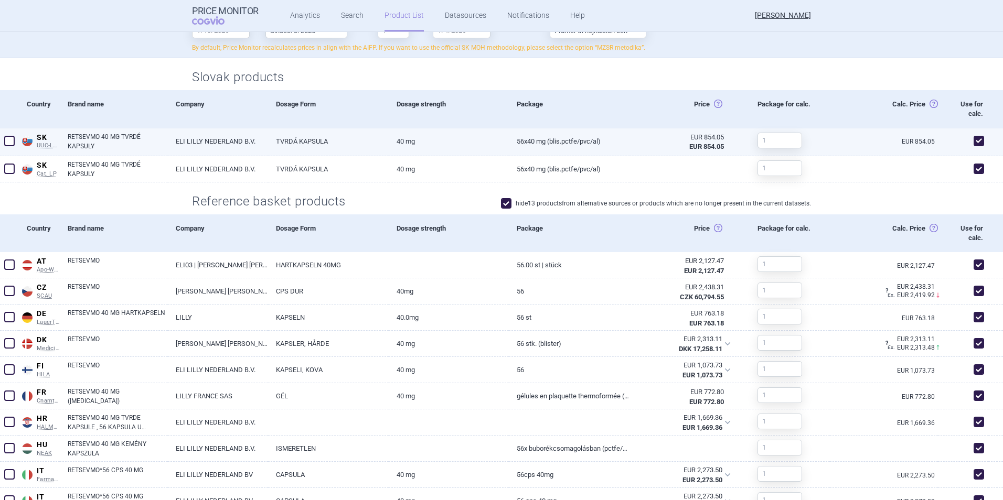
click at [974, 139] on span at bounding box center [979, 141] width 10 height 10
checkbox input "true"
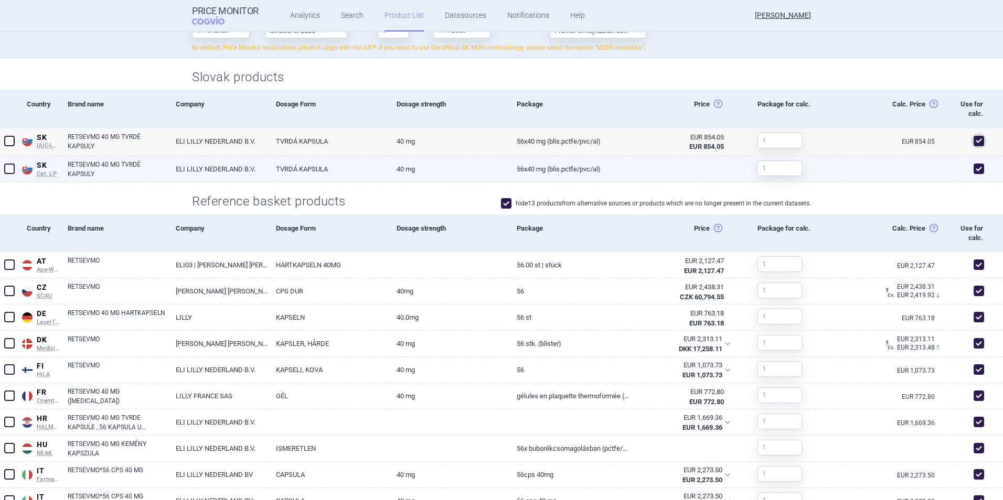
click at [974, 173] on span at bounding box center [979, 169] width 10 height 10
checkbox input "false"
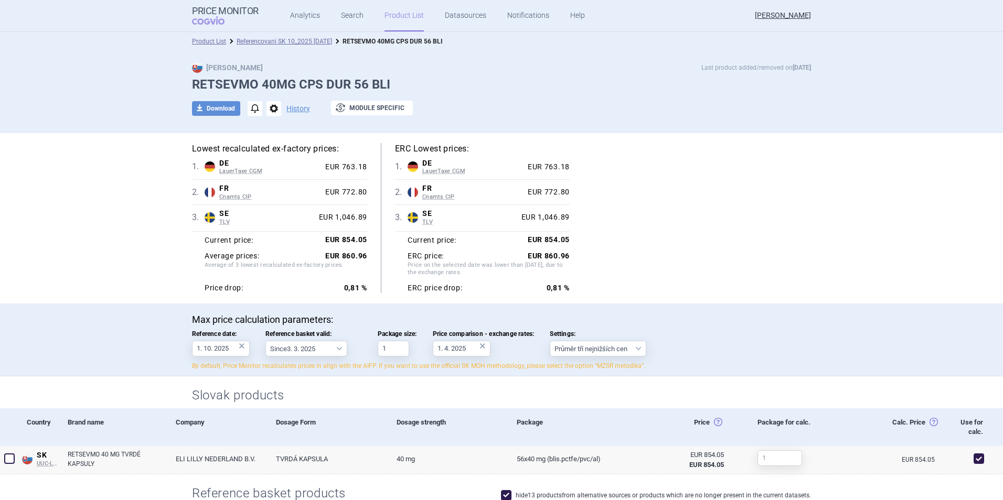
scroll to position [0, 0]
click at [340, 222] on div "EUR 1,046.89" at bounding box center [341, 218] width 52 height 9
click at [399, 267] on div "Current price: EUR 854.05 ERC price: EUR 860.96 Price on the selected date was …" at bounding box center [482, 263] width 175 height 62
click at [205, 220] on img at bounding box center [210, 219] width 10 height 10
click at [221, 220] on span "TLV" at bounding box center [266, 223] width 95 height 7
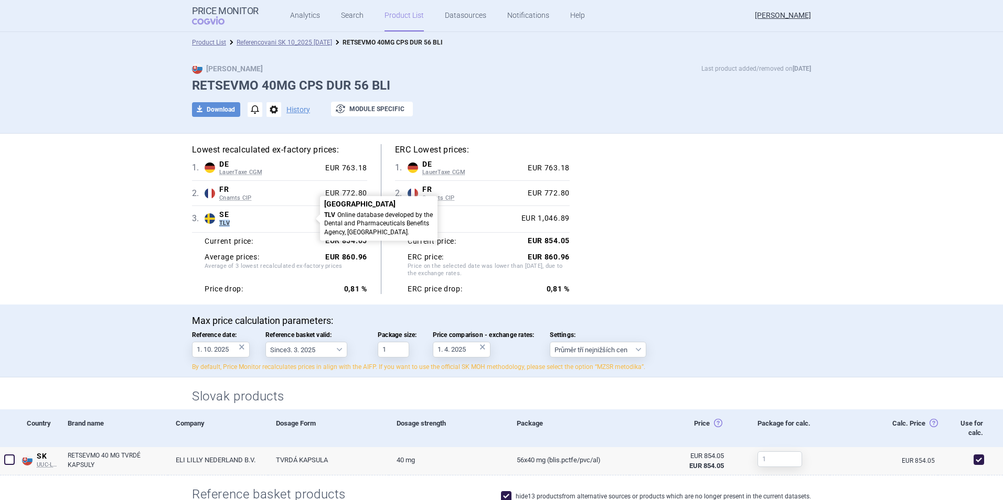
click at [221, 220] on span "TLV" at bounding box center [266, 223] width 95 height 7
drag, startPoint x: 221, startPoint y: 219, endPoint x: 294, endPoint y: 214, distance: 72.6
click at [294, 214] on span "SE" at bounding box center [266, 214] width 95 height 9
click at [271, 105] on span "options" at bounding box center [273, 109] width 15 height 15
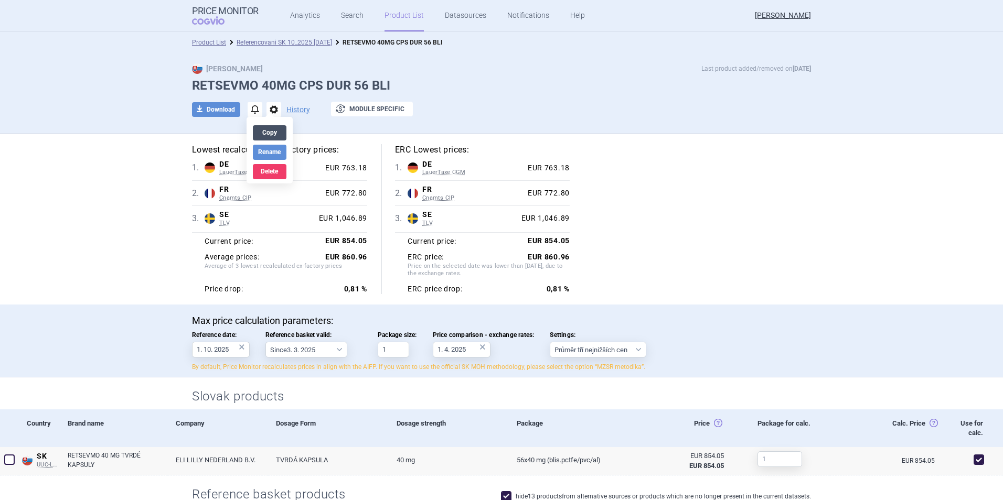
click at [271, 137] on button "Copy" at bounding box center [270, 132] width 34 height 15
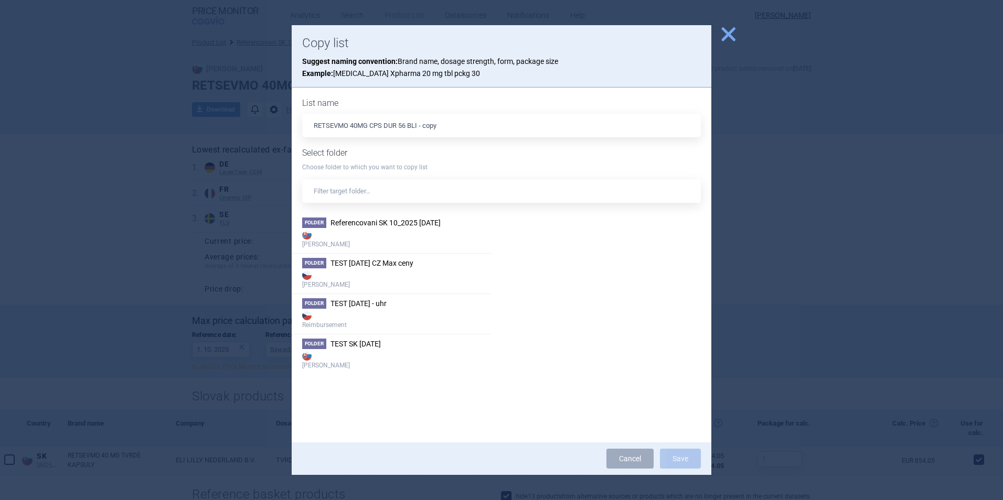
click at [722, 40] on span "close" at bounding box center [728, 34] width 18 height 18
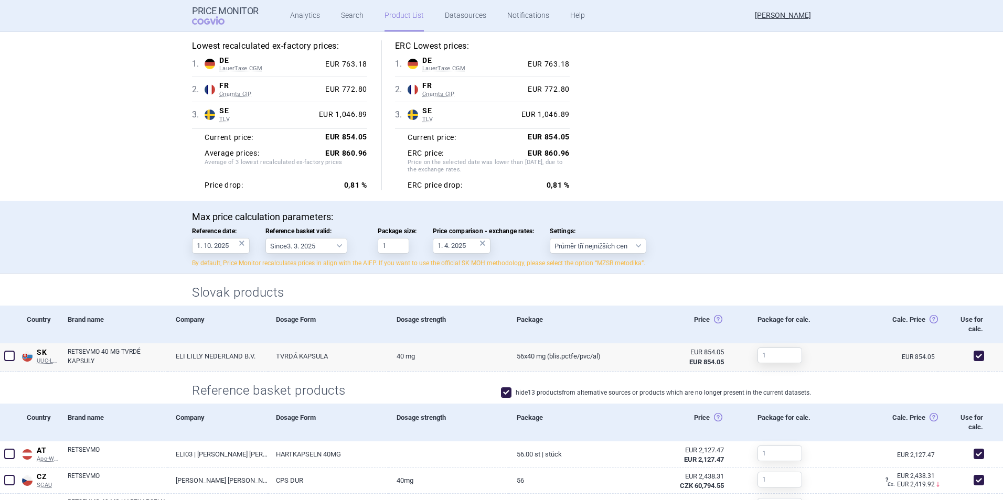
scroll to position [105, 0]
click at [217, 182] on strong "Price drop:" at bounding box center [224, 184] width 39 height 9
drag, startPoint x: 217, startPoint y: 182, endPoint x: 294, endPoint y: 140, distance: 87.8
click at [291, 140] on div "Current price: EUR 854.05" at bounding box center [286, 136] width 163 height 13
click at [330, 138] on strong "EUR 854.05" at bounding box center [346, 136] width 42 height 8
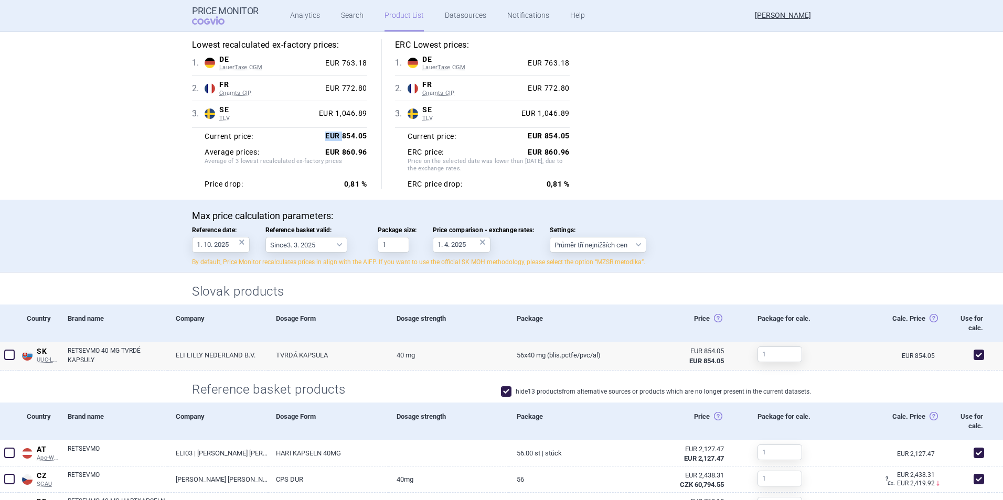
click at [330, 138] on strong "EUR 854.05" at bounding box center [346, 136] width 42 height 8
drag, startPoint x: 330, startPoint y: 138, endPoint x: 200, endPoint y: 153, distance: 130.9
click at [200, 153] on div "Current price: EUR 854.05 Average prices: EUR 860.96 Average of 3 lowest recalc…" at bounding box center [279, 158] width 175 height 62
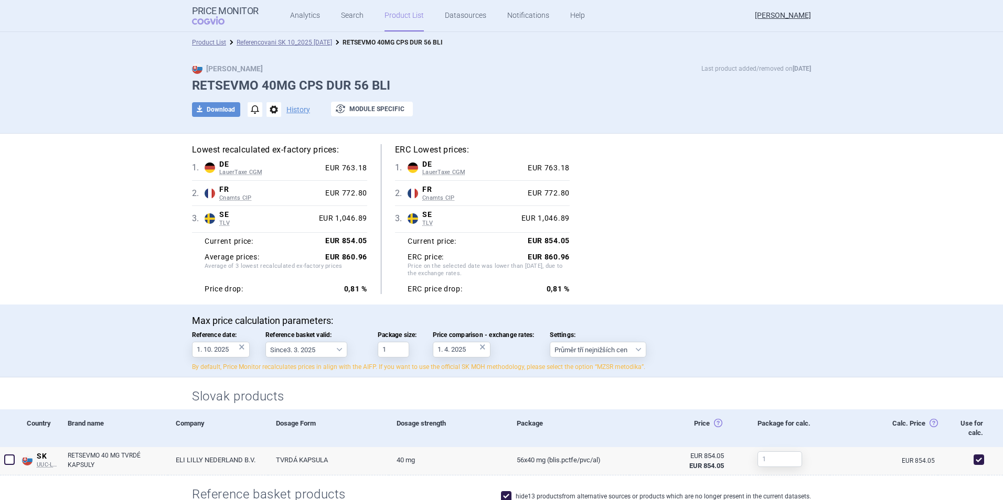
click at [349, 285] on strong "0,81 %" at bounding box center [355, 289] width 23 height 8
click at [357, 254] on strong "EUR 860.96" at bounding box center [346, 257] width 42 height 8
drag, startPoint x: 357, startPoint y: 254, endPoint x: 343, endPoint y: 221, distance: 36.2
click at [342, 222] on div "EUR 1,046.89" at bounding box center [341, 218] width 52 height 9
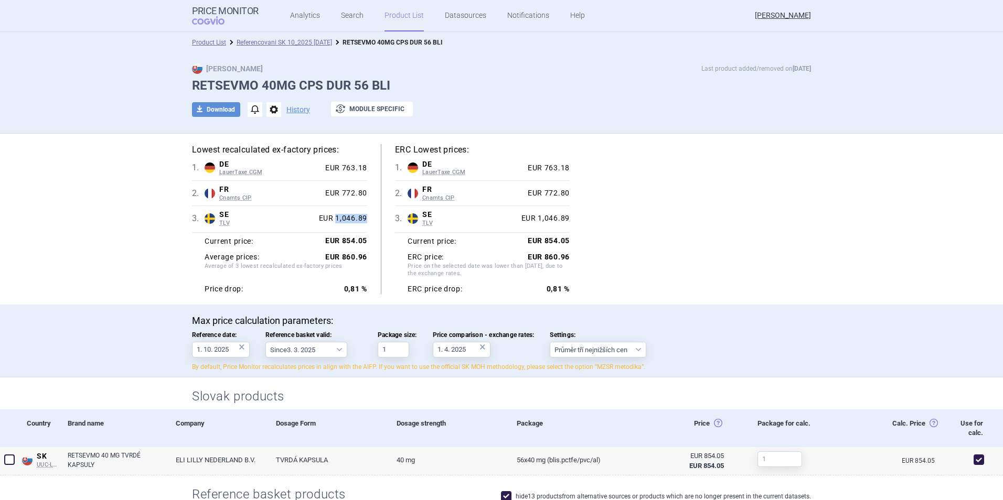
drag, startPoint x: 343, startPoint y: 221, endPoint x: 337, endPoint y: 216, distance: 7.5
click at [337, 216] on div "EUR 1,046.89" at bounding box center [341, 218] width 52 height 9
drag, startPoint x: 337, startPoint y: 216, endPoint x: 325, endPoint y: 214, distance: 11.7
click at [325, 214] on div "EUR 1,046.89" at bounding box center [341, 218] width 52 height 9
click at [323, 214] on div "EUR 1,046.89" at bounding box center [341, 218] width 52 height 9
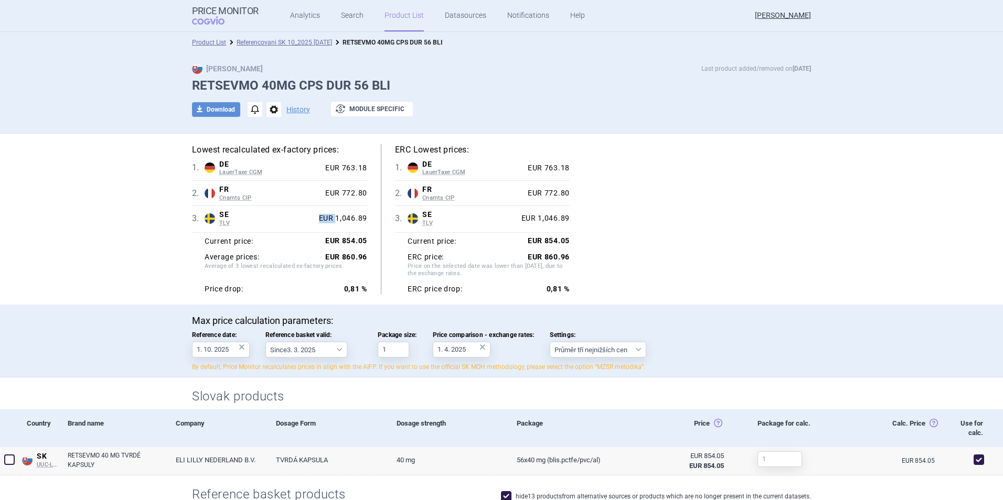
click at [323, 214] on div "EUR 1,046.89" at bounding box center [341, 218] width 52 height 9
click at [229, 148] on h5 "Lowest recalculated ex-factory prices:" at bounding box center [279, 150] width 175 height 12
click at [425, 150] on h5 "ERC Lowest prices:" at bounding box center [482, 150] width 175 height 12
click at [375, 152] on div "Lowest recalculated ex-factory prices: 1 . DE LauerTaxe CGM Germany LauerTaxe C…" at bounding box center [286, 219] width 189 height 150
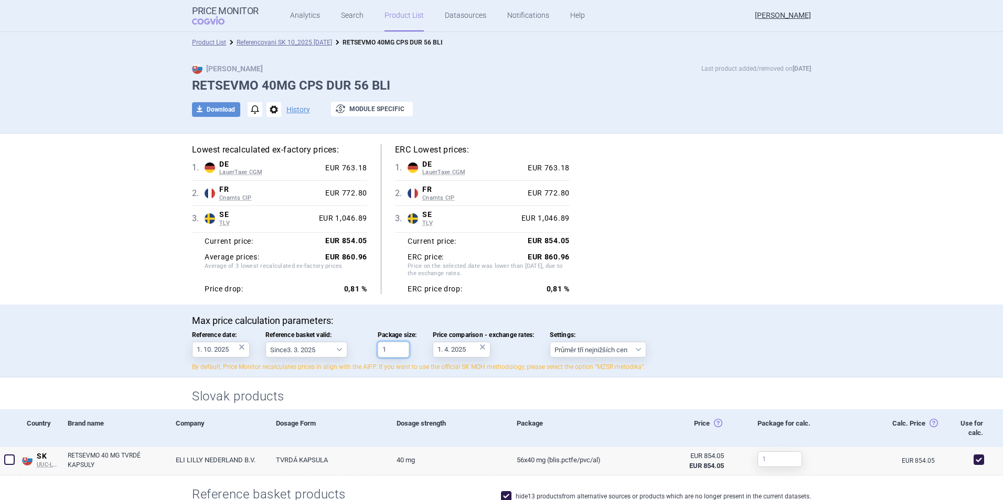
click at [388, 350] on input "1" at bounding box center [393, 350] width 31 height 16
click at [314, 349] on select "Since 3. 3. 2025 Since 1. 7. 2023 Since 7. 4. 2023 Since 1. 12. 2022 Since 1. 9…" at bounding box center [306, 350] width 82 height 16
click at [375, 113] on button "exchange Module specific" at bounding box center [372, 109] width 82 height 15
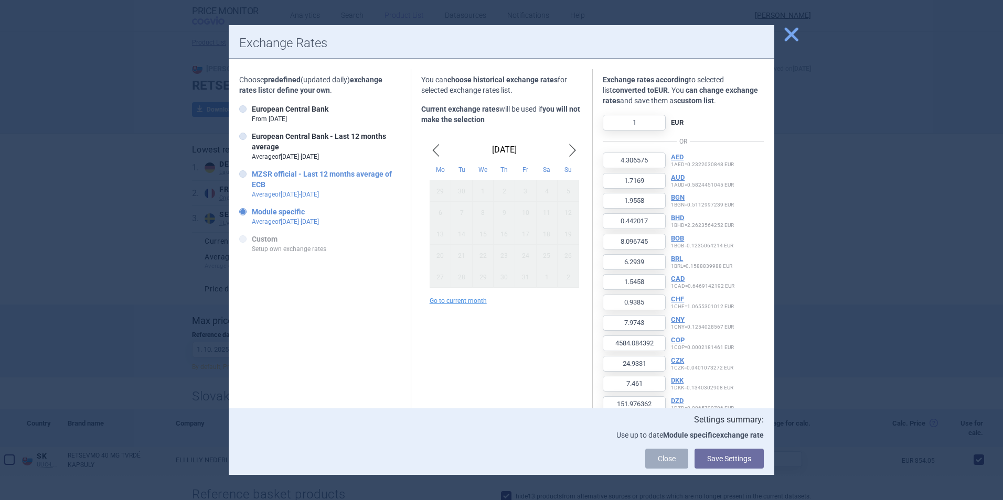
click at [247, 174] on label "MZSR official - Last 12 months average of ECB Average of Oct 2024 - Sept 2025" at bounding box center [319, 184] width 161 height 30
click at [247, 174] on input "MZSR official - Last 12 months average of ECB Average of Oct 2024 - Sept 2025" at bounding box center [245, 174] width 10 height 10
radio input "true"
type input "4.288196"
type input "0.440142"
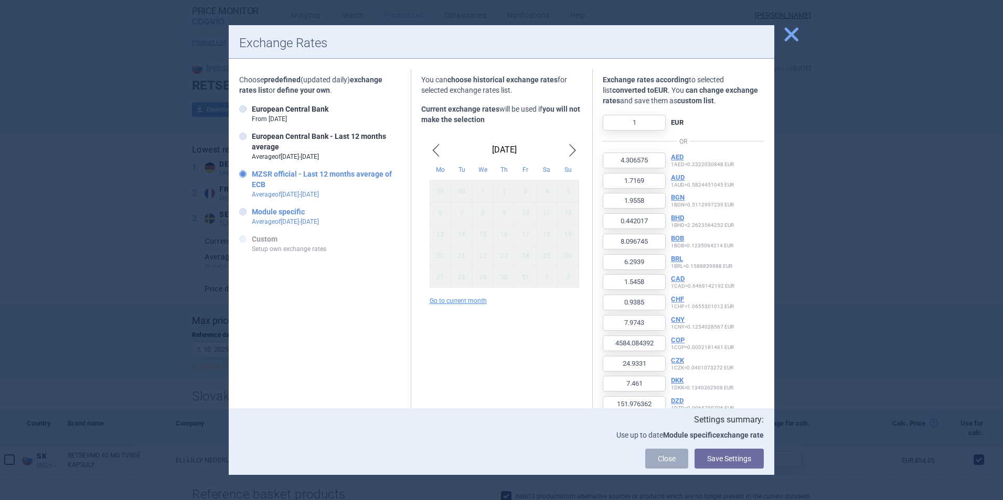
type input "8.066795"
type input "4511.452898"
type input "151.404736"
type input "0.827836"
type input "0.357593"
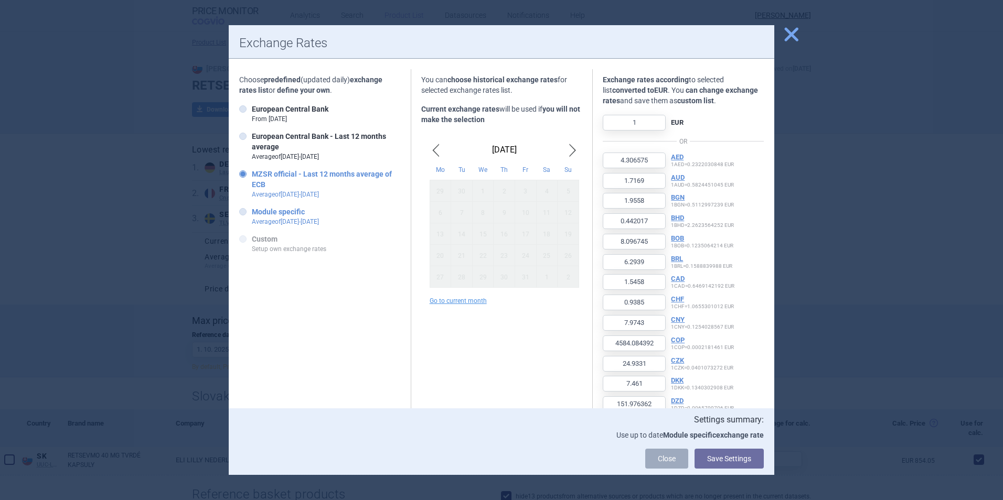
type input "632.977669"
type input "104158.793022"
type input "19.500324"
type input "0.448961"
type input "4.251538"
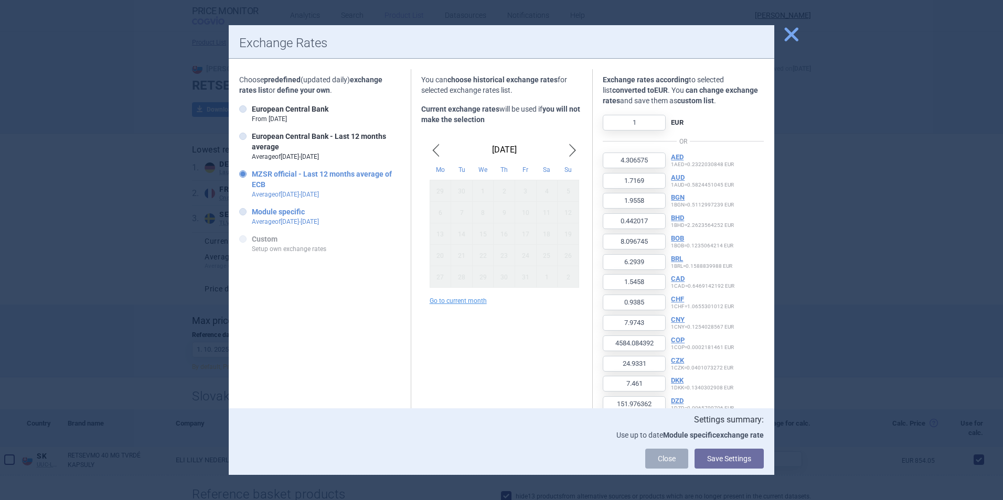
type input "117.172638"
type input "95.957031"
type input "4.379634"
type input "14070.193494"
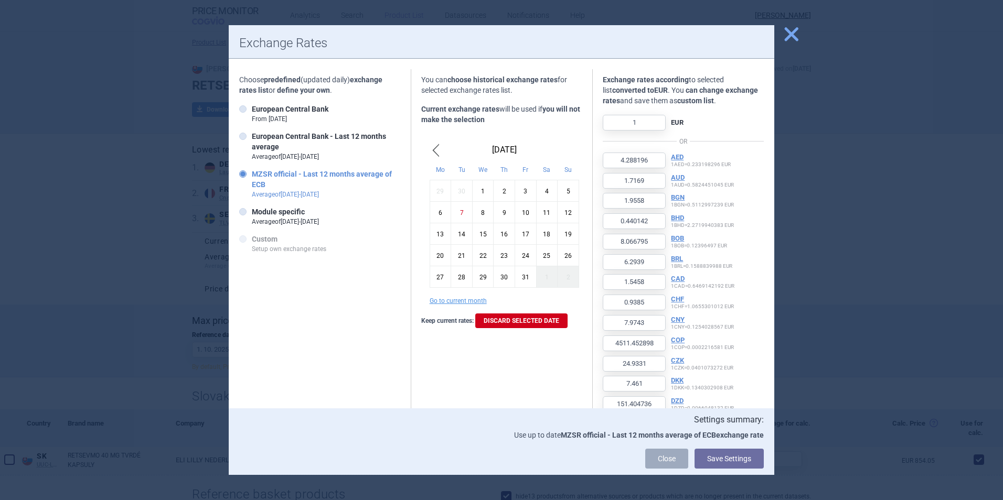
click at [793, 34] on span "close" at bounding box center [791, 34] width 18 height 18
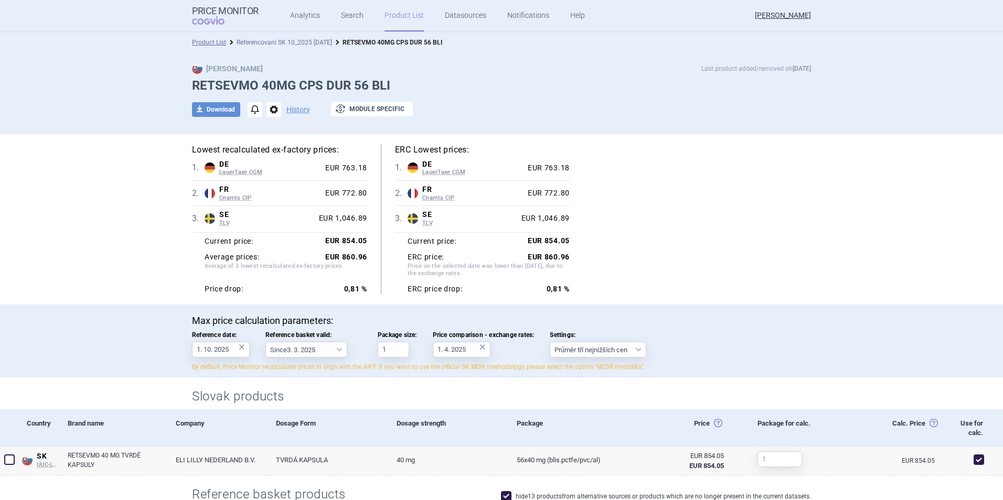
click at [270, 43] on link "Referencovani SK 10_2025 [DATE]" at bounding box center [284, 42] width 95 height 7
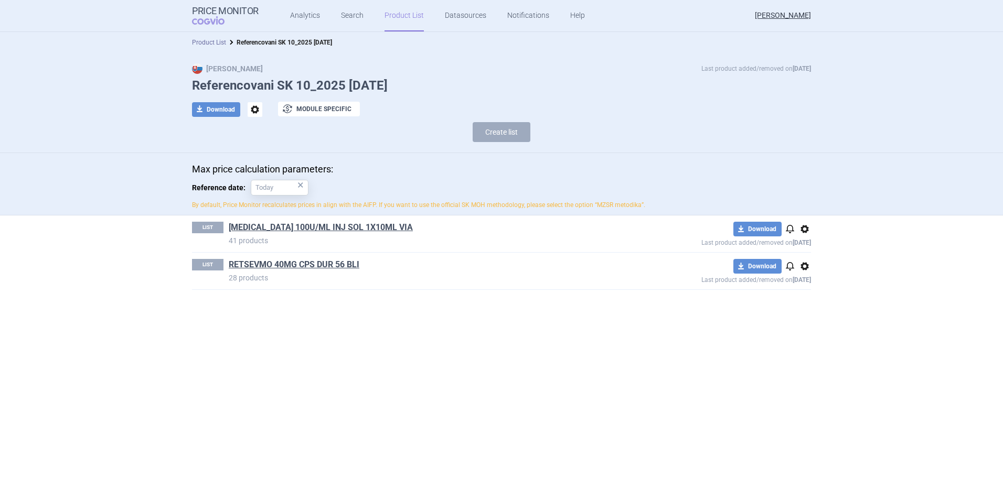
click at [220, 42] on link "Product List" at bounding box center [209, 42] width 34 height 7
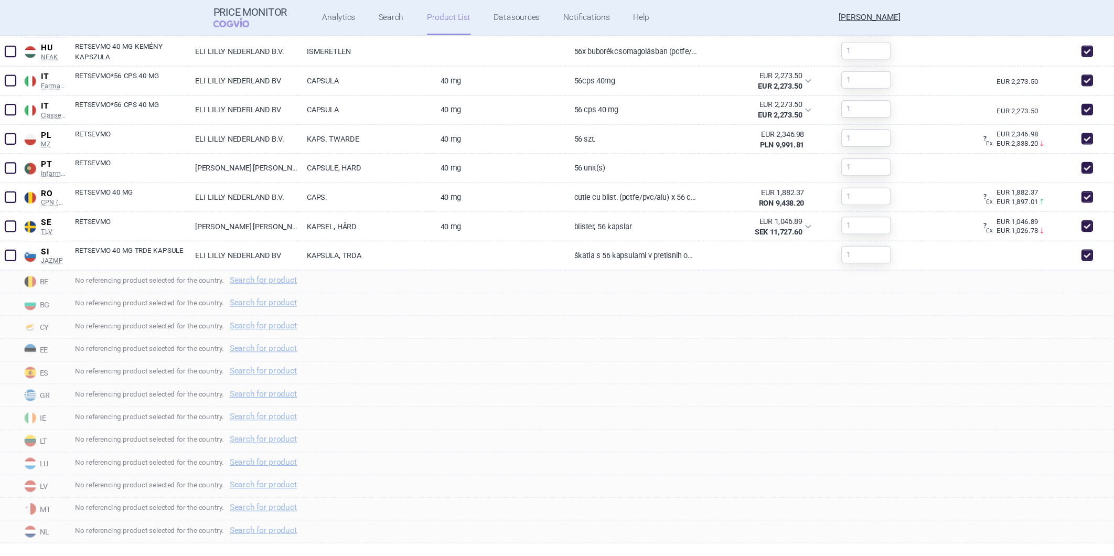
scroll to position [678, 0]
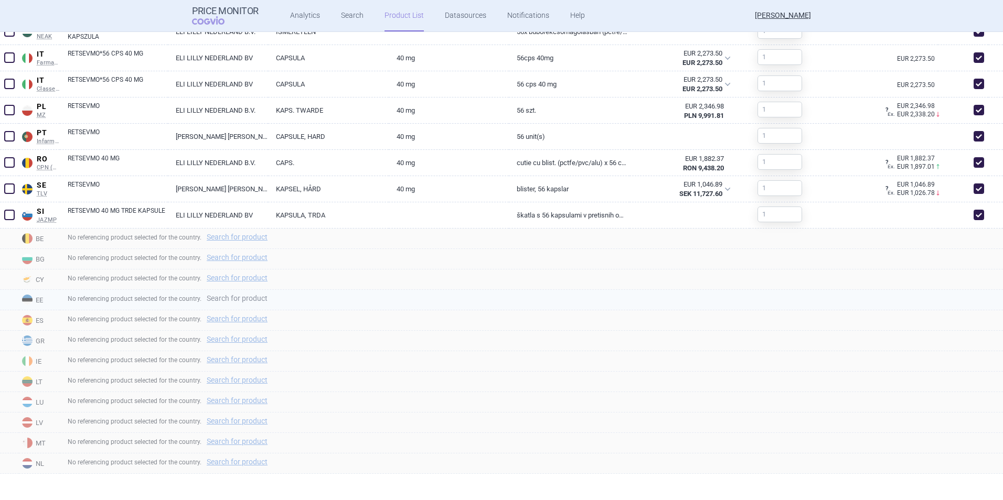
click at [234, 298] on link "Search for product" at bounding box center [237, 298] width 61 height 7
select select "country"
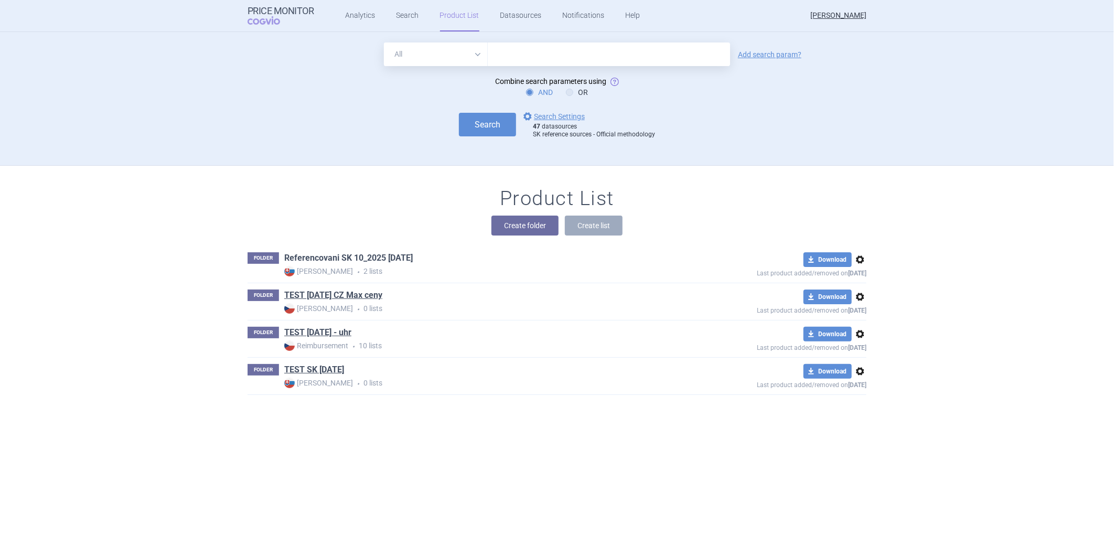
click at [319, 263] on link "Referencovani SK 10_2025 [DATE]" at bounding box center [348, 258] width 129 height 12
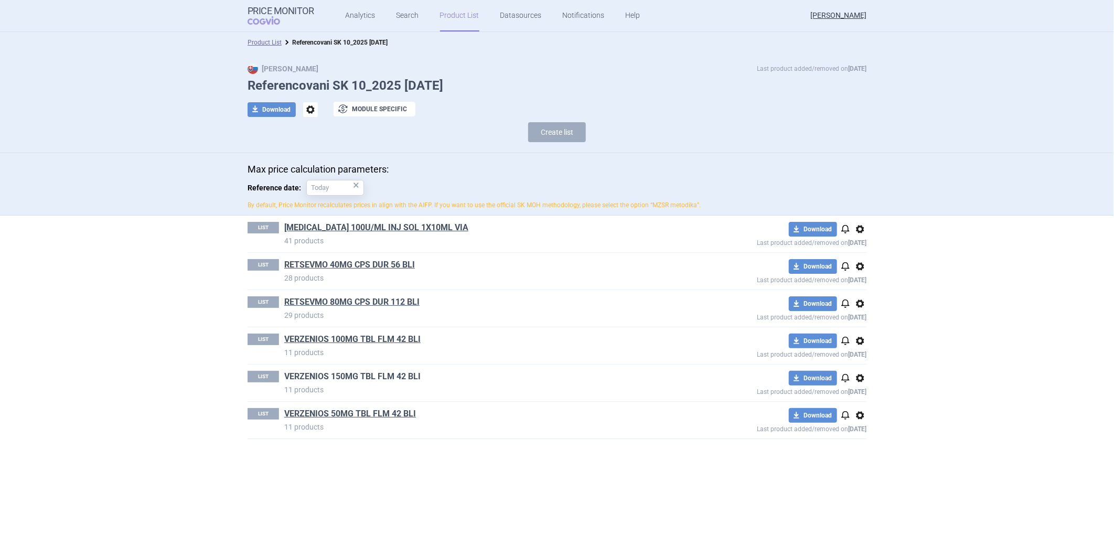
click at [357, 377] on link "VERZENIOS 150MG TBL FLM 42 BLI" at bounding box center [352, 377] width 136 height 12
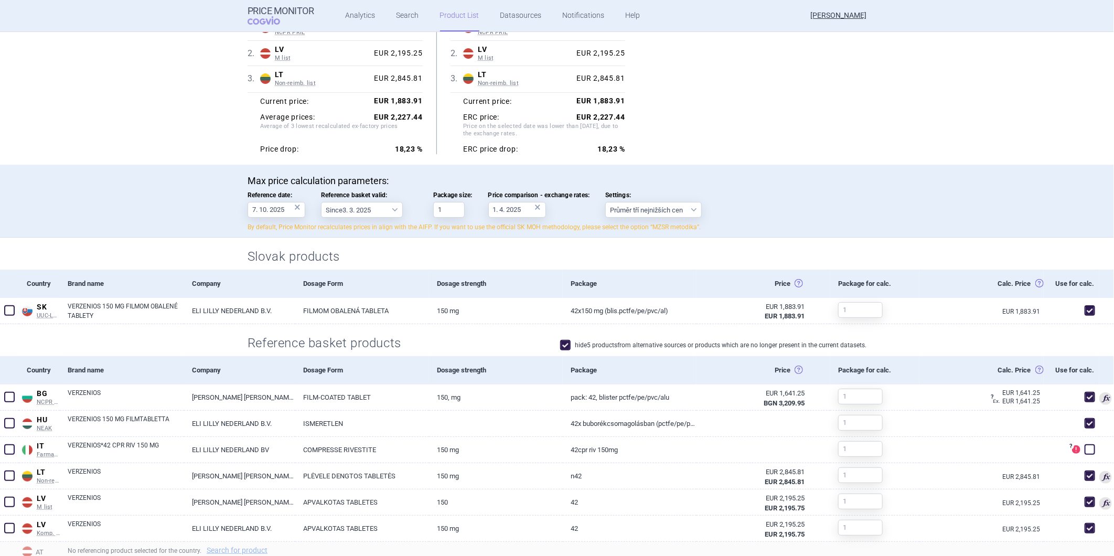
scroll to position [116, 0]
